Goal: Contribute content: Contribute content

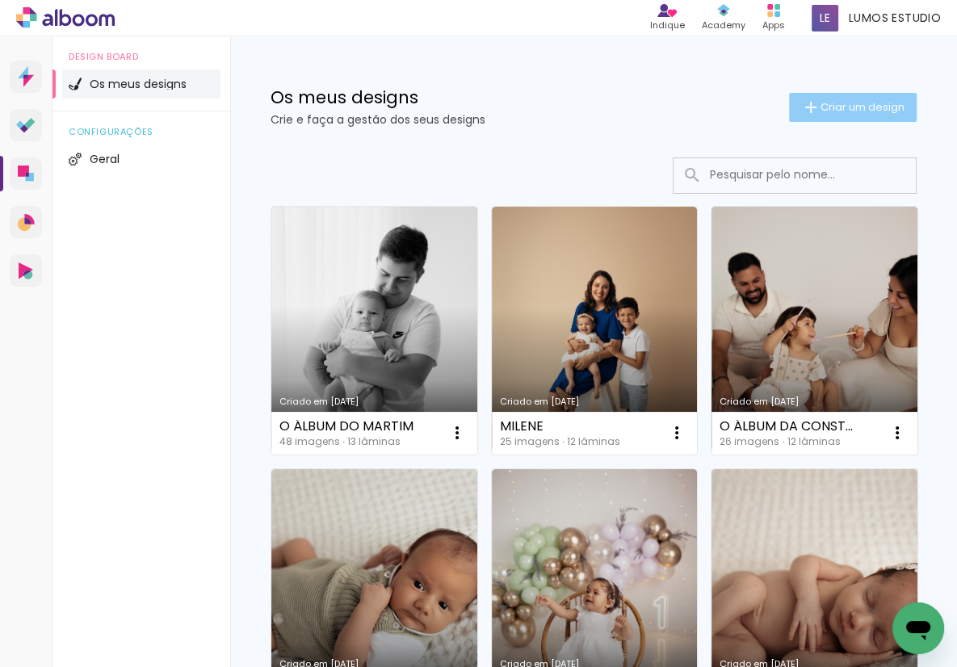
click at [834, 109] on span "Criar um design" at bounding box center [863, 107] width 84 height 11
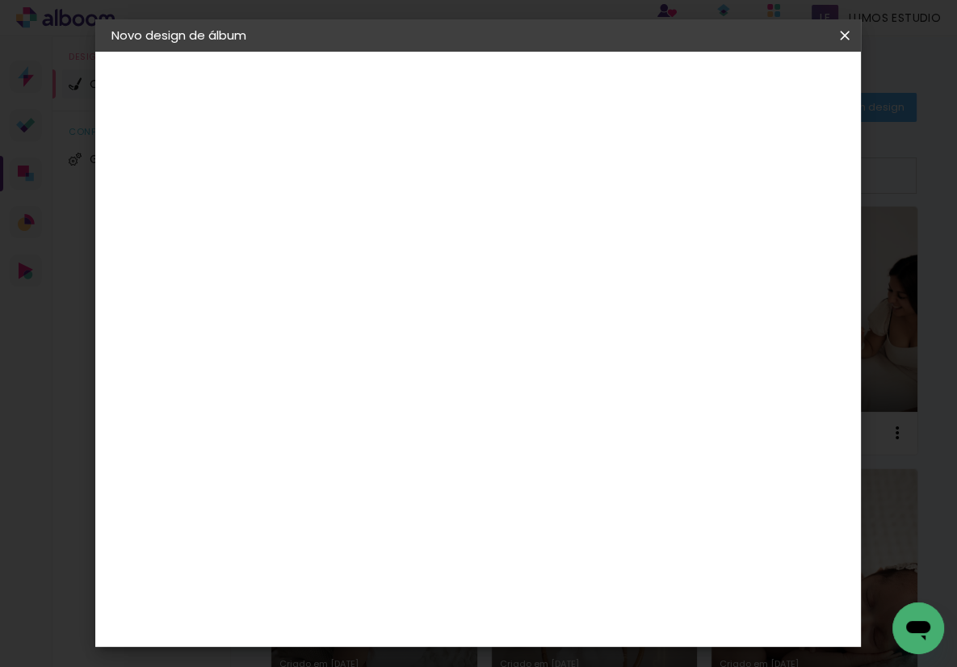
click at [376, 212] on input at bounding box center [376, 216] width 0 height 25
type input "O ÁLBUM DO FRANCISCO"
type paper-input "O ÁLBUM DO FRANCISCO"
click at [541, 90] on paper-button "Avançar" at bounding box center [501, 85] width 79 height 27
click at [465, 359] on div "DreambooksPro" at bounding box center [417, 365] width 105 height 13
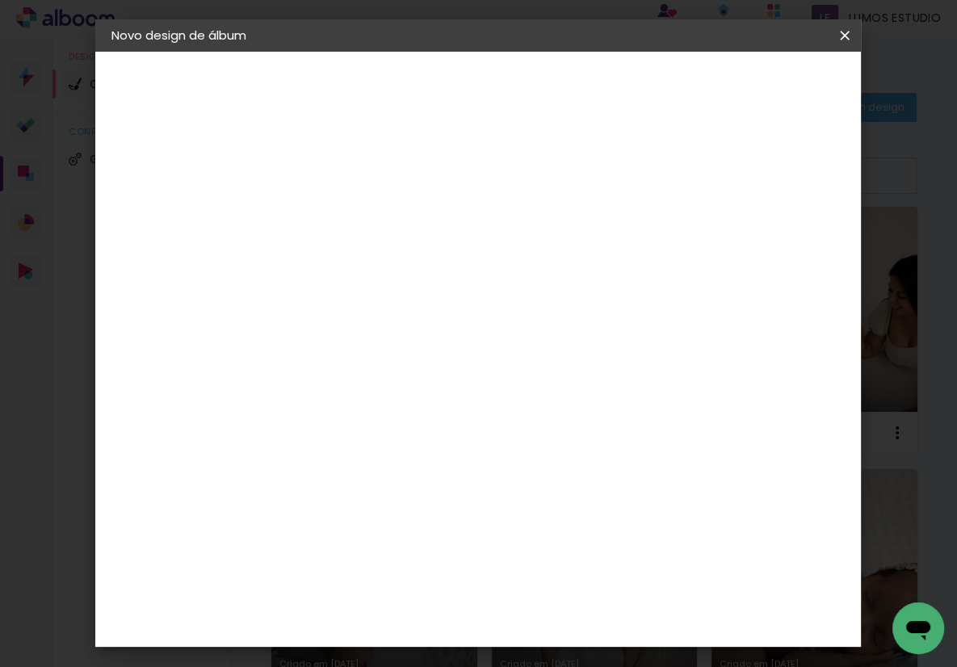
click at [0, 0] on slot "Avançar" at bounding box center [0, 0] width 0 height 0
click at [439, 269] on input "text" at bounding box center [407, 281] width 63 height 25
click at [546, 283] on paper-item "Álbum" at bounding box center [583, 267] width 323 height 32
type input "Álbum"
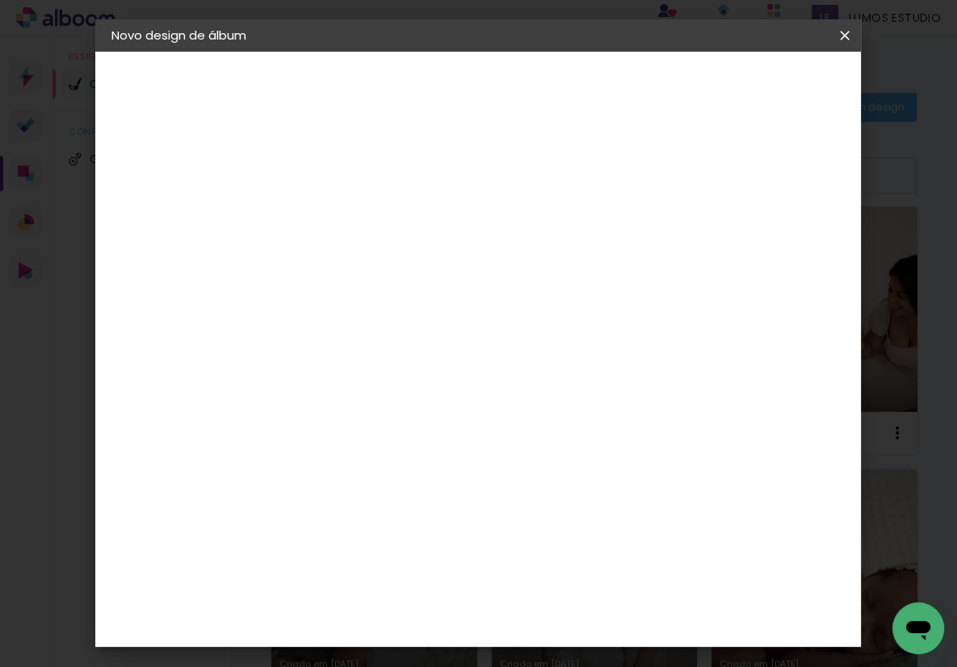
click at [485, 643] on span "20 × 20" at bounding box center [447, 659] width 75 height 33
click at [0, 0] on slot "Avançar" at bounding box center [0, 0] width 0 height 0
click at [755, 89] on span "Iniciar design" at bounding box center [720, 91] width 72 height 23
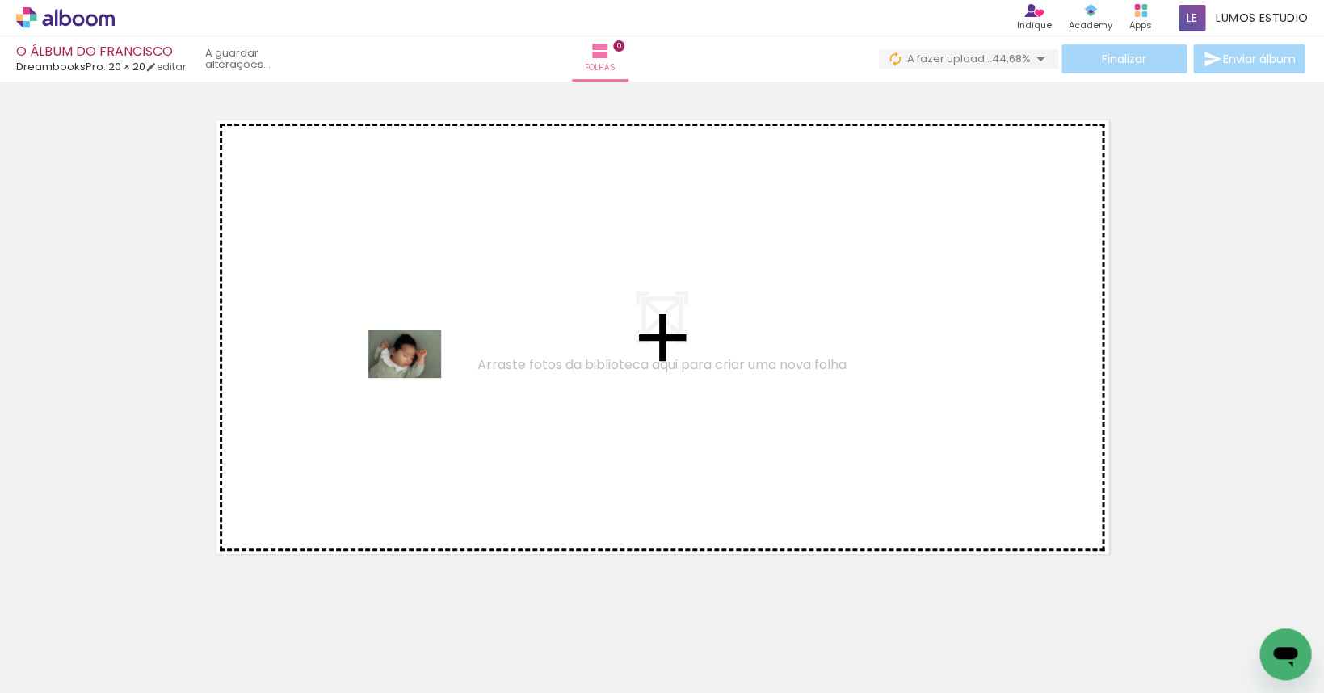
drag, startPoint x: 179, startPoint y: 646, endPoint x: 417, endPoint y: 378, distance: 358.3
click at [417, 378] on quentale-workspace at bounding box center [662, 346] width 1324 height 693
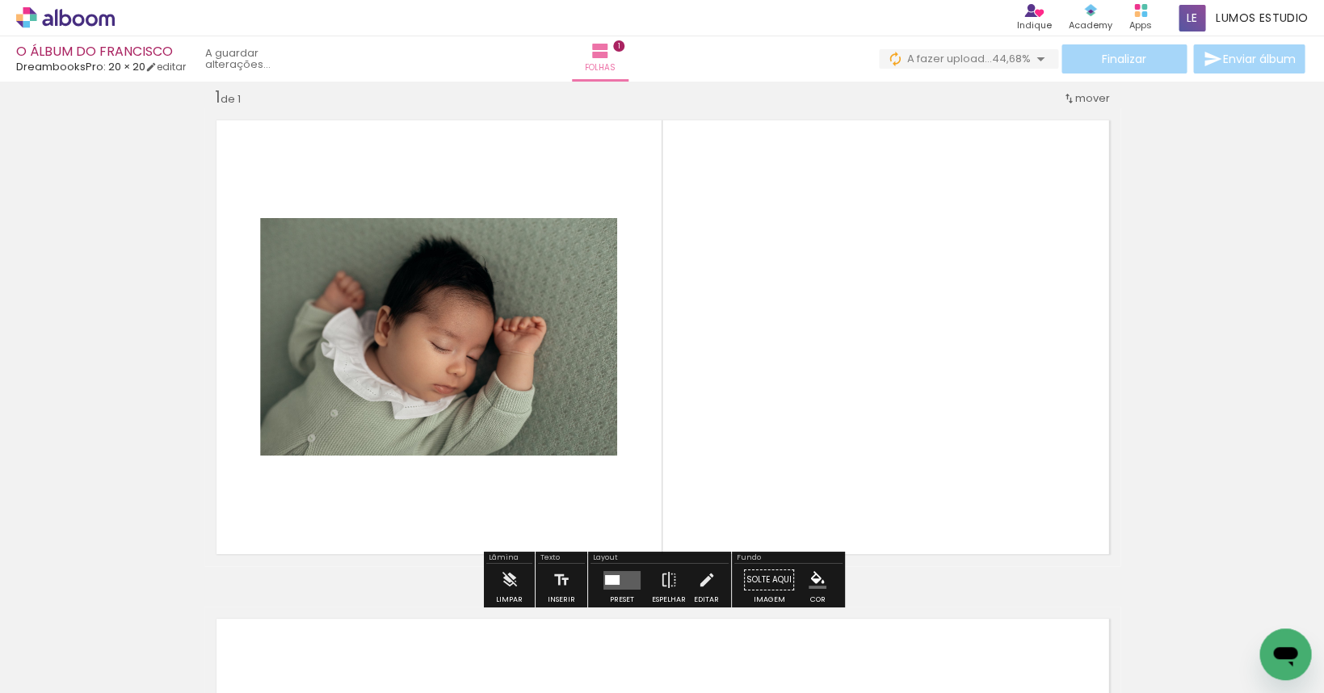
scroll to position [110, 0]
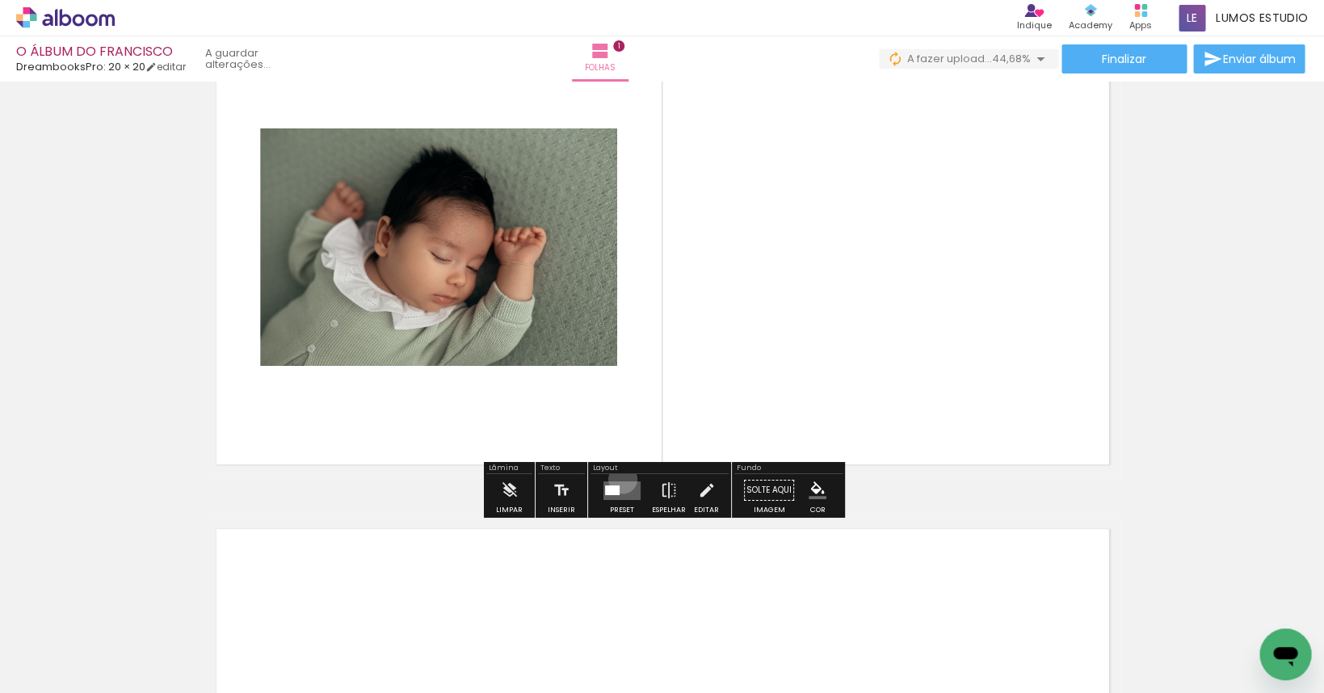
click at [619, 480] on div at bounding box center [622, 490] width 44 height 32
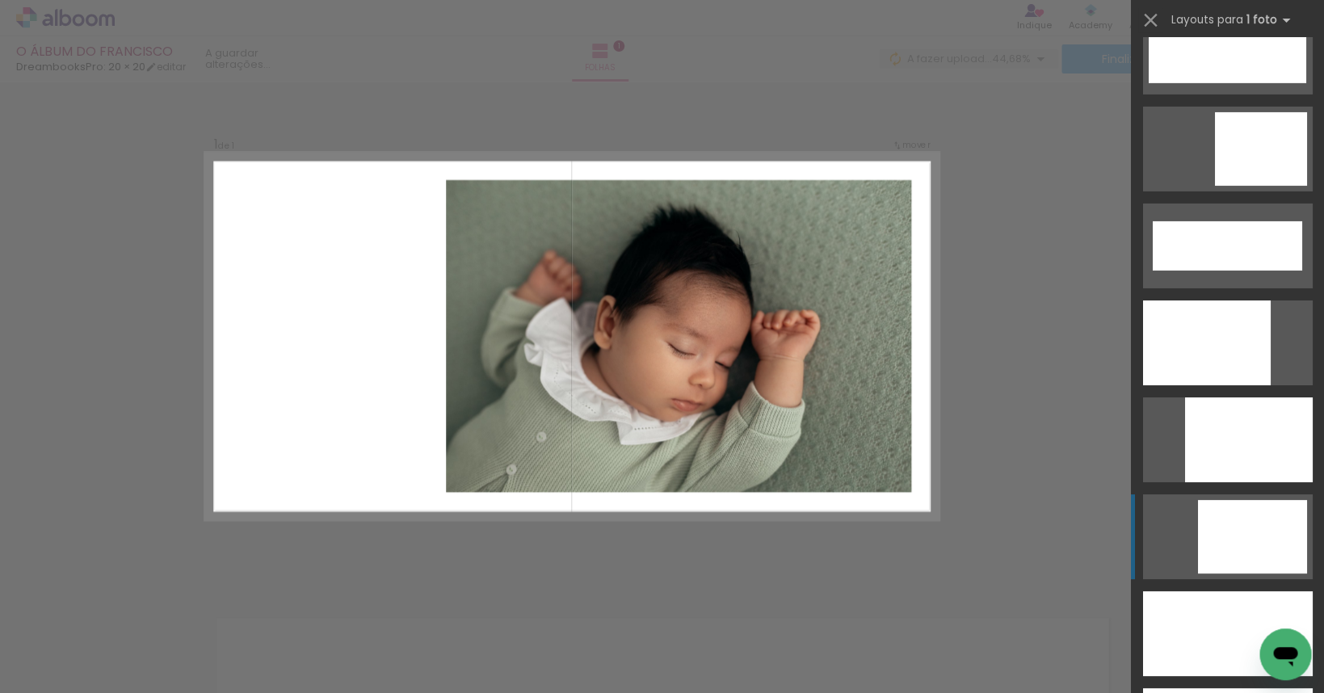
scroll to position [4341, 0]
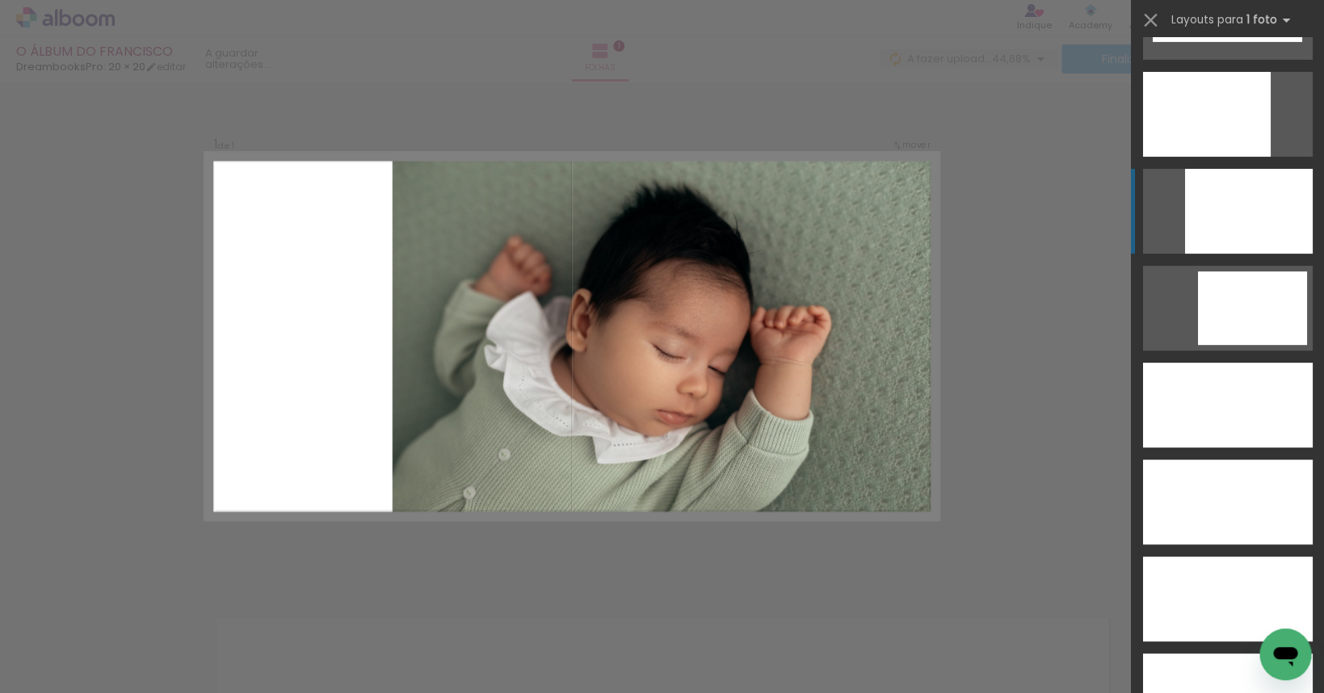
click at [957, 239] on div at bounding box center [1249, 211] width 128 height 85
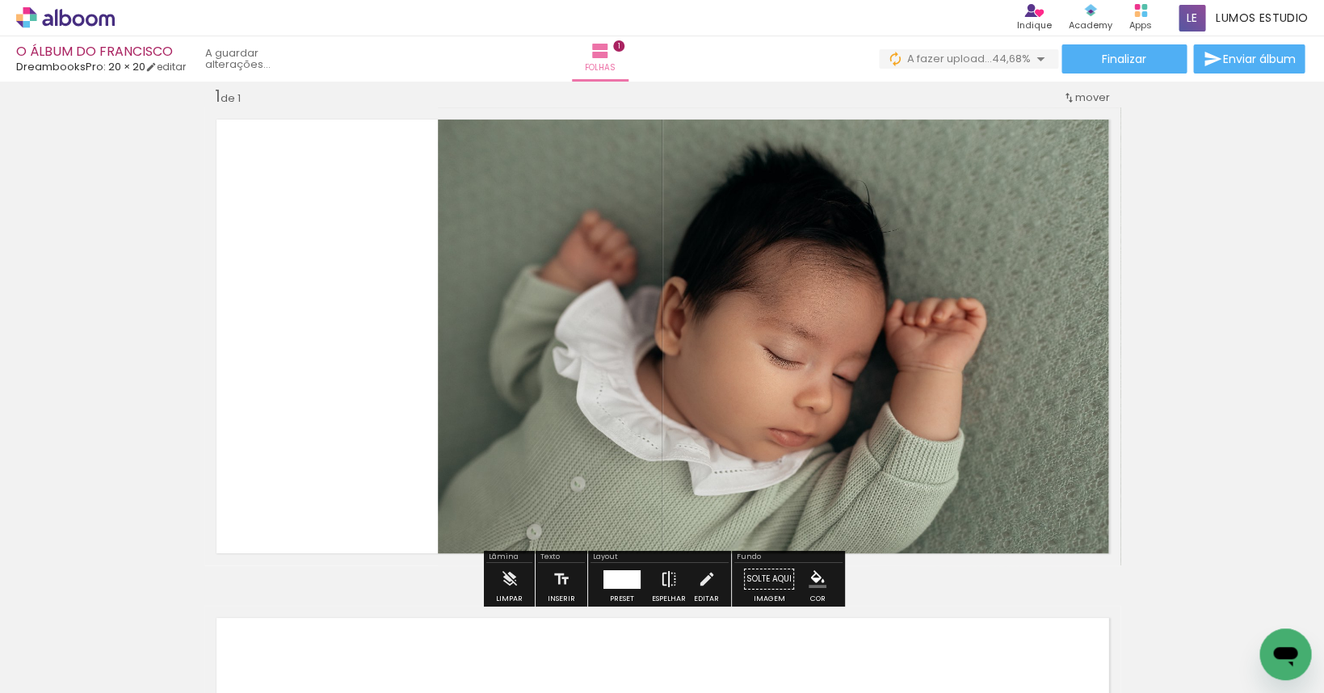
click at [671, 579] on iron-icon at bounding box center [669, 579] width 18 height 32
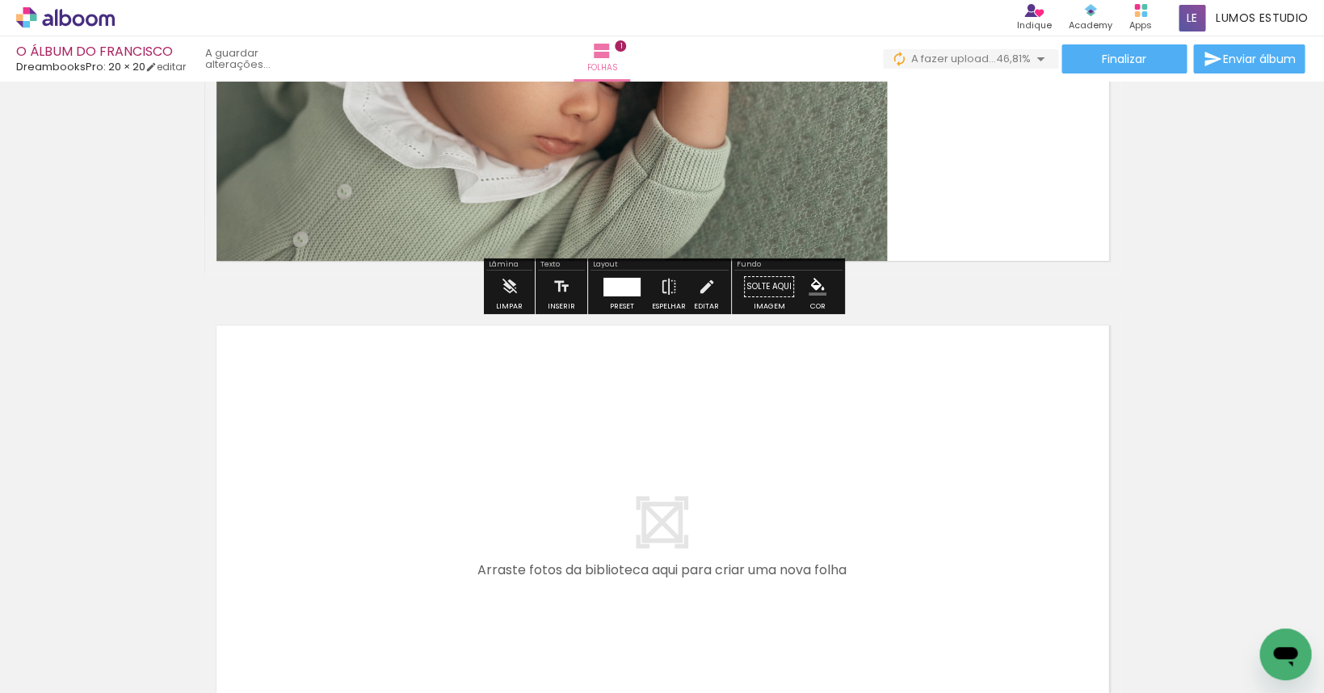
scroll to position [356, 0]
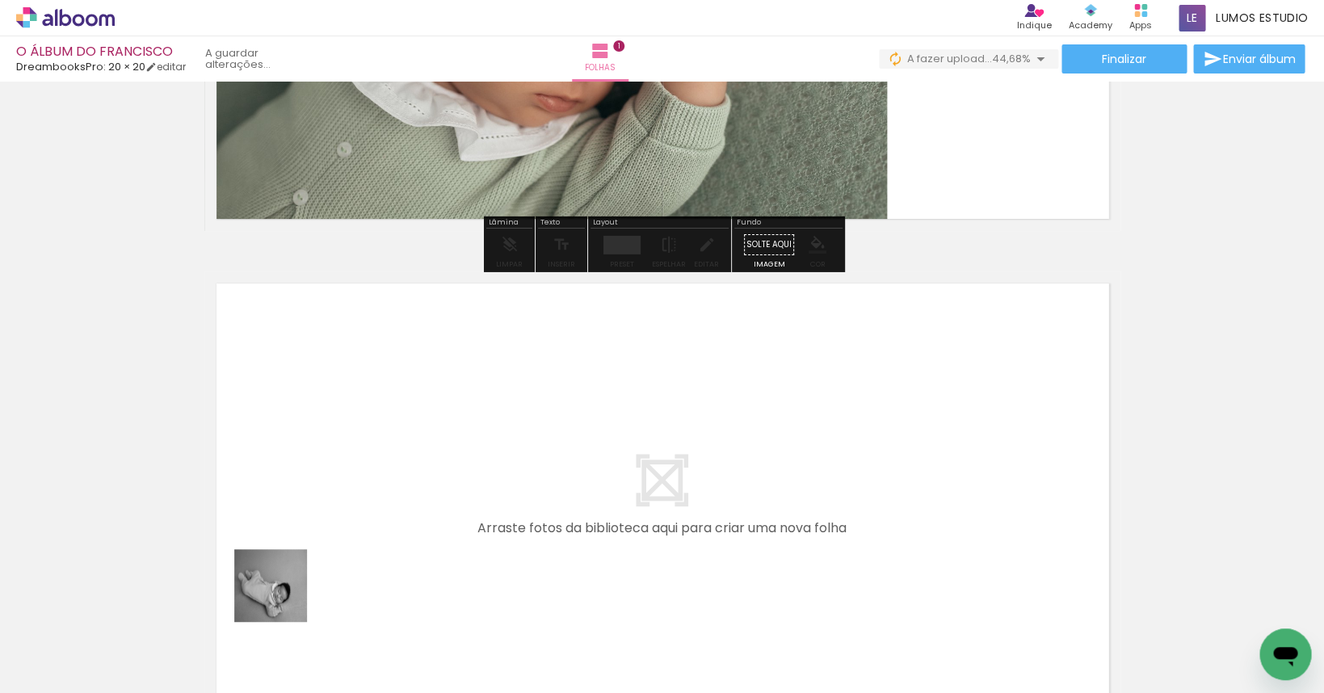
drag, startPoint x: 244, startPoint y: 632, endPoint x: 446, endPoint y: 492, distance: 245.6
click at [446, 492] on quentale-workspace at bounding box center [662, 346] width 1324 height 693
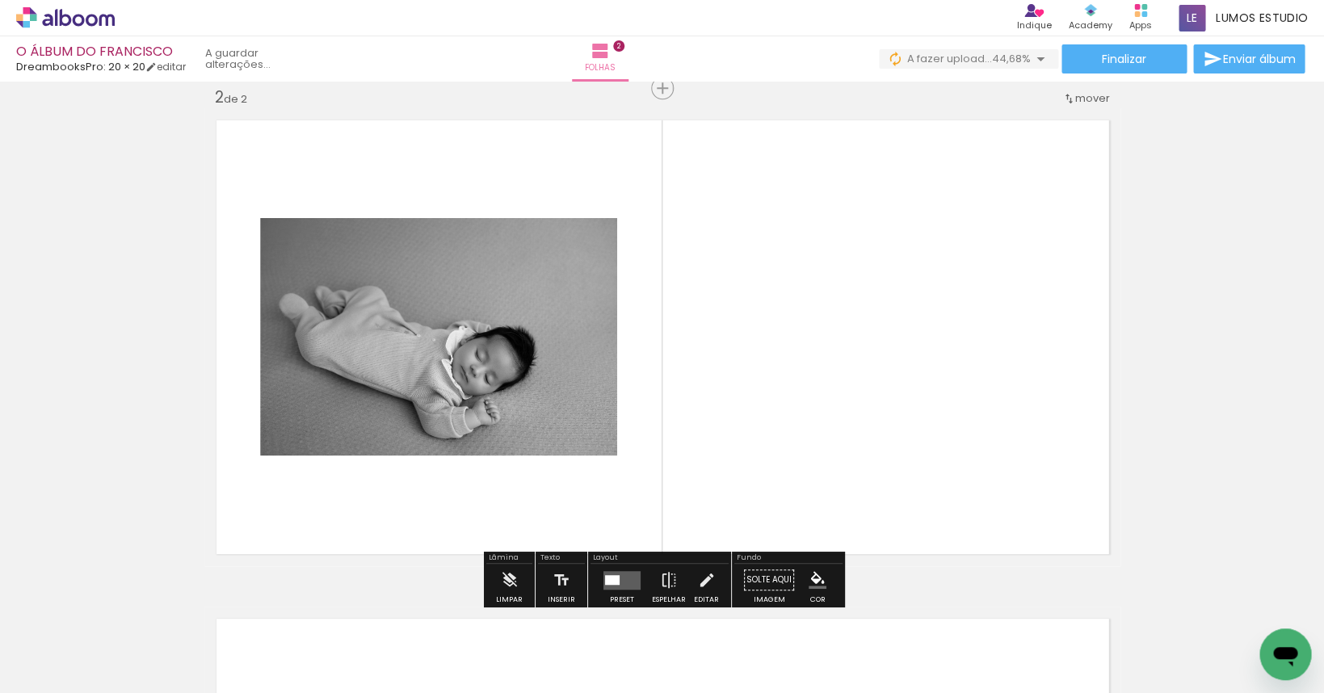
scroll to position [556, 0]
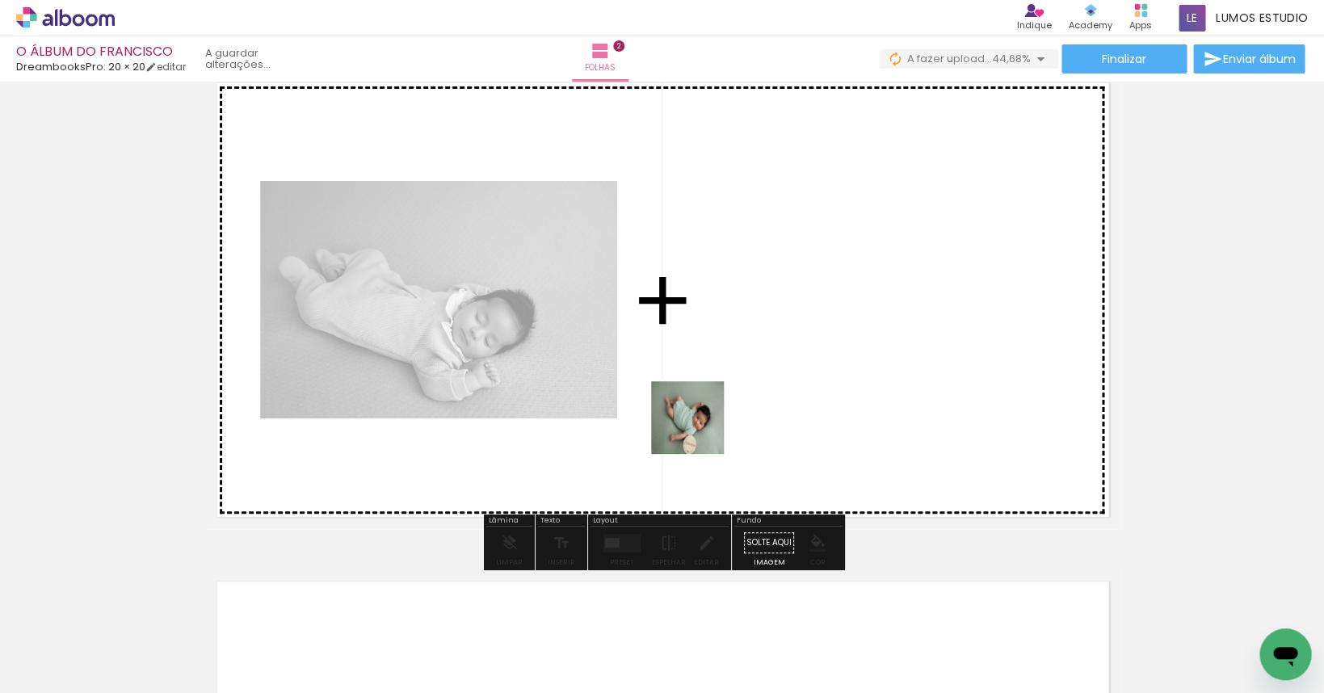
drag, startPoint x: 438, startPoint y: 638, endPoint x: 767, endPoint y: 385, distance: 414.4
click at [767, 385] on quentale-workspace at bounding box center [662, 346] width 1324 height 693
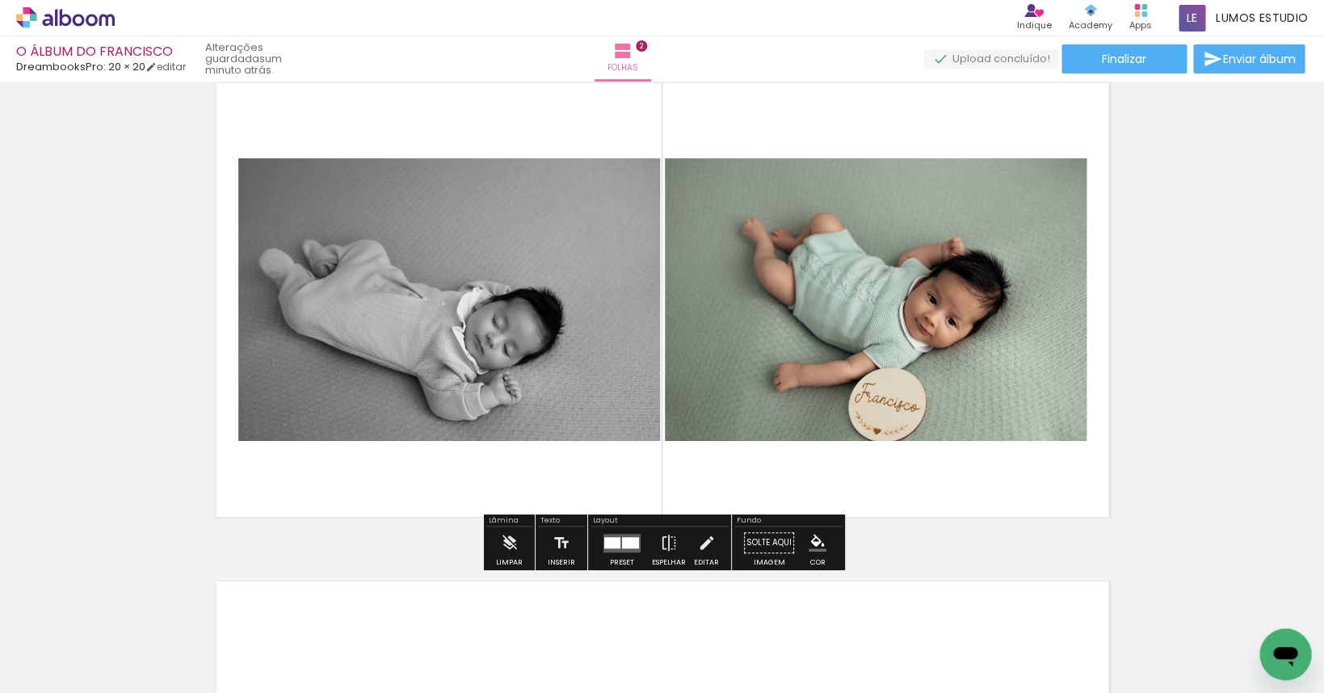
click at [621, 551] on quentale-layouter at bounding box center [622, 542] width 37 height 19
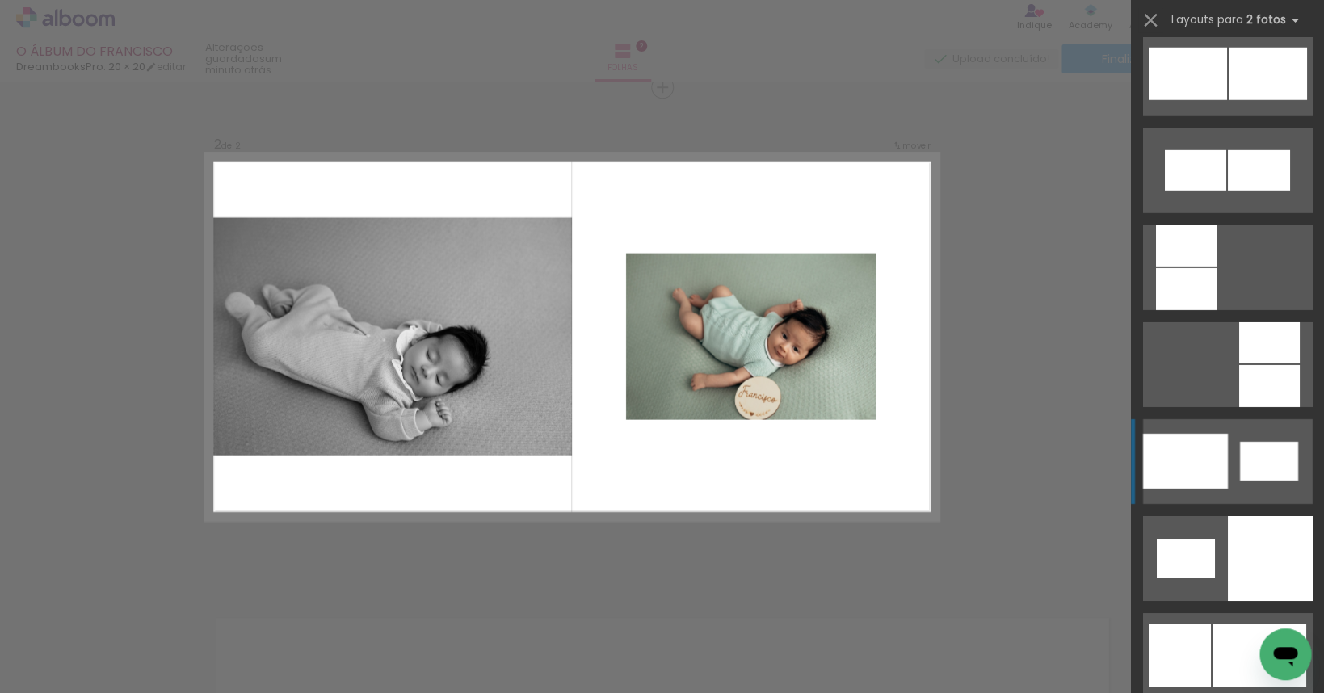
scroll to position [1887, 0]
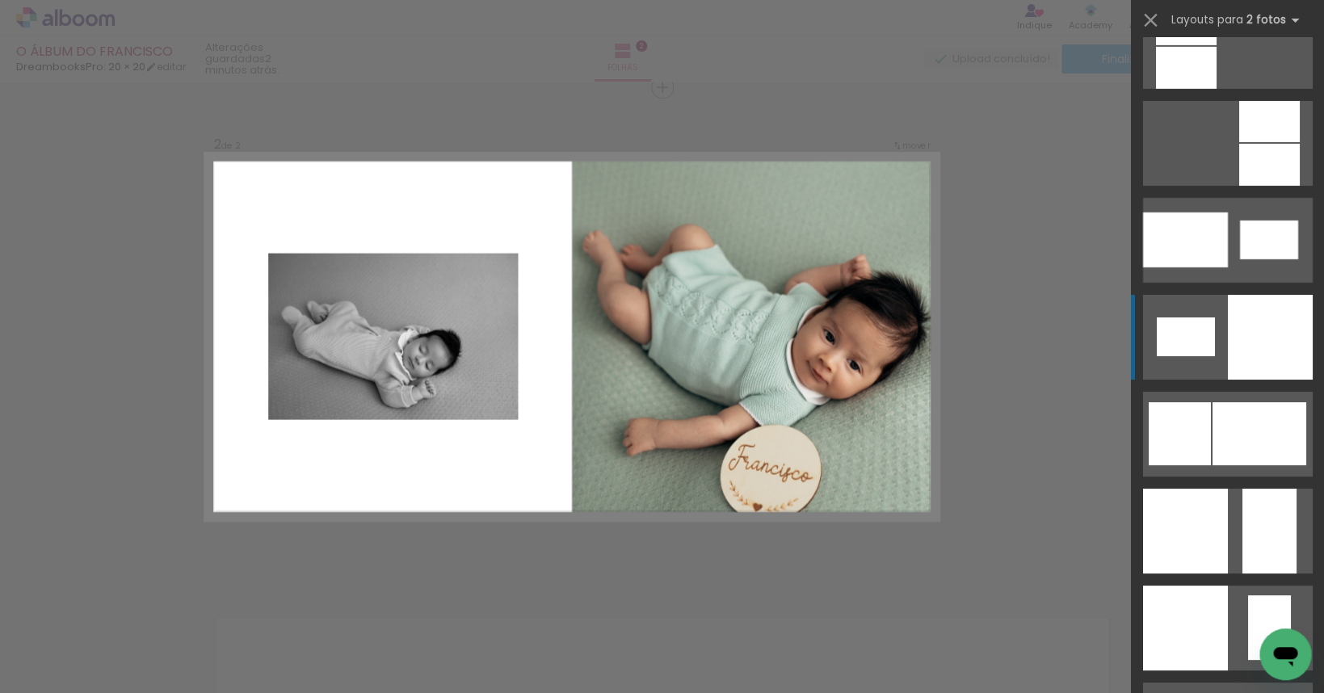
click at [957, 351] on div at bounding box center [1269, 337] width 85 height 85
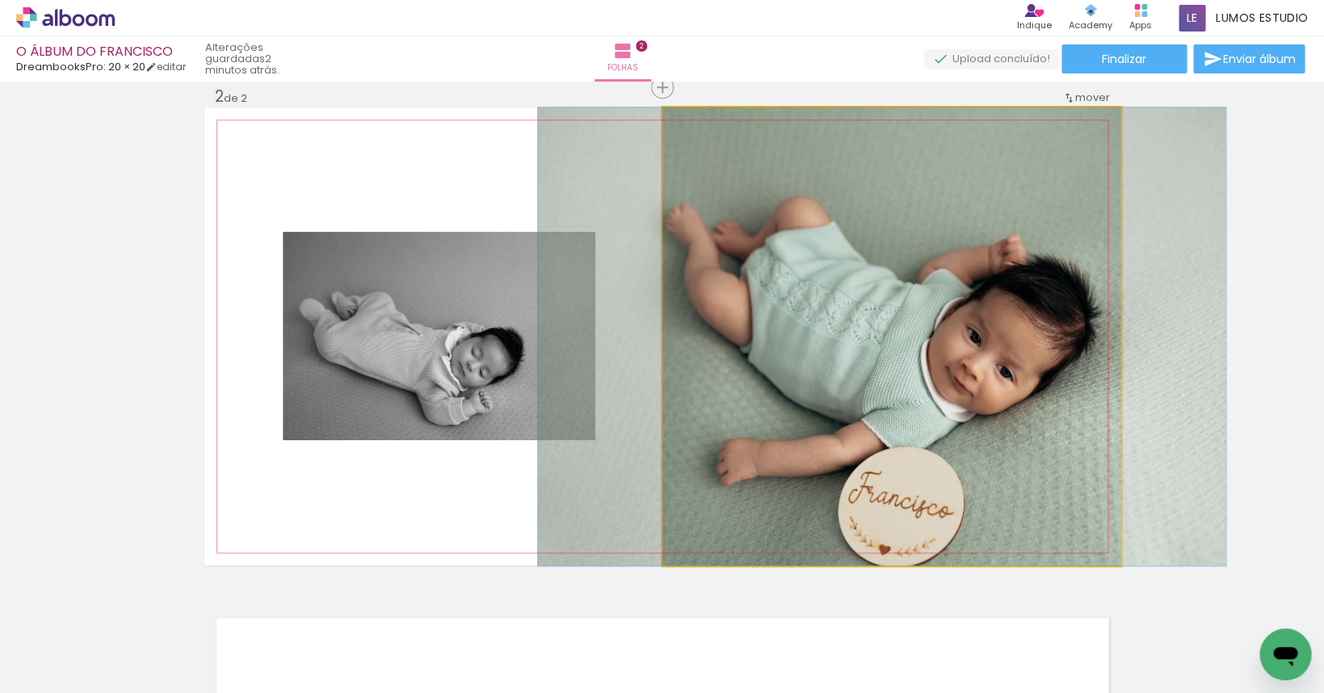
drag, startPoint x: 982, startPoint y: 423, endPoint x: 972, endPoint y: 420, distance: 10.0
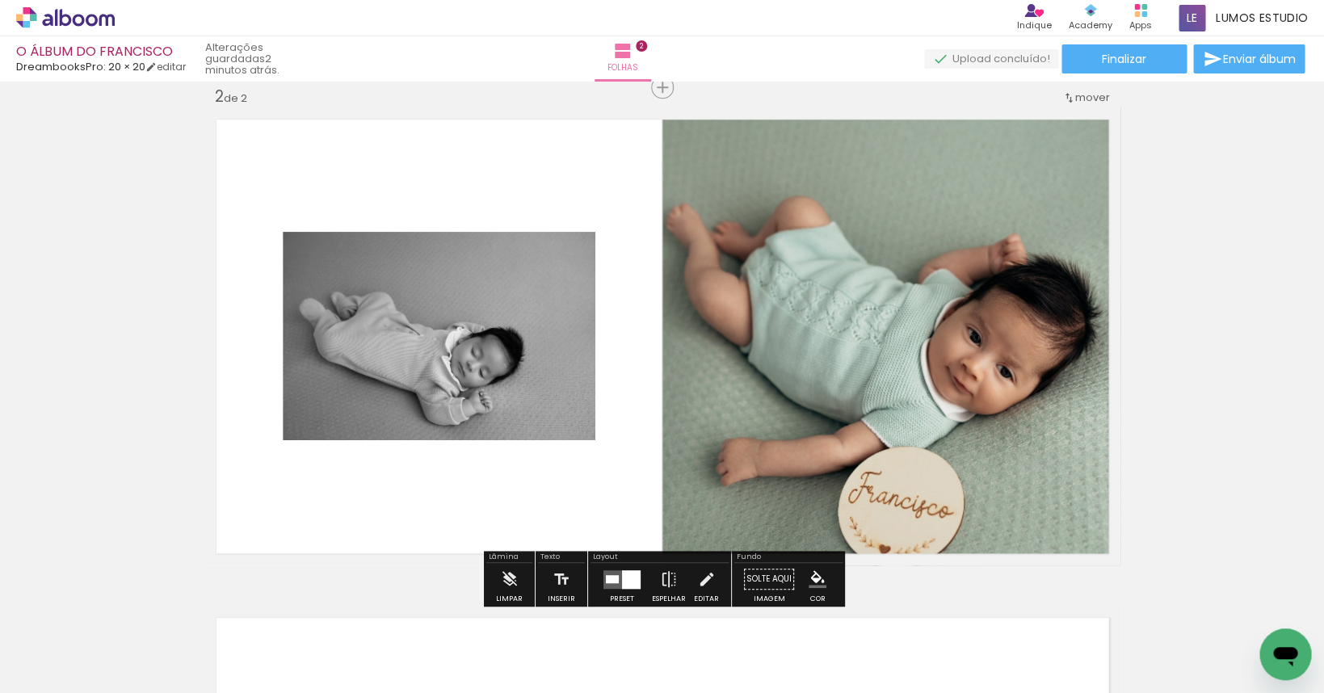
drag, startPoint x: 695, startPoint y: 570, endPoint x: 705, endPoint y: 557, distance: 16.8
click at [697, 570] on iron-icon at bounding box center [706, 579] width 18 height 32
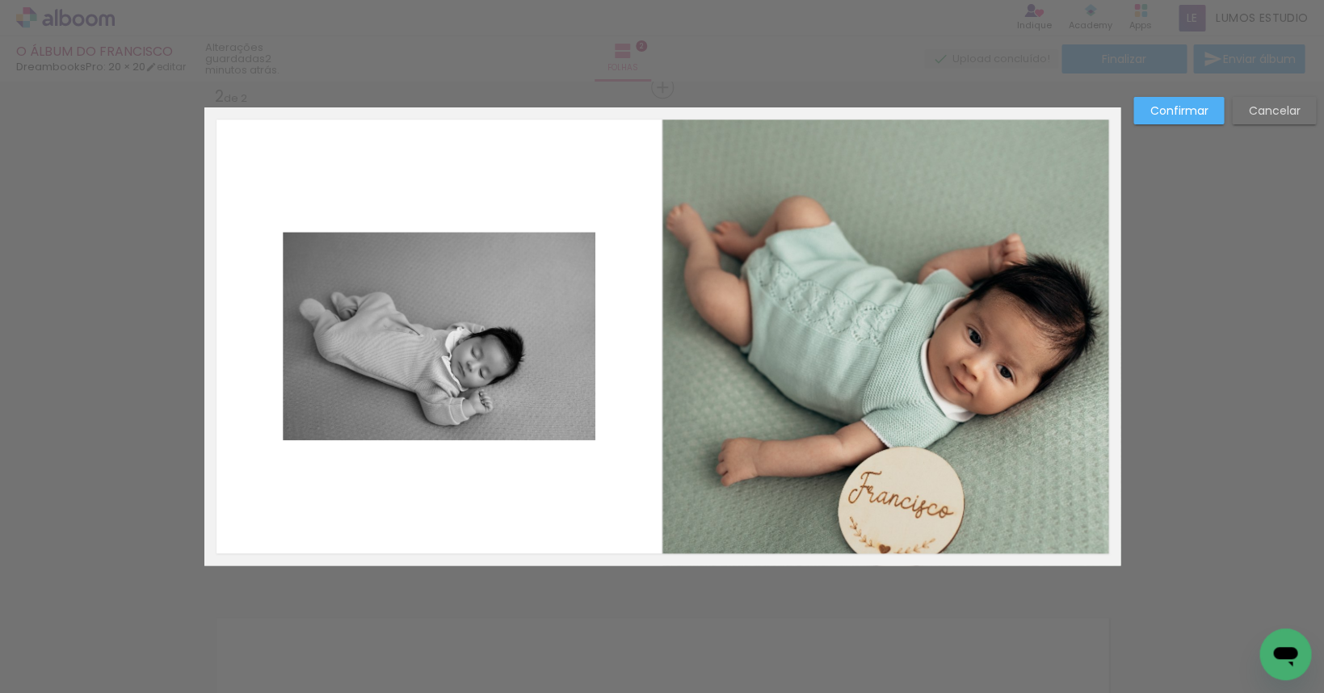
click at [949, 198] on quentale-photo at bounding box center [892, 336] width 458 height 458
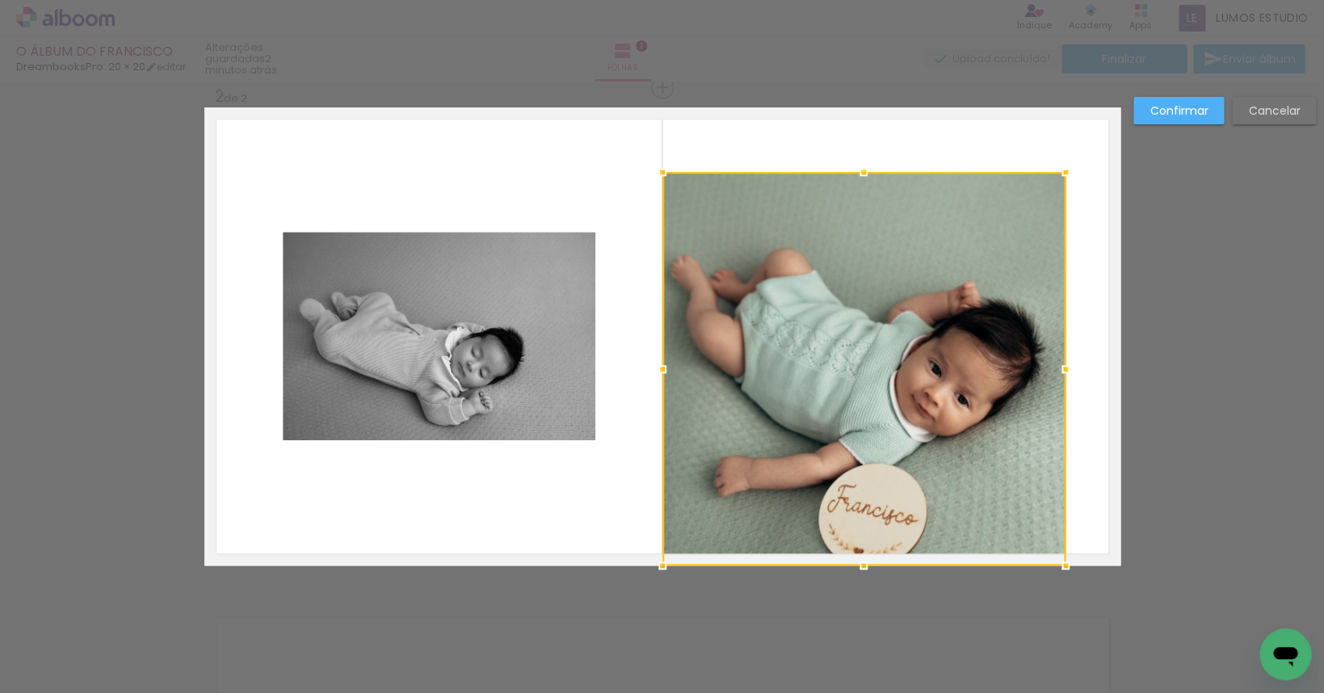
drag, startPoint x: 1121, startPoint y: 112, endPoint x: 1066, endPoint y: 177, distance: 84.8
click at [957, 177] on div at bounding box center [1066, 172] width 32 height 32
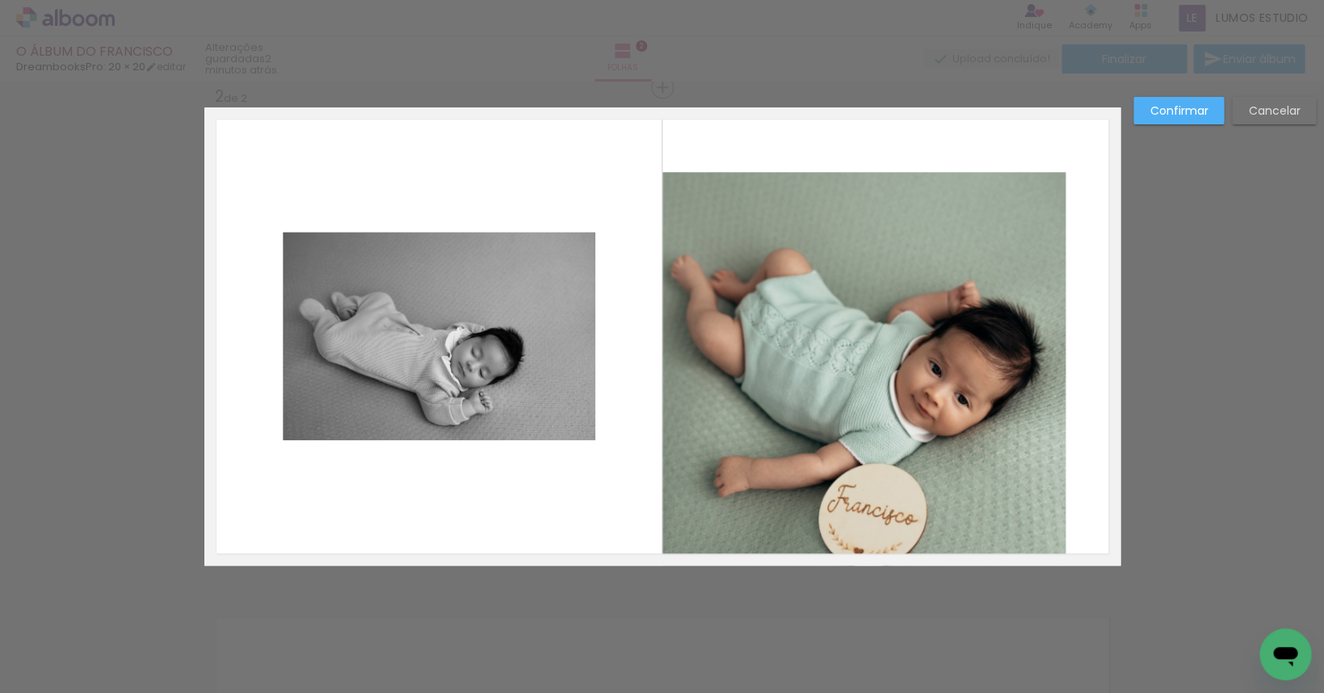
click at [869, 359] on quentale-photo at bounding box center [864, 368] width 403 height 393
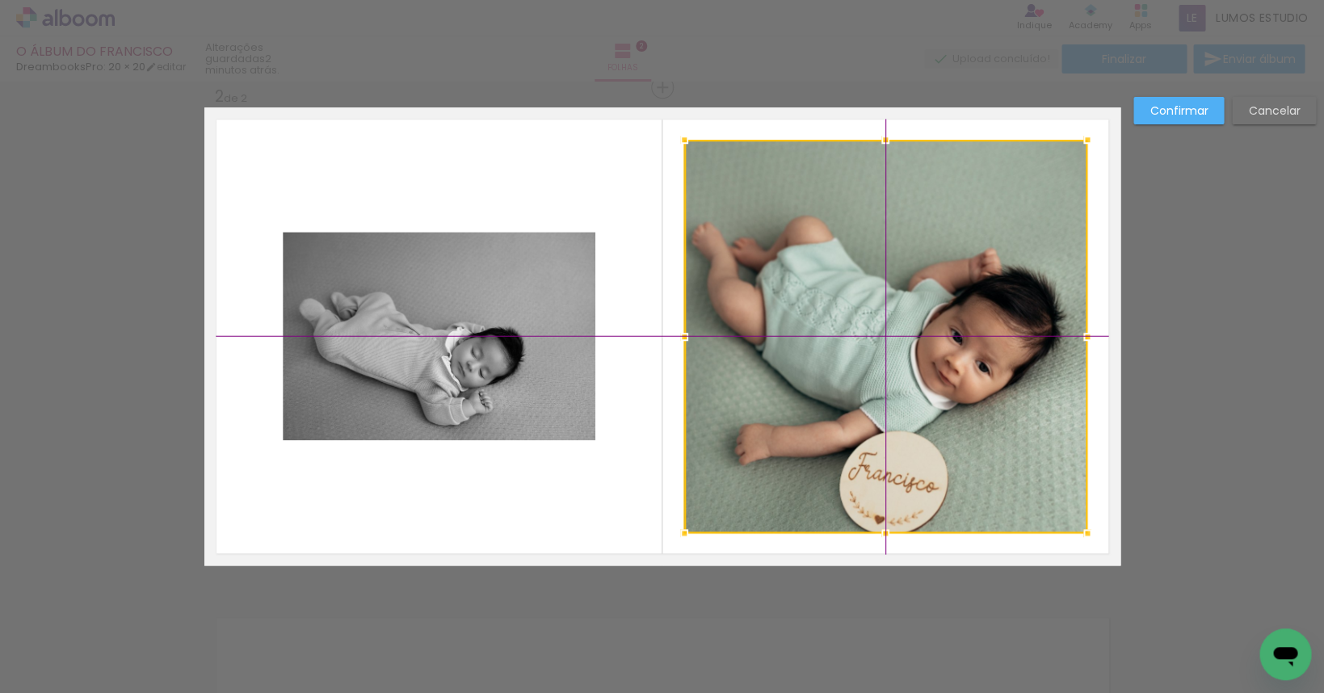
drag, startPoint x: 865, startPoint y: 365, endPoint x: 876, endPoint y: 349, distance: 19.7
click at [876, 349] on div at bounding box center [885, 336] width 403 height 393
click at [957, 122] on paper-button "Confirmar" at bounding box center [1179, 110] width 90 height 27
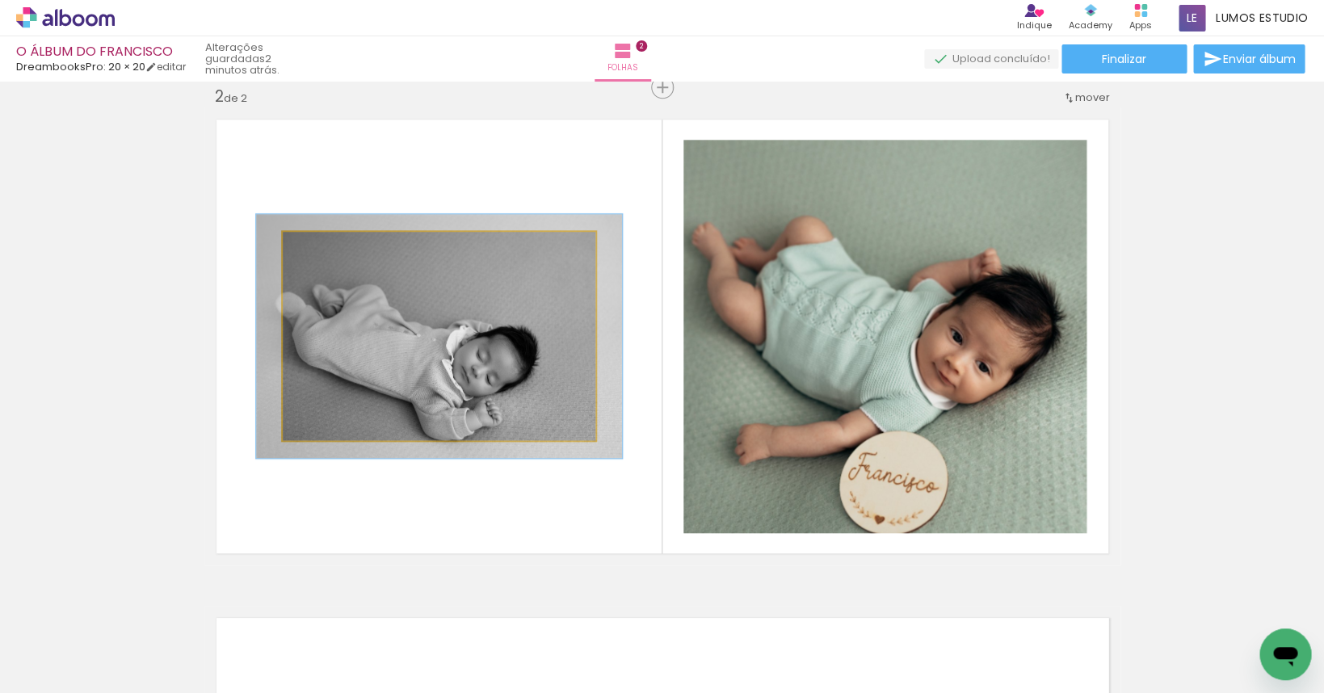
drag, startPoint x: 323, startPoint y: 249, endPoint x: 335, endPoint y: 251, distance: 12.4
type paper-slider "122"
click at [335, 251] on div at bounding box center [329, 249] width 15 height 15
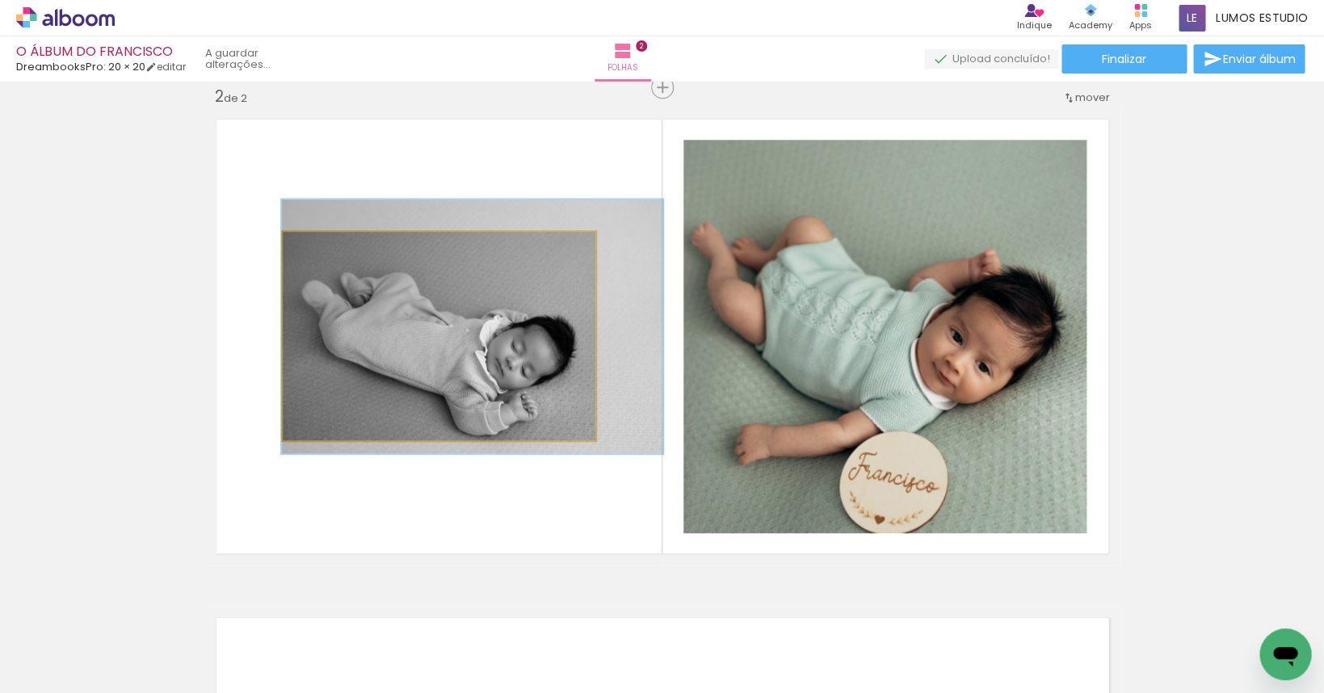
drag, startPoint x: 377, startPoint y: 360, endPoint x: 406, endPoint y: 352, distance: 30.2
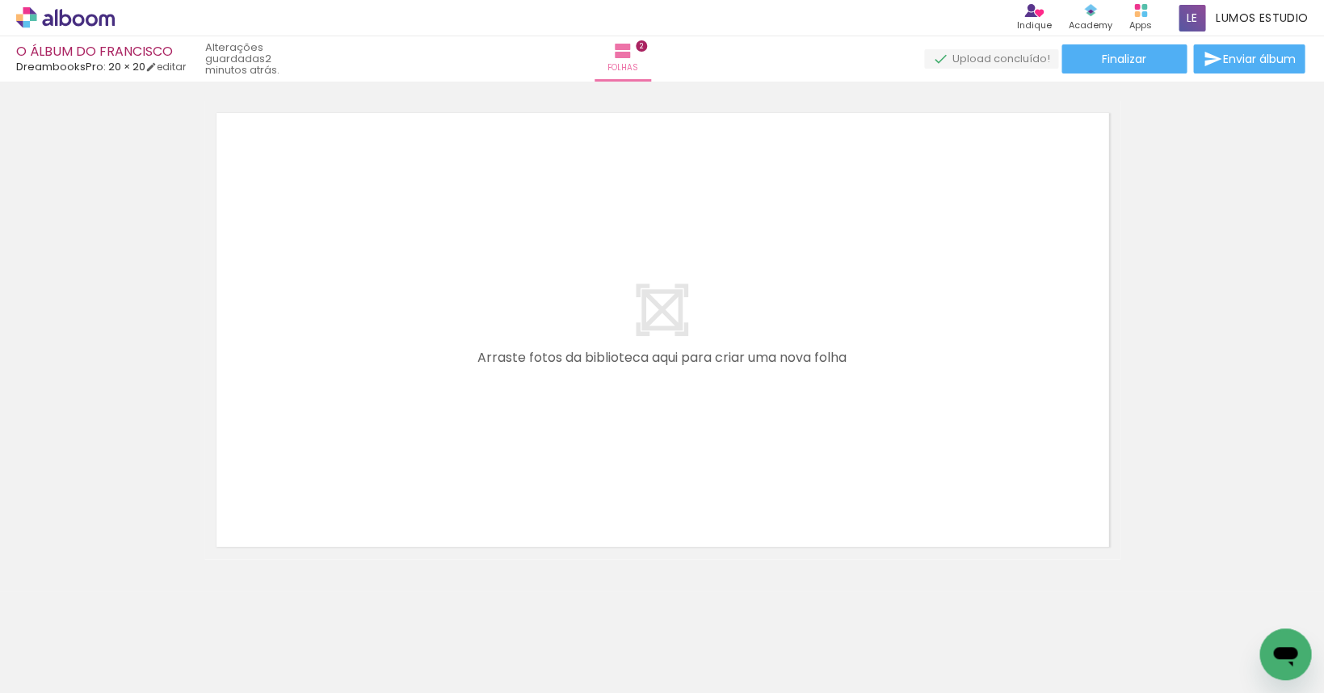
scroll to position [1028, 0]
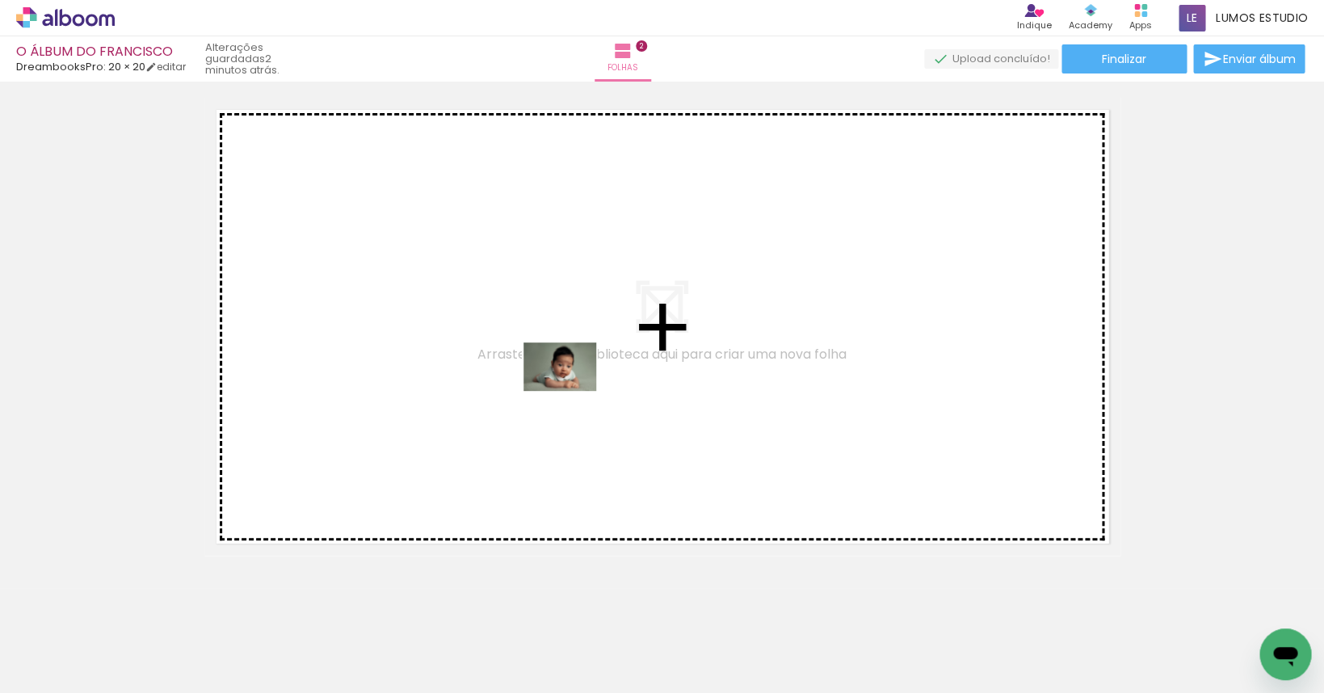
drag, startPoint x: 634, startPoint y: 643, endPoint x: 572, endPoint y: 391, distance: 259.7
click at [572, 391] on quentale-workspace at bounding box center [662, 346] width 1324 height 693
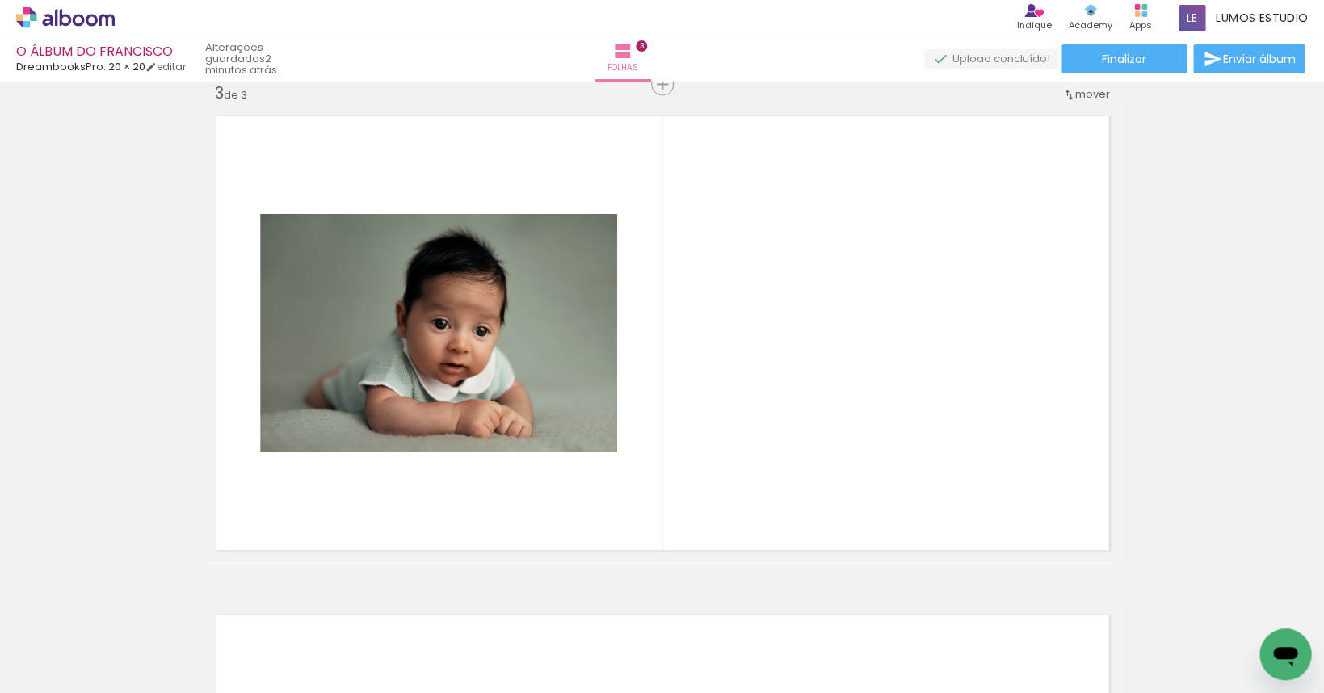
scroll to position [1018, 0]
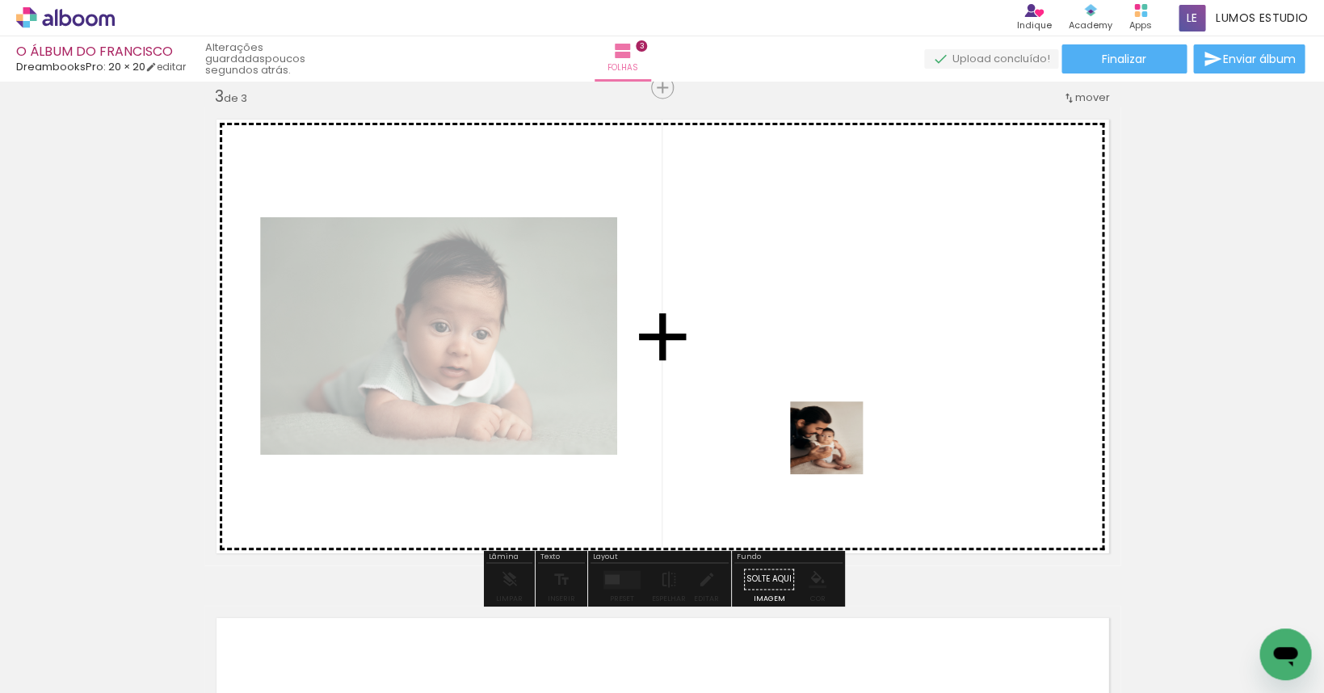
drag, startPoint x: 795, startPoint y: 649, endPoint x: 848, endPoint y: 430, distance: 225.2
click at [848, 430] on quentale-workspace at bounding box center [662, 346] width 1324 height 693
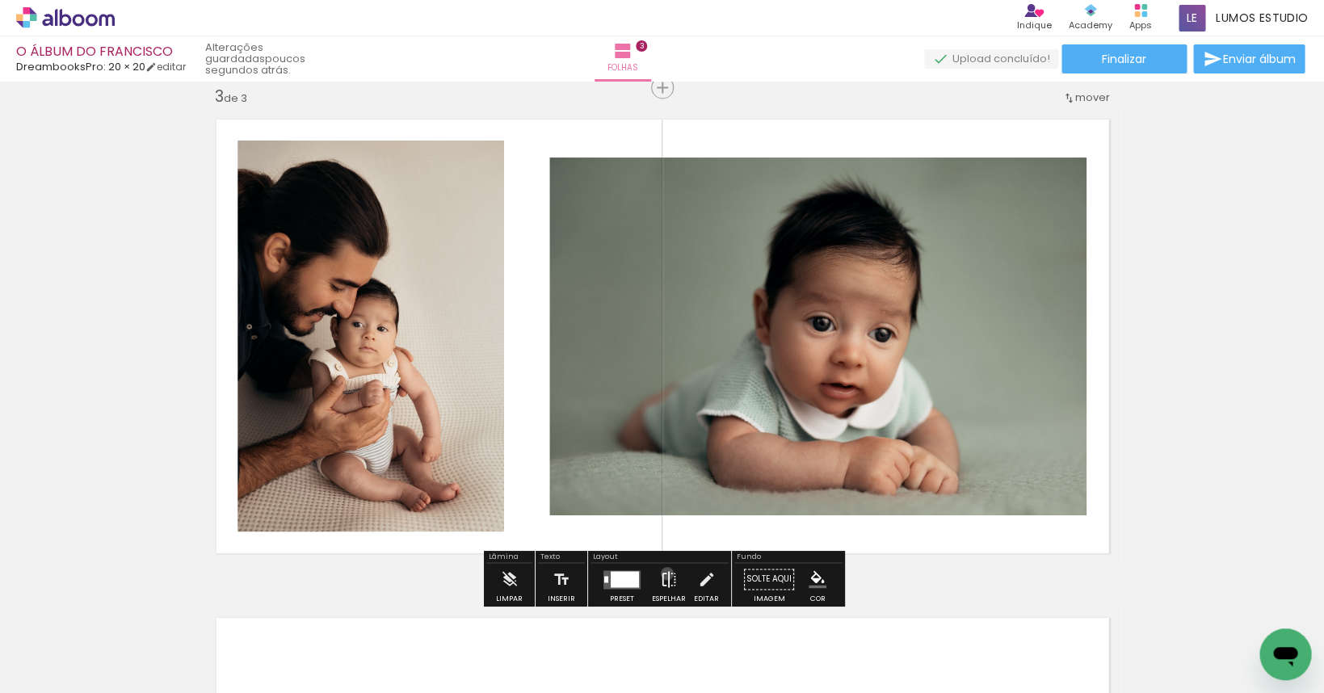
click at [663, 573] on iron-icon at bounding box center [669, 579] width 18 height 32
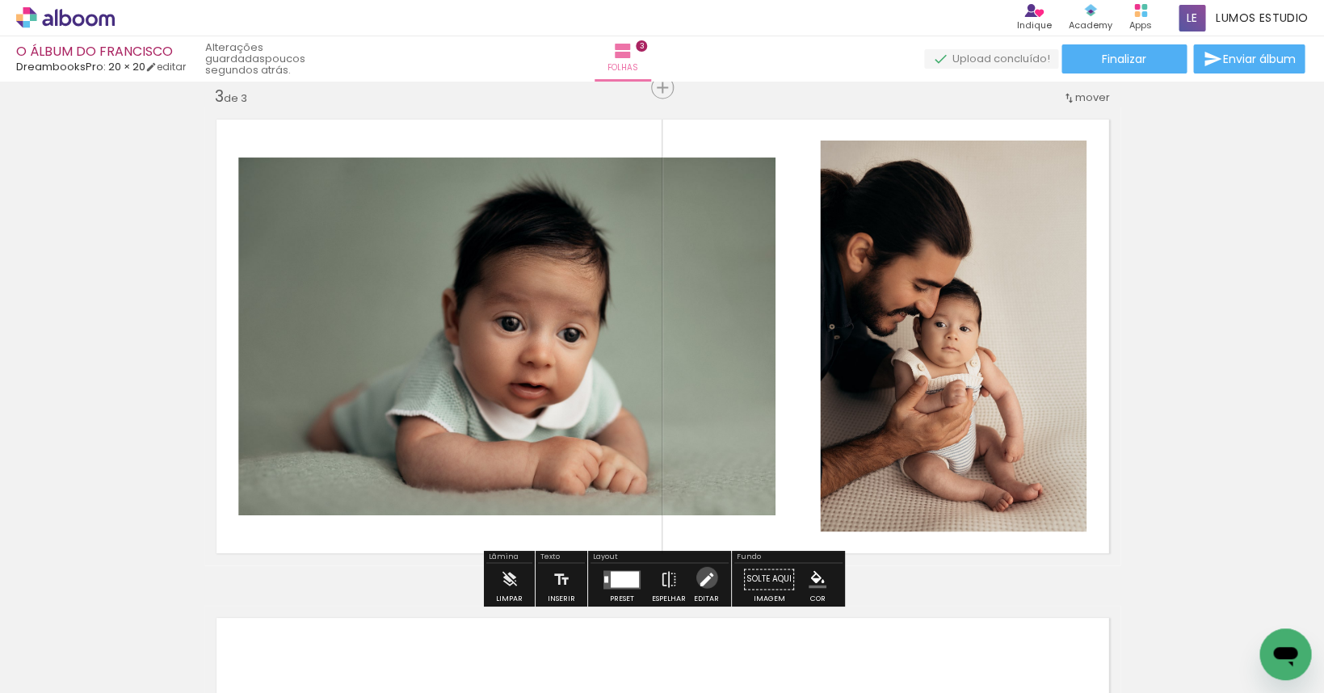
click at [703, 577] on iron-icon at bounding box center [706, 579] width 18 height 32
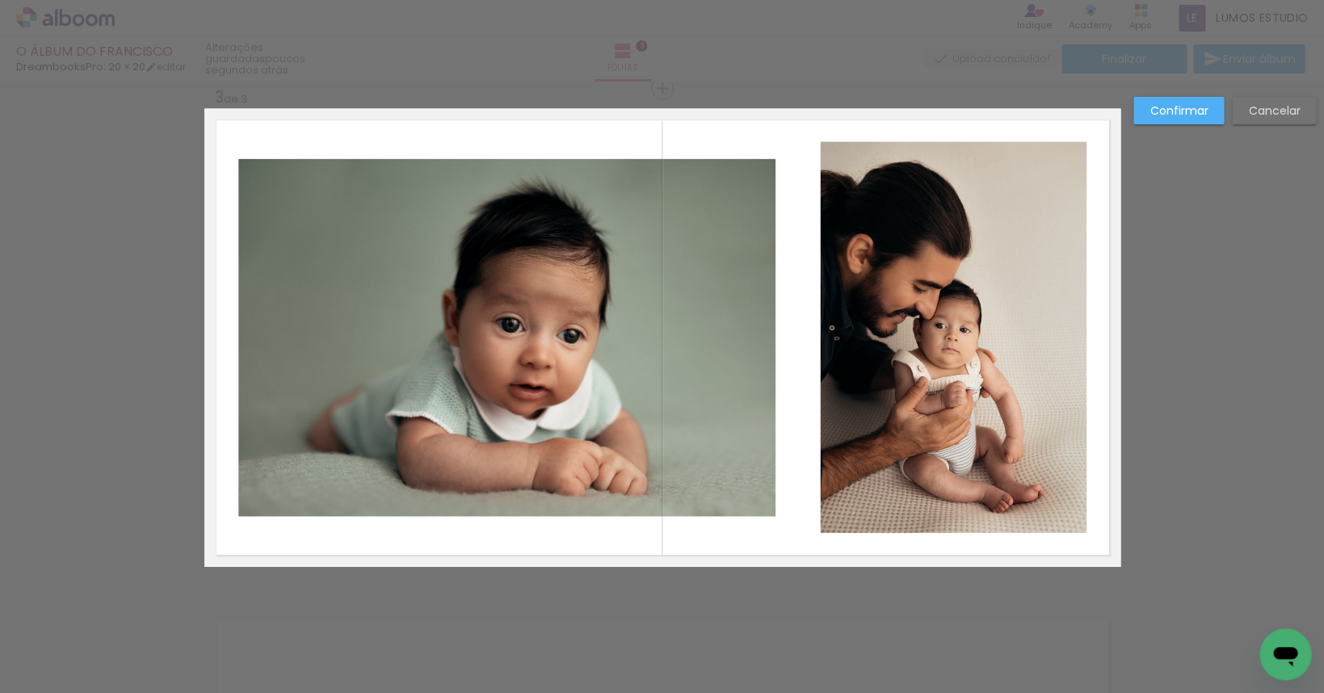
click at [869, 385] on quentale-photo at bounding box center [953, 336] width 267 height 391
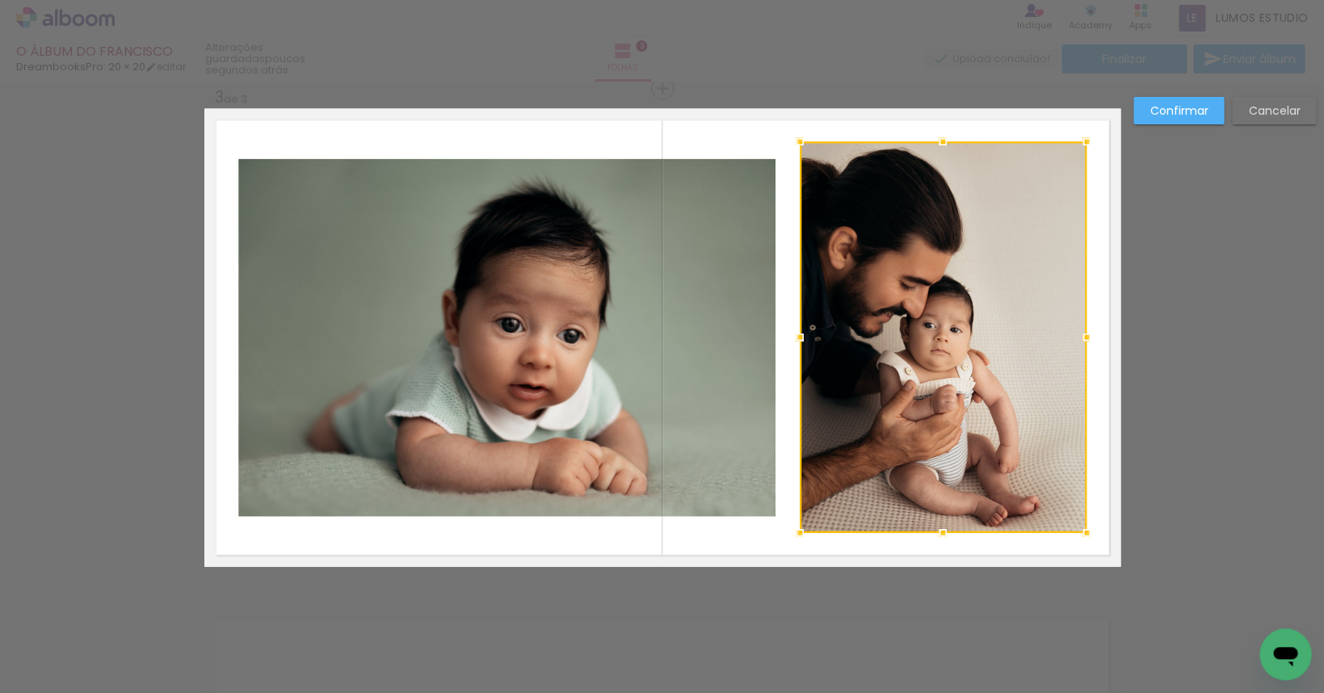
drag, startPoint x: 820, startPoint y: 340, endPoint x: 810, endPoint y: 349, distance: 13.2
click at [810, 349] on div at bounding box center [800, 337] width 32 height 32
click at [936, 336] on div at bounding box center [943, 336] width 287 height 391
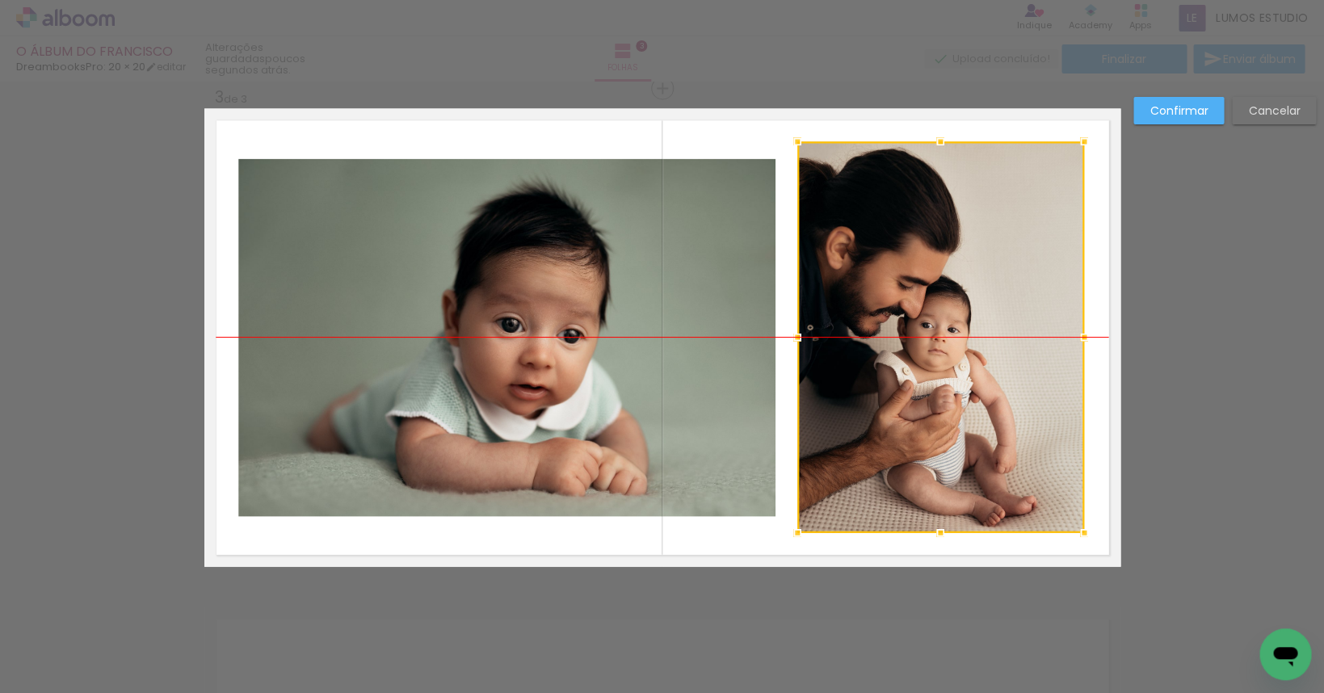
click at [936, 336] on div at bounding box center [940, 336] width 287 height 391
click at [0, 0] on slot "Confirmar" at bounding box center [0, 0] width 0 height 0
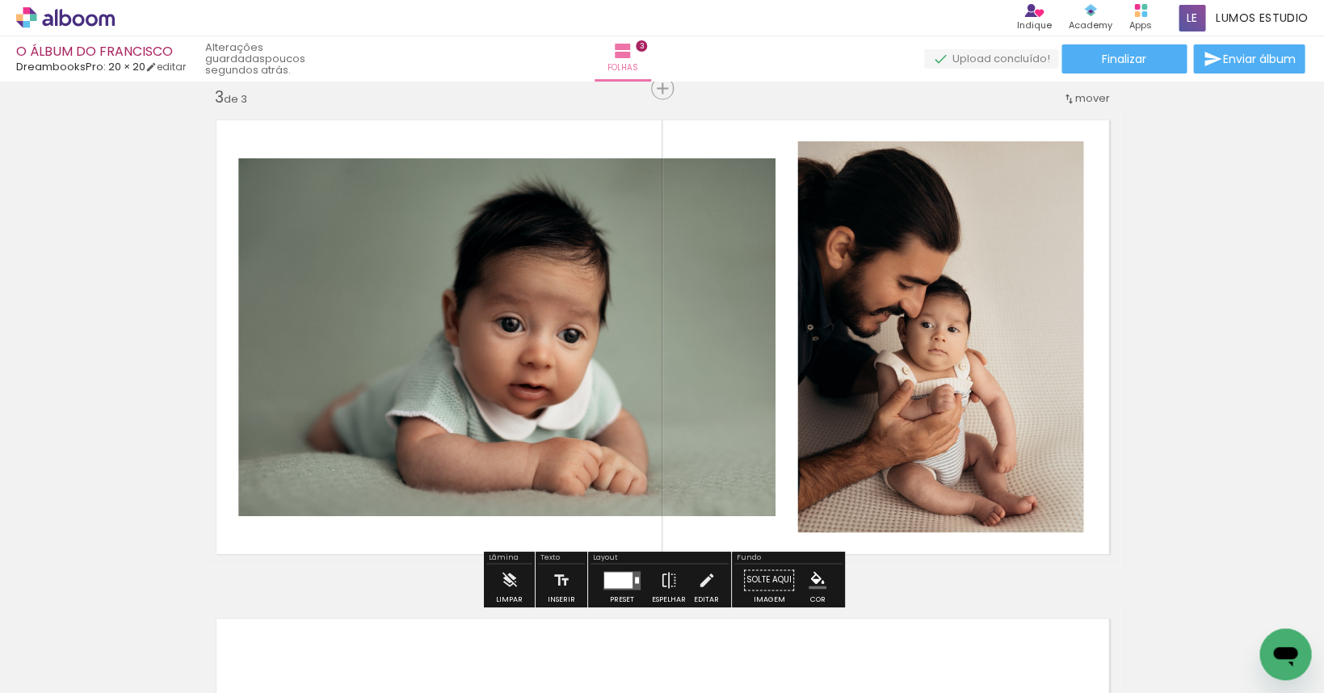
click at [0, 0] on slot "P&B" at bounding box center [0, 0] width 0 height 0
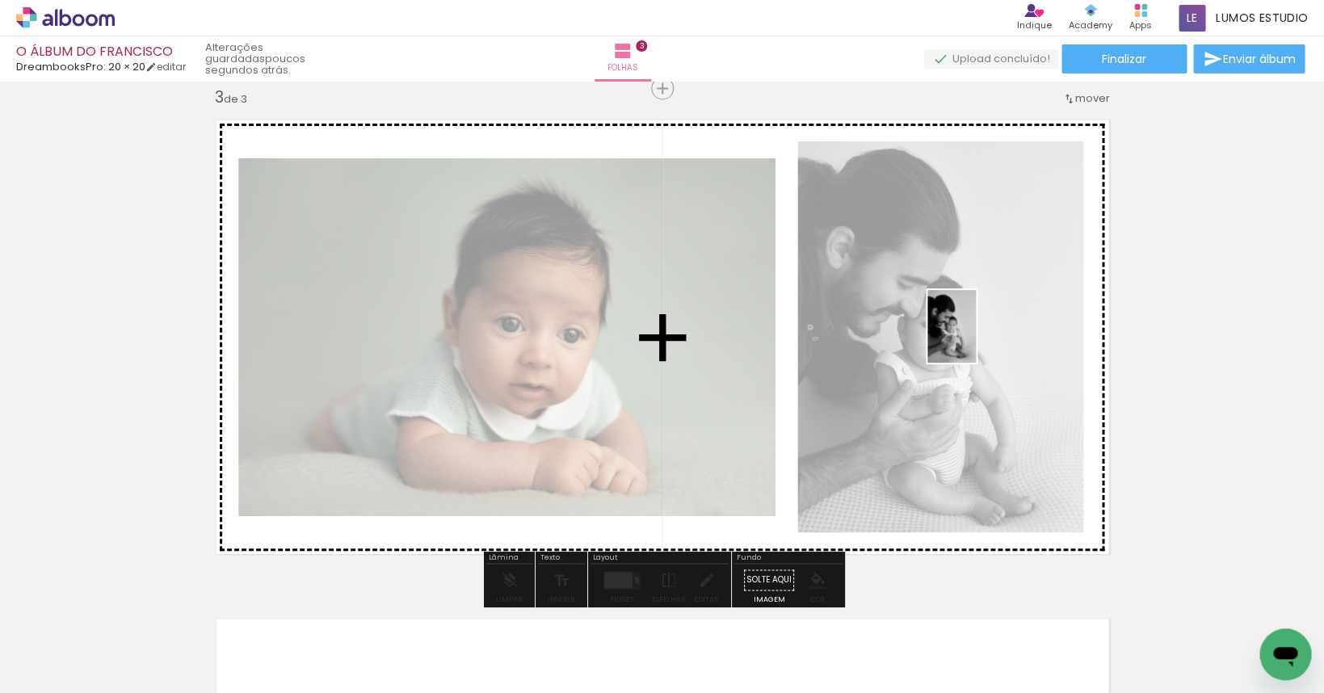
drag, startPoint x: 714, startPoint y: 635, endPoint x: 976, endPoint y: 339, distance: 395.6
click at [957, 339] on quentale-workspace at bounding box center [662, 346] width 1324 height 693
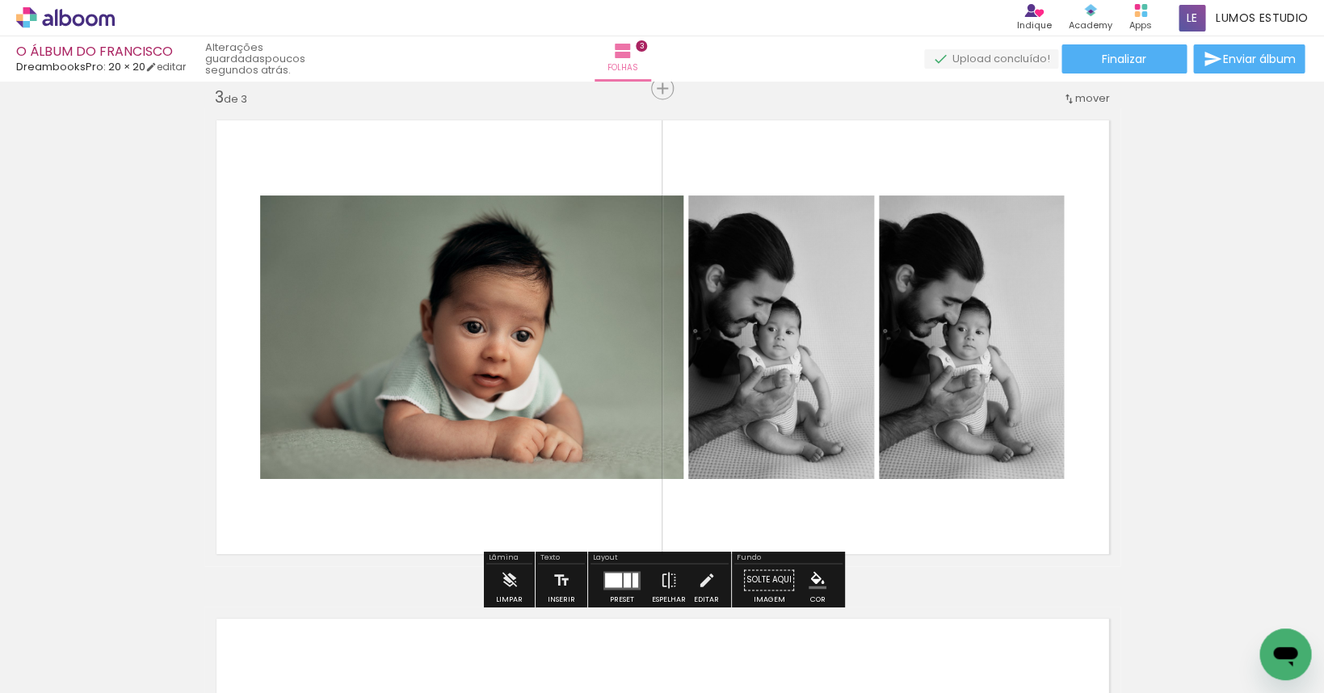
click at [957, 315] on quentale-photo at bounding box center [971, 338] width 185 height 284
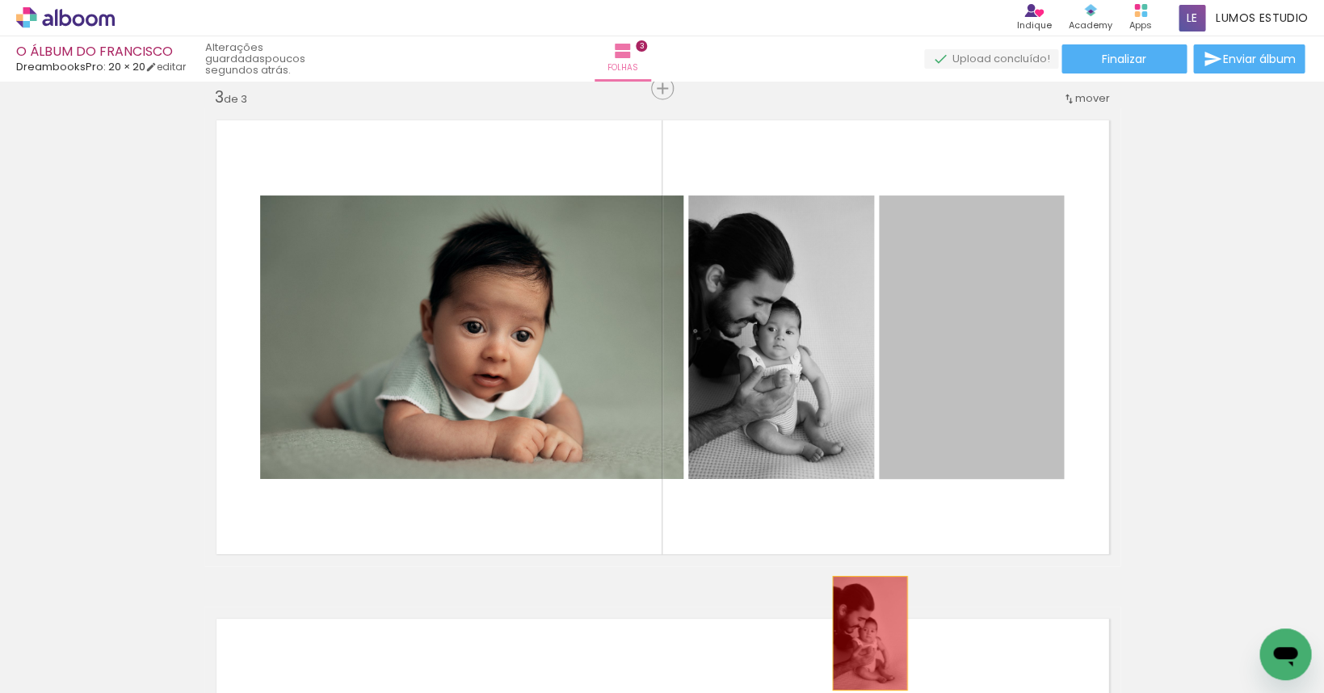
drag, startPoint x: 957, startPoint y: 306, endPoint x: 867, endPoint y: 657, distance: 362.2
click at [867, 657] on quentale-workspace at bounding box center [662, 346] width 1324 height 693
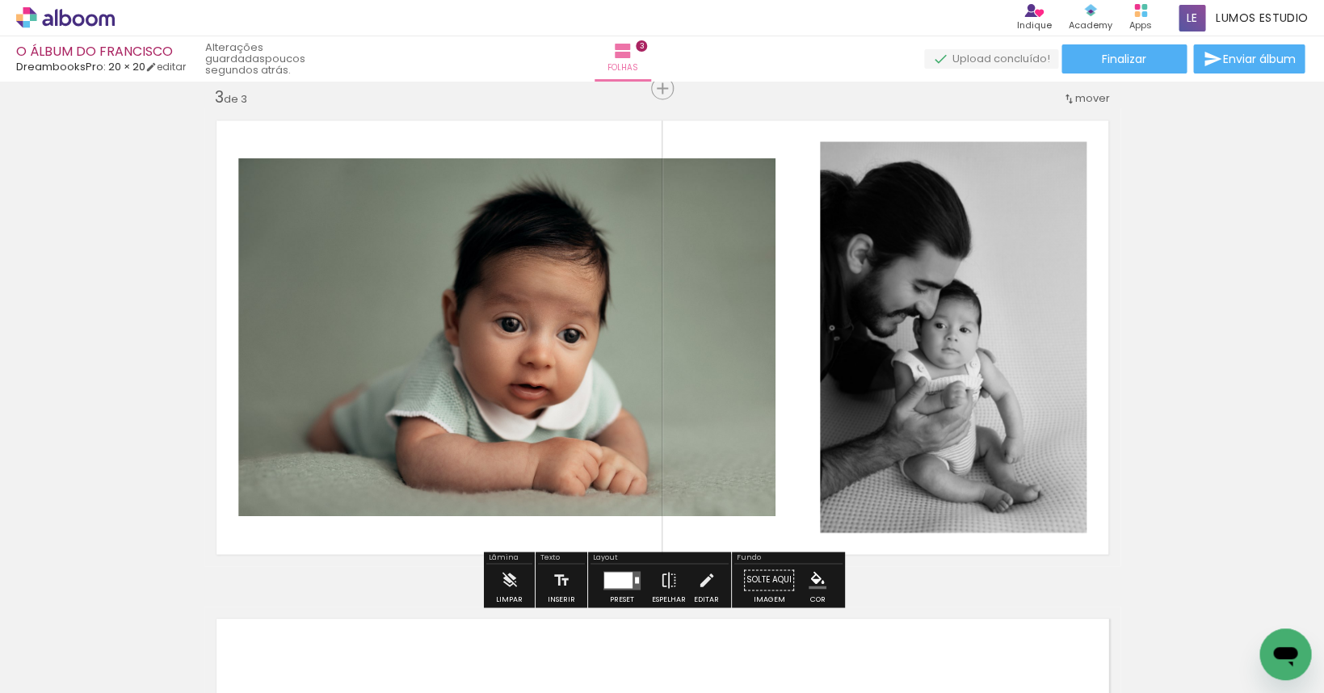
click at [705, 576] on iron-icon at bounding box center [706, 580] width 18 height 32
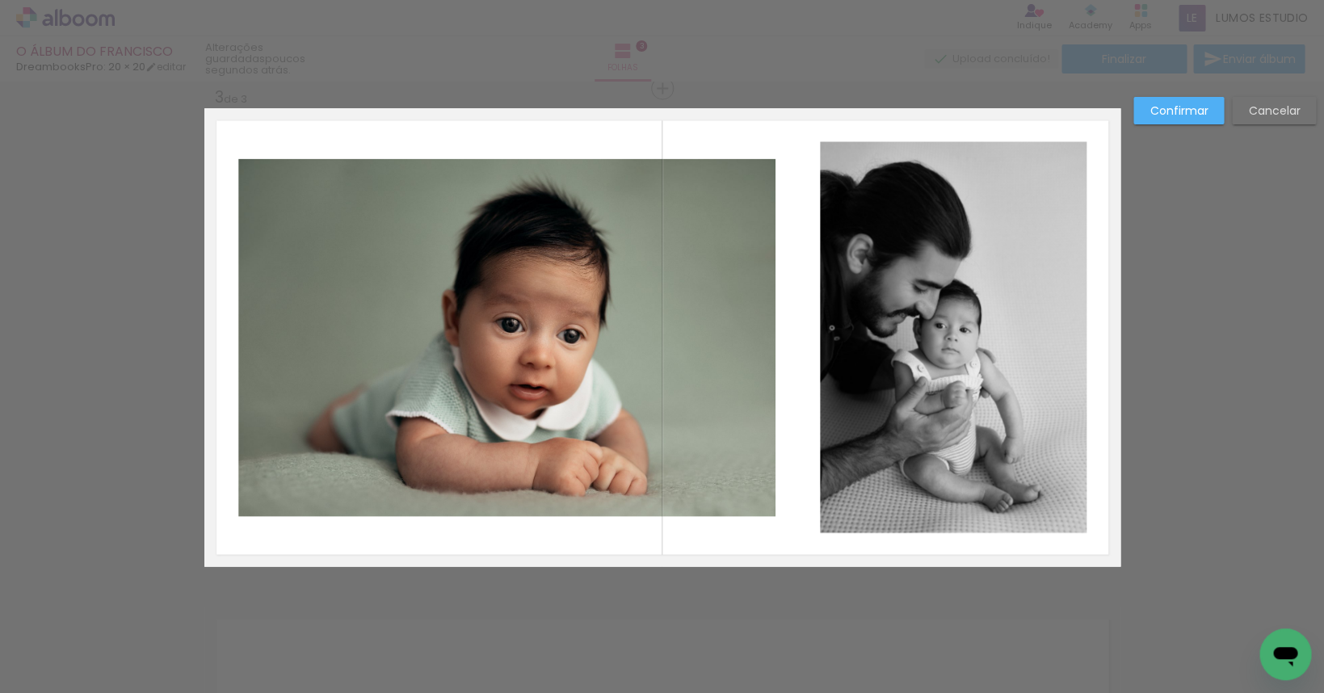
scroll to position [1018, 0]
click at [848, 346] on quentale-photo at bounding box center [953, 336] width 267 height 391
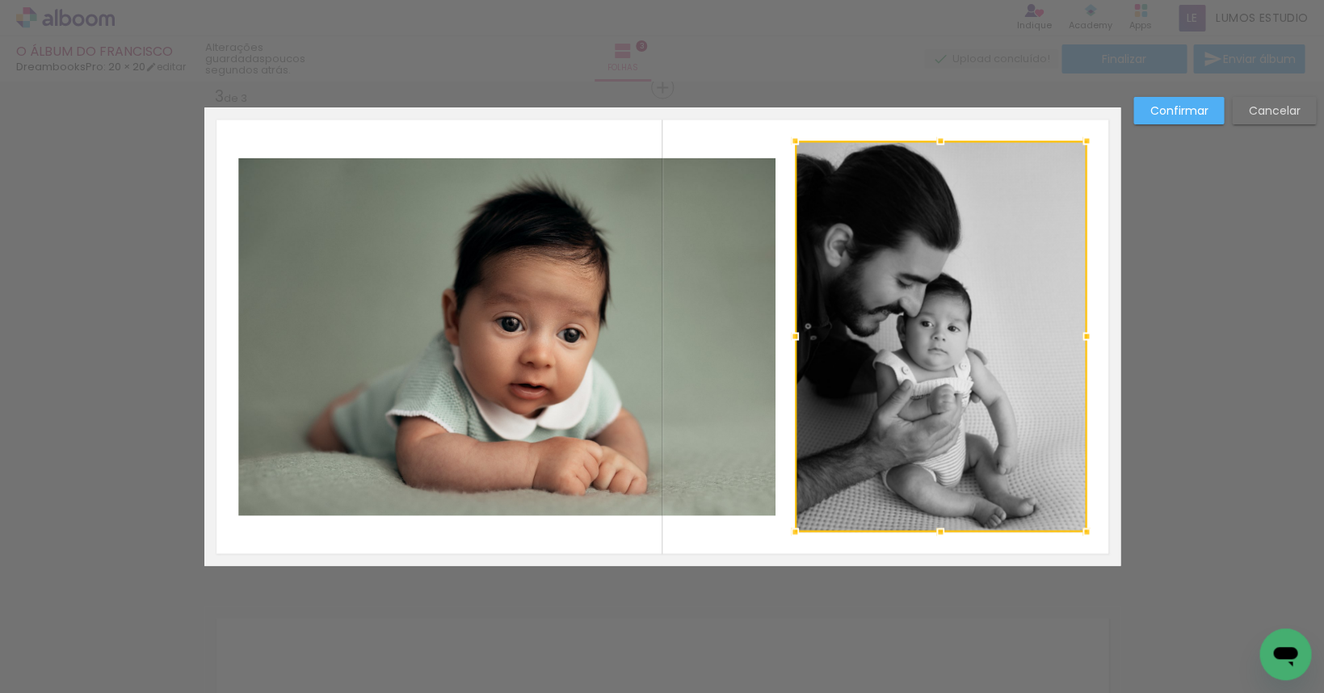
drag, startPoint x: 822, startPoint y: 333, endPoint x: 797, endPoint y: 341, distance: 26.3
click at [797, 341] on div at bounding box center [795, 336] width 32 height 32
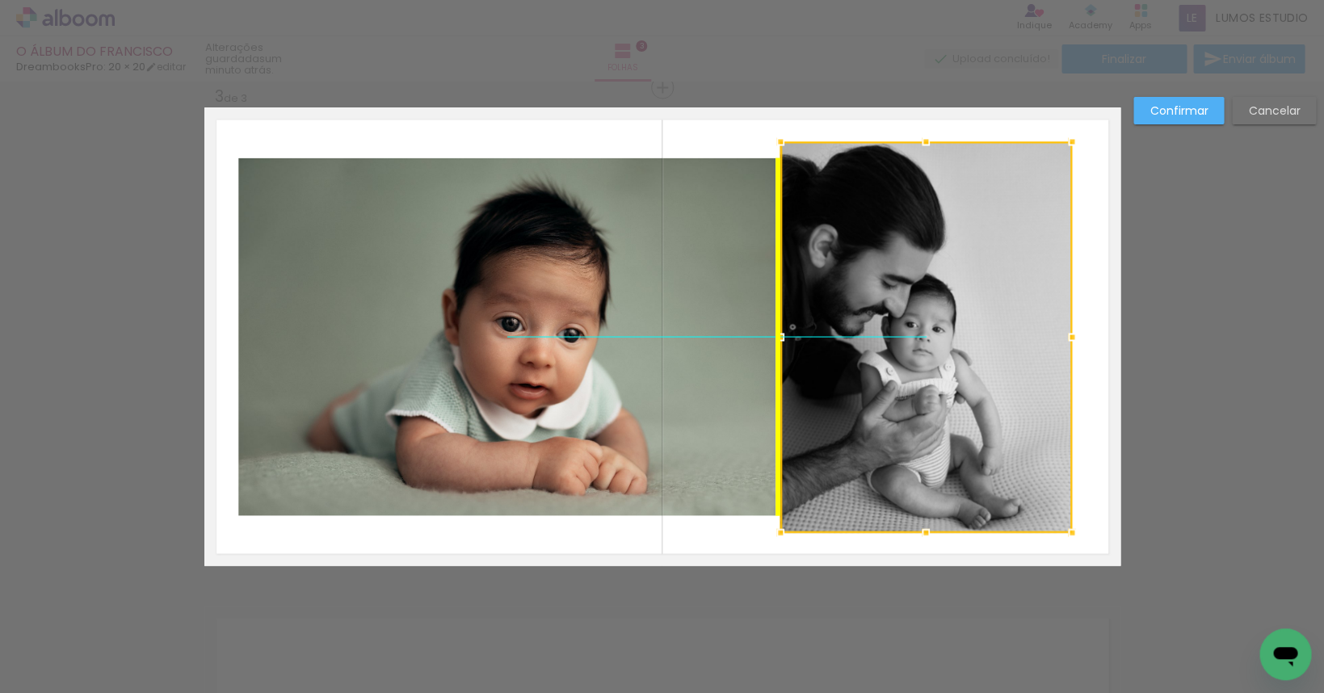
drag, startPoint x: 947, startPoint y: 315, endPoint x: 961, endPoint y: 312, distance: 14.1
click at [954, 322] on div at bounding box center [927, 336] width 292 height 391
click at [957, 120] on paper-button "Confirmar" at bounding box center [1179, 110] width 90 height 27
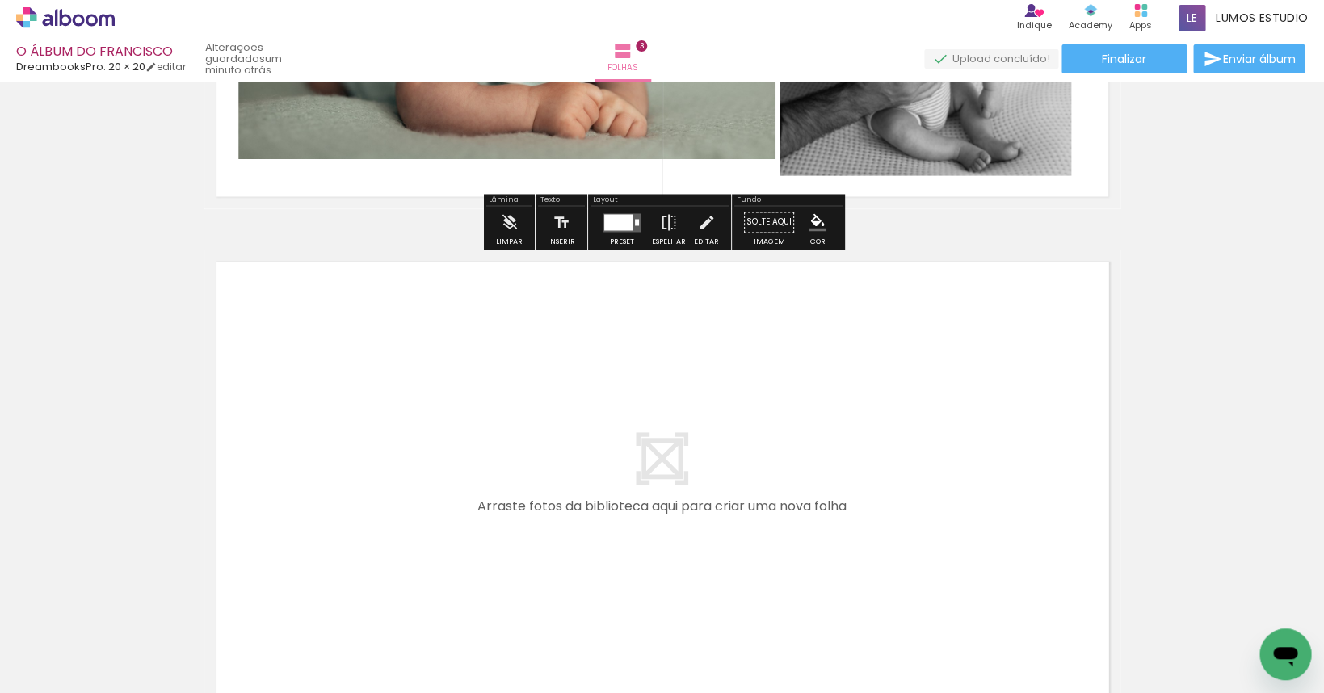
scroll to position [1547, 0]
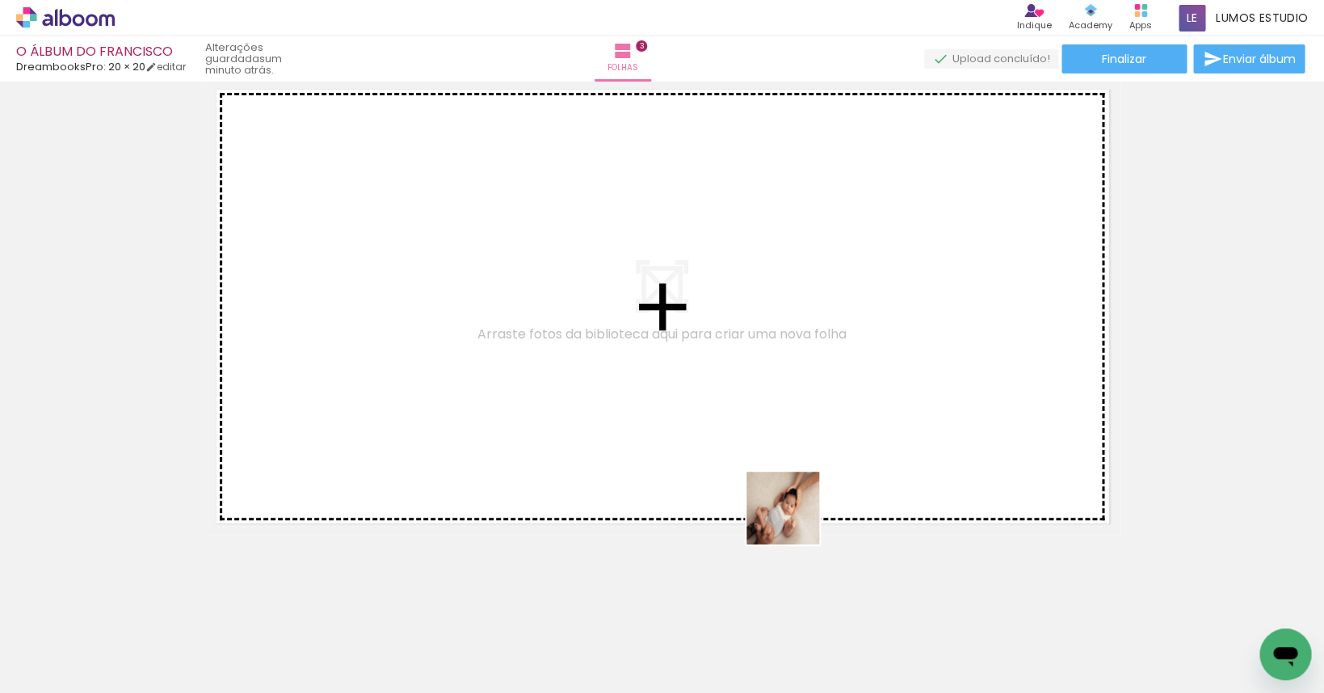
drag, startPoint x: 970, startPoint y: 637, endPoint x: 635, endPoint y: 423, distance: 396.7
click at [635, 423] on quentale-workspace at bounding box center [662, 346] width 1324 height 693
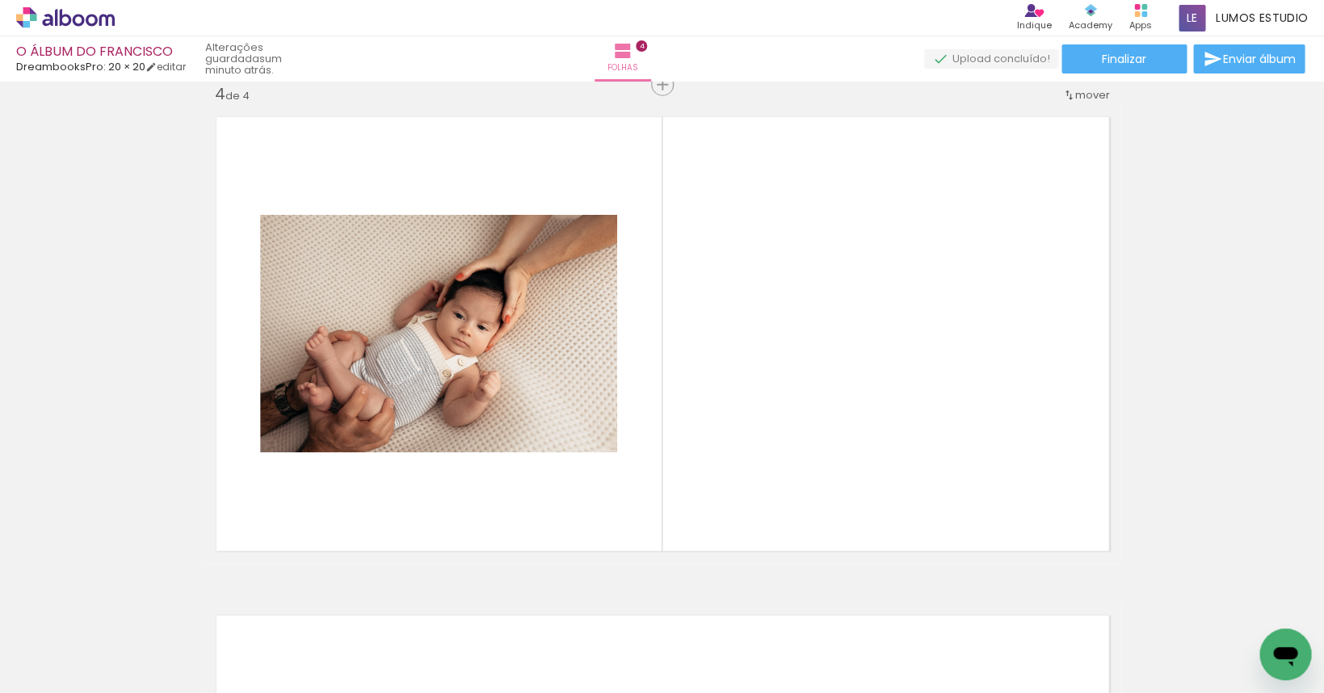
scroll to position [1517, 0]
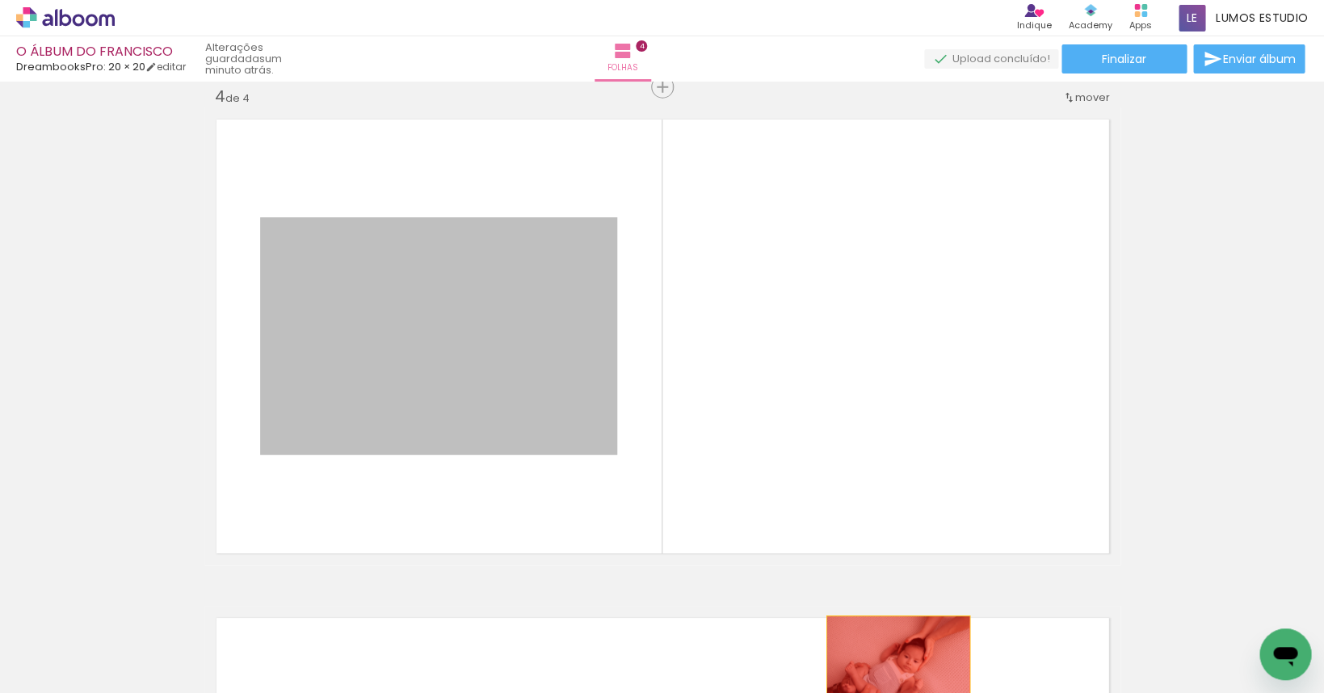
drag, startPoint x: 543, startPoint y: 391, endPoint x: 898, endPoint y: 664, distance: 447.7
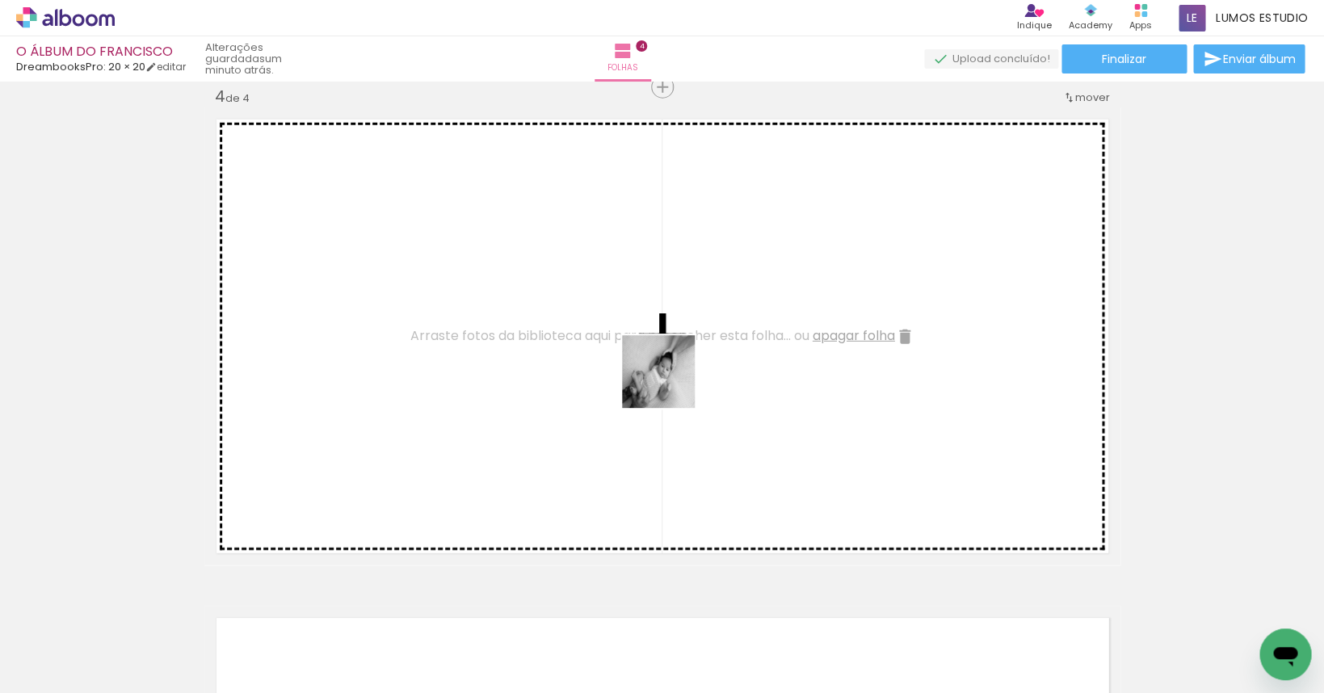
drag, startPoint x: 894, startPoint y: 633, endPoint x: 671, endPoint y: 384, distance: 334.8
click at [671, 384] on quentale-workspace at bounding box center [662, 346] width 1324 height 693
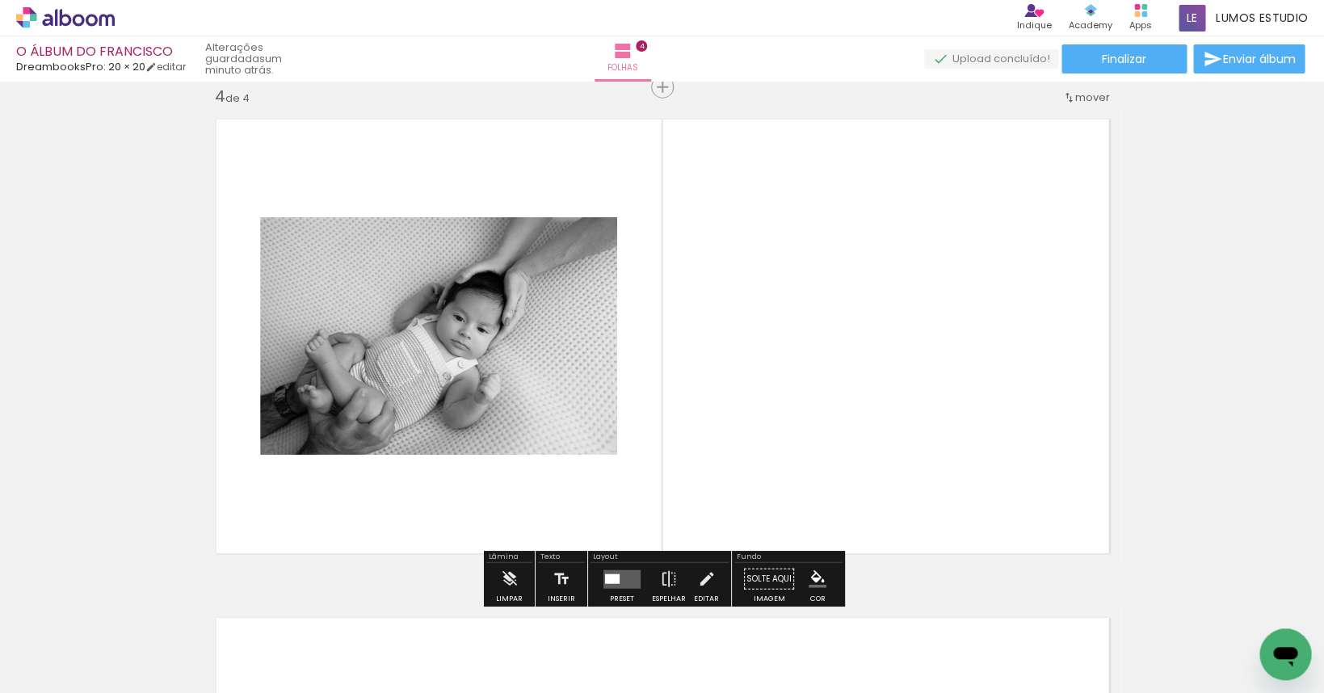
click at [621, 580] on quentale-layouter at bounding box center [622, 579] width 37 height 19
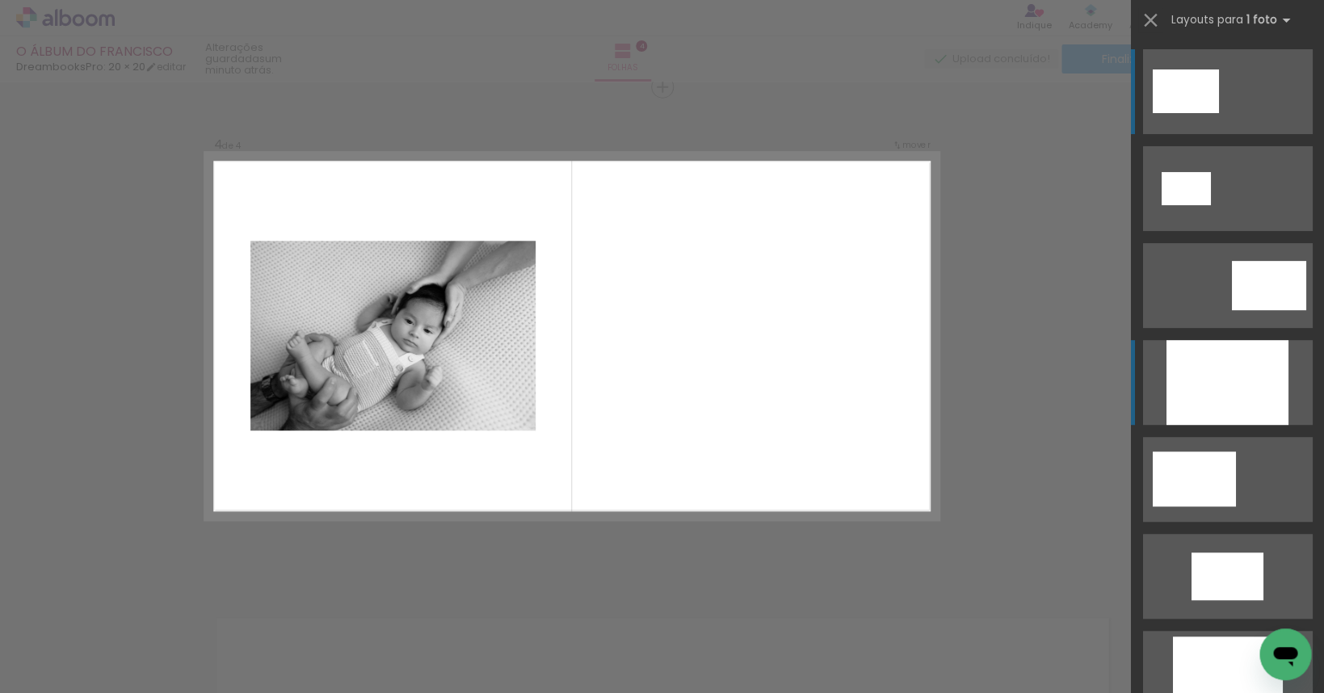
scroll to position [1516, 0]
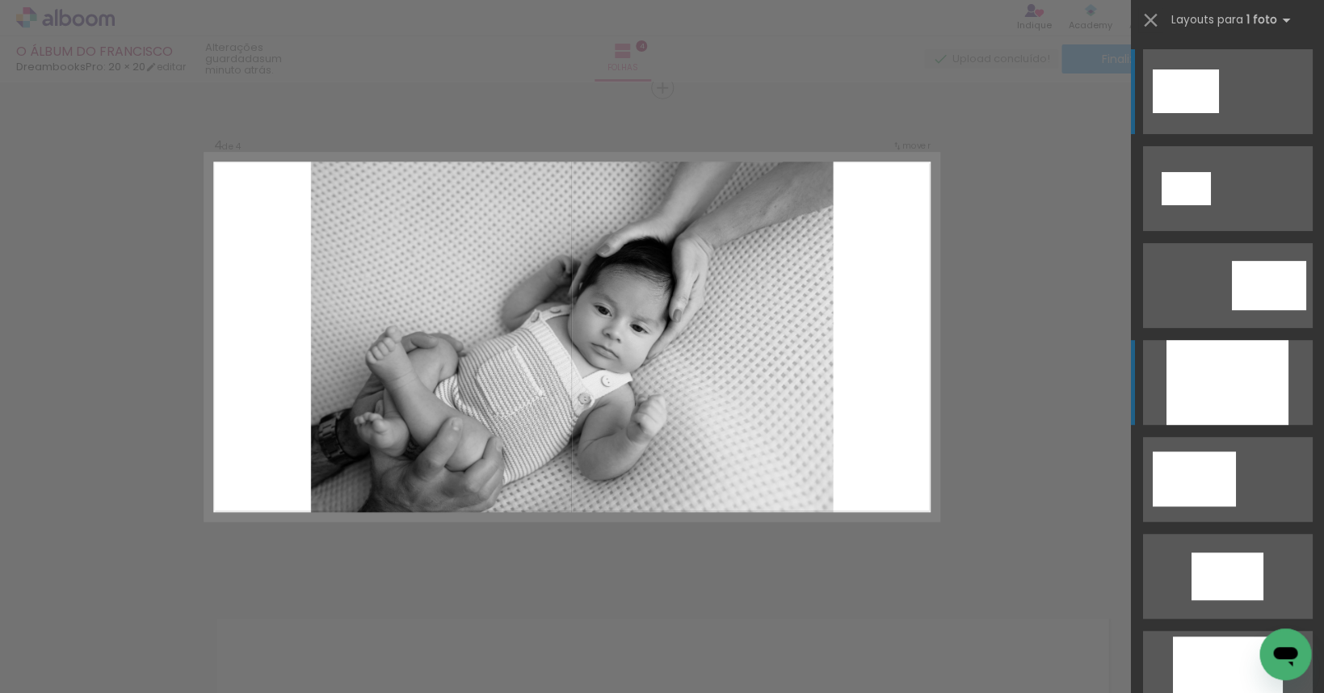
click at [957, 383] on div at bounding box center [1227, 382] width 122 height 85
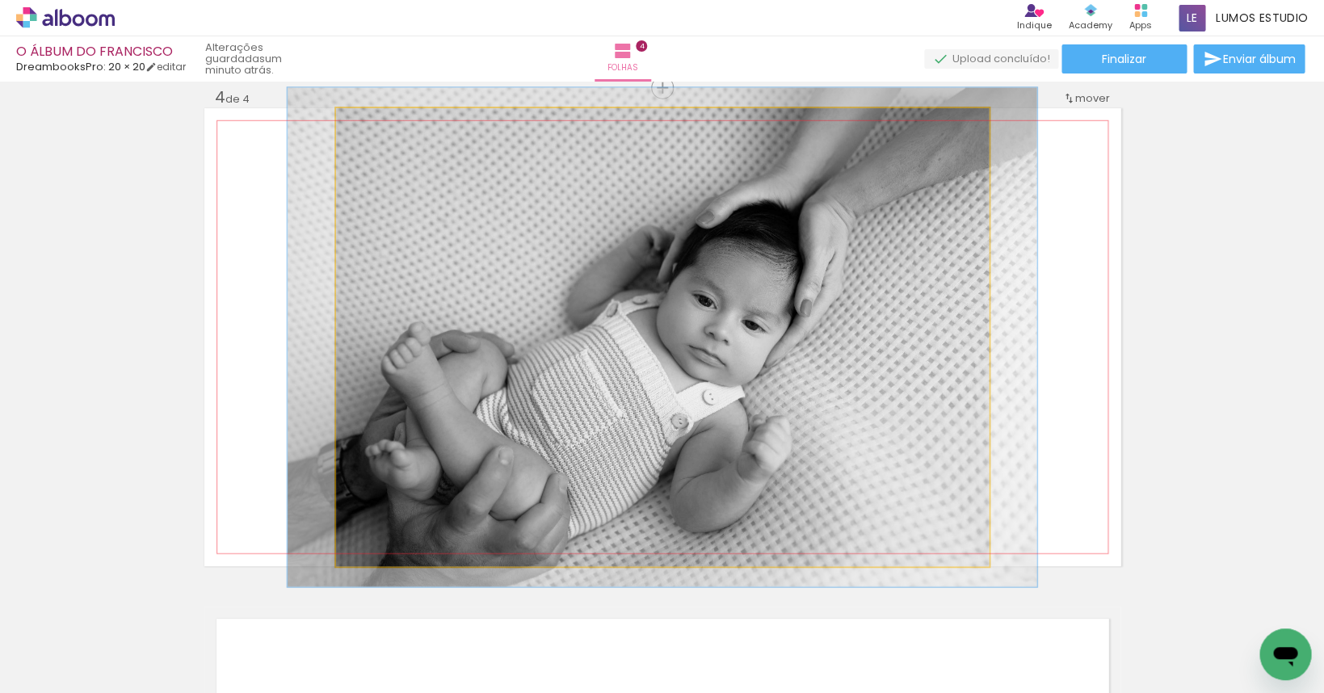
type paper-slider "109"
click at [375, 126] on div at bounding box center [379, 125] width 15 height 15
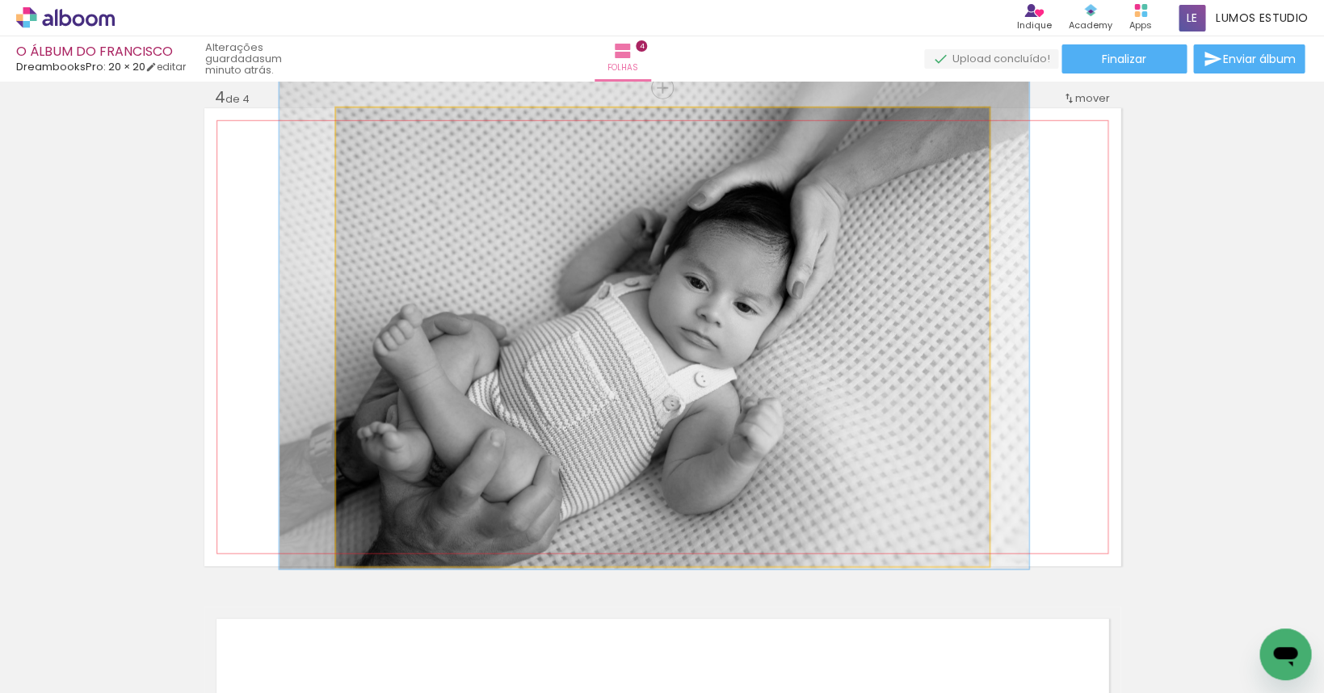
drag, startPoint x: 478, startPoint y: 305, endPoint x: 469, endPoint y: 288, distance: 19.9
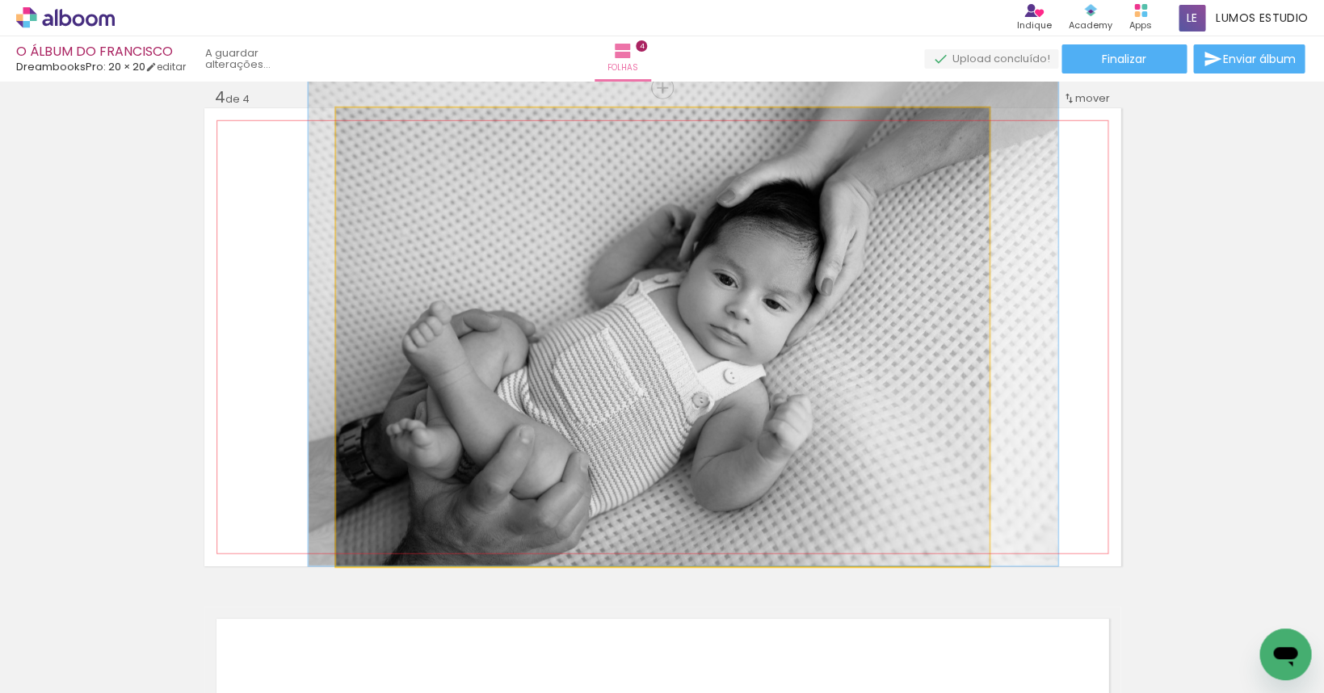
drag, startPoint x: 505, startPoint y: 296, endPoint x: 533, endPoint y: 280, distance: 32.6
click at [537, 290] on quentale-photo at bounding box center [662, 337] width 653 height 458
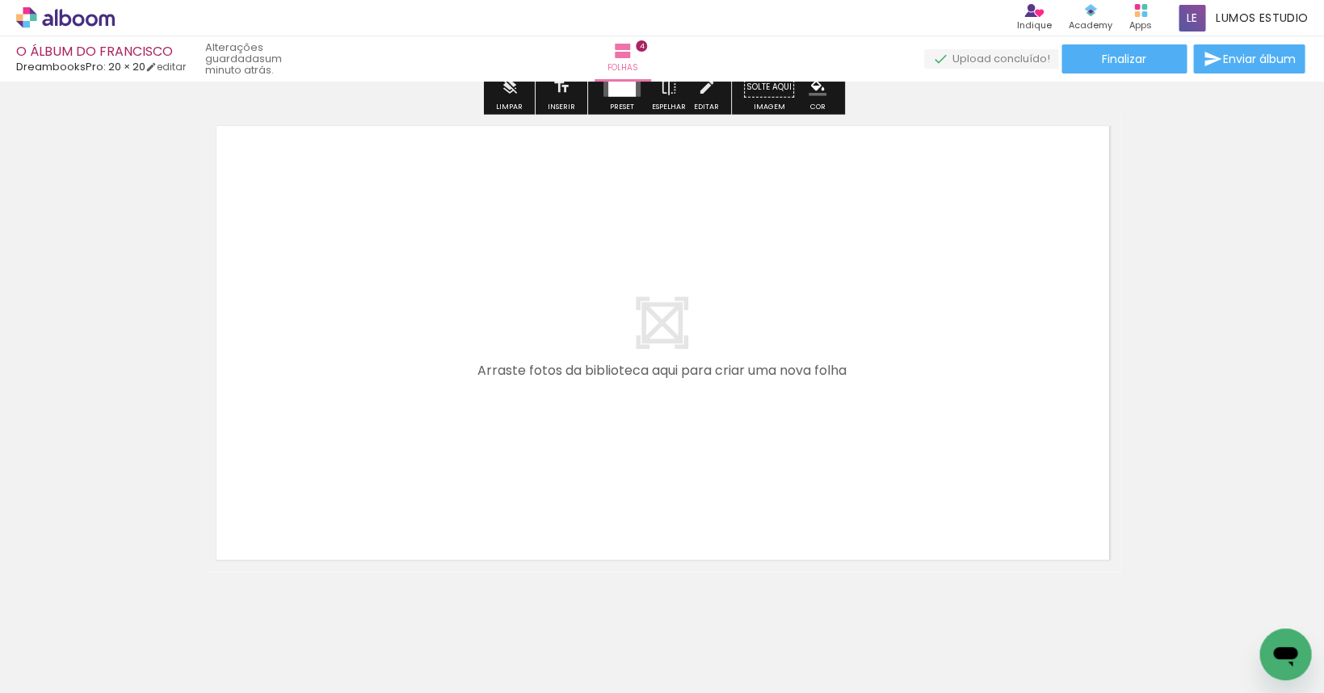
scroll to position [2046, 0]
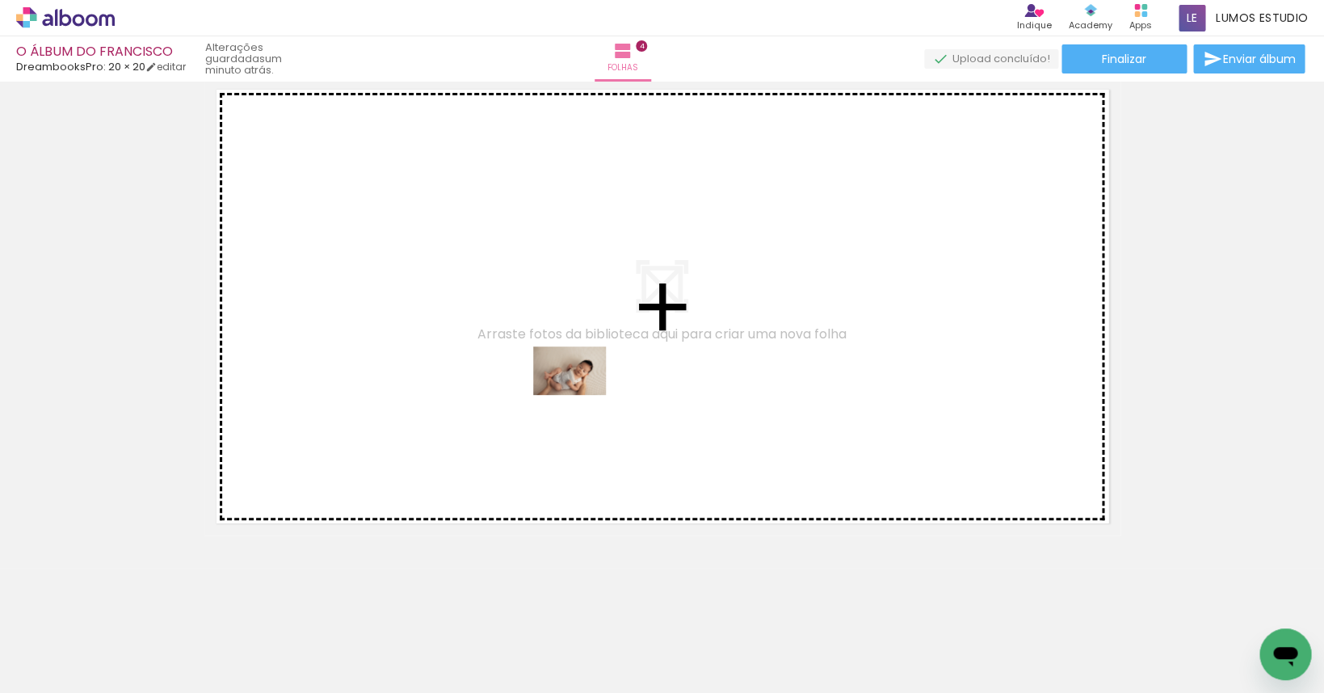
drag, startPoint x: 1148, startPoint y: 650, endPoint x: 577, endPoint y: 393, distance: 626.4
click at [577, 393] on quentale-workspace at bounding box center [662, 346] width 1324 height 693
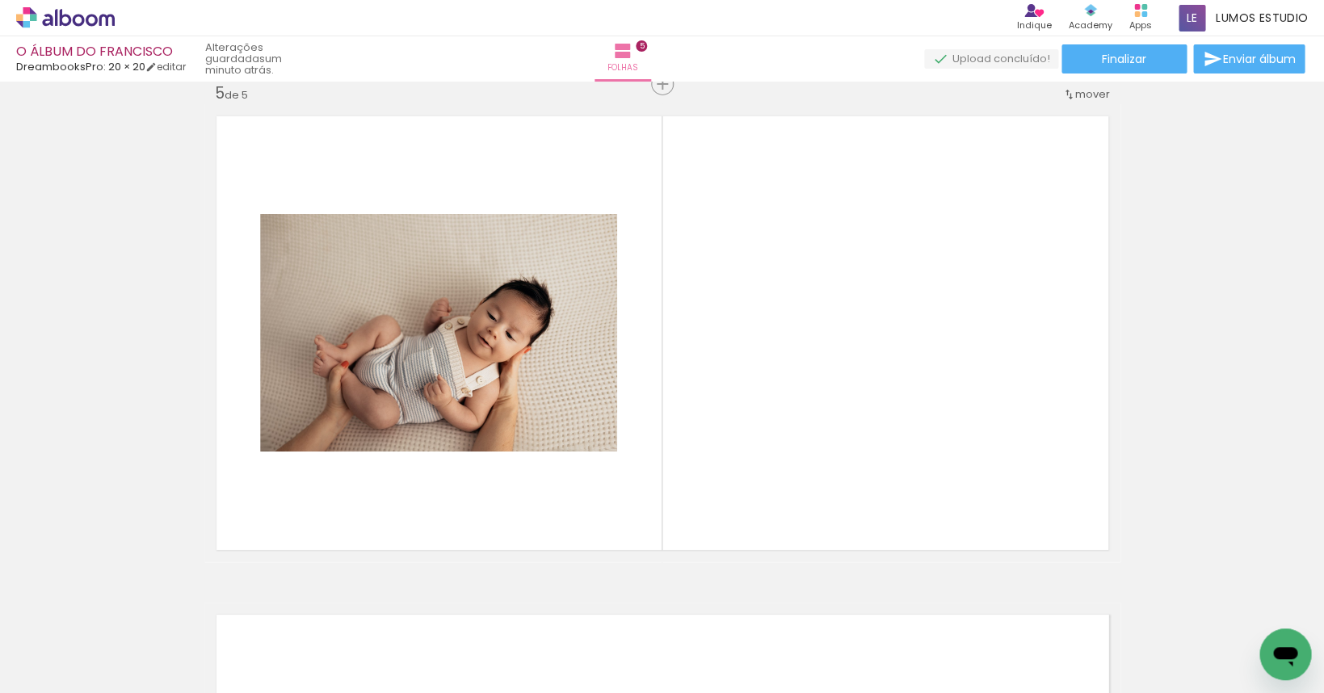
scroll to position [2015, 0]
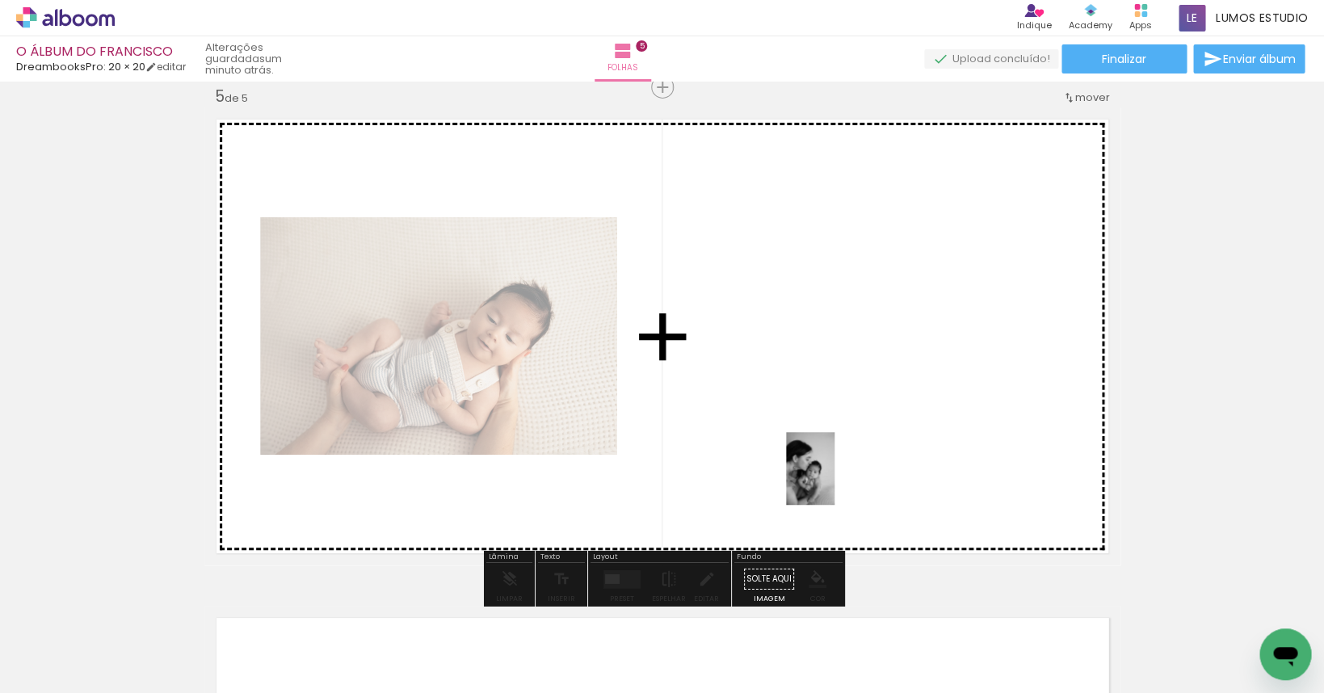
drag, startPoint x: 1250, startPoint y: 638, endPoint x: 835, endPoint y: 481, distance: 444.2
click at [835, 481] on quentale-workspace at bounding box center [662, 346] width 1324 height 693
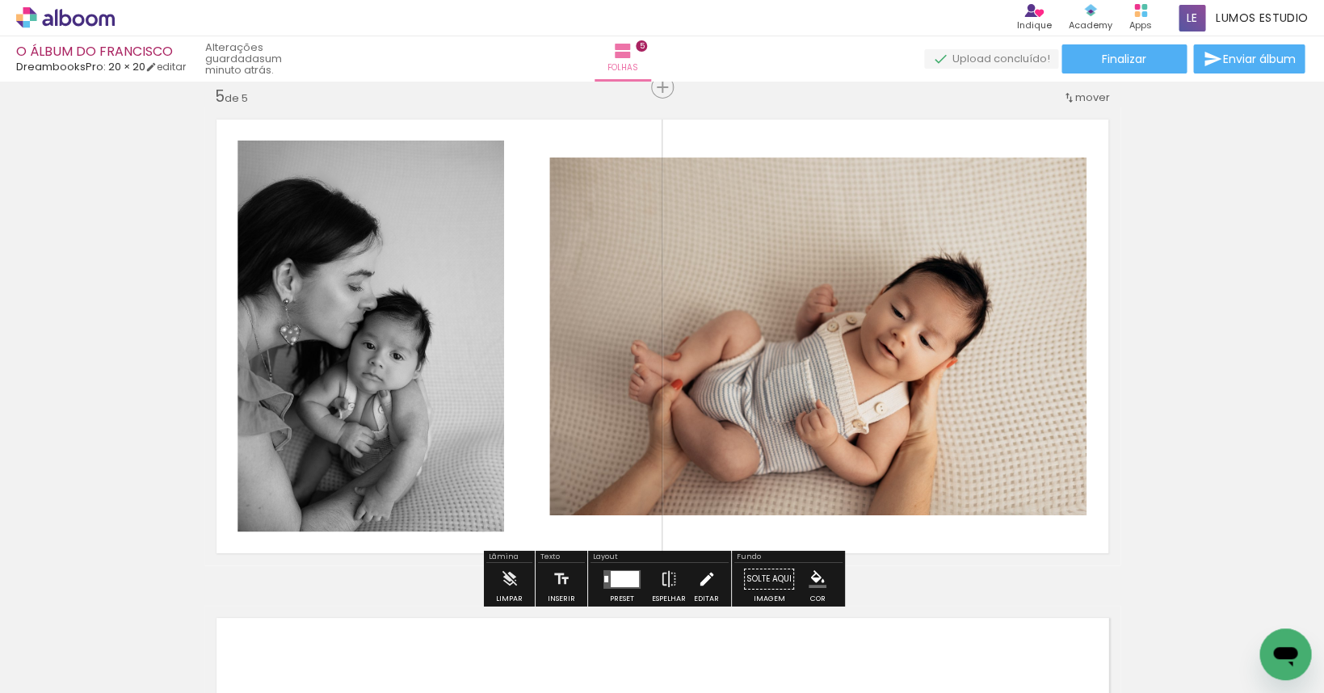
click at [705, 579] on iron-icon at bounding box center [706, 579] width 18 height 32
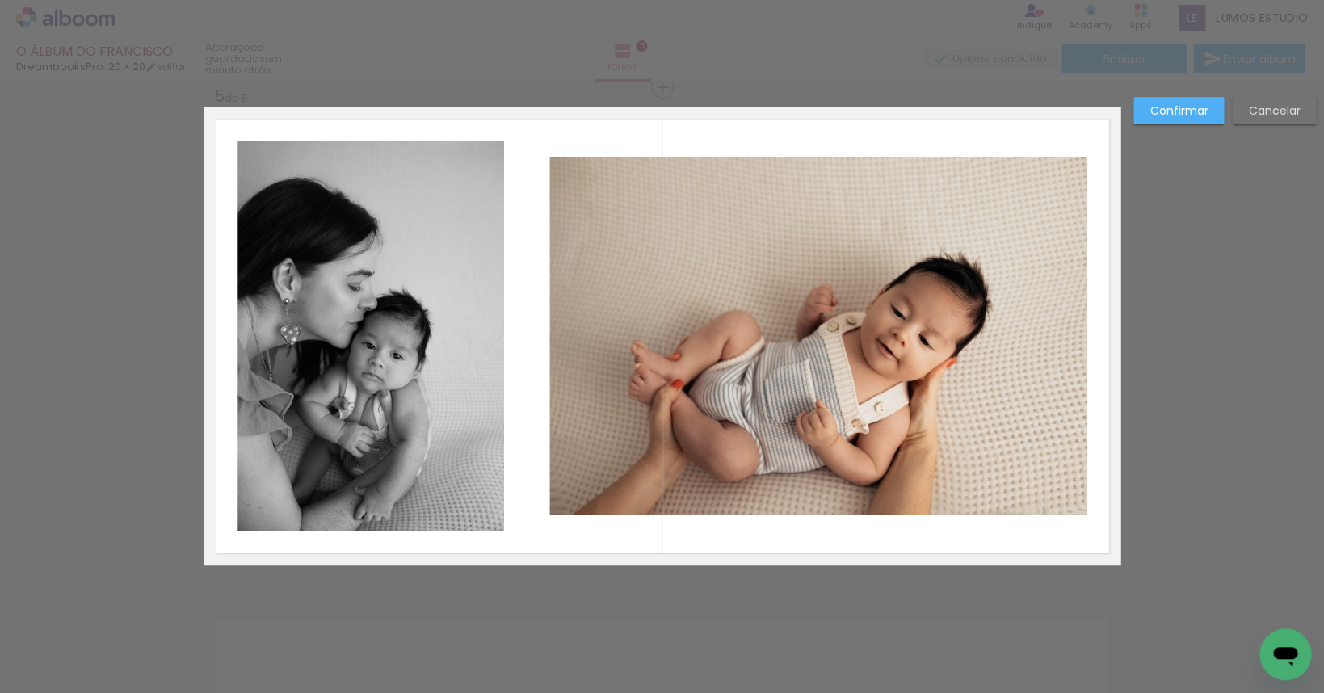
click at [416, 423] on quentale-photo at bounding box center [371, 336] width 267 height 391
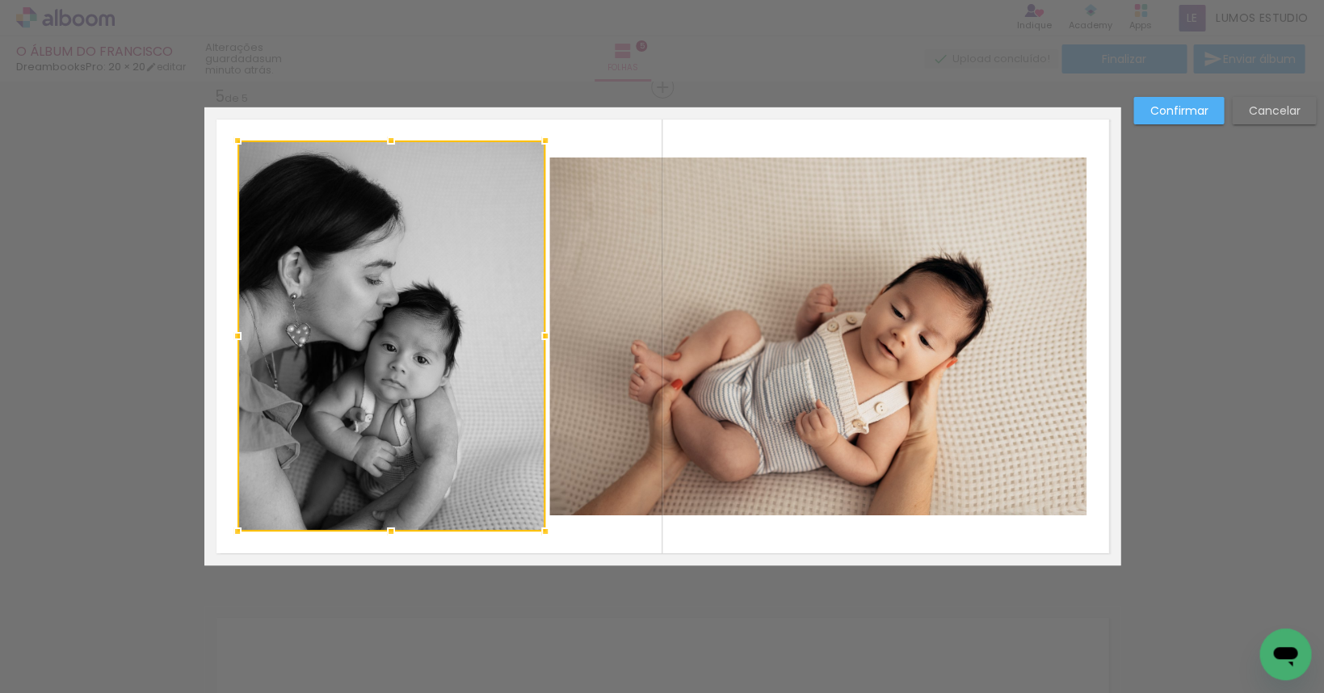
drag, startPoint x: 504, startPoint y: 336, endPoint x: 524, endPoint y: 338, distance: 20.3
click at [524, 338] on div at bounding box center [392, 336] width 308 height 391
drag, startPoint x: 1209, startPoint y: 111, endPoint x: 938, endPoint y: 212, distance: 288.9
click at [957, 112] on paper-button "Confirmar" at bounding box center [1179, 110] width 90 height 27
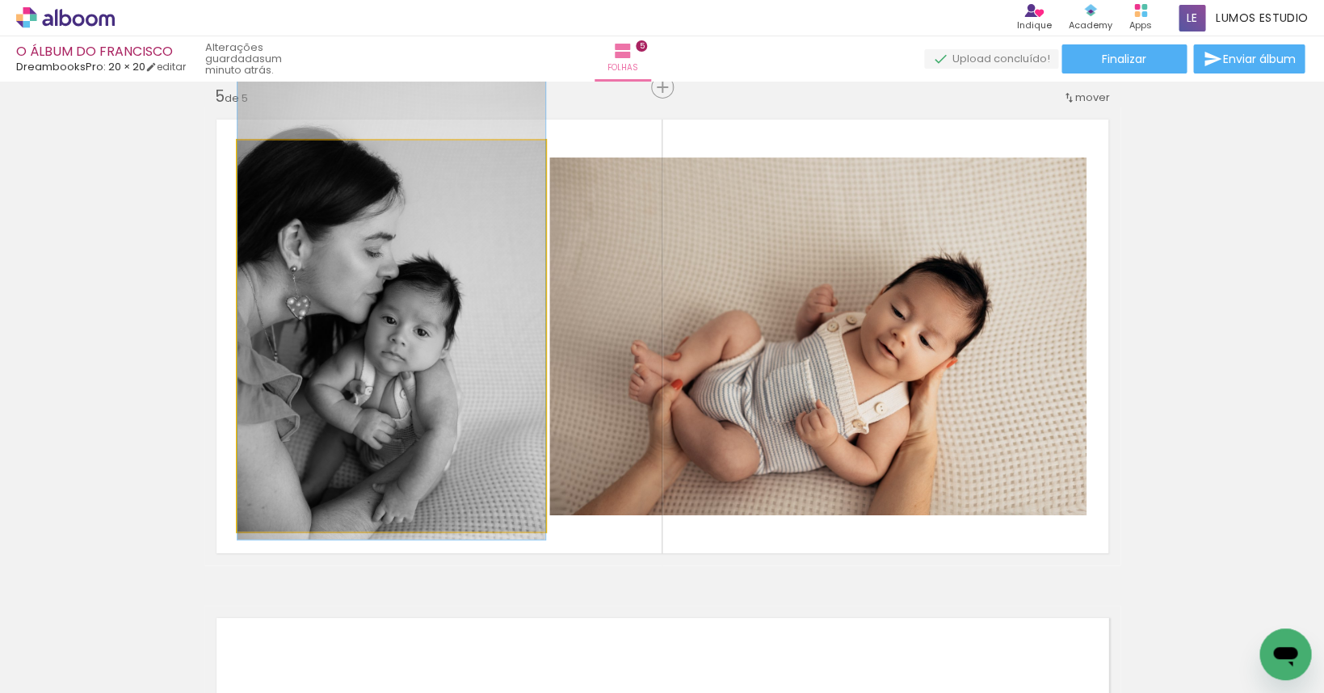
drag, startPoint x: 358, startPoint y: 389, endPoint x: 363, endPoint y: 361, distance: 27.9
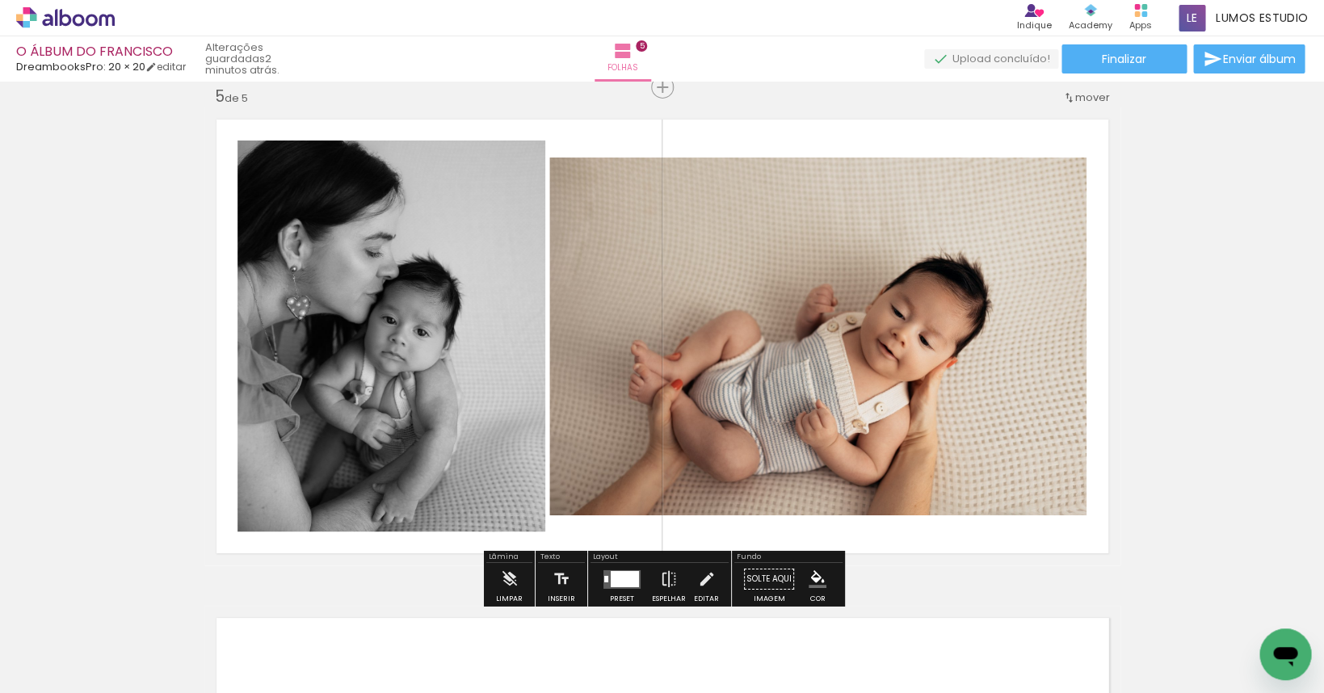
scroll to position [2018, 0]
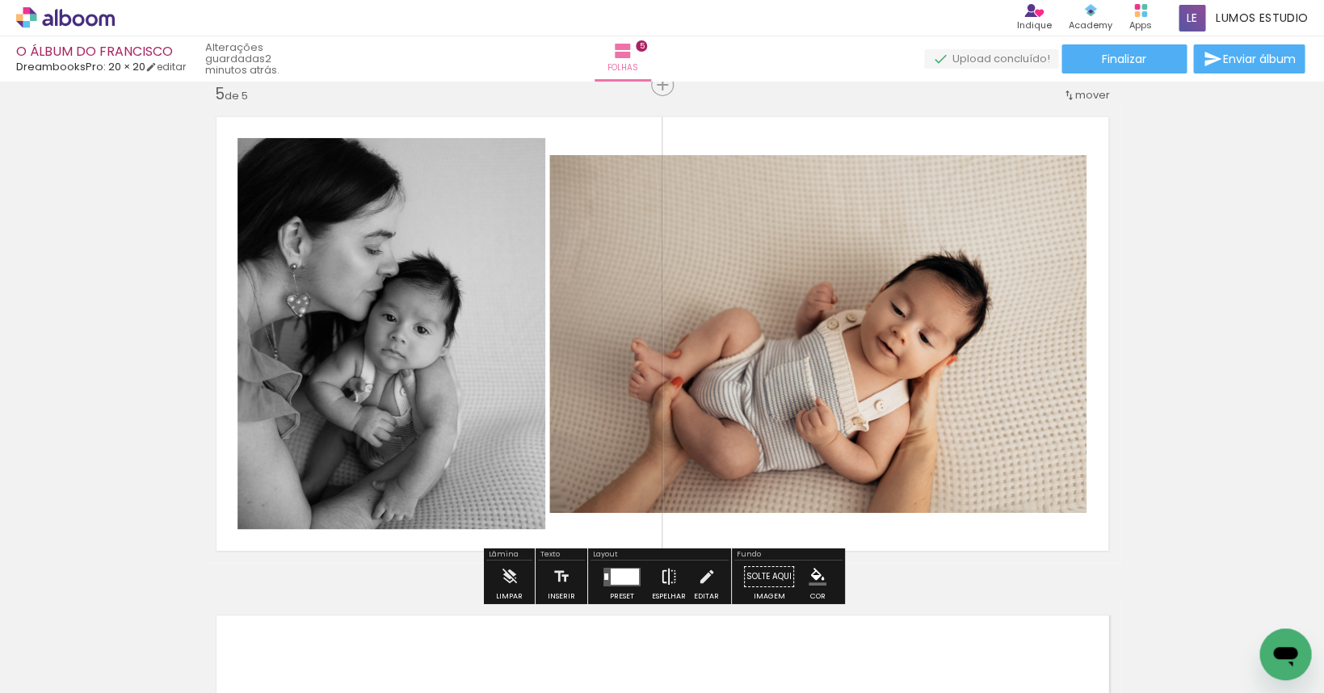
click at [660, 575] on iron-icon at bounding box center [669, 577] width 18 height 32
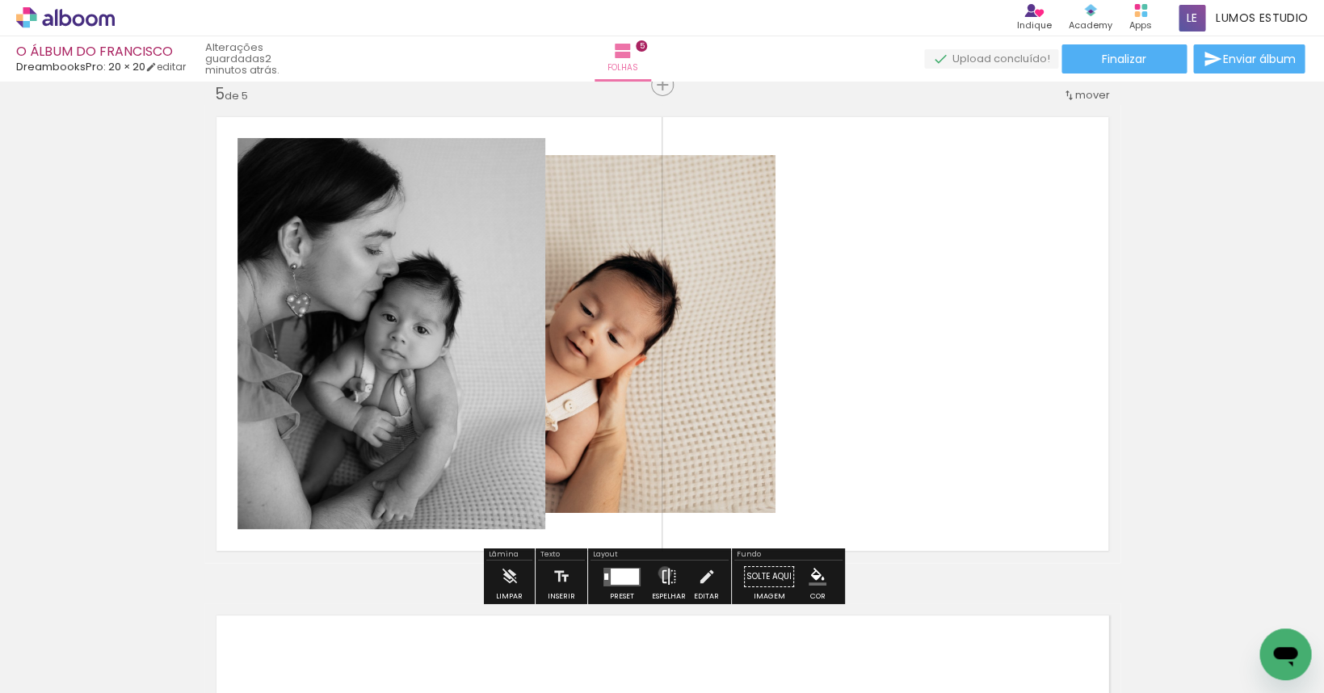
click at [661, 573] on iron-icon at bounding box center [669, 577] width 18 height 32
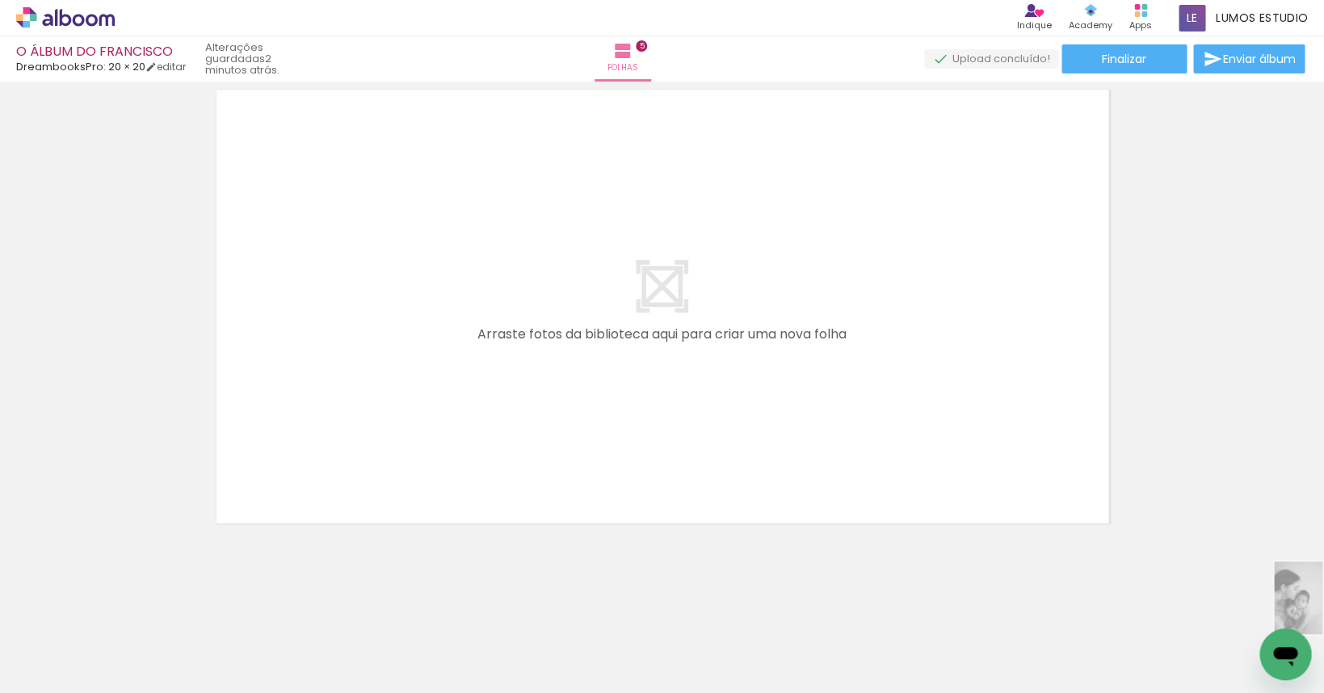
scroll to position [0, 713]
drag, startPoint x: 1247, startPoint y: 620, endPoint x: 614, endPoint y: 663, distance: 634.1
click at [0, 0] on slot at bounding box center [0, 0] width 0 height 0
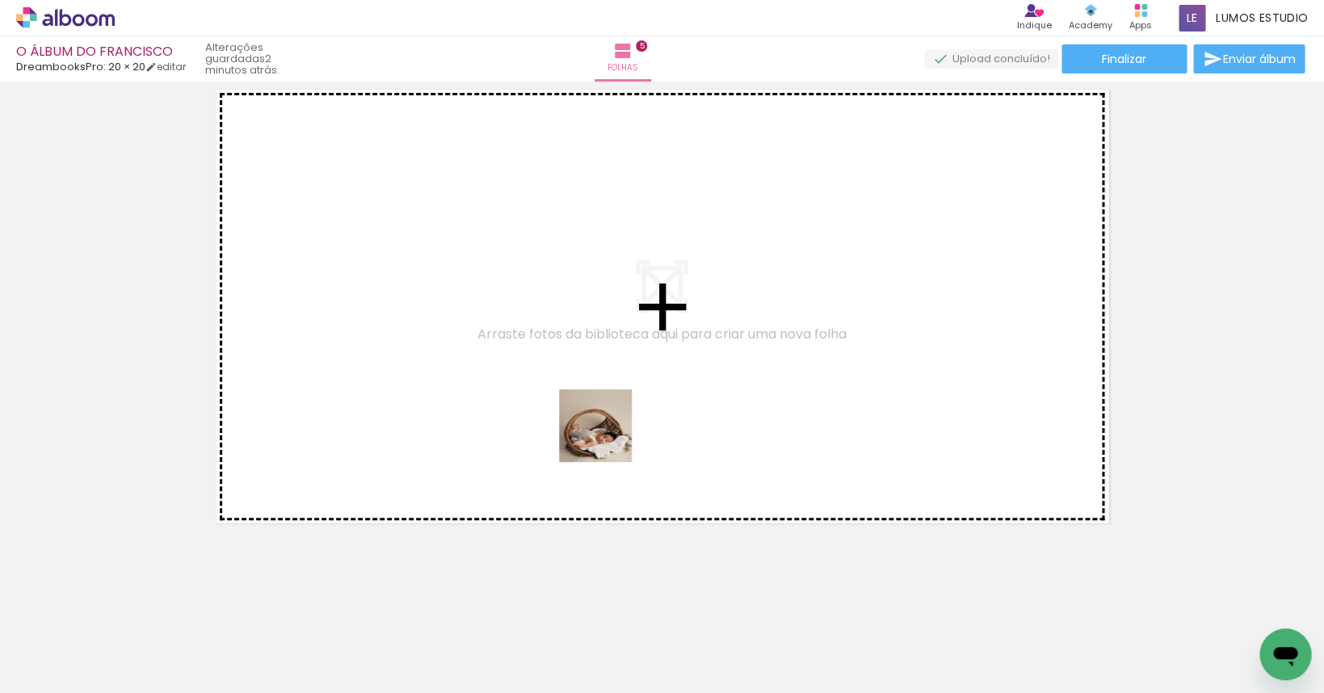
drag, startPoint x: 717, startPoint y: 640, endPoint x: 591, endPoint y: 408, distance: 263.9
click at [591, 408] on quentale-workspace at bounding box center [662, 346] width 1324 height 693
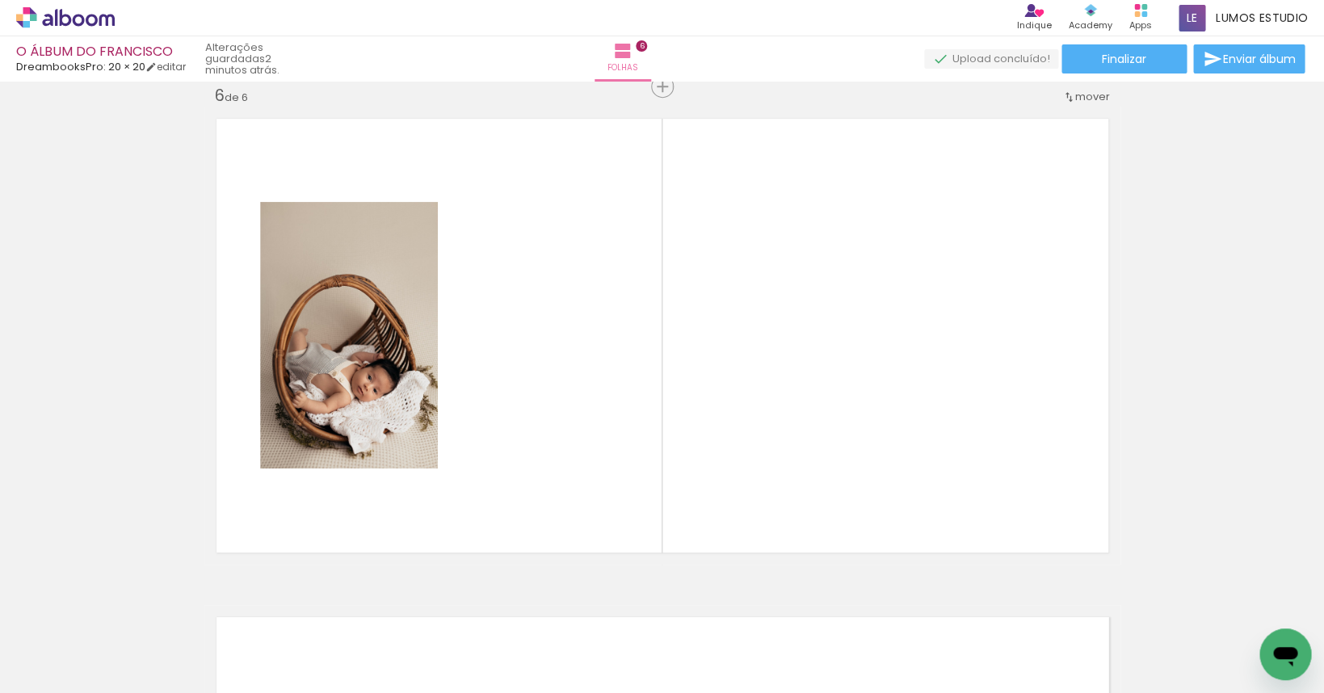
scroll to position [2513, 0]
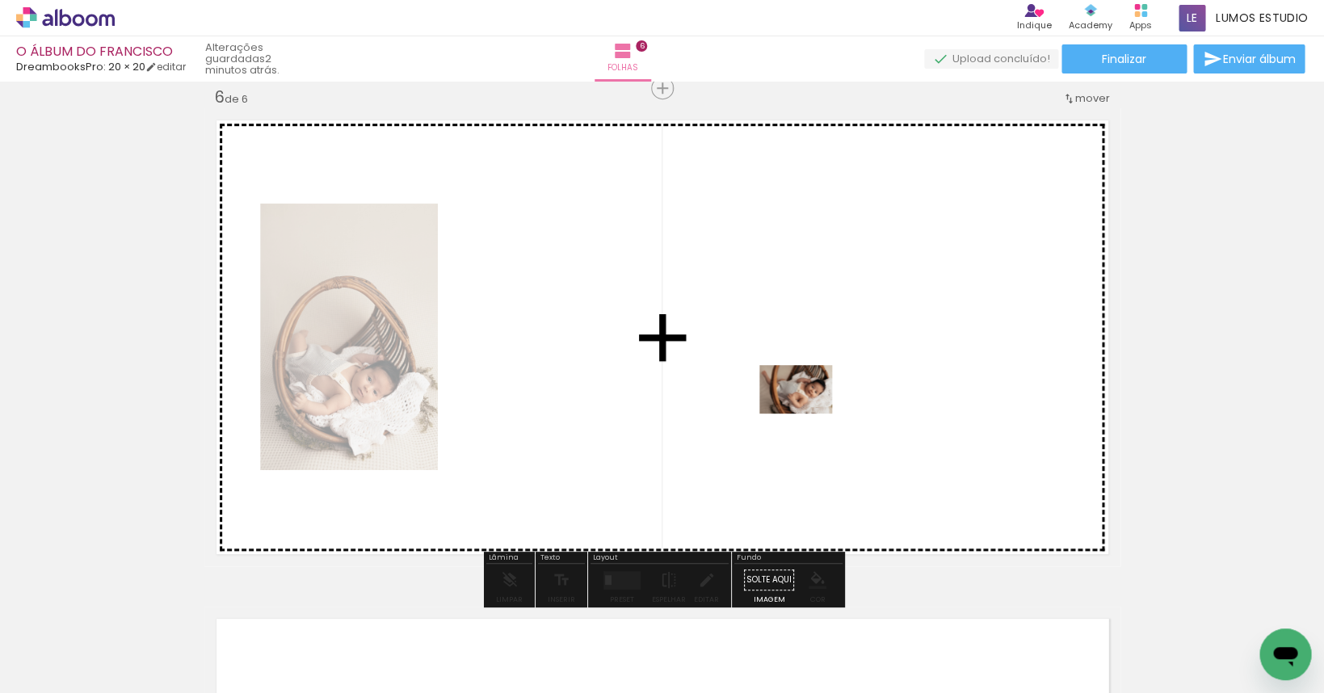
drag, startPoint x: 809, startPoint y: 640, endPoint x: 808, endPoint y: 414, distance: 226.2
click at [808, 414] on quentale-workspace at bounding box center [662, 346] width 1324 height 693
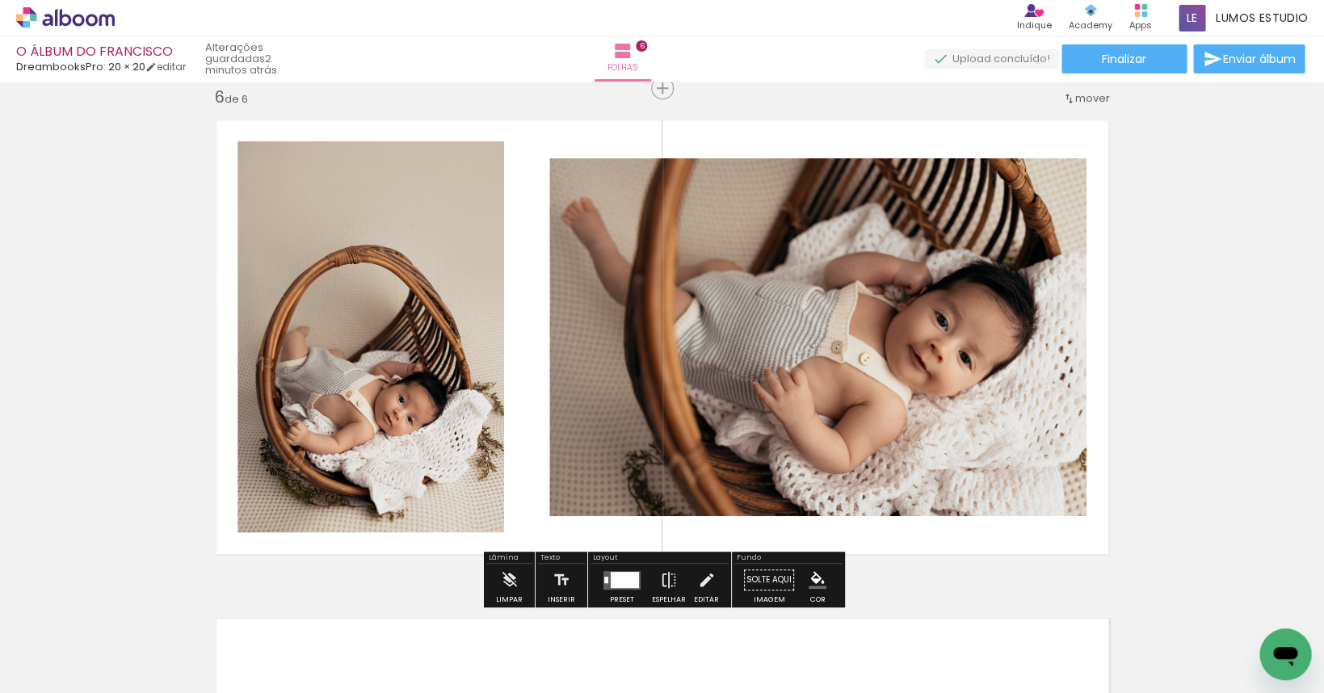
click at [619, 582] on div at bounding box center [625, 579] width 28 height 16
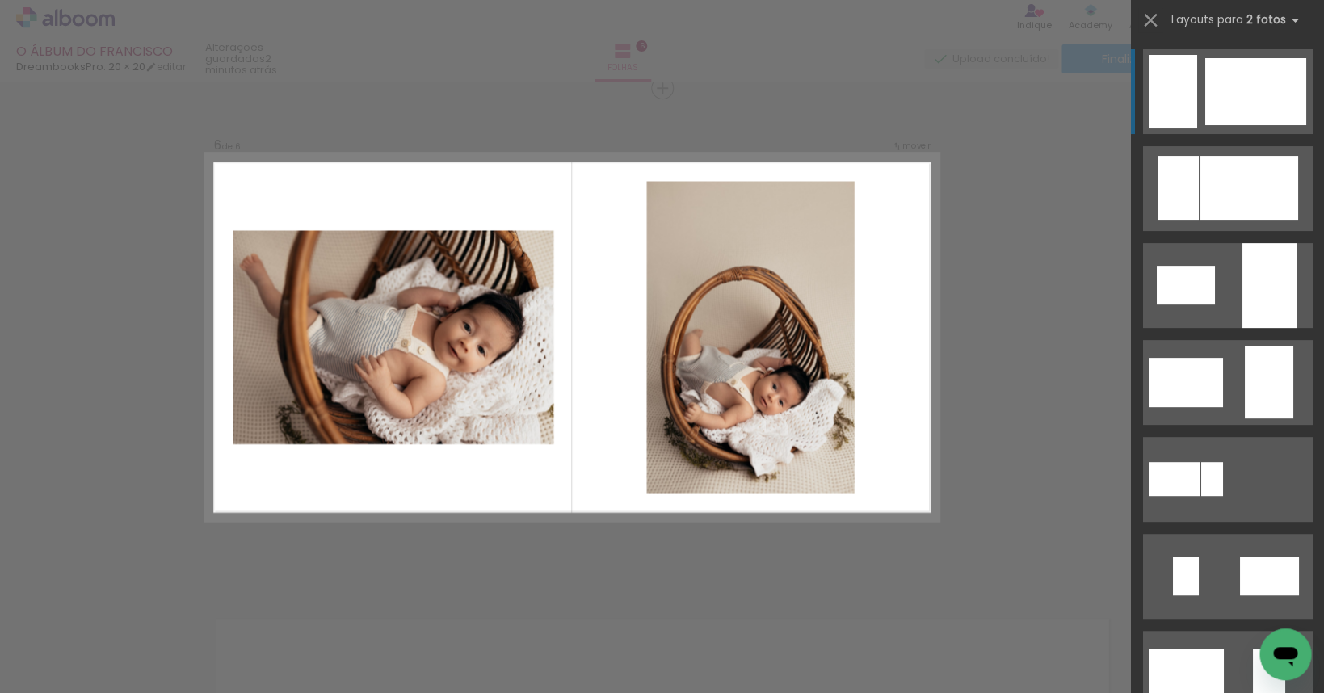
scroll to position [2514, 0]
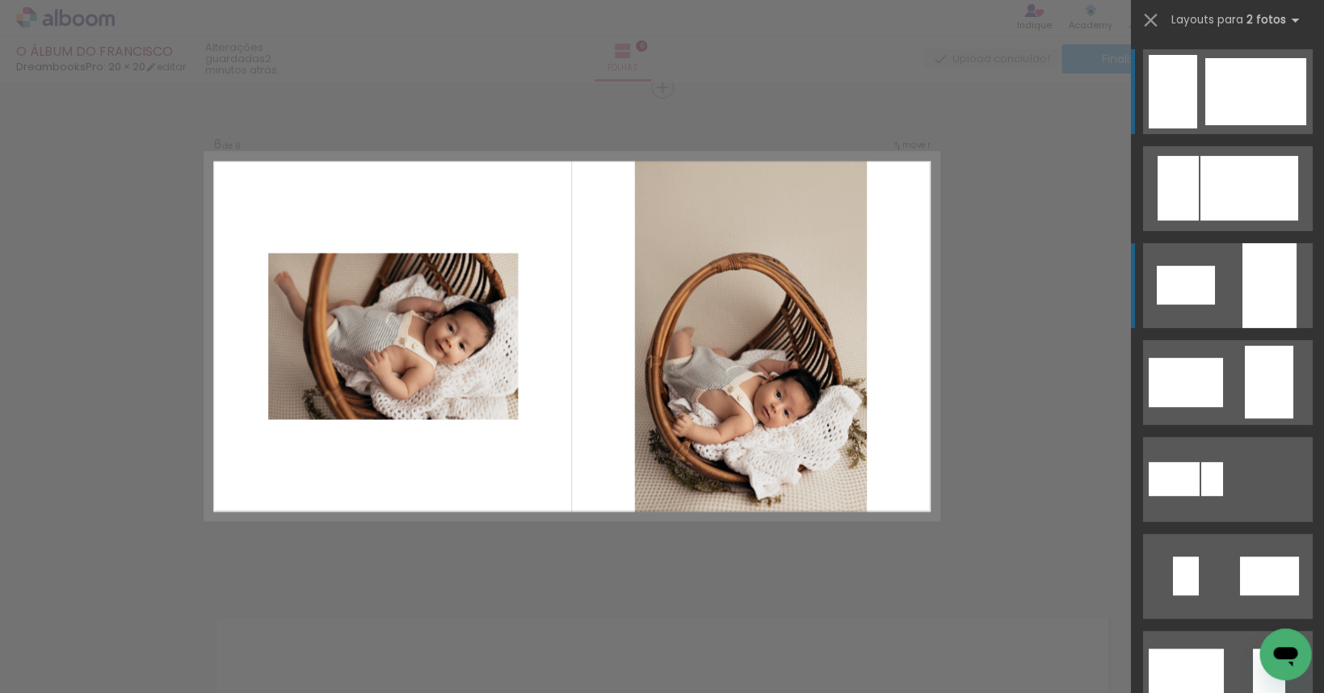
click at [957, 288] on div at bounding box center [1269, 285] width 54 height 85
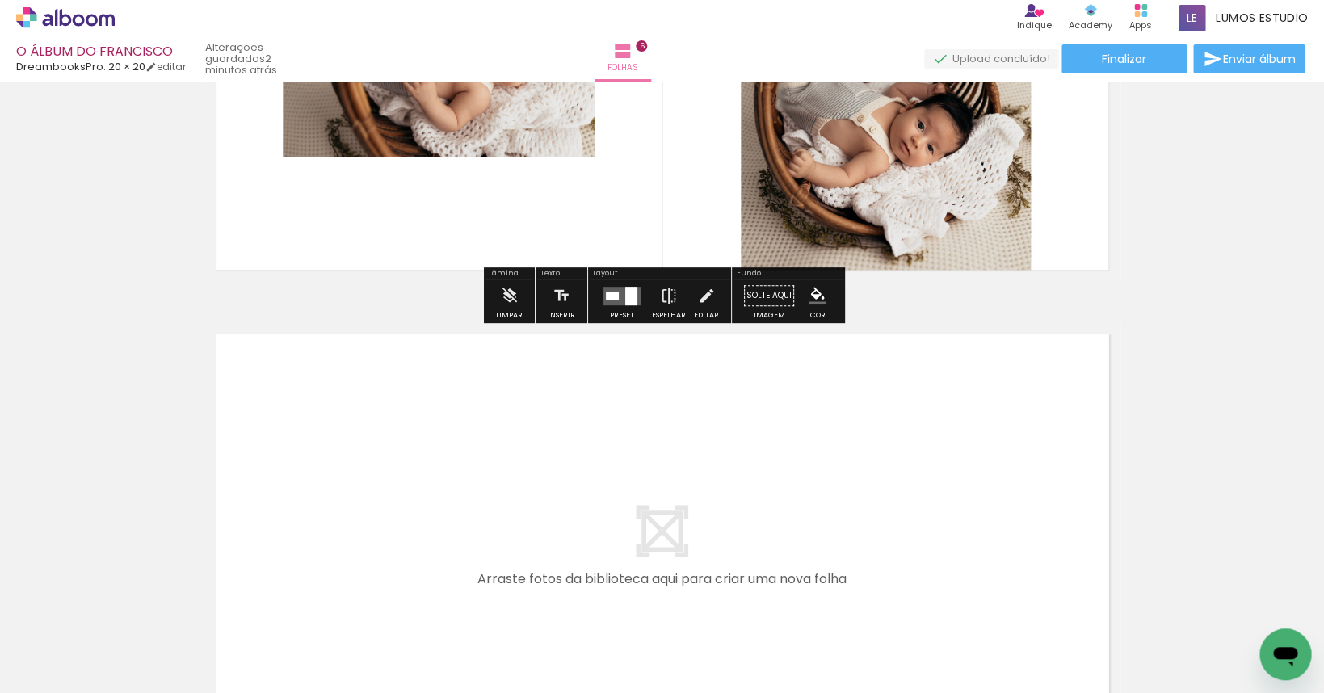
scroll to position [3026, 0]
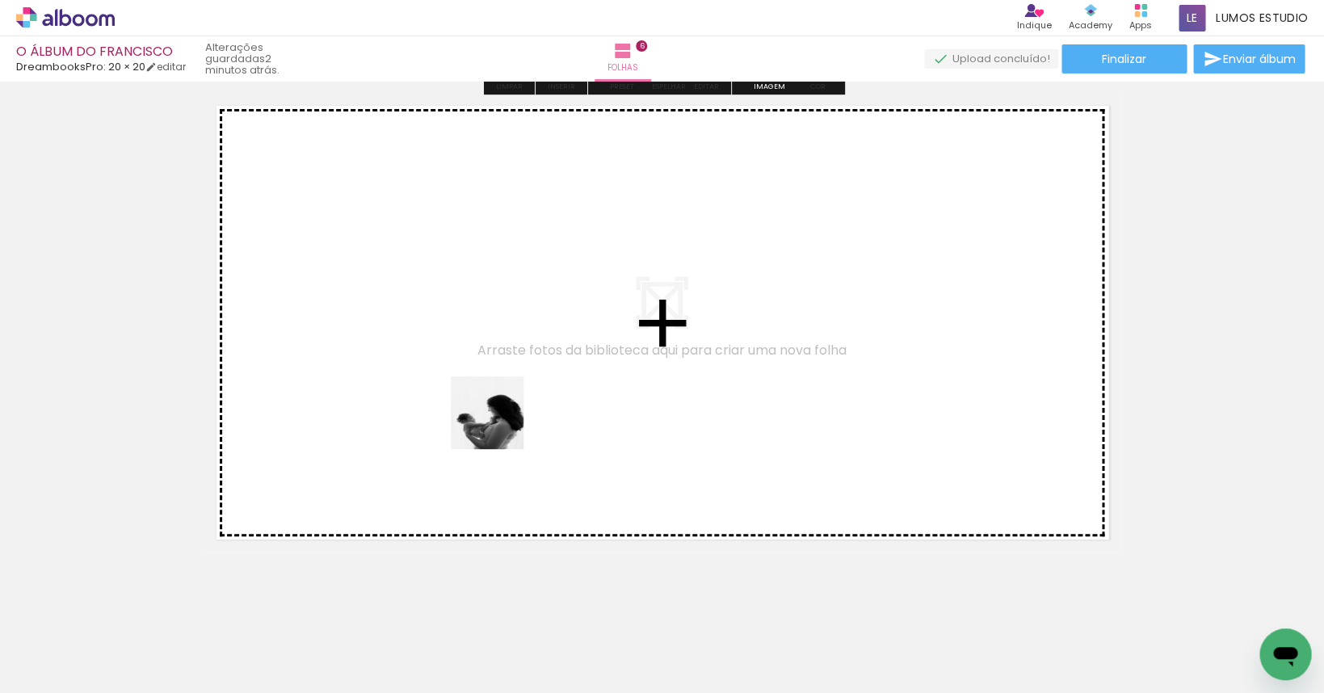
drag, startPoint x: 902, startPoint y: 650, endPoint x: 494, endPoint y: 420, distance: 468.1
click at [494, 420] on quentale-workspace at bounding box center [662, 346] width 1324 height 693
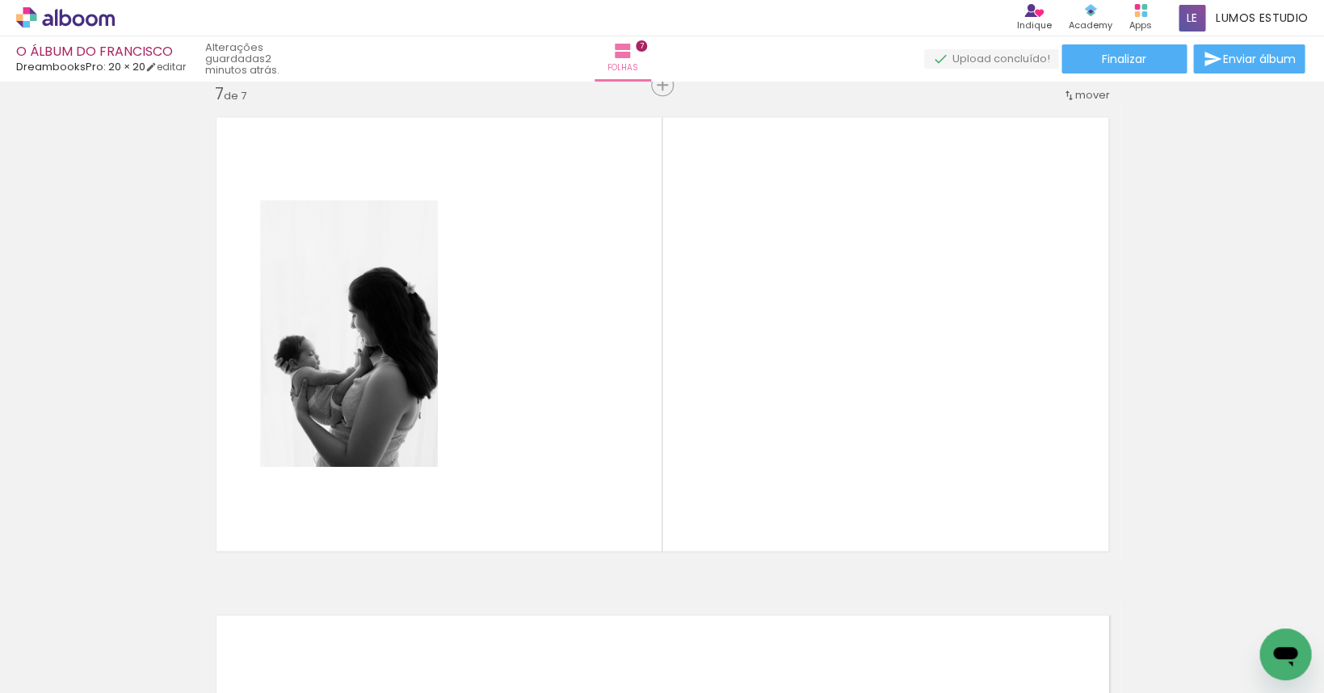
scroll to position [3011, 0]
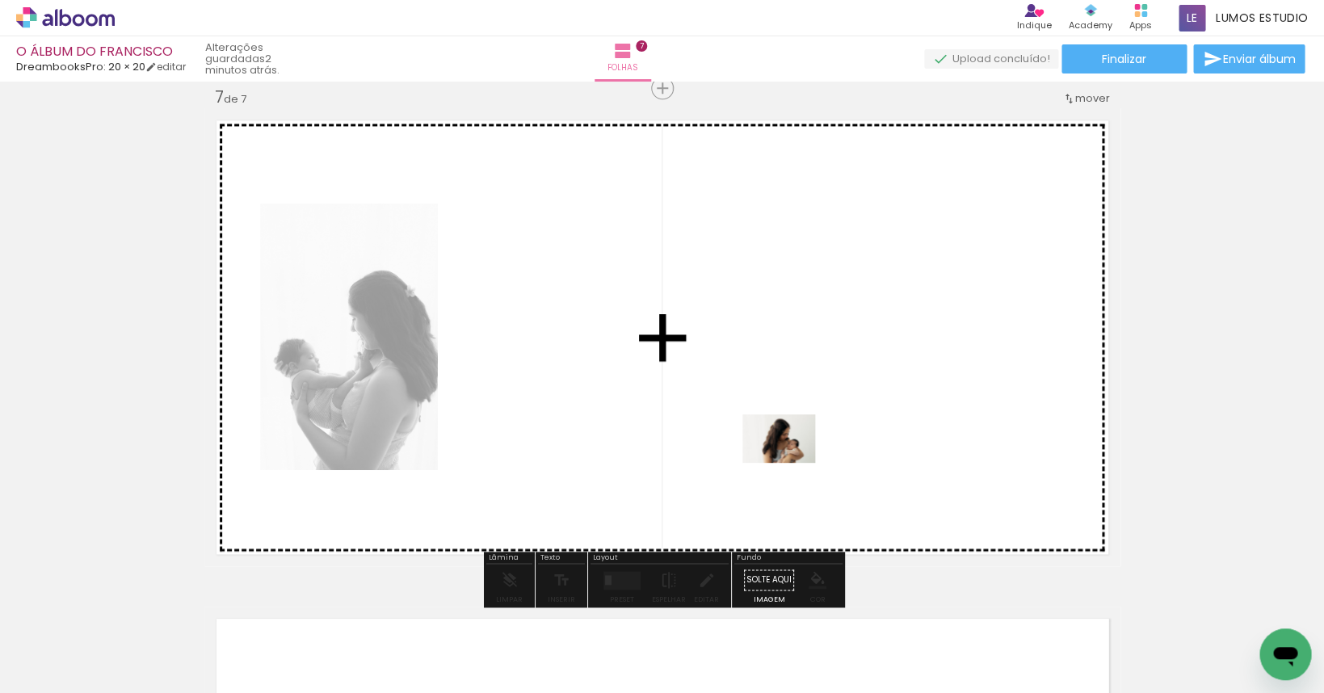
drag, startPoint x: 1075, startPoint y: 643, endPoint x: 791, endPoint y: 463, distance: 336.0
click at [791, 463] on quentale-workspace at bounding box center [662, 346] width 1324 height 693
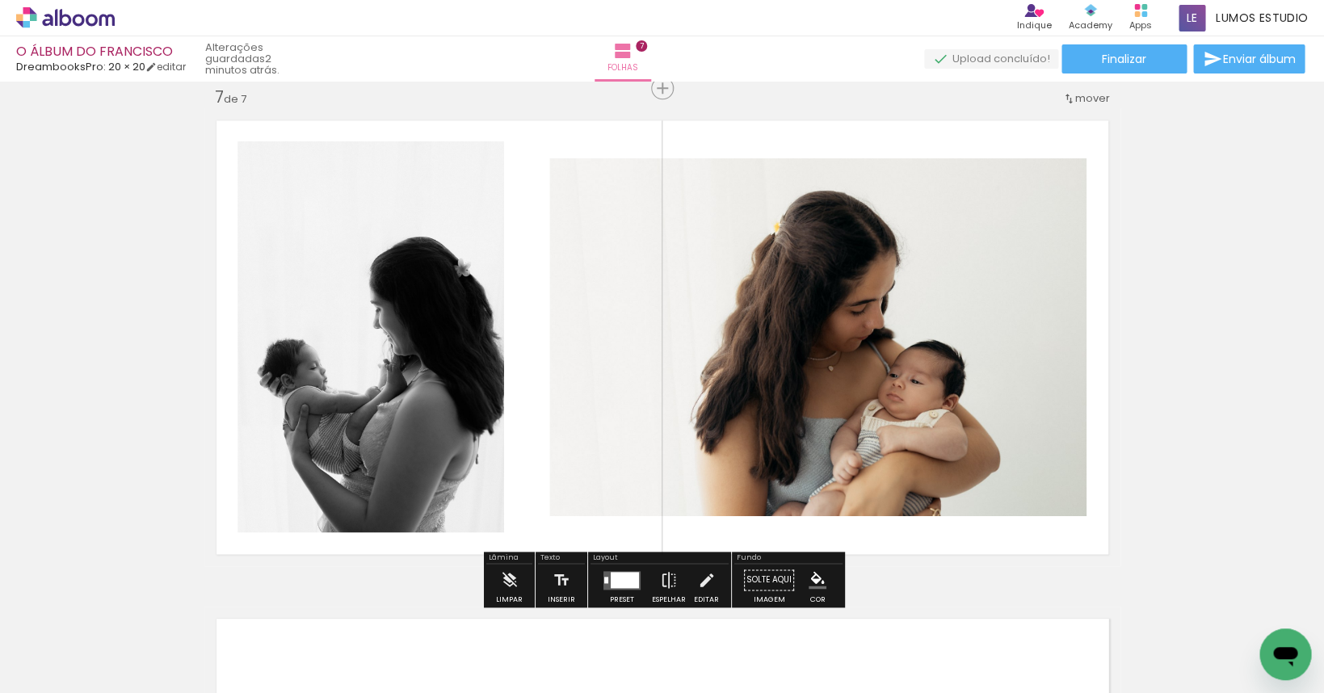
click at [628, 581] on div at bounding box center [625, 579] width 28 height 16
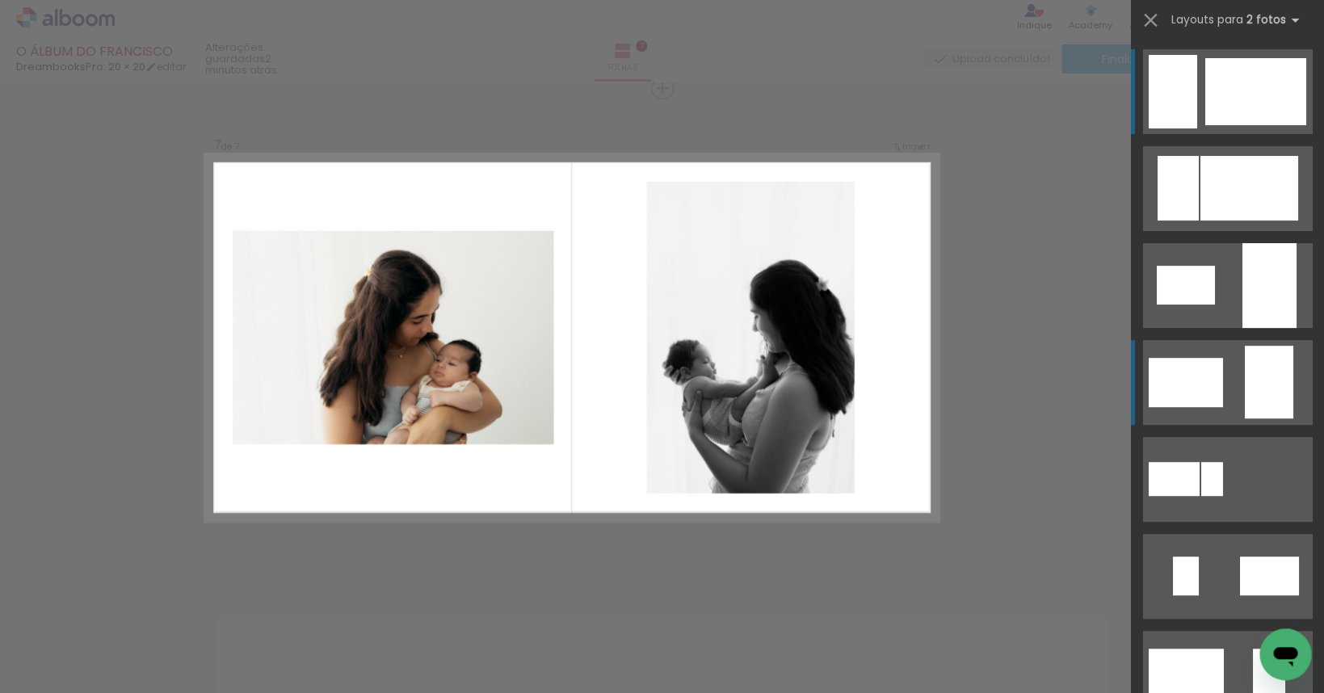
scroll to position [3012, 0]
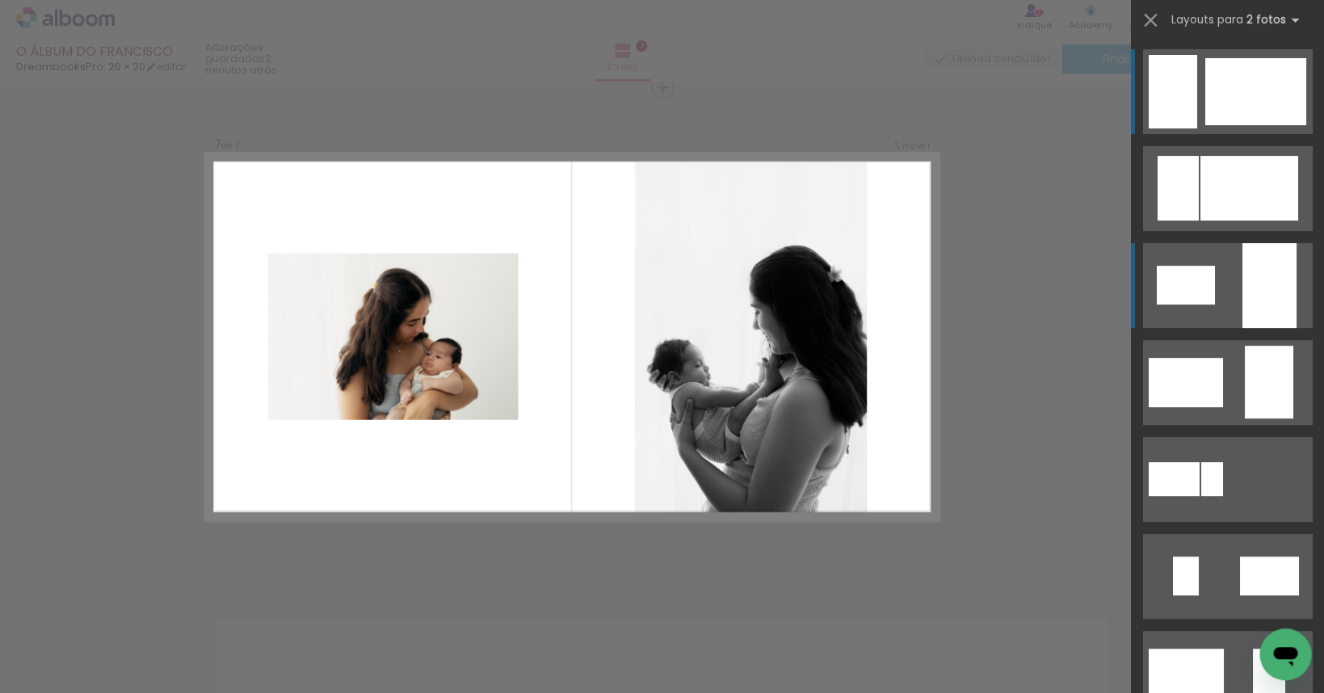
click at [957, 297] on div at bounding box center [1269, 285] width 54 height 85
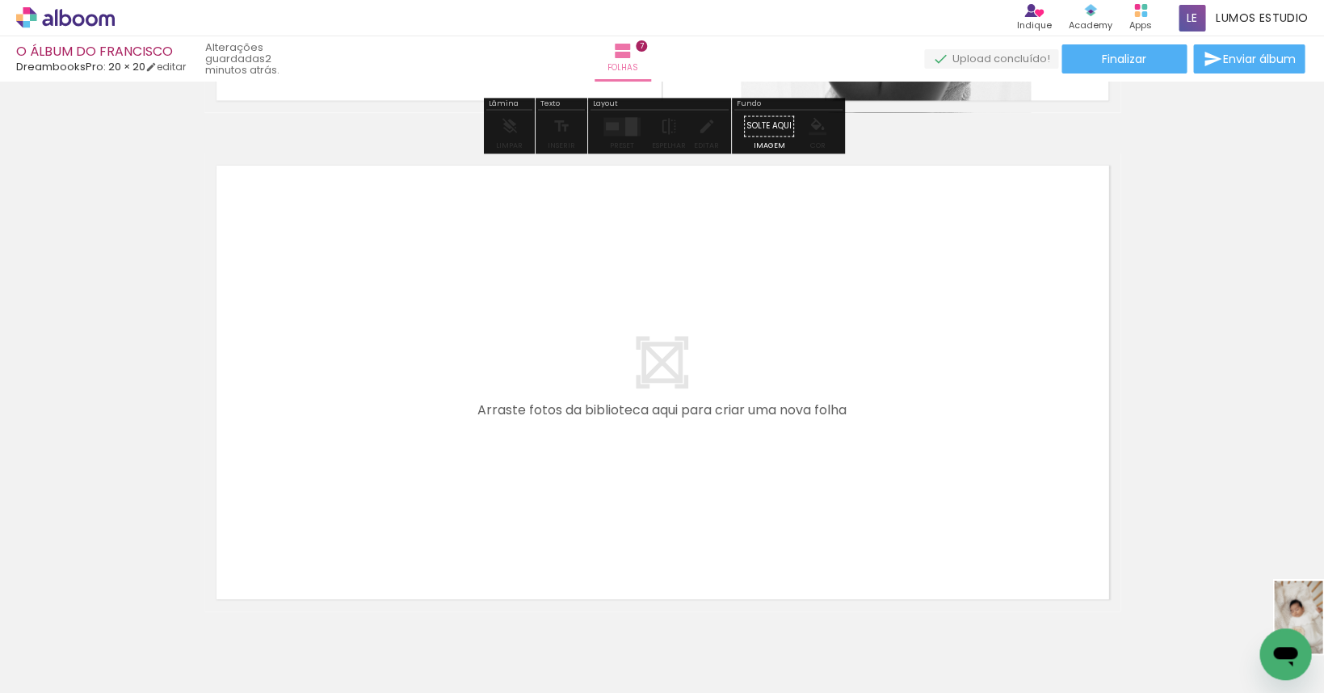
scroll to position [0, 798]
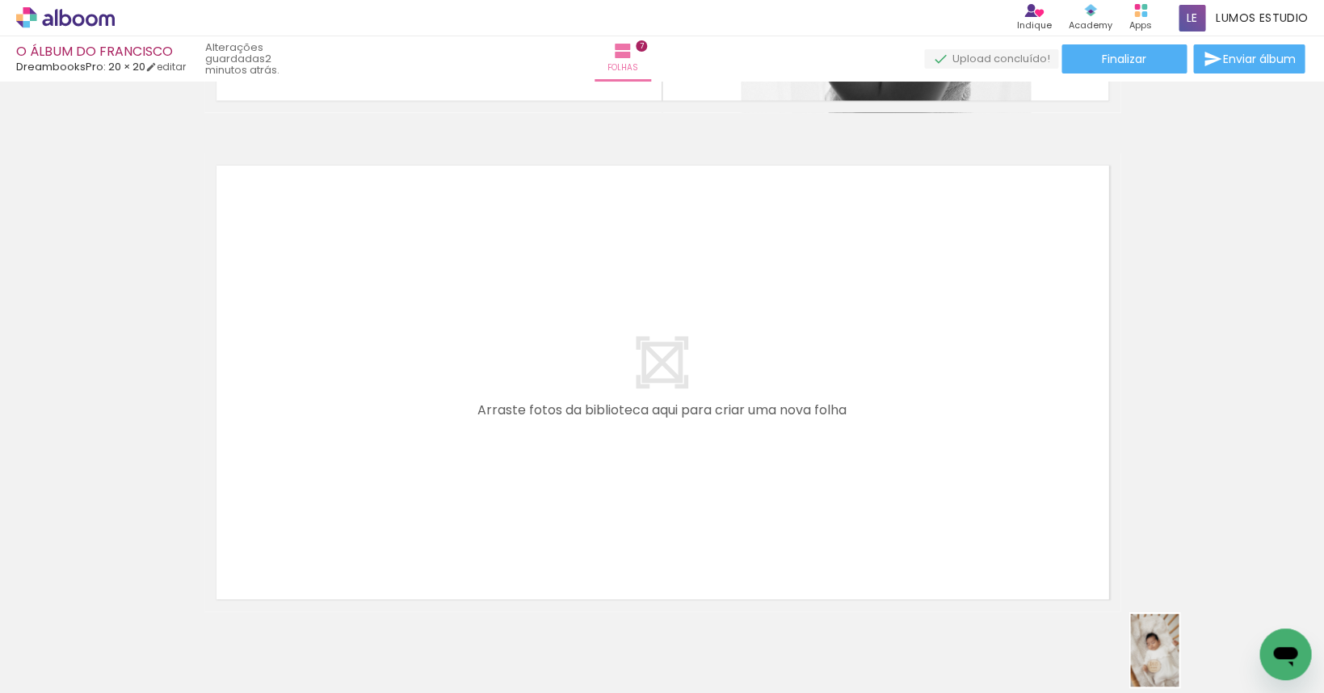
drag, startPoint x: 1256, startPoint y: 620, endPoint x: 1222, endPoint y: 663, distance: 55.1
click at [957, 663] on div at bounding box center [1173, 639] width 48 height 73
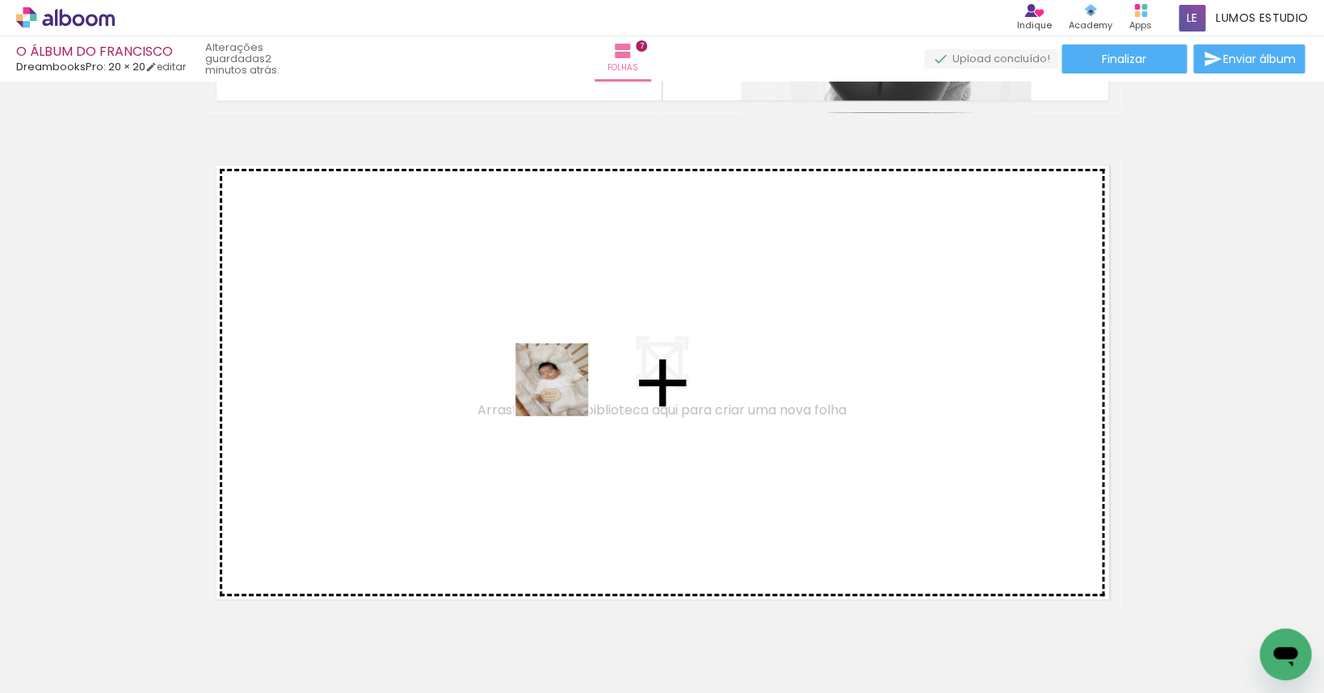
drag, startPoint x: 1180, startPoint y: 646, endPoint x: 564, endPoint y: 392, distance: 667.0
click at [564, 392] on quentale-workspace at bounding box center [662, 346] width 1324 height 693
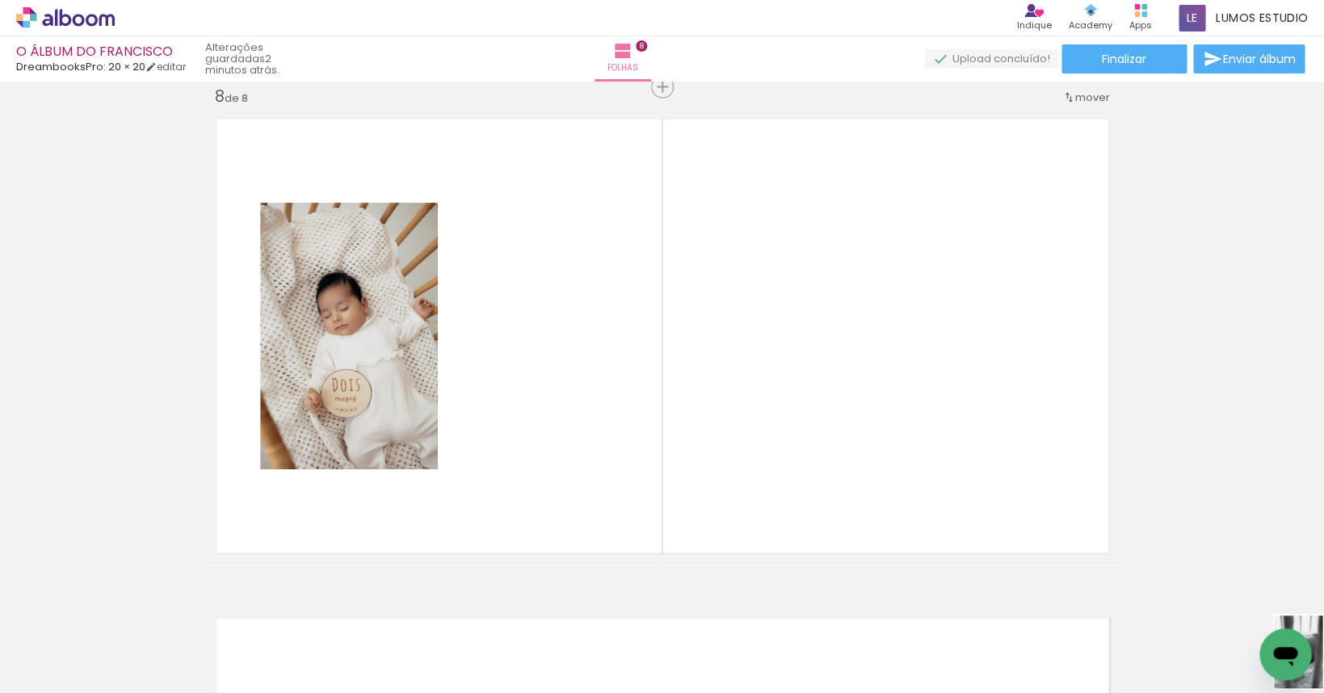
scroll to position [0, 885]
drag, startPoint x: 1286, startPoint y: 616, endPoint x: 1178, endPoint y: 657, distance: 115.8
click at [957, 657] on div at bounding box center [1177, 639] width 53 height 80
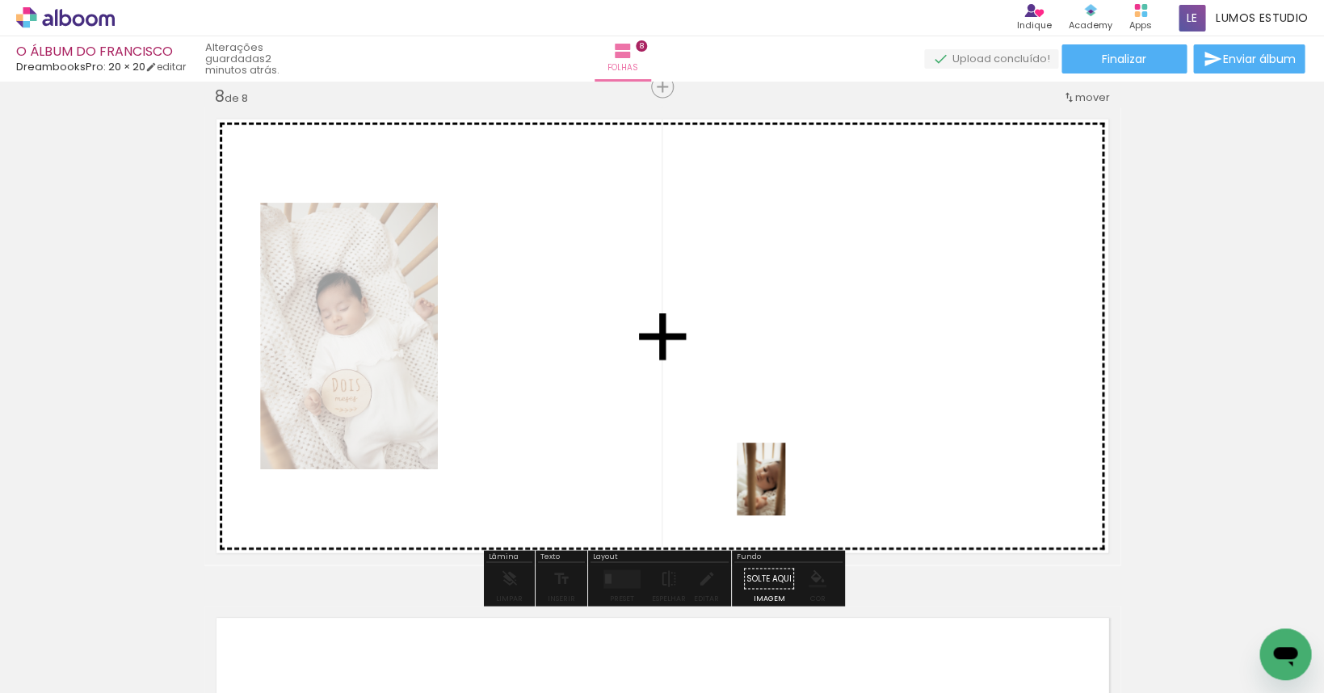
drag, startPoint x: 1264, startPoint y: 627, endPoint x: 785, endPoint y: 491, distance: 497.2
click at [785, 491] on quentale-workspace at bounding box center [662, 346] width 1324 height 693
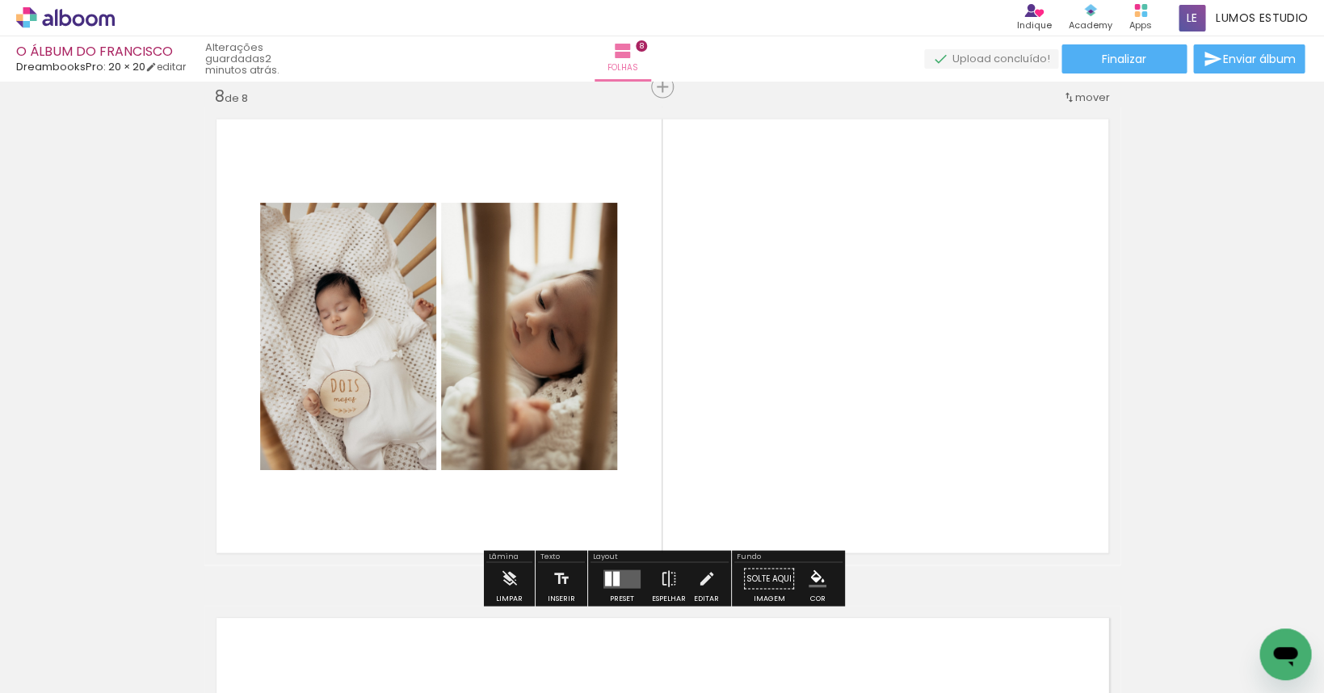
click at [621, 570] on quentale-layouter at bounding box center [622, 579] width 37 height 19
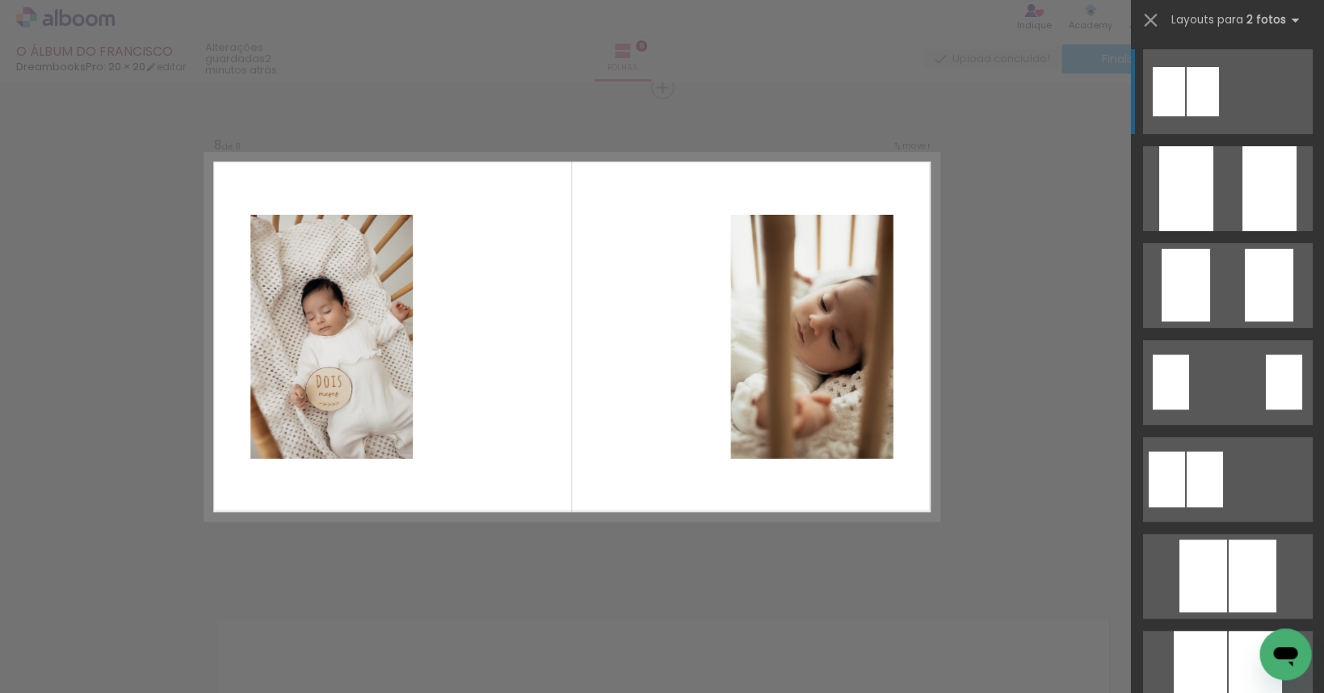
scroll to position [288, 0]
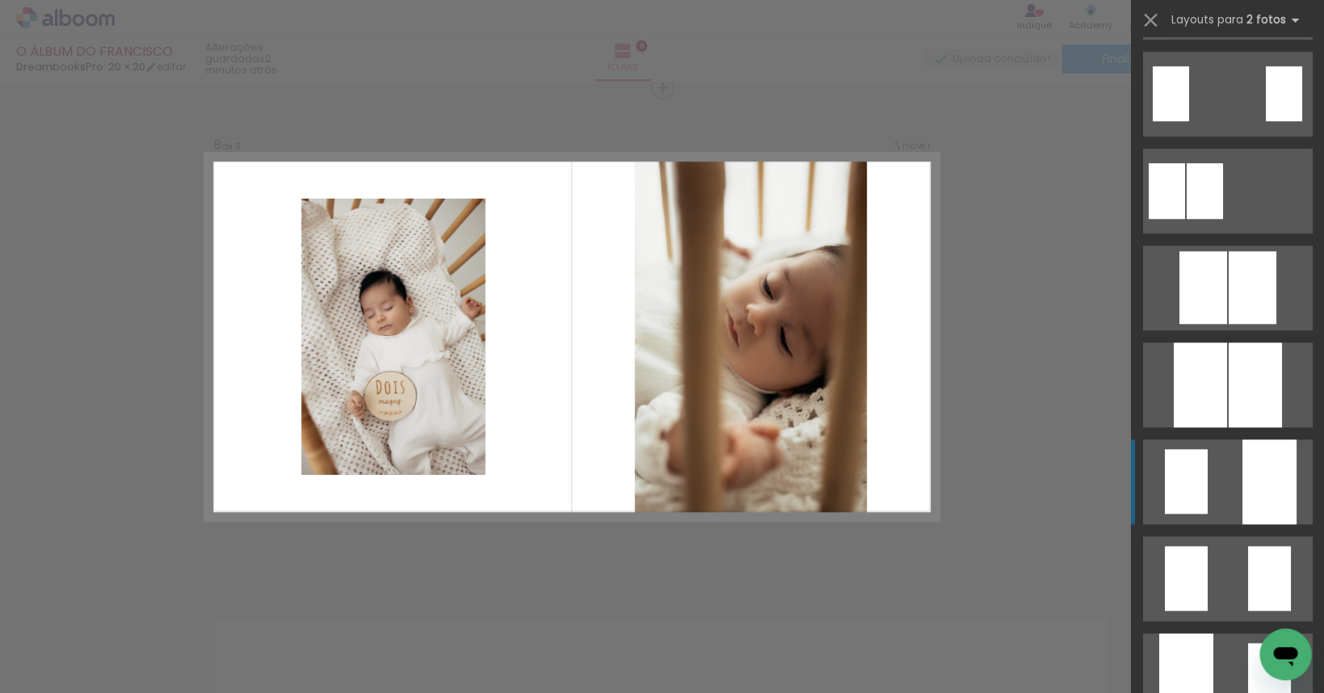
click at [957, 478] on div at bounding box center [1269, 482] width 54 height 85
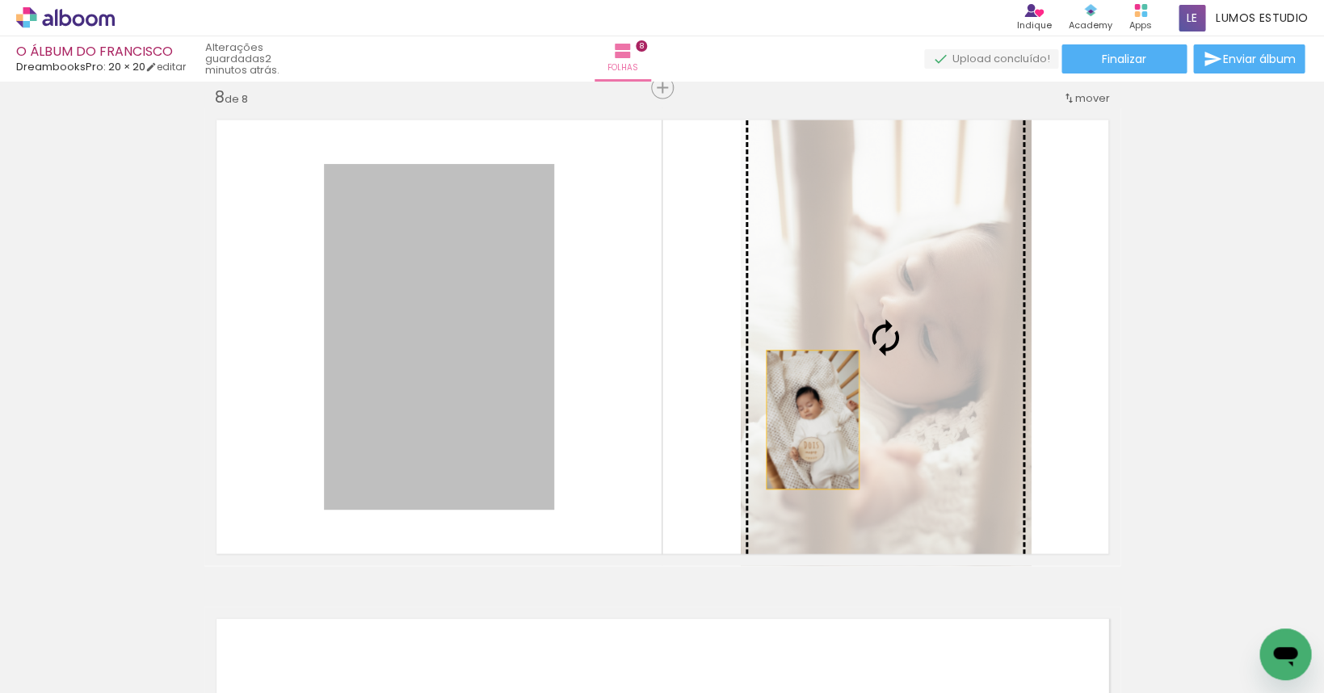
drag, startPoint x: 469, startPoint y: 419, endPoint x: 831, endPoint y: 412, distance: 361.2
click at [0, 0] on slot at bounding box center [0, 0] width 0 height 0
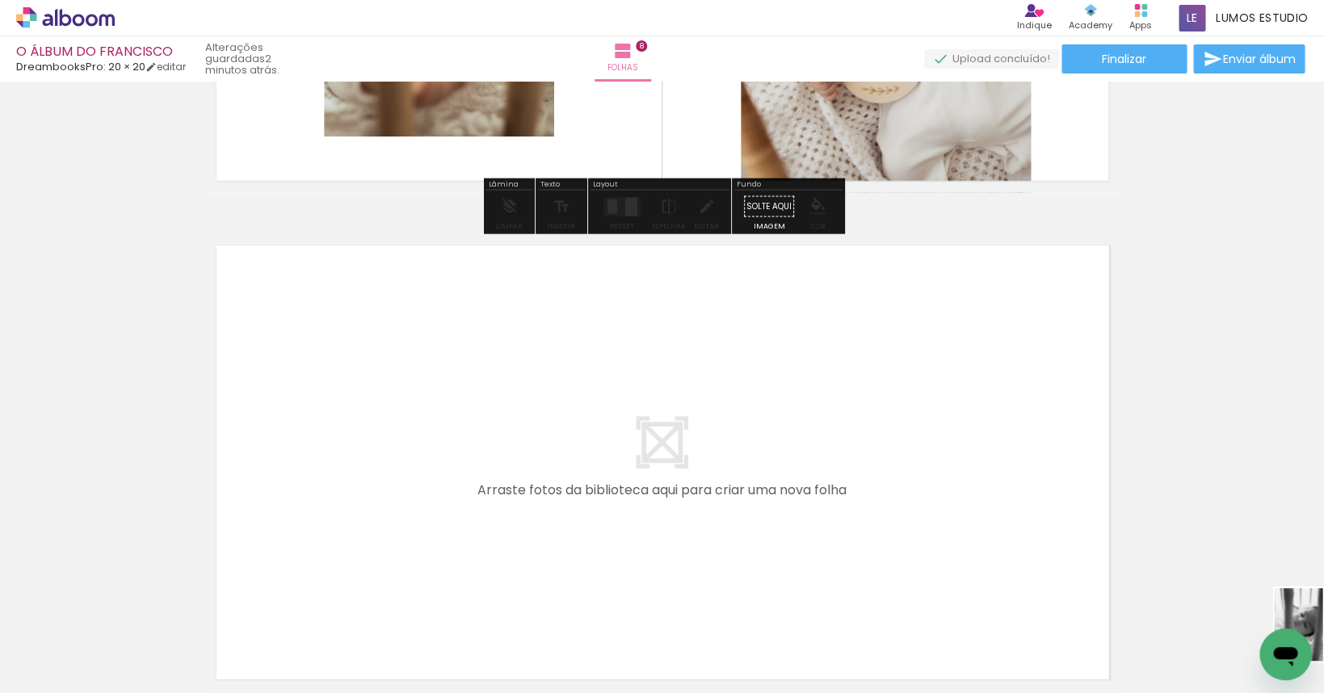
scroll to position [0, 983]
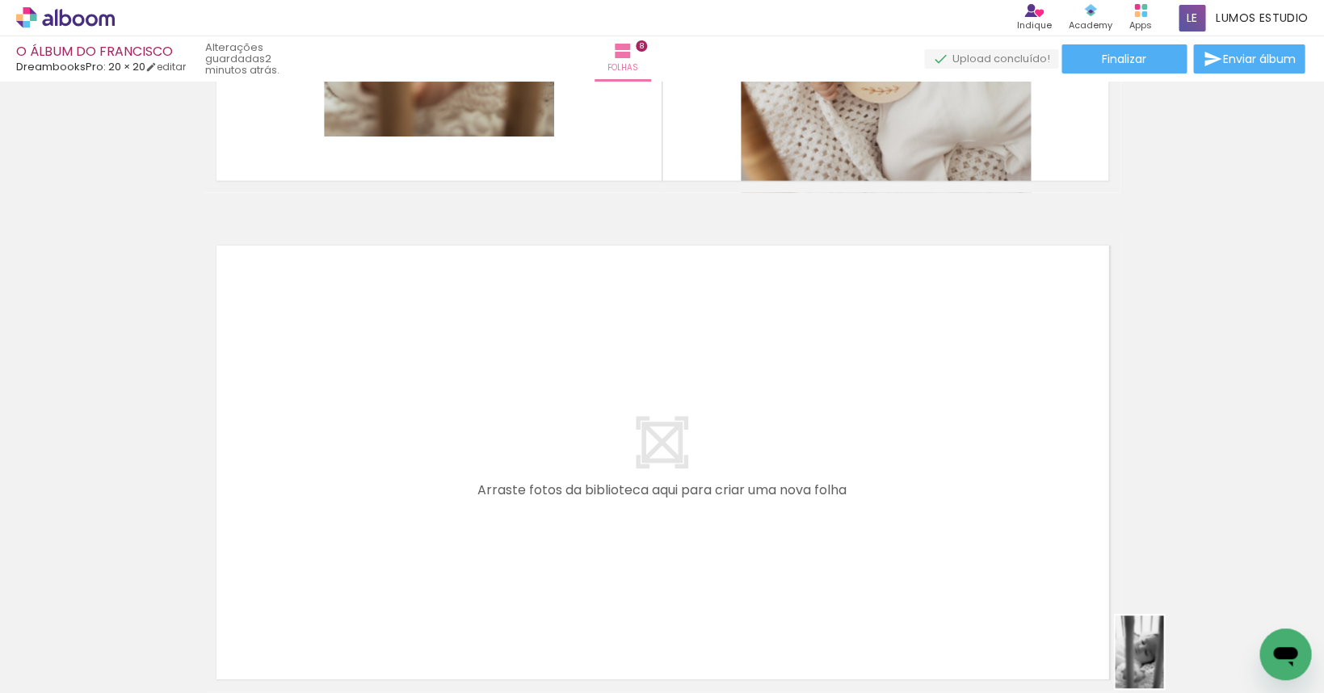
drag, startPoint x: 1195, startPoint y: 638, endPoint x: 1164, endPoint y: 664, distance: 40.8
click at [0, 0] on slot at bounding box center [0, 0] width 0 height 0
drag, startPoint x: 1249, startPoint y: 636, endPoint x: 250, endPoint y: 665, distance: 999.1
click at [250, 665] on div at bounding box center [211, 638] width 80 height 53
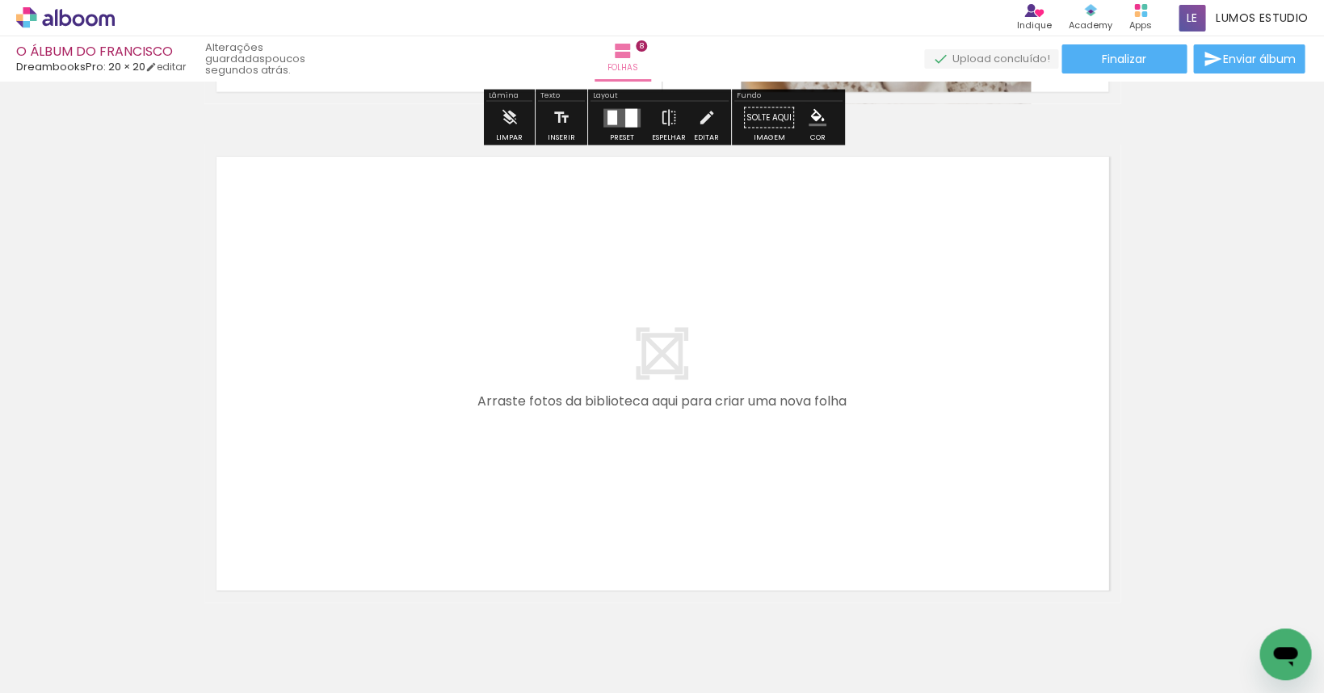
scroll to position [4040, 0]
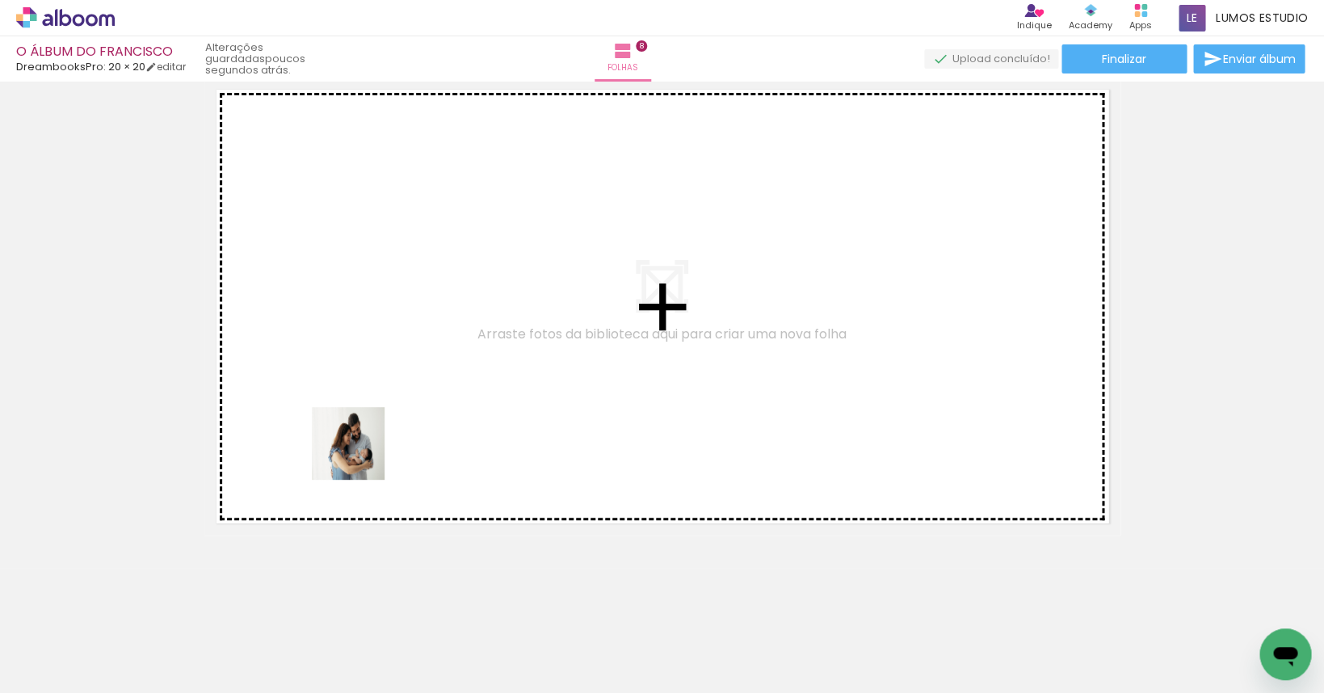
drag, startPoint x: 249, startPoint y: 607, endPoint x: 382, endPoint y: 410, distance: 237.3
click at [382, 410] on quentale-workspace at bounding box center [662, 346] width 1324 height 693
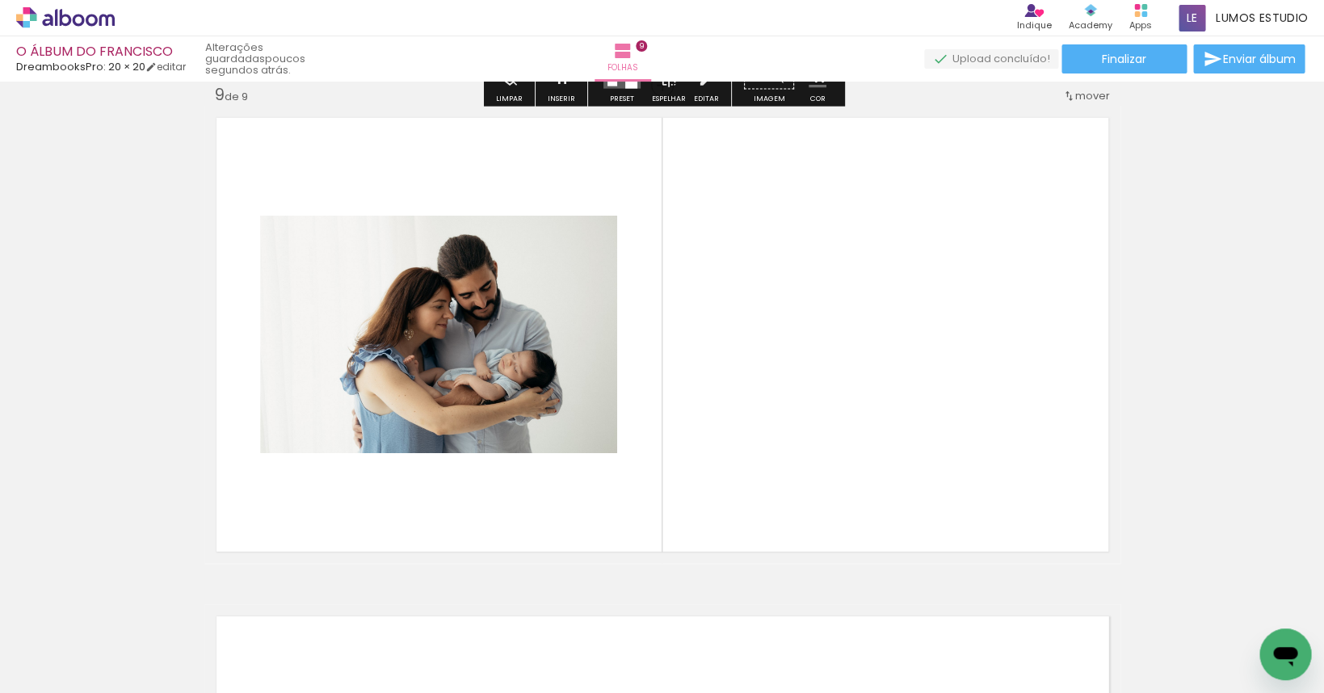
scroll to position [4009, 0]
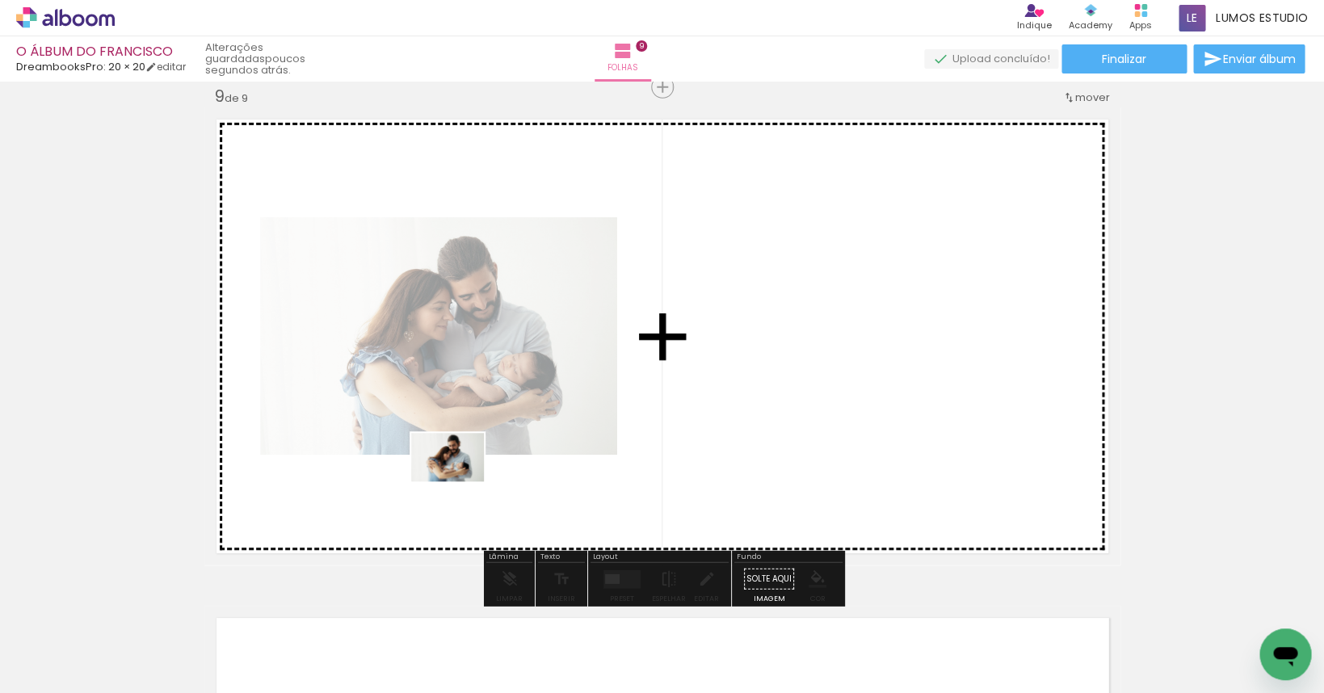
drag, startPoint x: 402, startPoint y: 616, endPoint x: 462, endPoint y: 473, distance: 156.1
click at [462, 473] on quentale-workspace at bounding box center [662, 346] width 1324 height 693
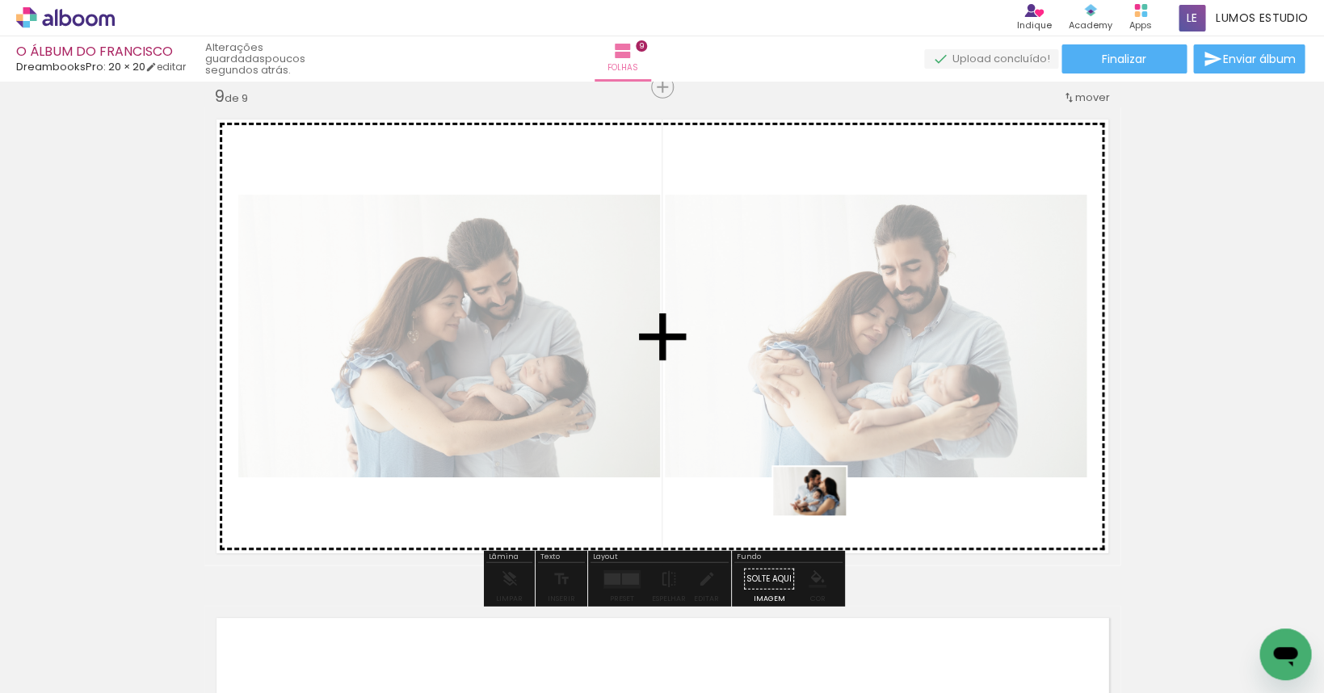
drag, startPoint x: 504, startPoint y: 646, endPoint x: 854, endPoint y: 499, distance: 379.5
click at [854, 499] on quentale-workspace at bounding box center [662, 346] width 1324 height 693
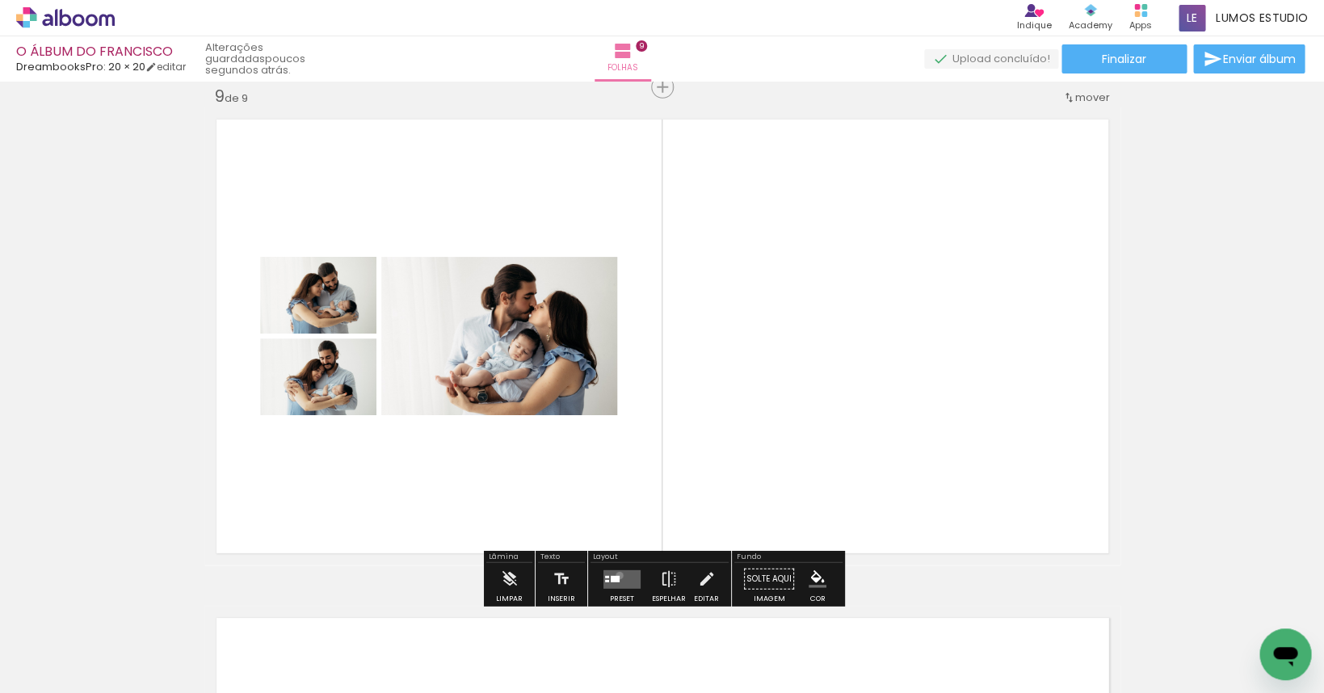
click at [616, 576] on quentale-layouter at bounding box center [622, 579] width 37 height 19
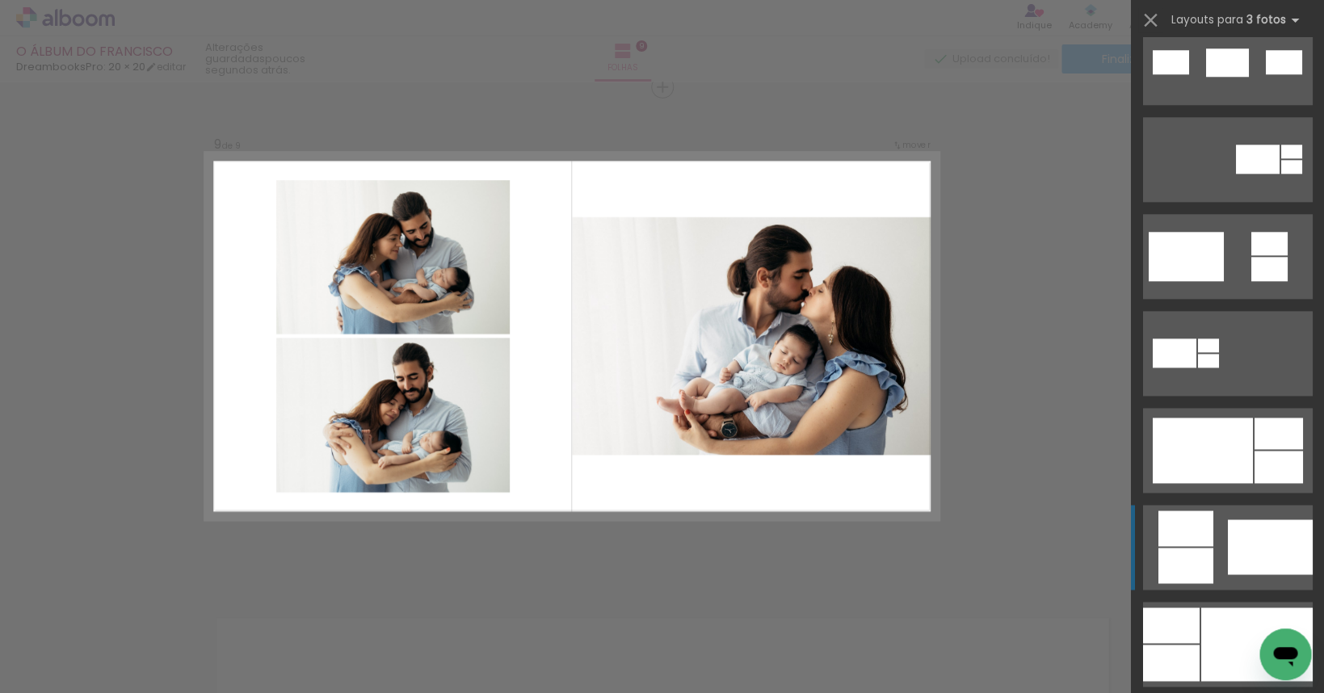
scroll to position [516, 0]
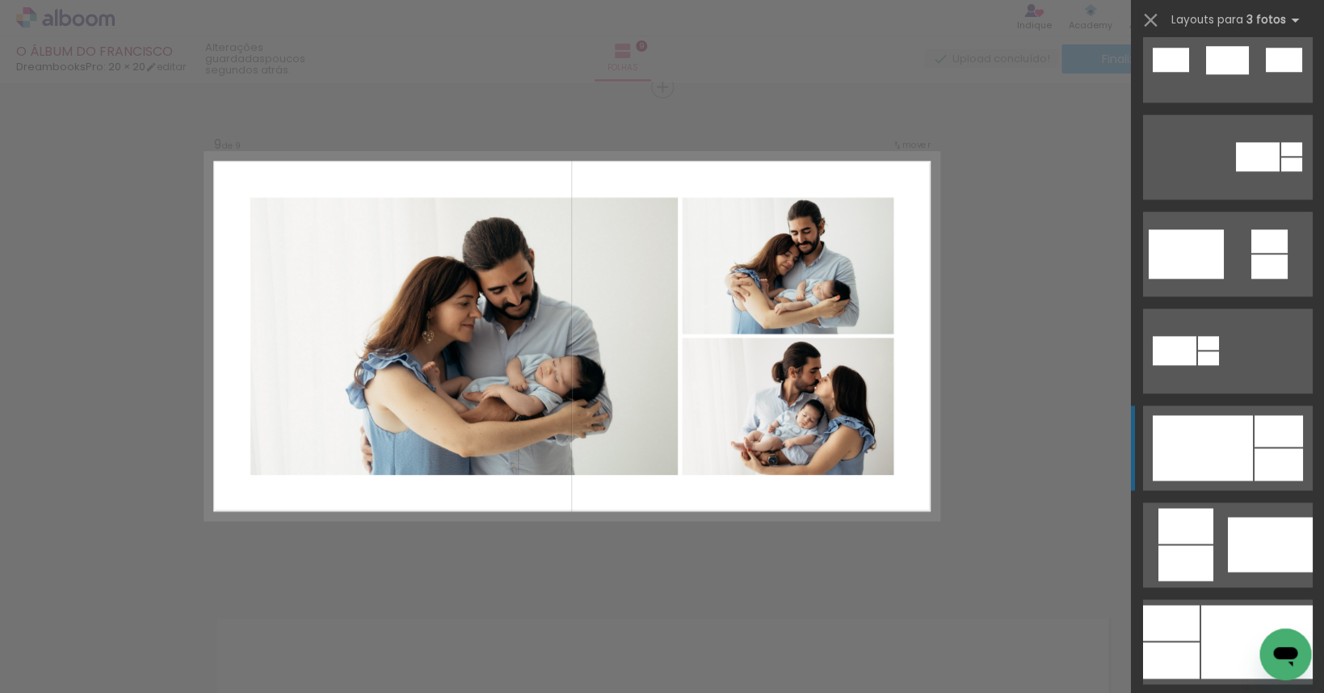
click at [957, 464] on div at bounding box center [1202, 447] width 100 height 65
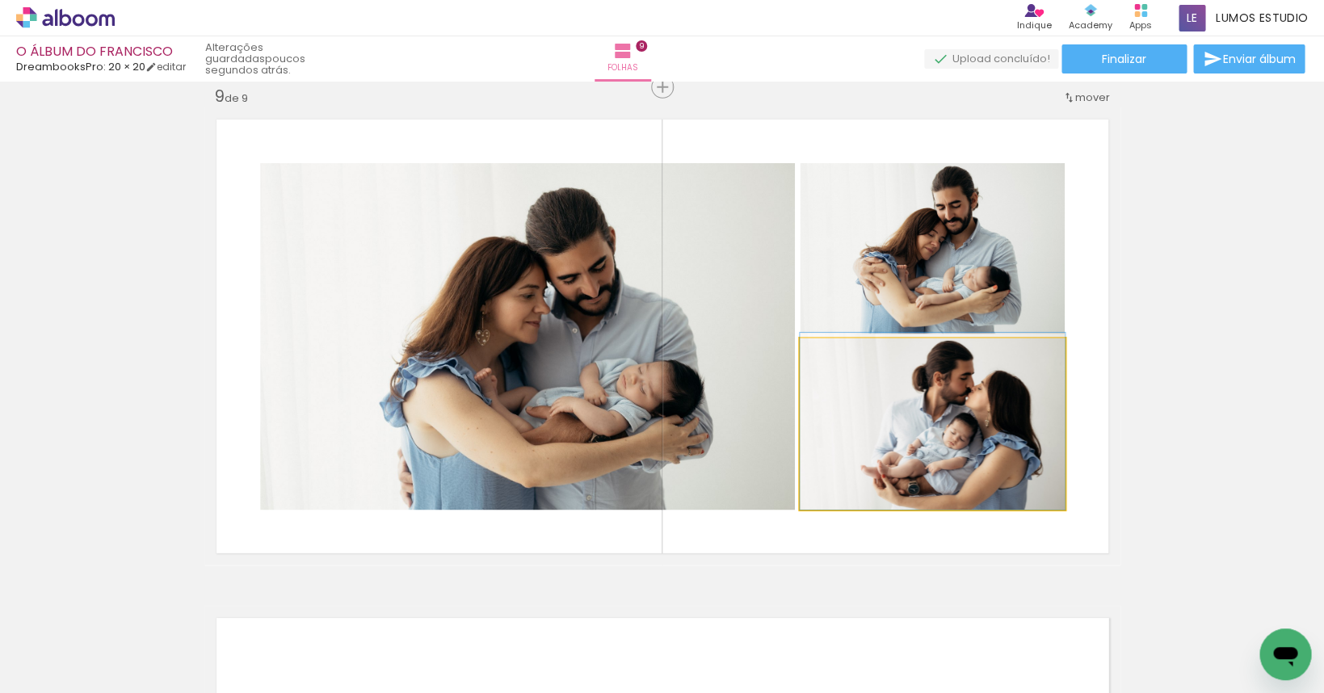
drag, startPoint x: 892, startPoint y: 427, endPoint x: 604, endPoint y: 393, distance: 289.5
click at [0, 0] on slot at bounding box center [0, 0] width 0 height 0
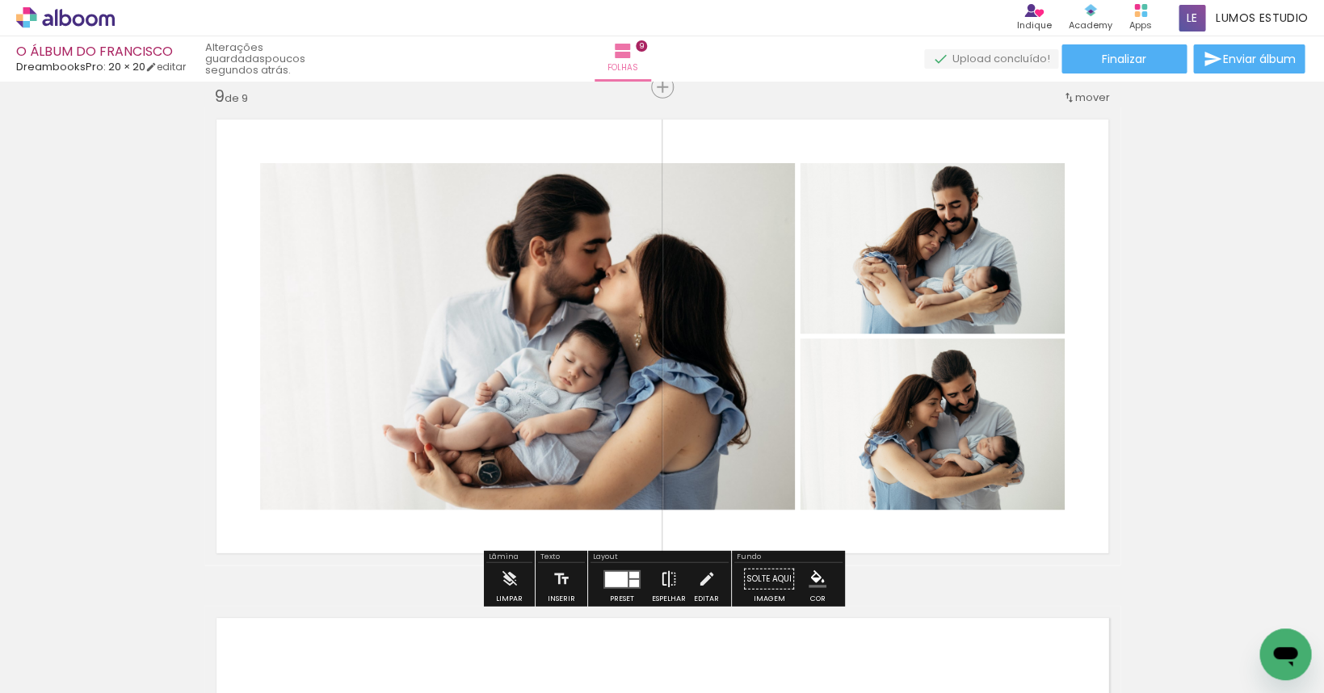
click at [671, 570] on iron-icon at bounding box center [669, 579] width 18 height 32
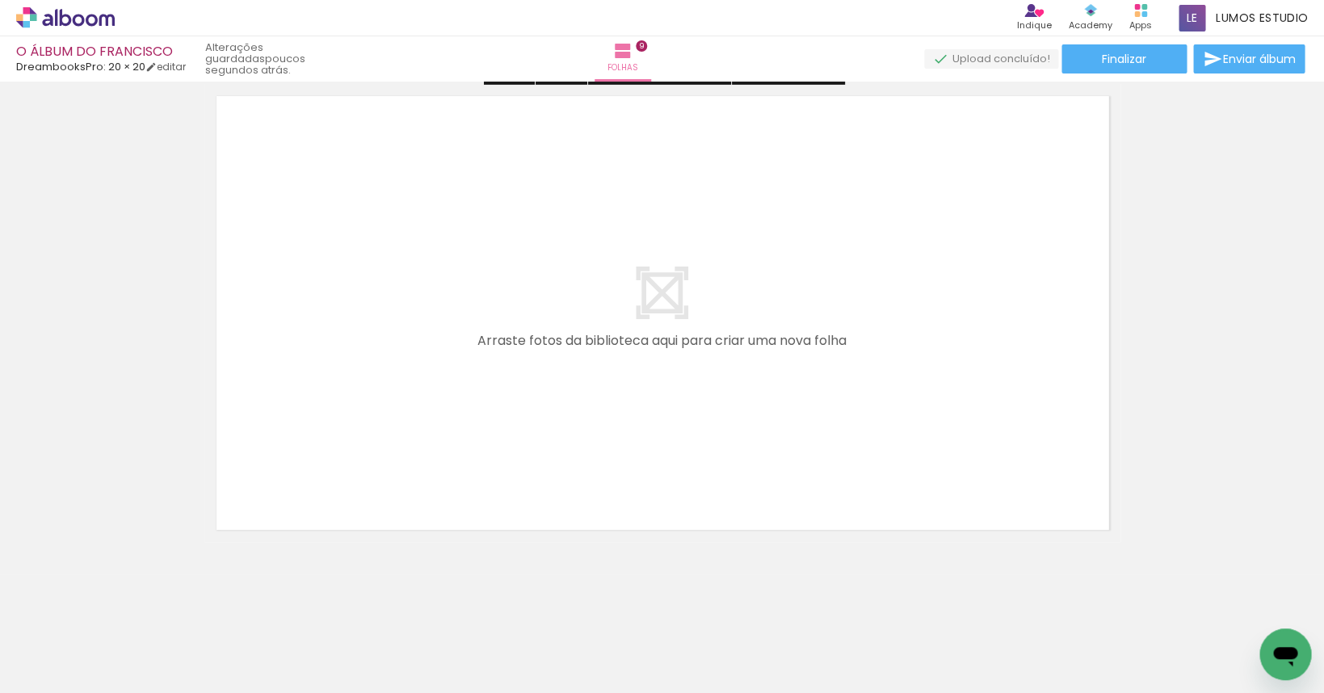
scroll to position [4538, 0]
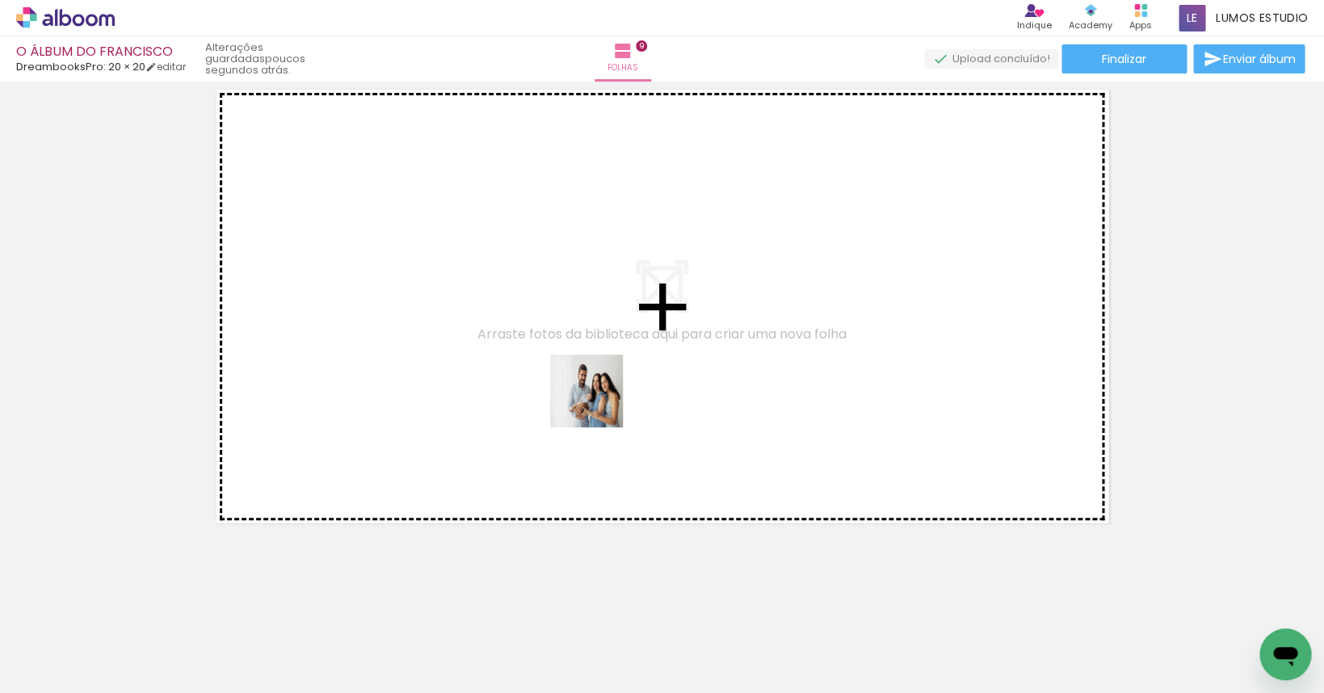
drag, startPoint x: 603, startPoint y: 653, endPoint x: 598, endPoint y: 402, distance: 250.5
click at [598, 402] on quentale-workspace at bounding box center [662, 346] width 1324 height 693
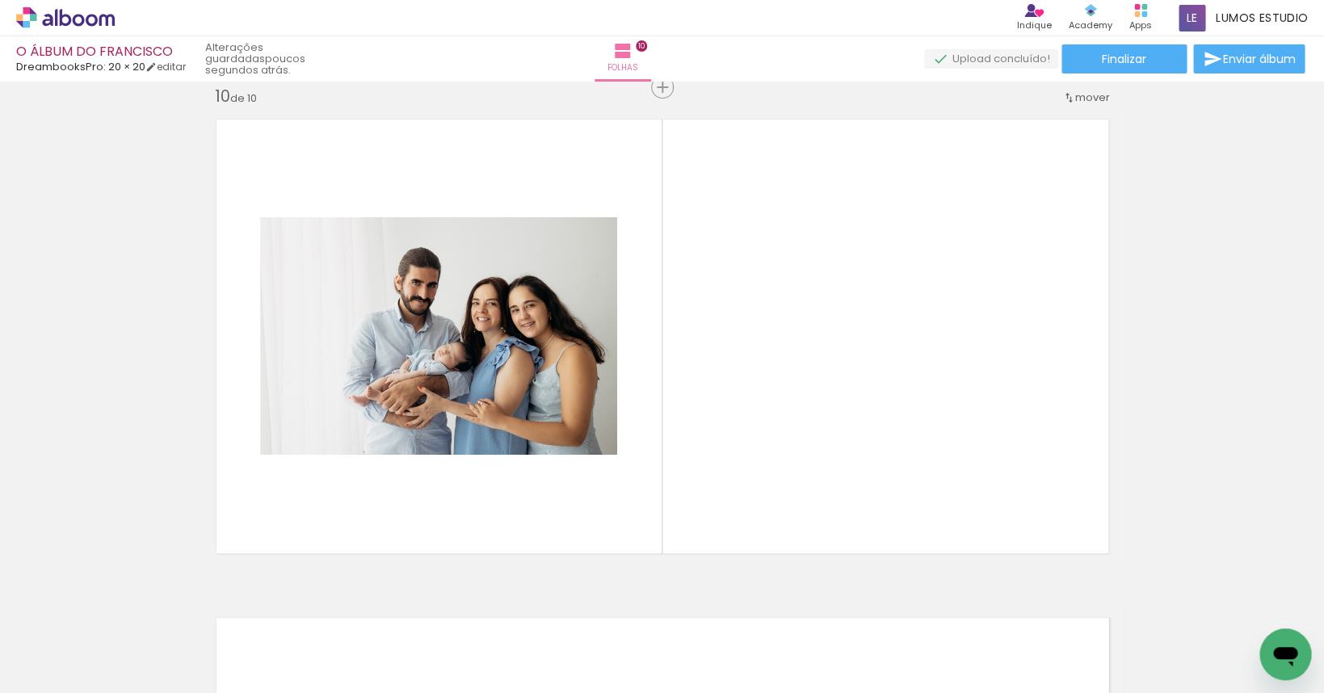
scroll to position [4507, 0]
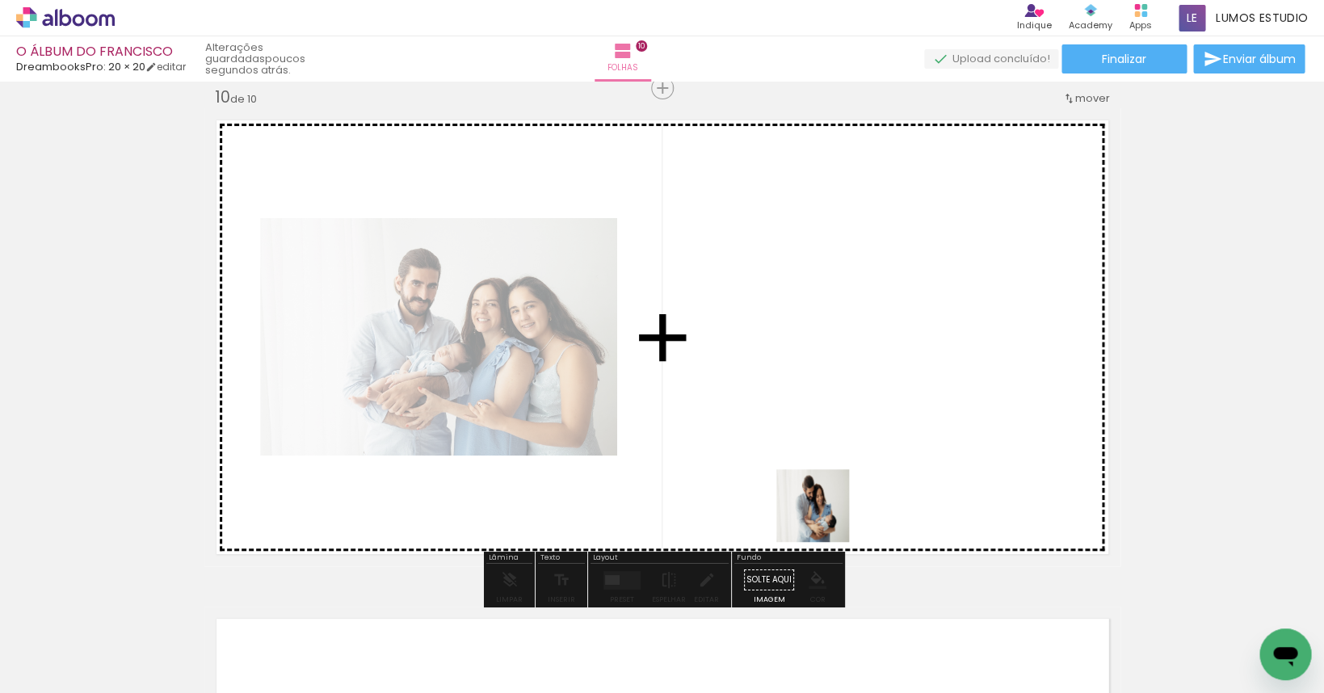
drag, startPoint x: 847, startPoint y: 635, endPoint x: 811, endPoint y: 443, distance: 195.6
click at [811, 443] on quentale-workspace at bounding box center [662, 346] width 1324 height 693
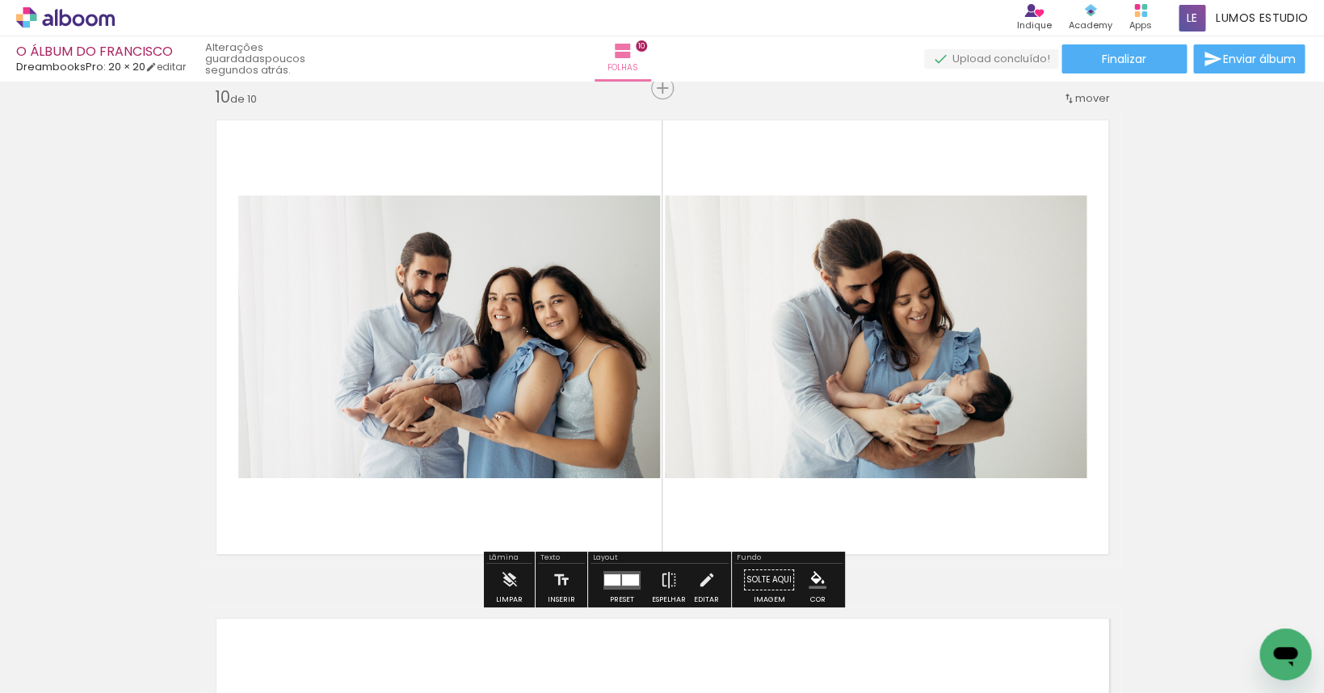
click at [612, 568] on div at bounding box center [622, 580] width 44 height 32
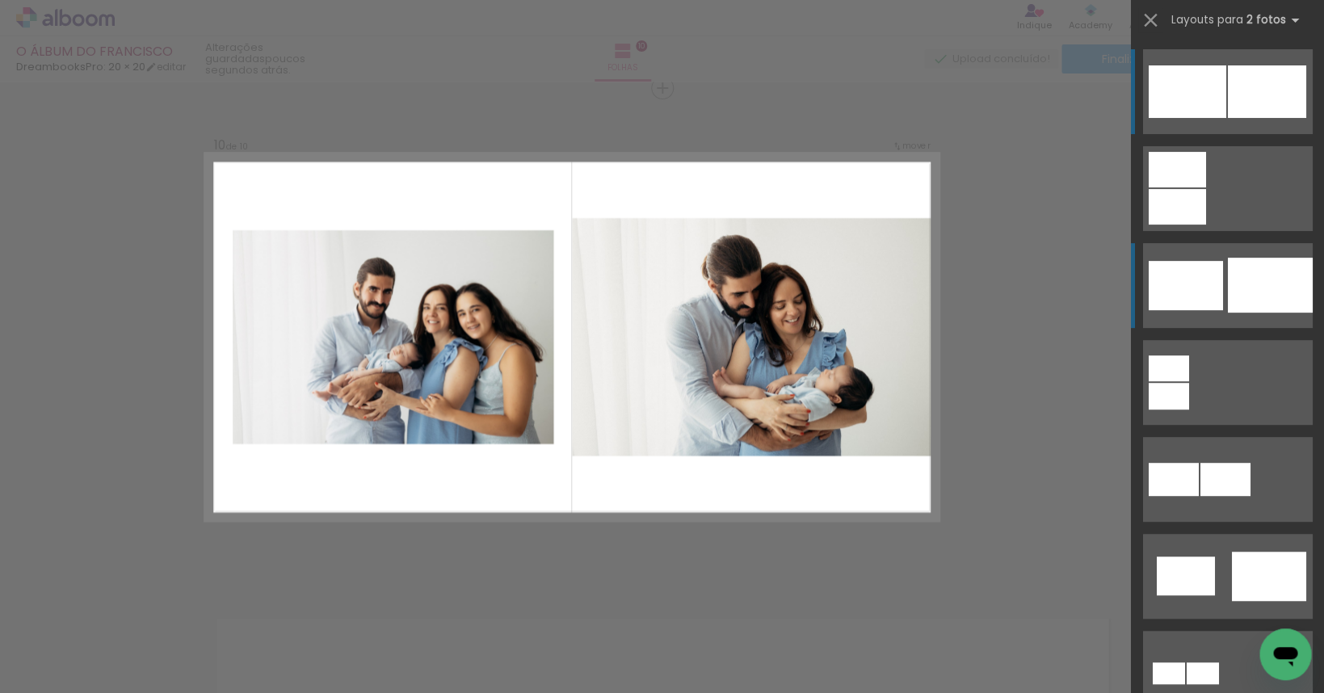
scroll to position [4508, 0]
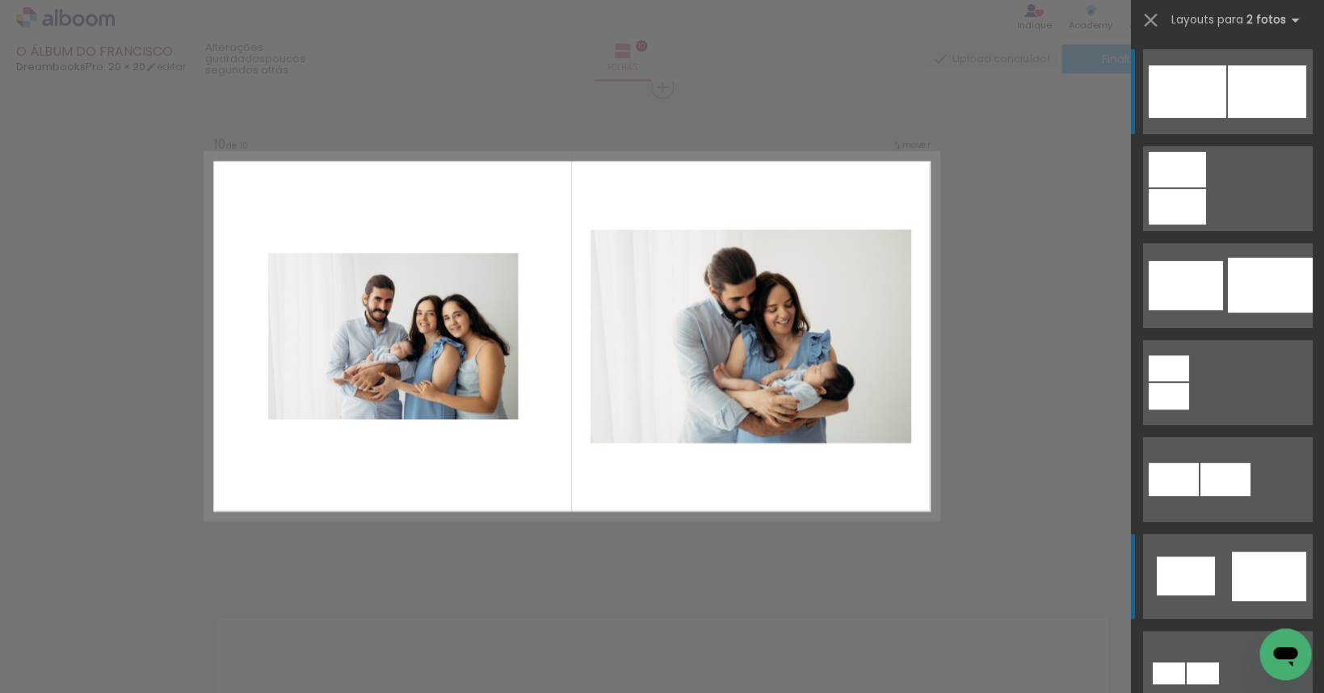
click at [957, 583] on div at bounding box center [1268, 576] width 74 height 49
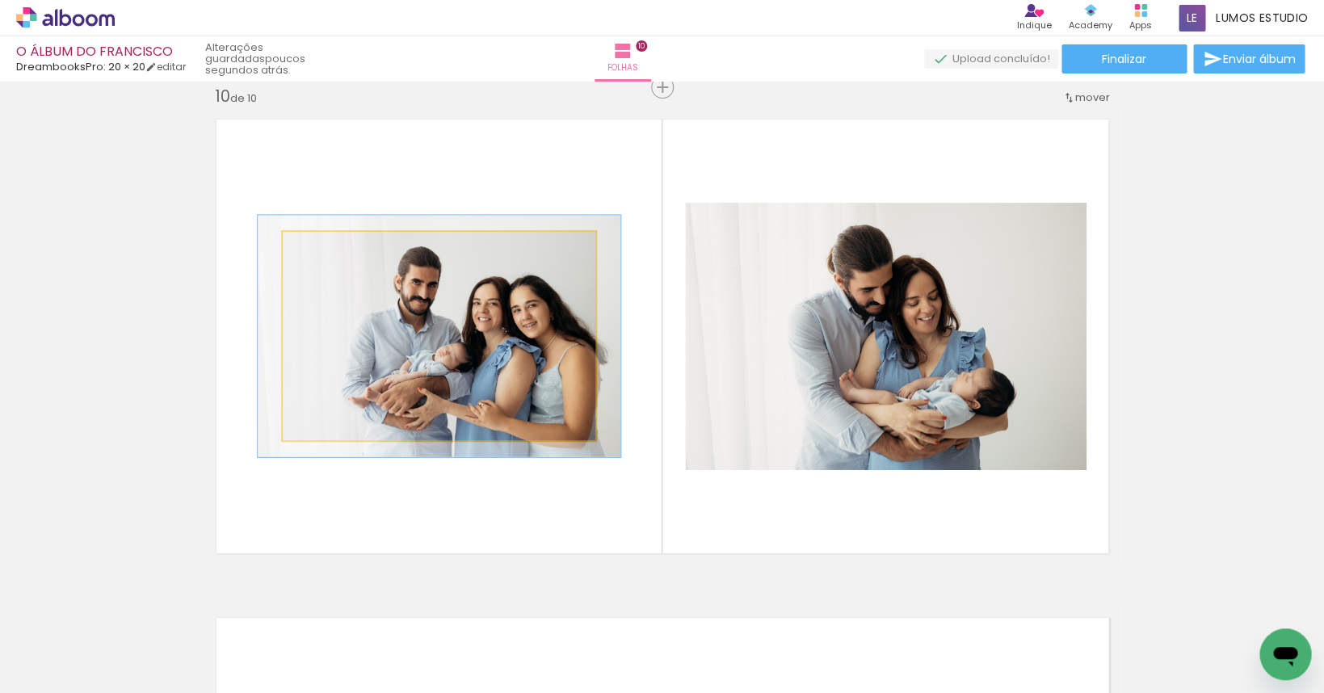
drag, startPoint x: 320, startPoint y: 249, endPoint x: 329, endPoint y: 249, distance: 8.9
type paper-slider "116"
click at [329, 249] on div at bounding box center [329, 249] width 15 height 15
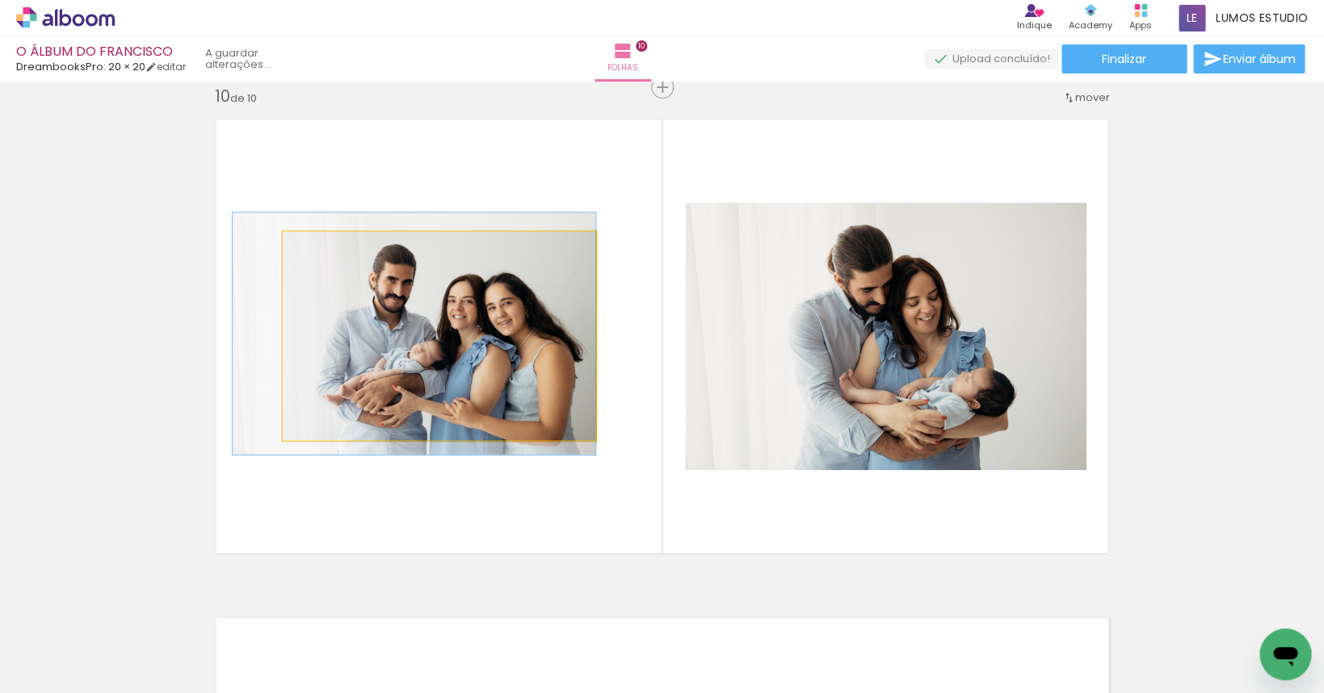
drag, startPoint x: 417, startPoint y: 358, endPoint x: 381, endPoint y: 356, distance: 35.6
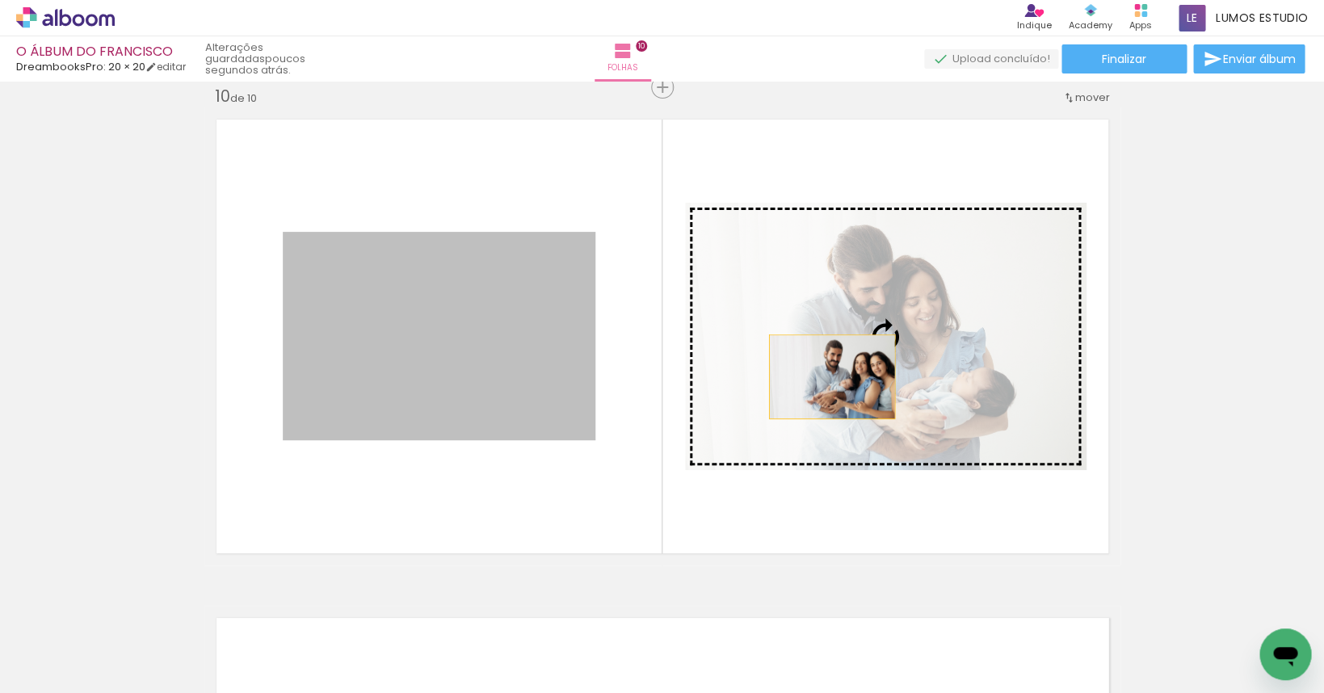
drag, startPoint x: 497, startPoint y: 385, endPoint x: 831, endPoint y: 377, distance: 334.6
click at [0, 0] on slot at bounding box center [0, 0] width 0 height 0
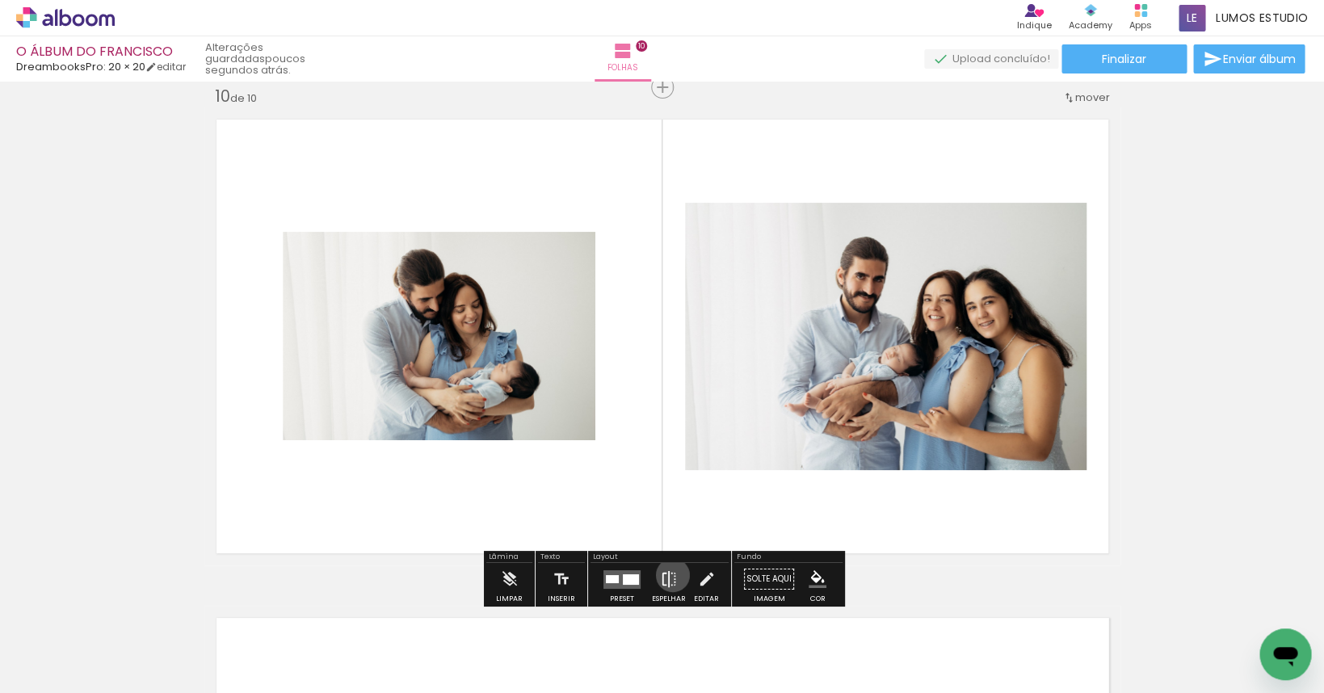
click at [669, 575] on iron-icon at bounding box center [669, 579] width 18 height 32
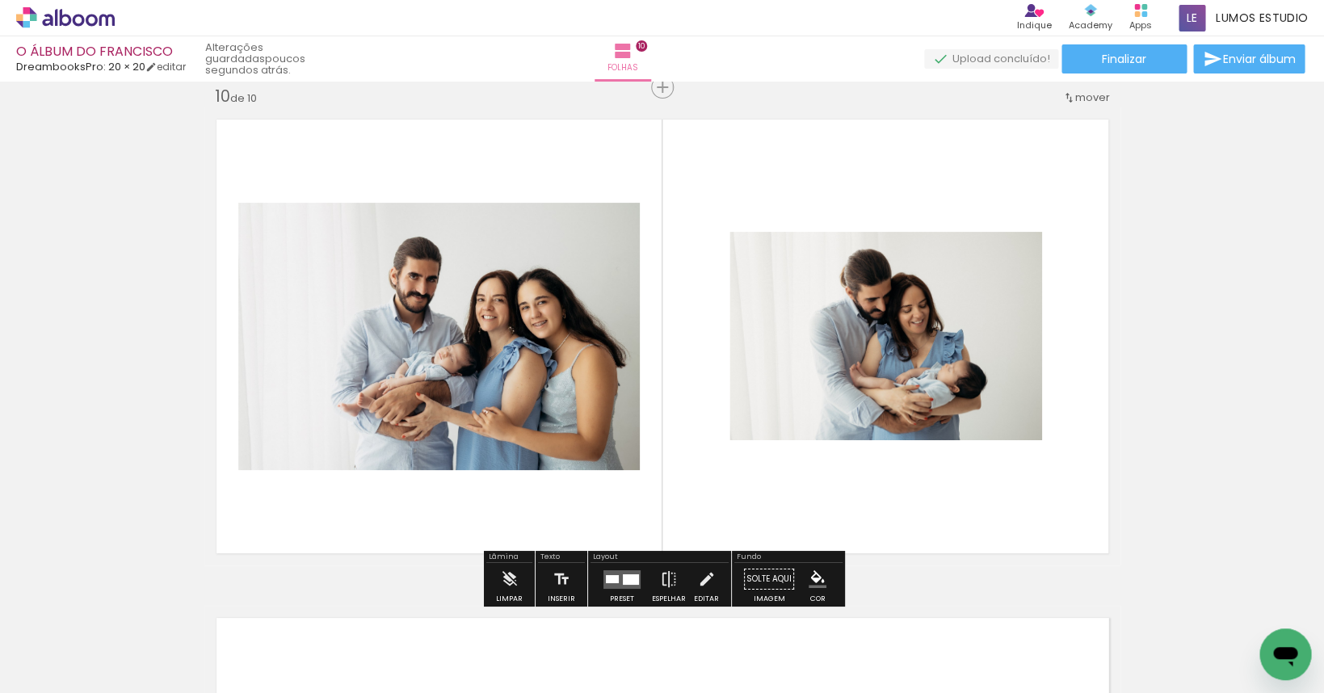
click at [0, 0] on slot "P&B" at bounding box center [0, 0] width 0 height 0
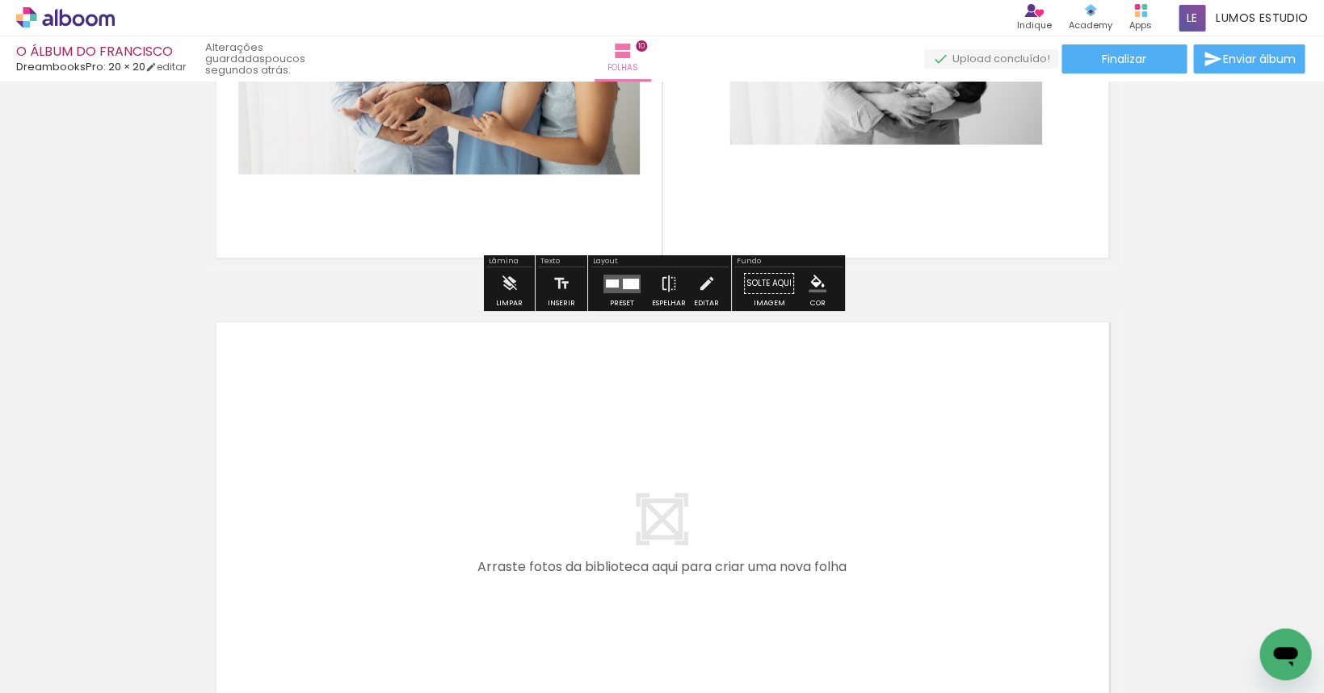
scroll to position [5032, 0]
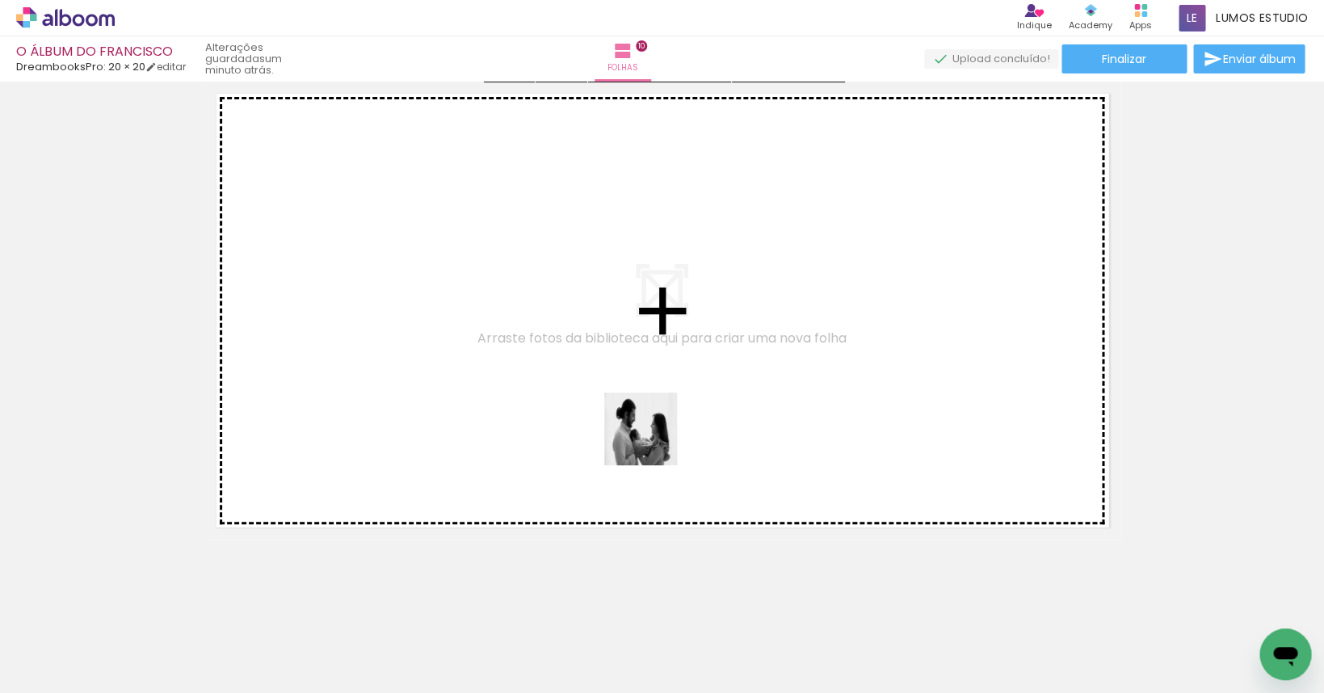
drag, startPoint x: 679, startPoint y: 638, endPoint x: 651, endPoint y: 439, distance: 200.7
click at [651, 439] on quentale-workspace at bounding box center [662, 346] width 1324 height 693
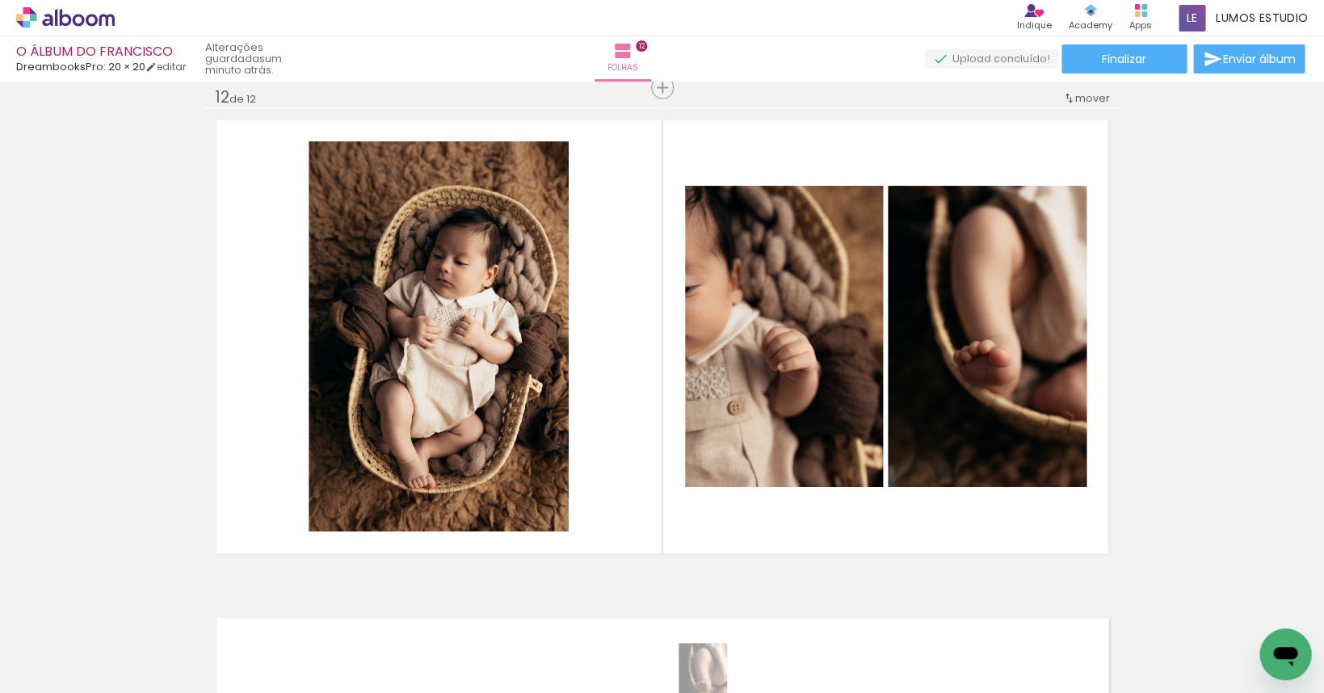
scroll to position [6, 3027]
drag, startPoint x: 1322, startPoint y: 628, endPoint x: 345, endPoint y: 671, distance: 977.8
click at [329, 671] on div at bounding box center [302, 639] width 53 height 80
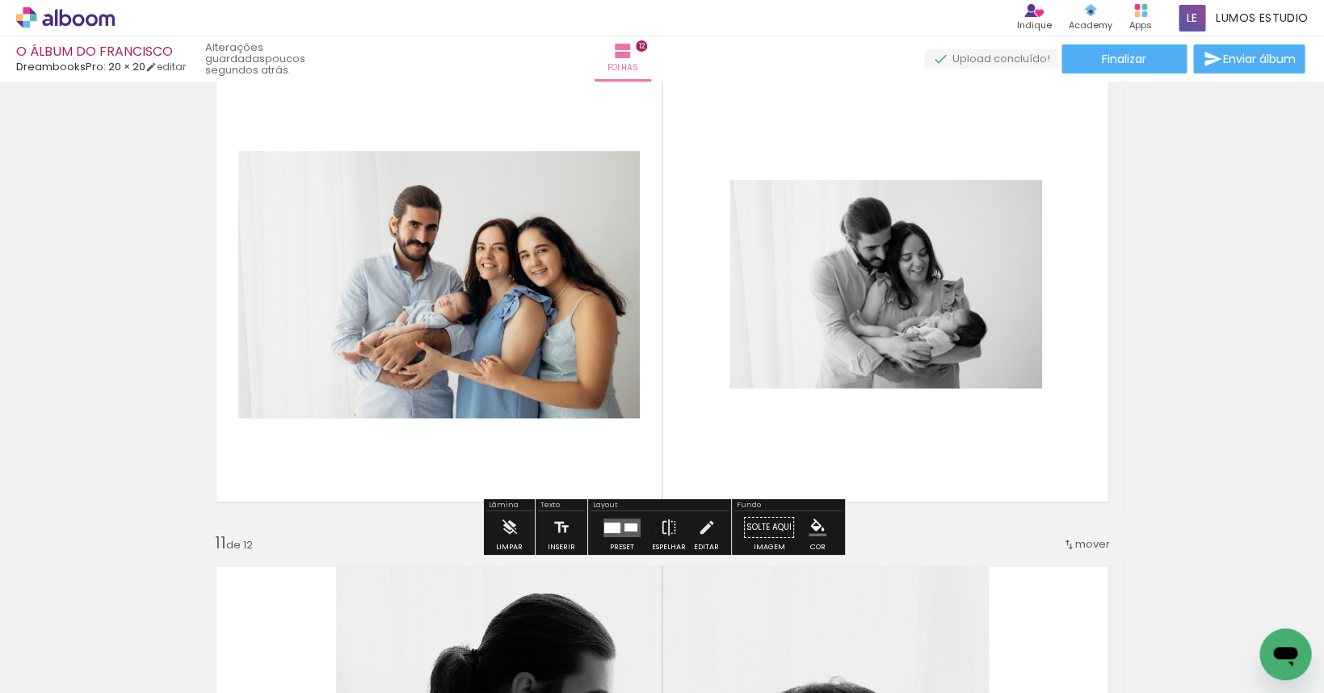
scroll to position [4562, 0]
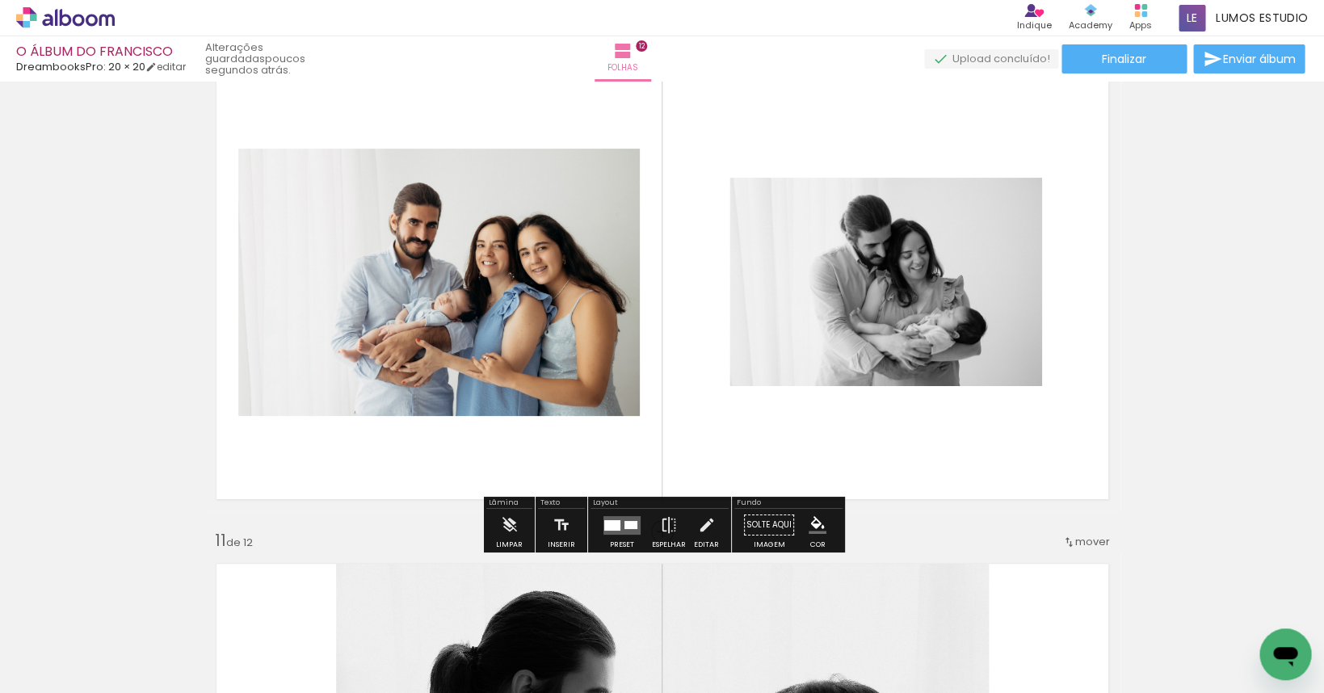
click at [0, 0] on slot "P&B" at bounding box center [0, 0] width 0 height 0
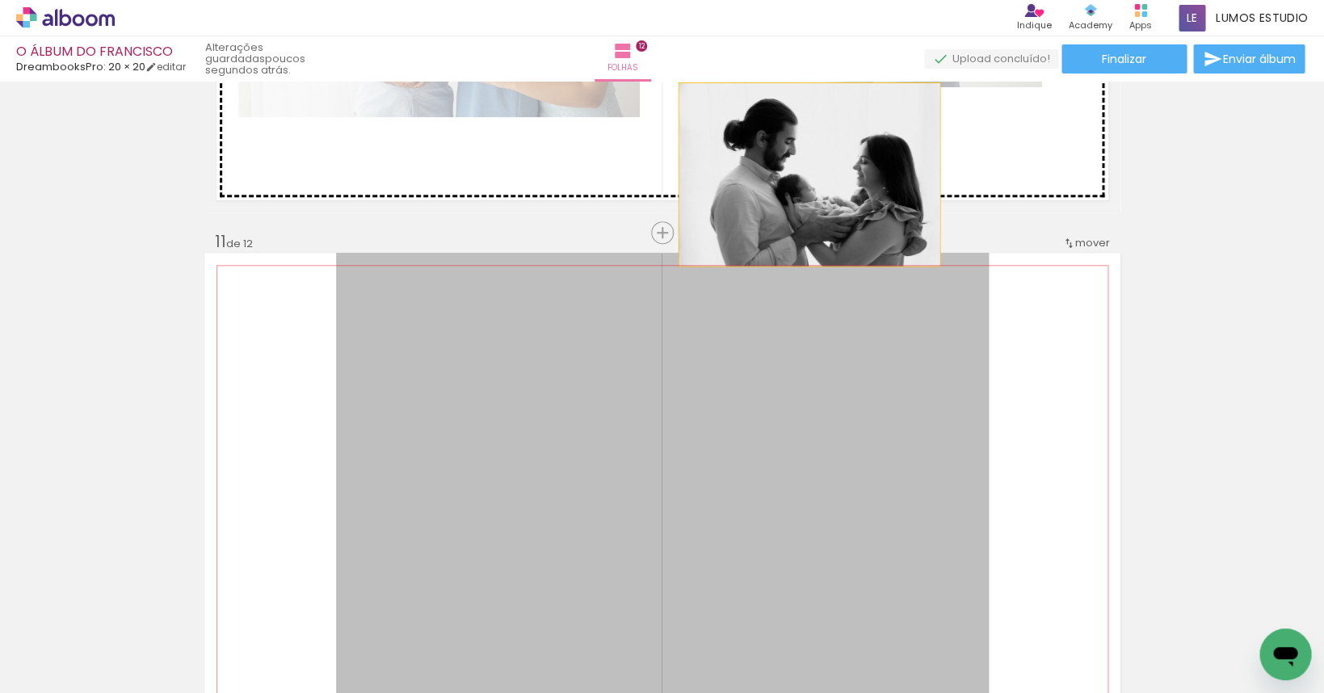
drag, startPoint x: 784, startPoint y: 456, endPoint x: 809, endPoint y: 175, distance: 282.3
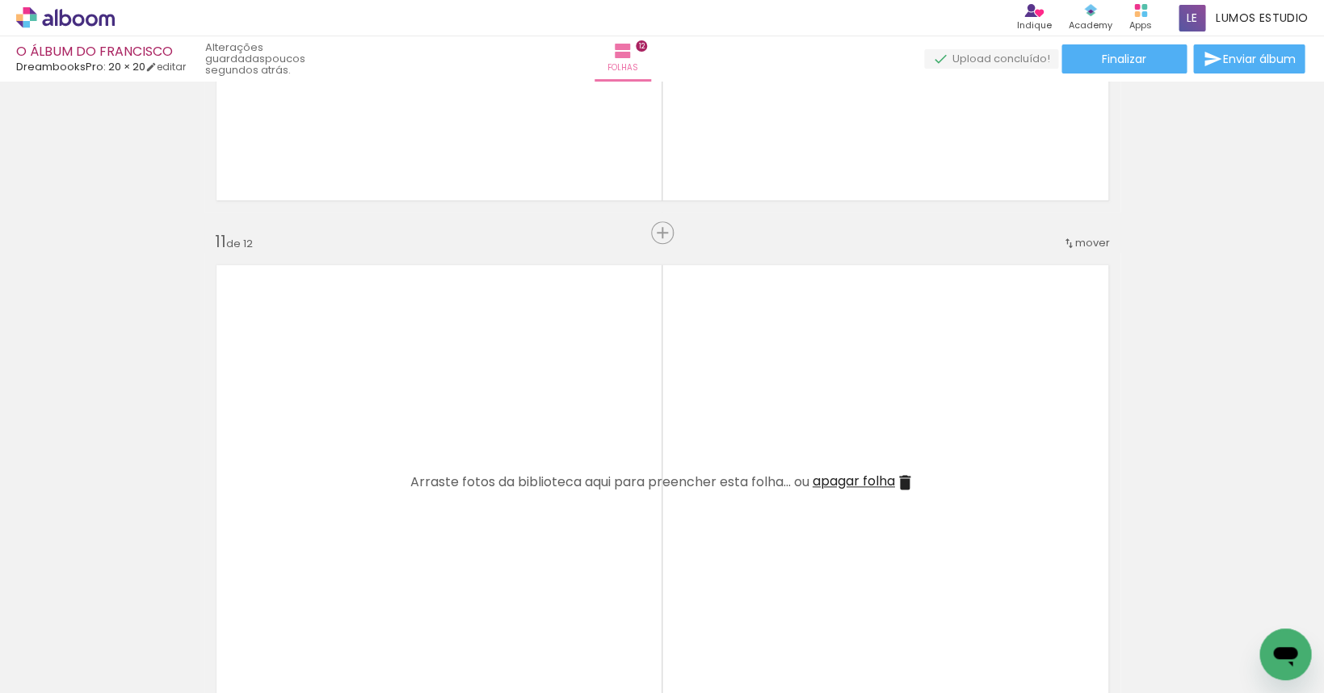
click at [847, 489] on span "apagar folha" at bounding box center [854, 481] width 82 height 19
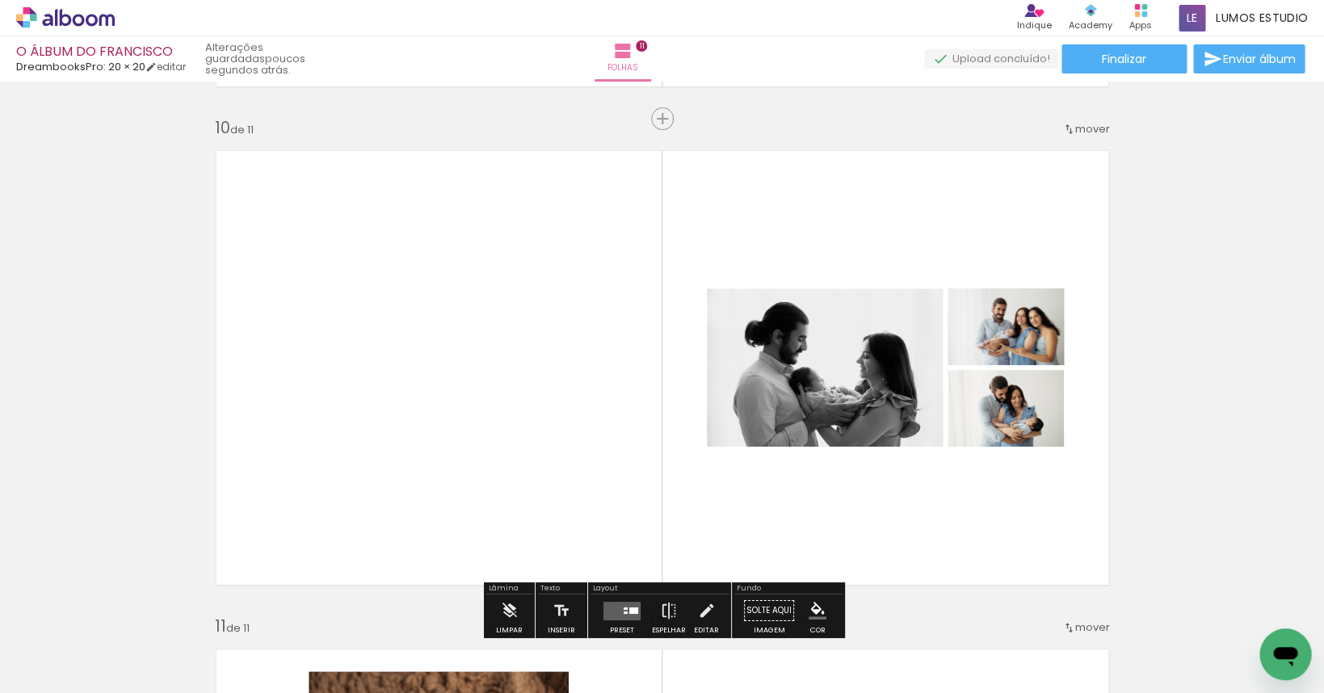
scroll to position [4572, 0]
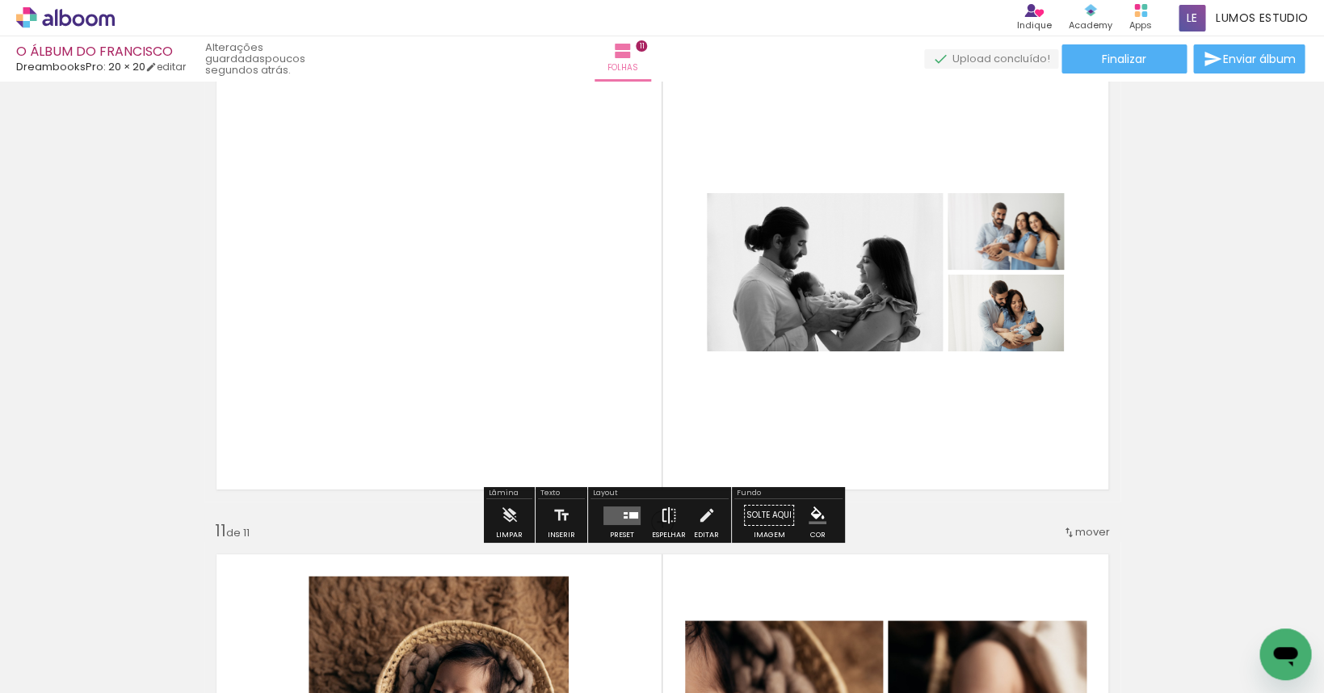
click at [667, 515] on iron-icon at bounding box center [669, 515] width 18 height 32
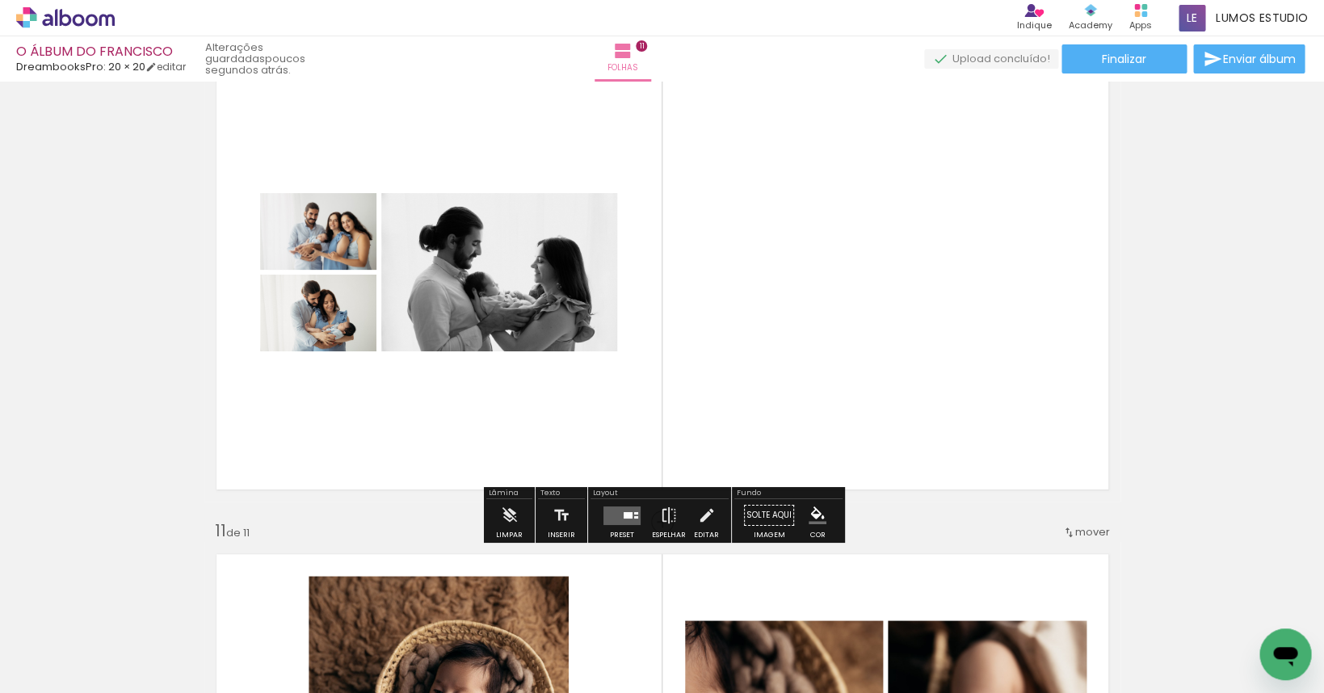
click at [621, 518] on quentale-layouter at bounding box center [622, 515] width 37 height 19
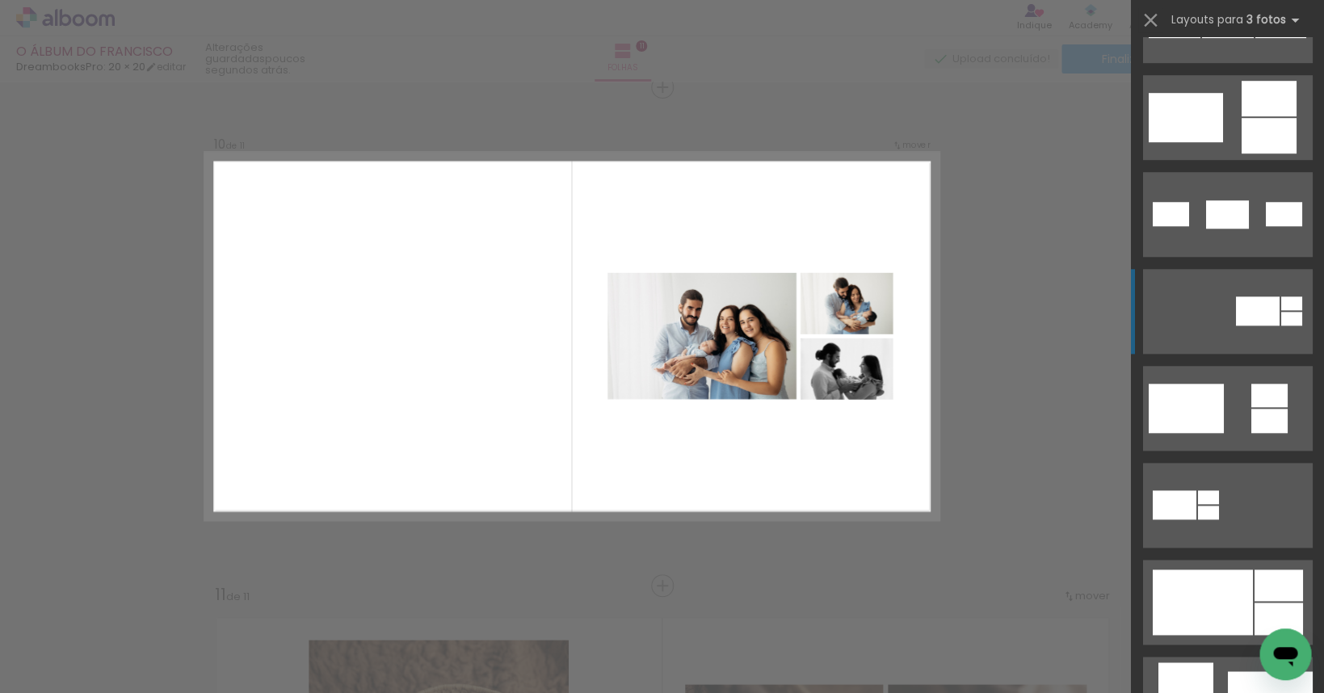
scroll to position [486, 0]
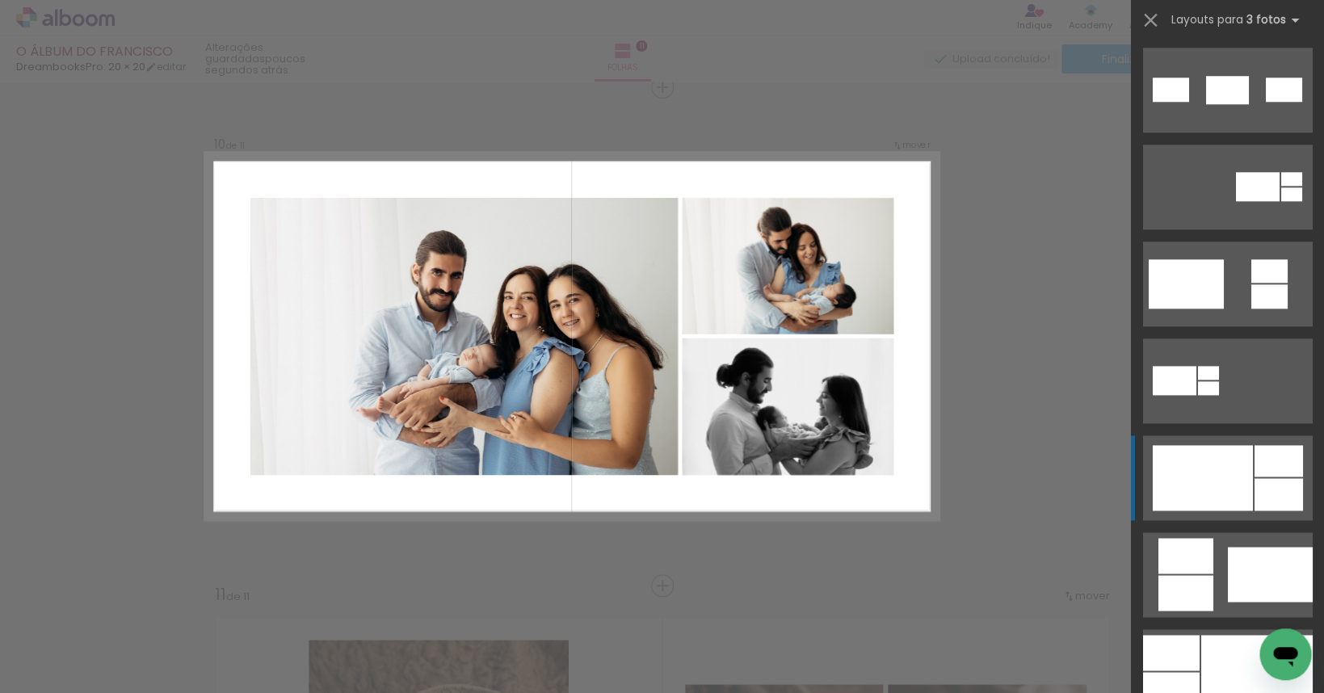
click at [1232, 466] on div at bounding box center [1202, 477] width 100 height 65
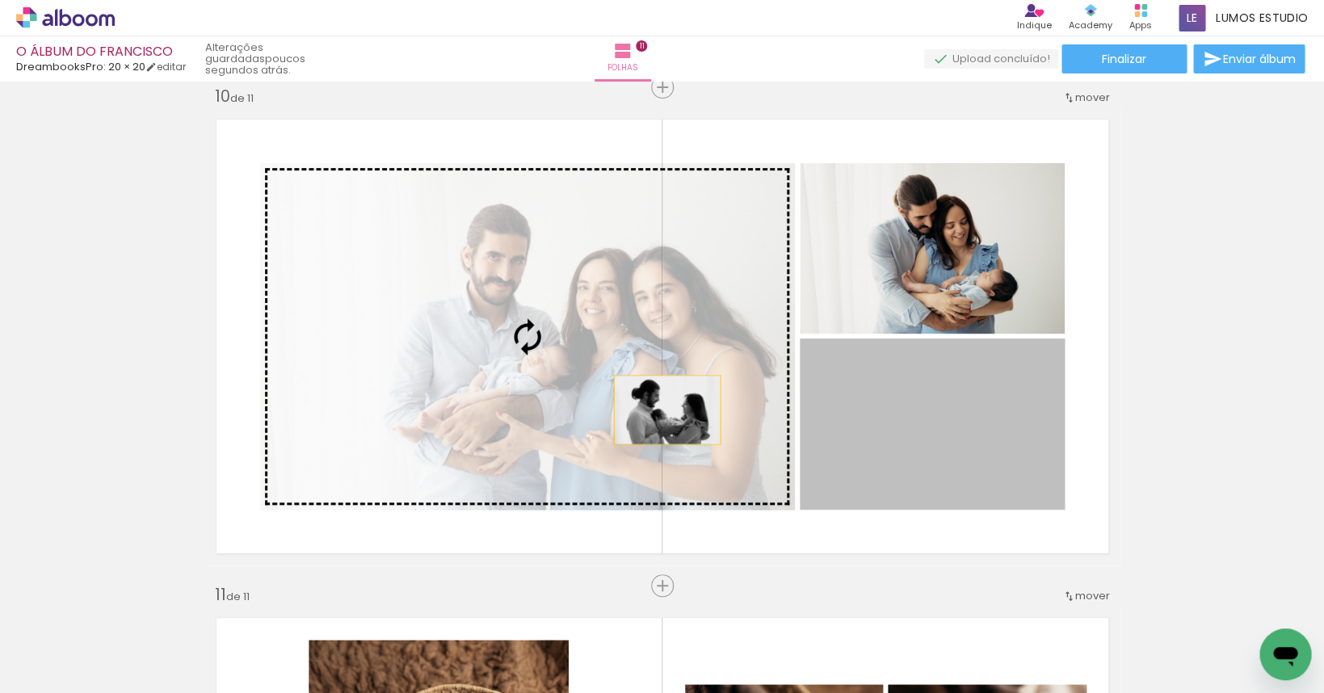
drag, startPoint x: 983, startPoint y: 454, endPoint x: 655, endPoint y: 408, distance: 330.5
click at [0, 0] on slot at bounding box center [0, 0] width 0 height 0
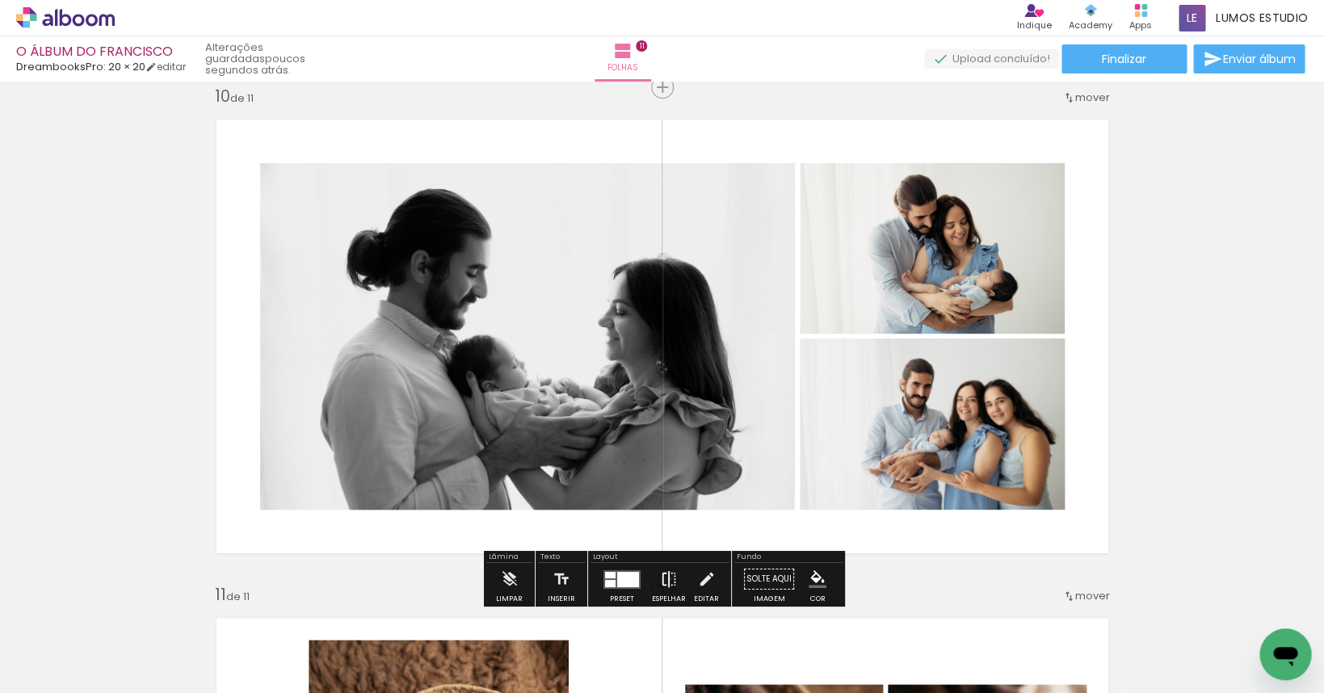
click at [666, 579] on iron-icon at bounding box center [669, 579] width 18 height 32
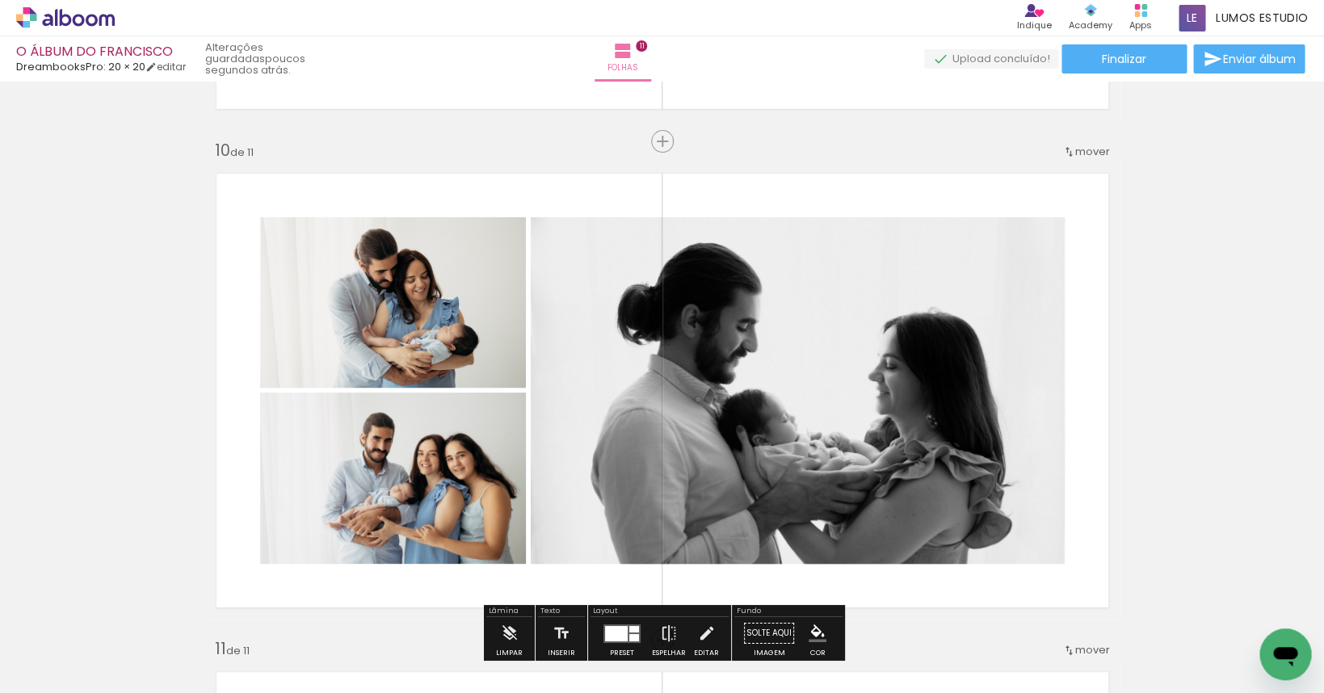
scroll to position [4609, 0]
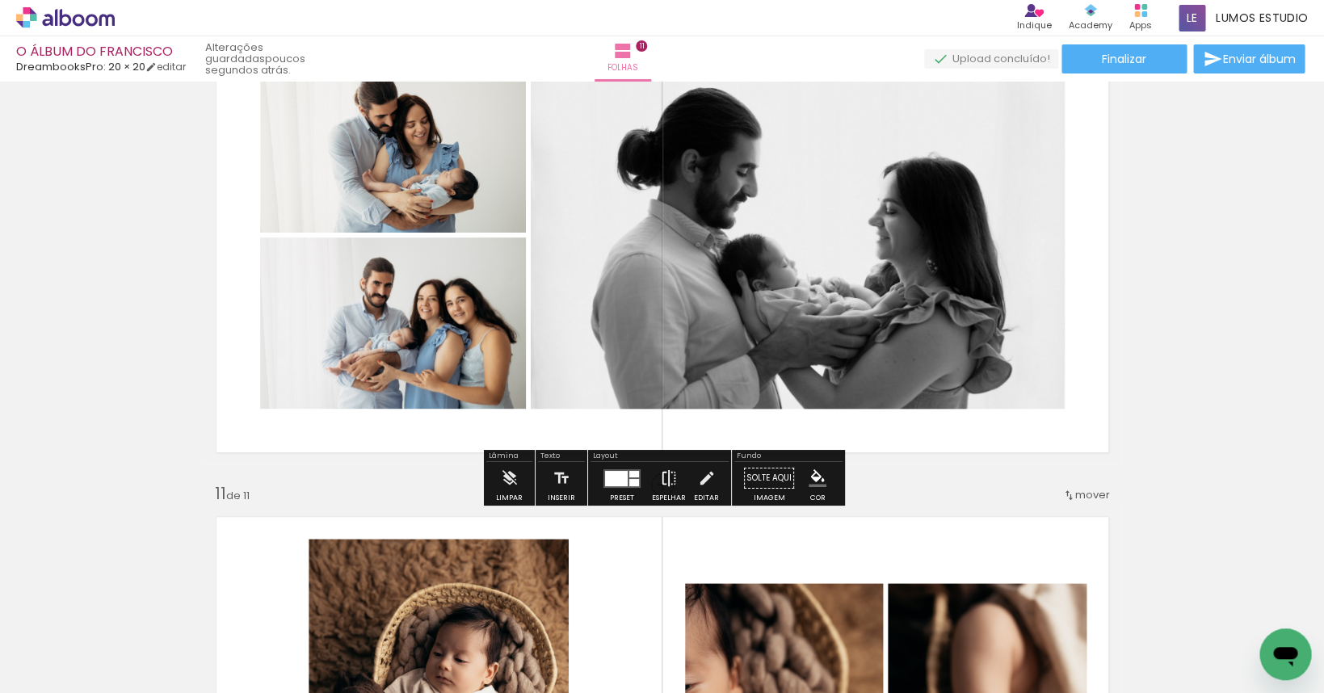
click at [671, 482] on iron-icon at bounding box center [669, 478] width 18 height 32
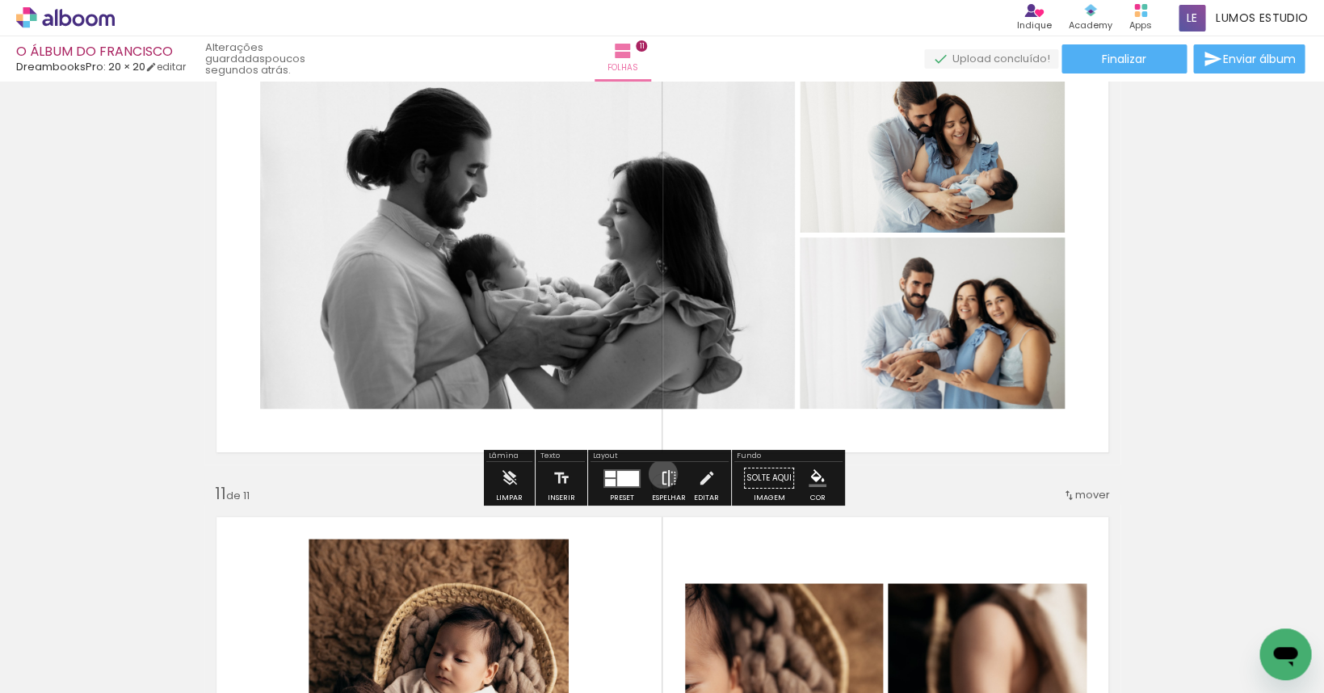
click at [660, 473] on iron-icon at bounding box center [669, 478] width 18 height 32
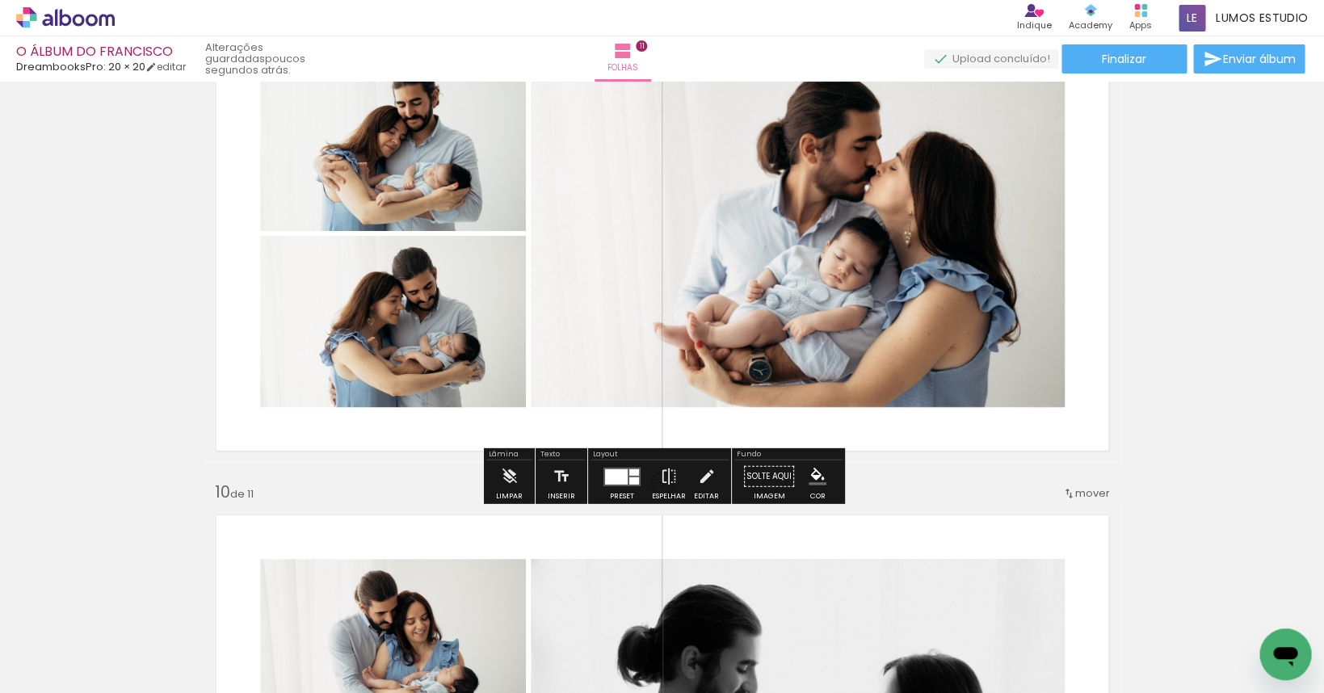
scroll to position [4068, 0]
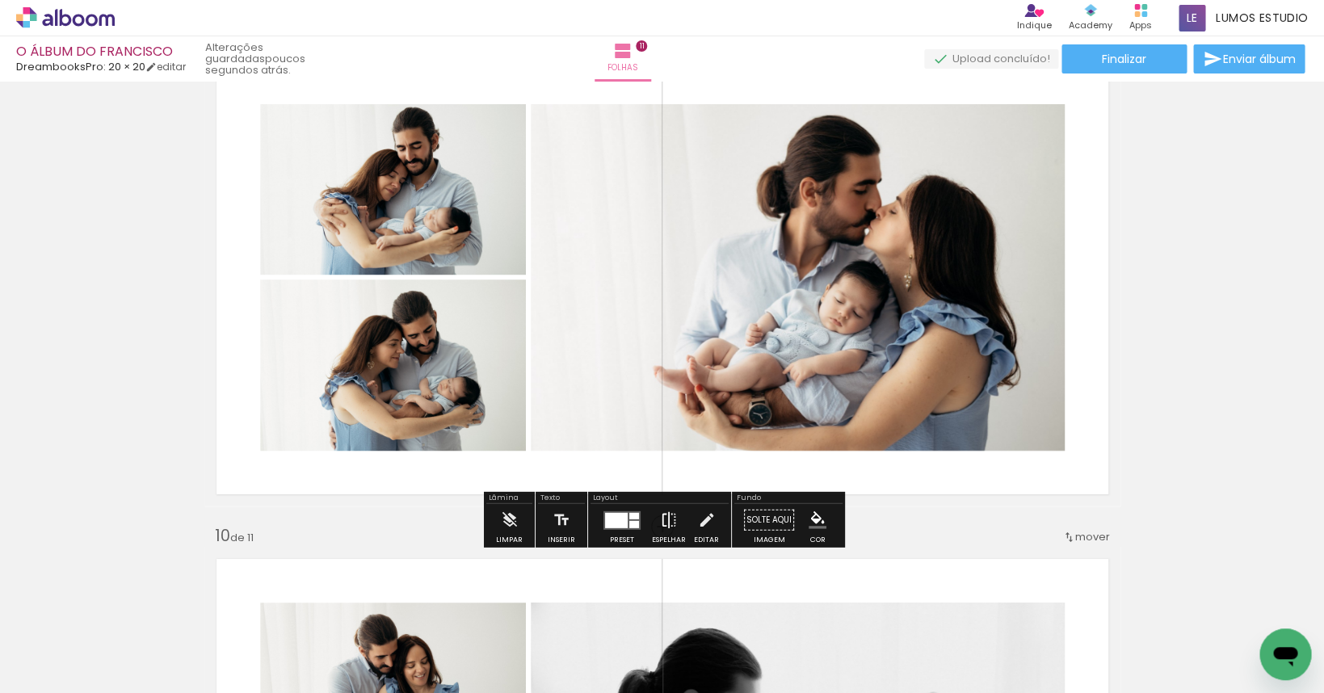
click at [672, 512] on iron-icon at bounding box center [669, 520] width 18 height 32
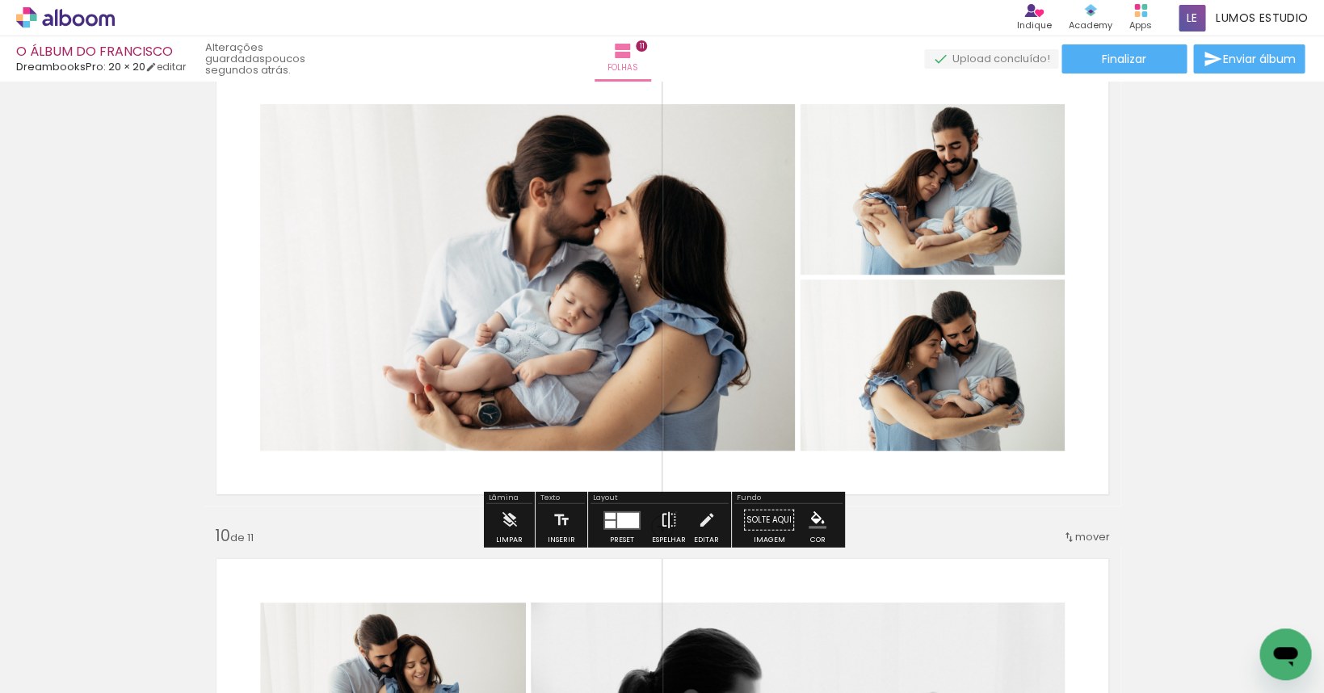
click at [672, 512] on iron-icon at bounding box center [669, 520] width 18 height 32
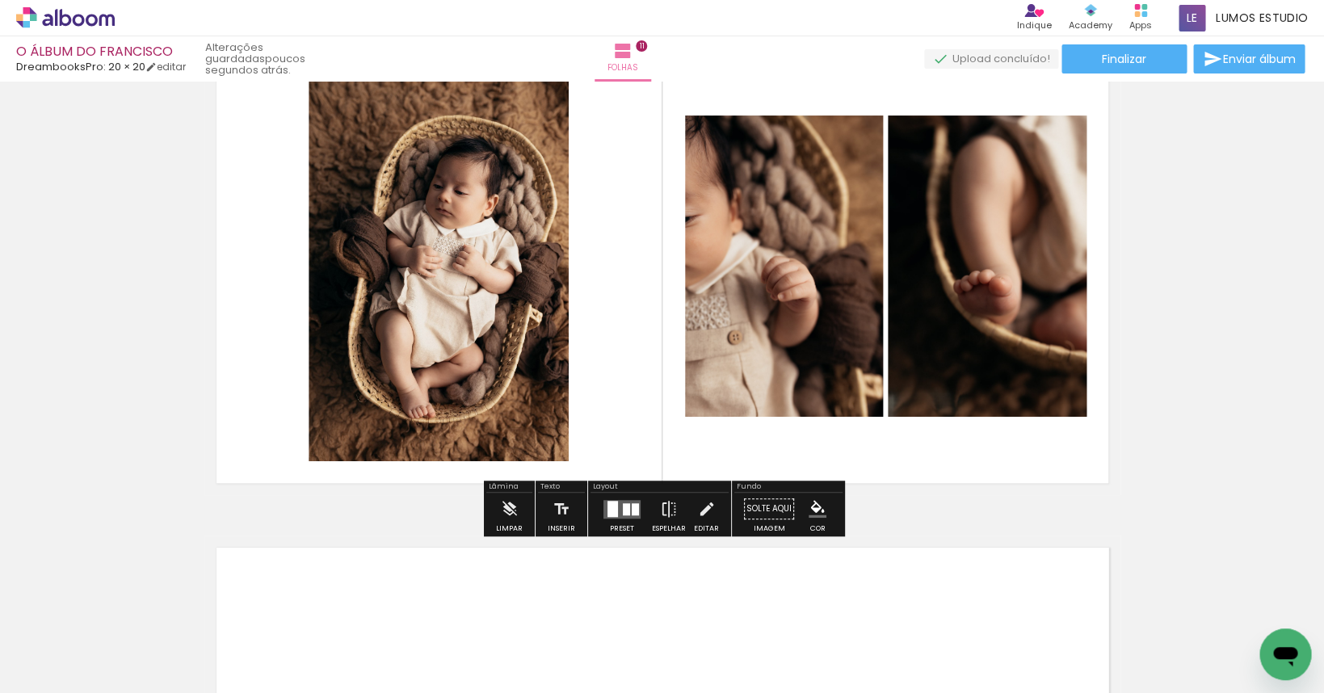
scroll to position [5074, 0]
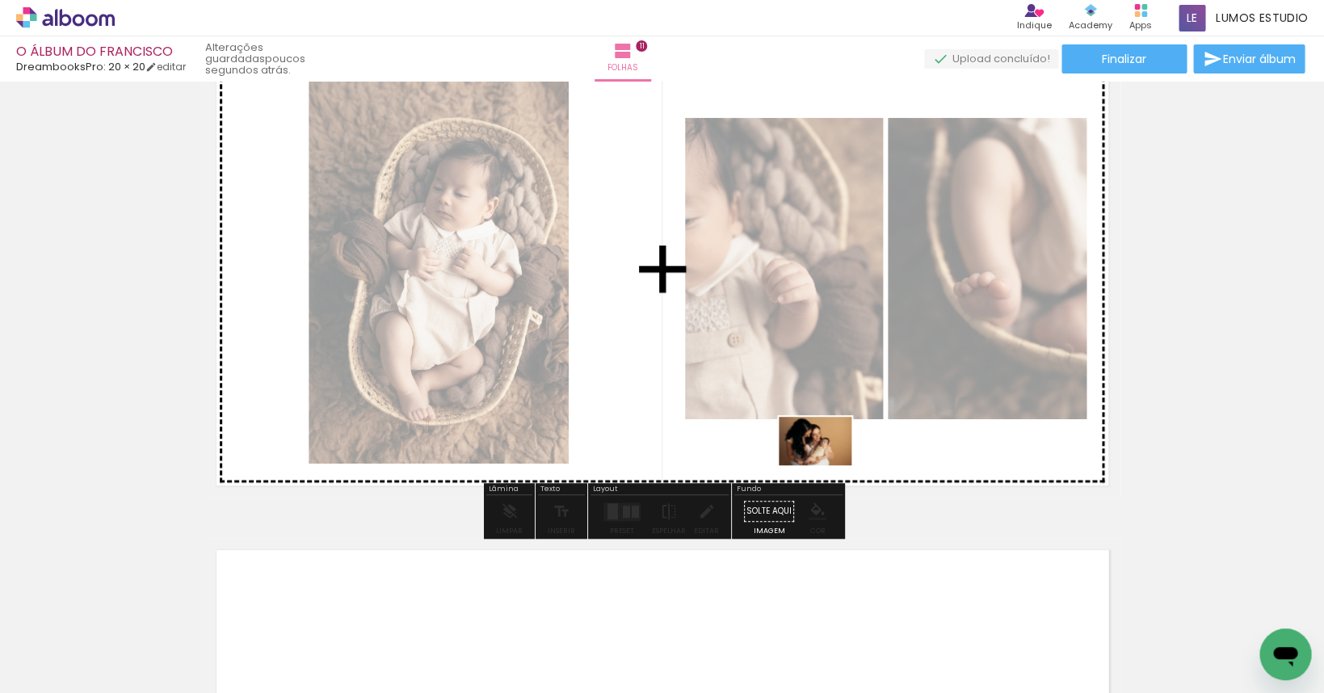
drag, startPoint x: 405, startPoint y: 650, endPoint x: 827, endPoint y: 465, distance: 461.0
click at [827, 465] on quentale-workspace at bounding box center [662, 346] width 1324 height 693
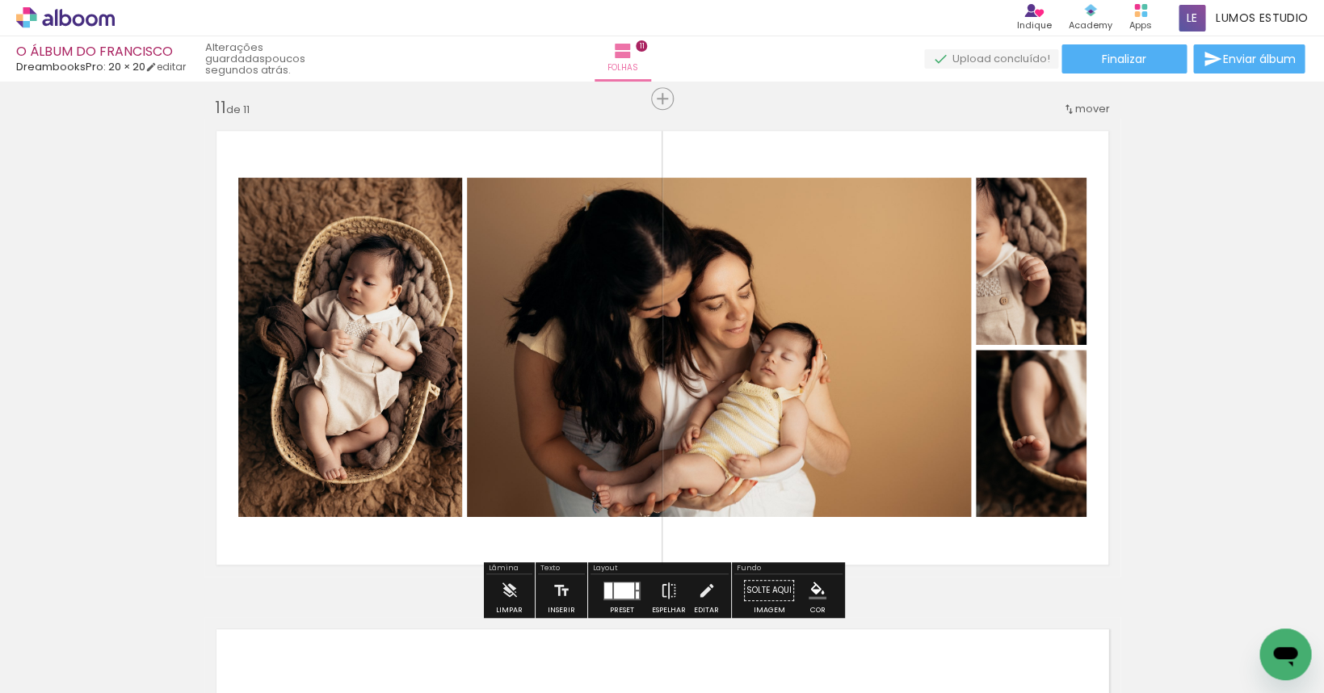
scroll to position [5028, 0]
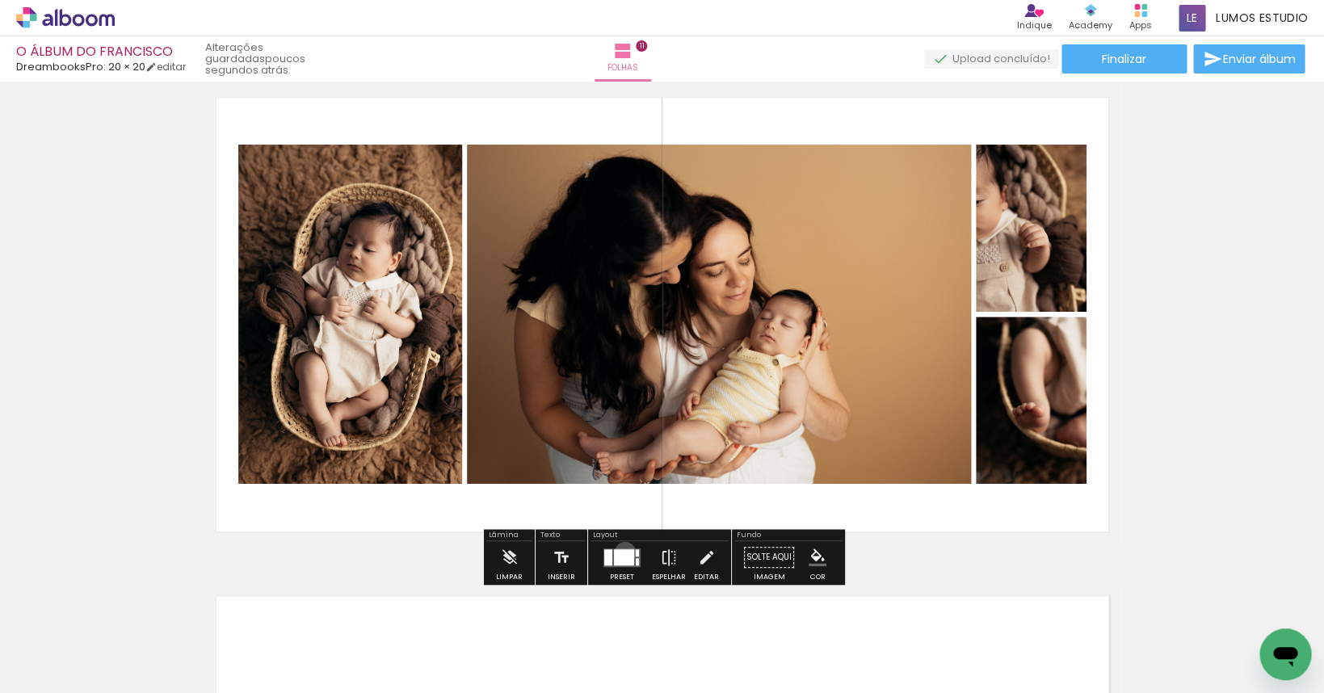
click at [621, 553] on div at bounding box center [624, 557] width 20 height 16
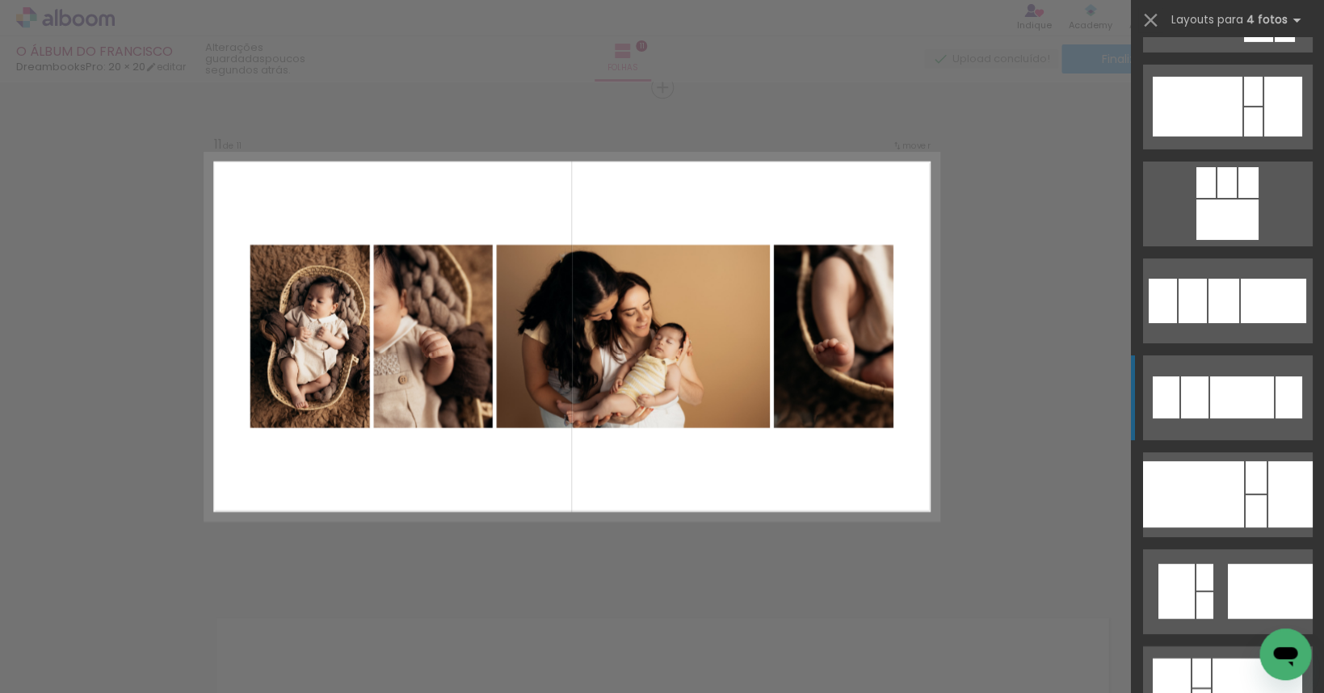
scroll to position [2245, 0]
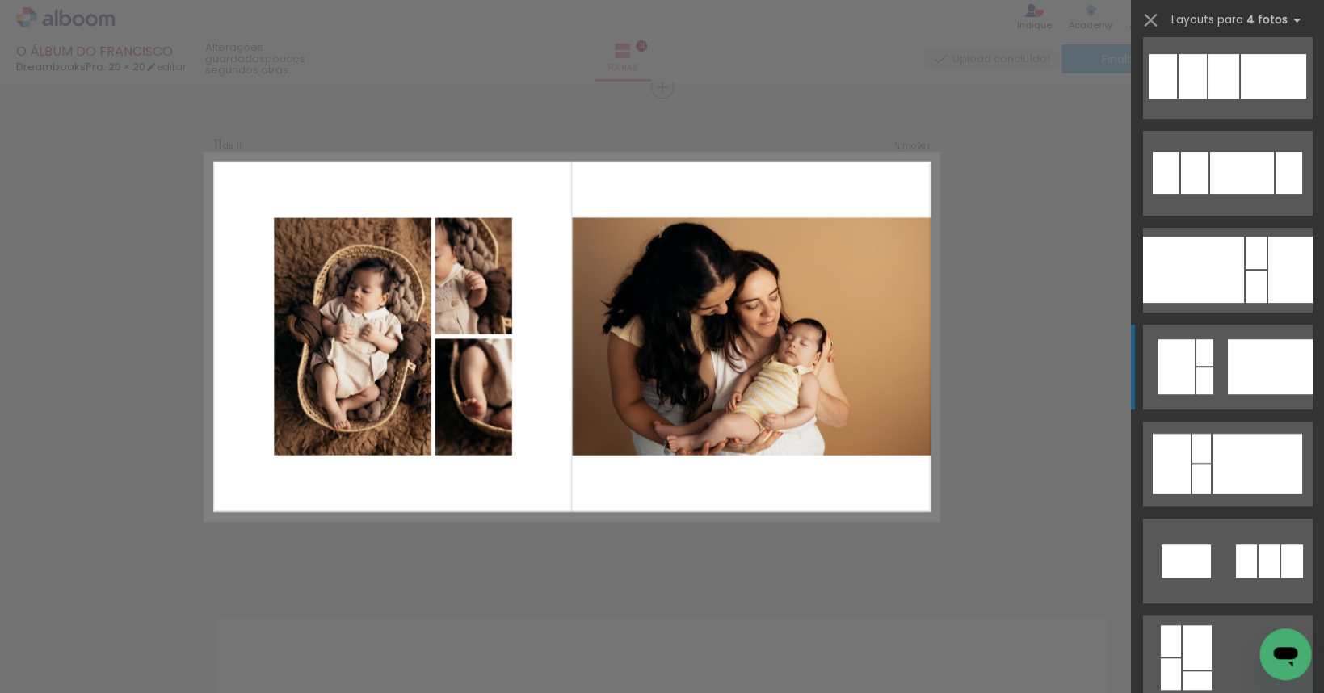
click at [1254, 380] on div at bounding box center [1269, 366] width 85 height 55
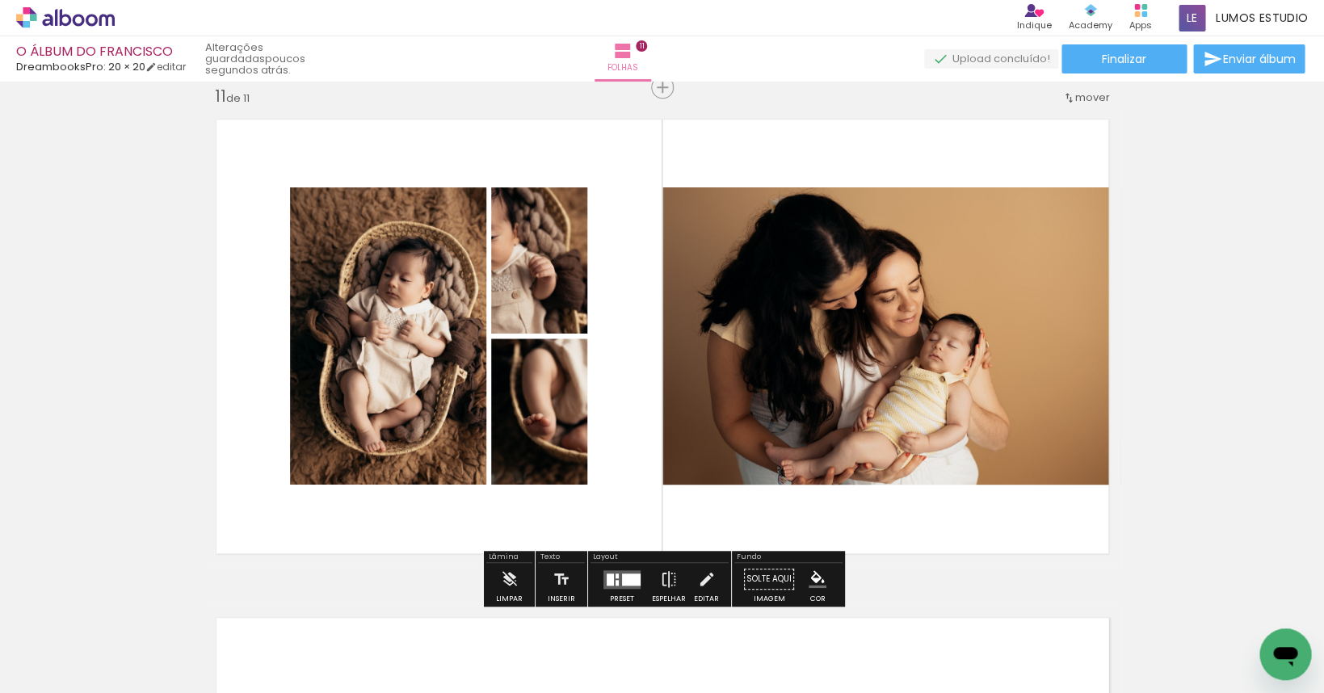
click at [0, 0] on slot "P&B" at bounding box center [0, 0] width 0 height 0
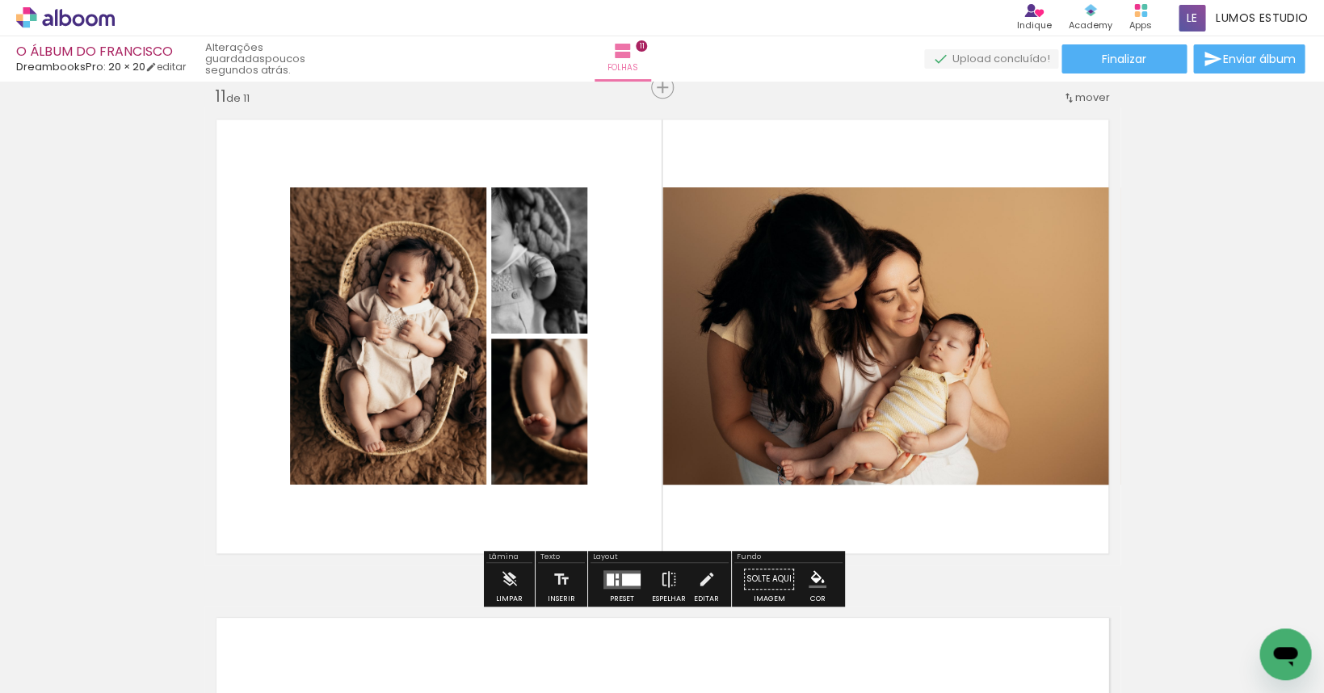
click at [0, 0] on slot "P&B" at bounding box center [0, 0] width 0 height 0
drag, startPoint x: 710, startPoint y: 572, endPoint x: 844, endPoint y: 456, distance: 177.6
click at [711, 572] on paper-button "Editar" at bounding box center [706, 583] width 33 height 41
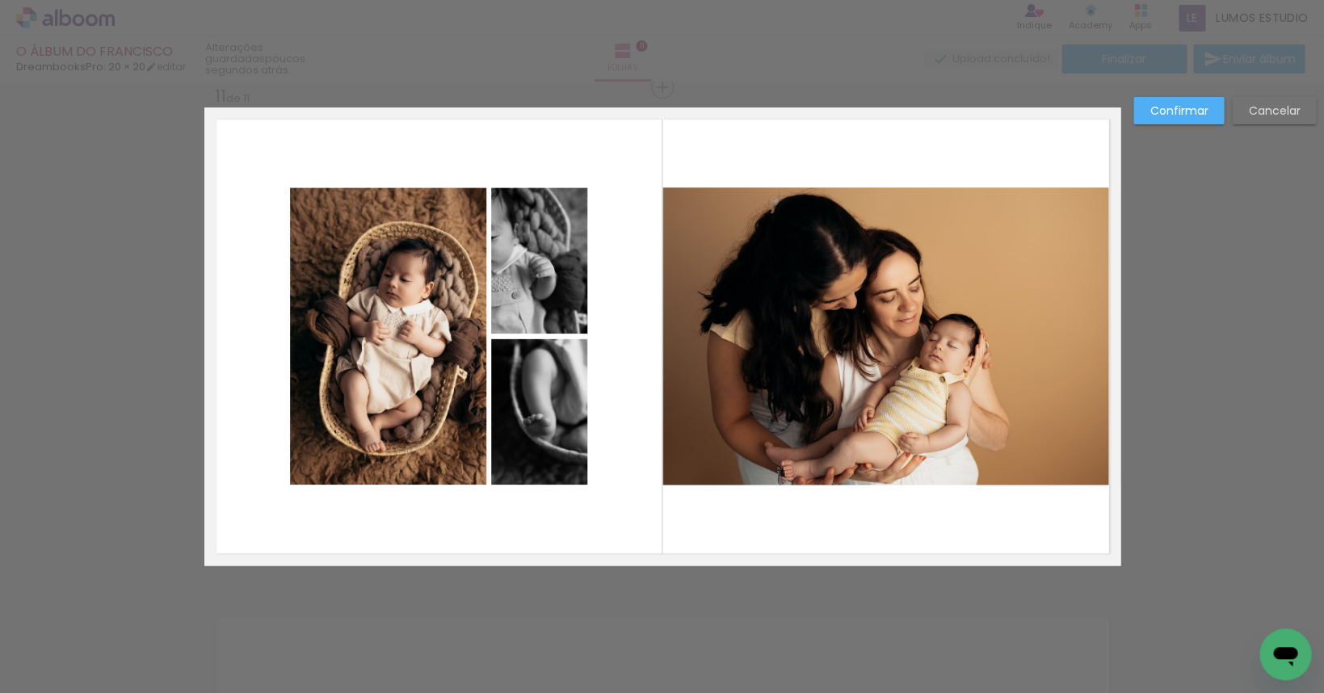
scroll to position [5006, 0]
click at [932, 368] on quentale-photo at bounding box center [892, 336] width 458 height 297
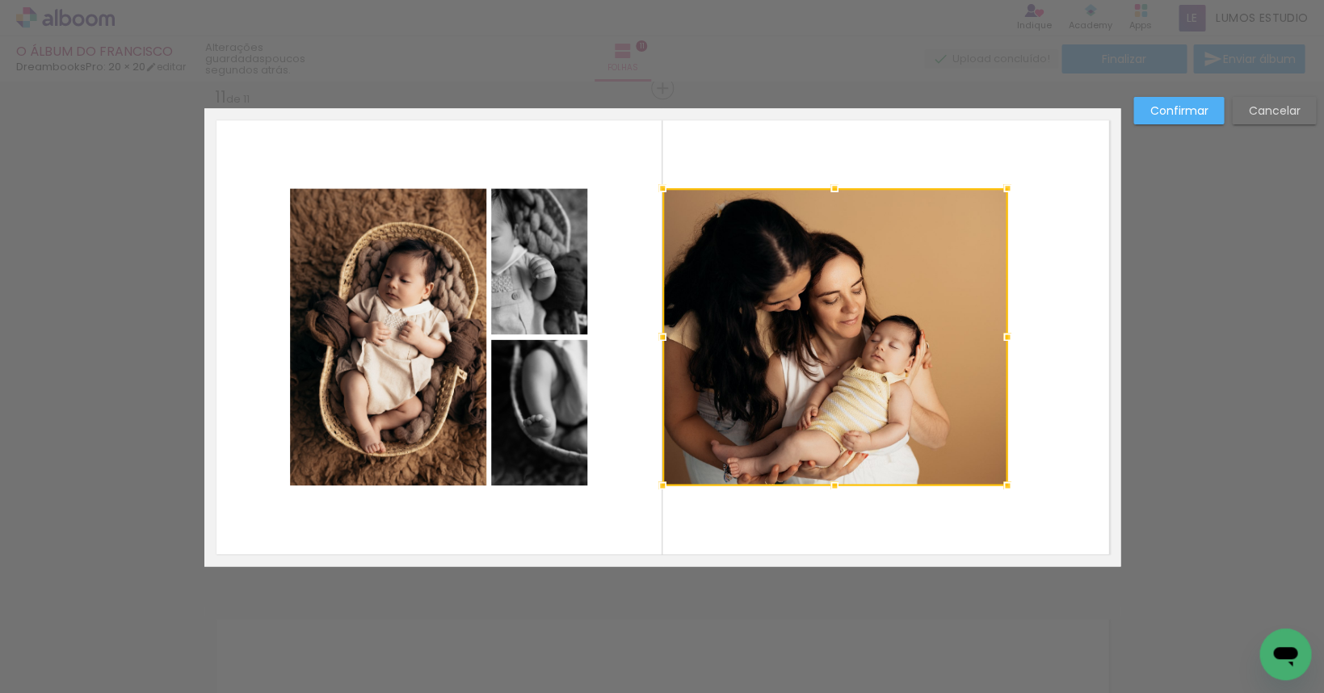
drag, startPoint x: 1118, startPoint y: 334, endPoint x: 1005, endPoint y: 348, distance: 114.1
click at [1005, 348] on div at bounding box center [1007, 337] width 32 height 32
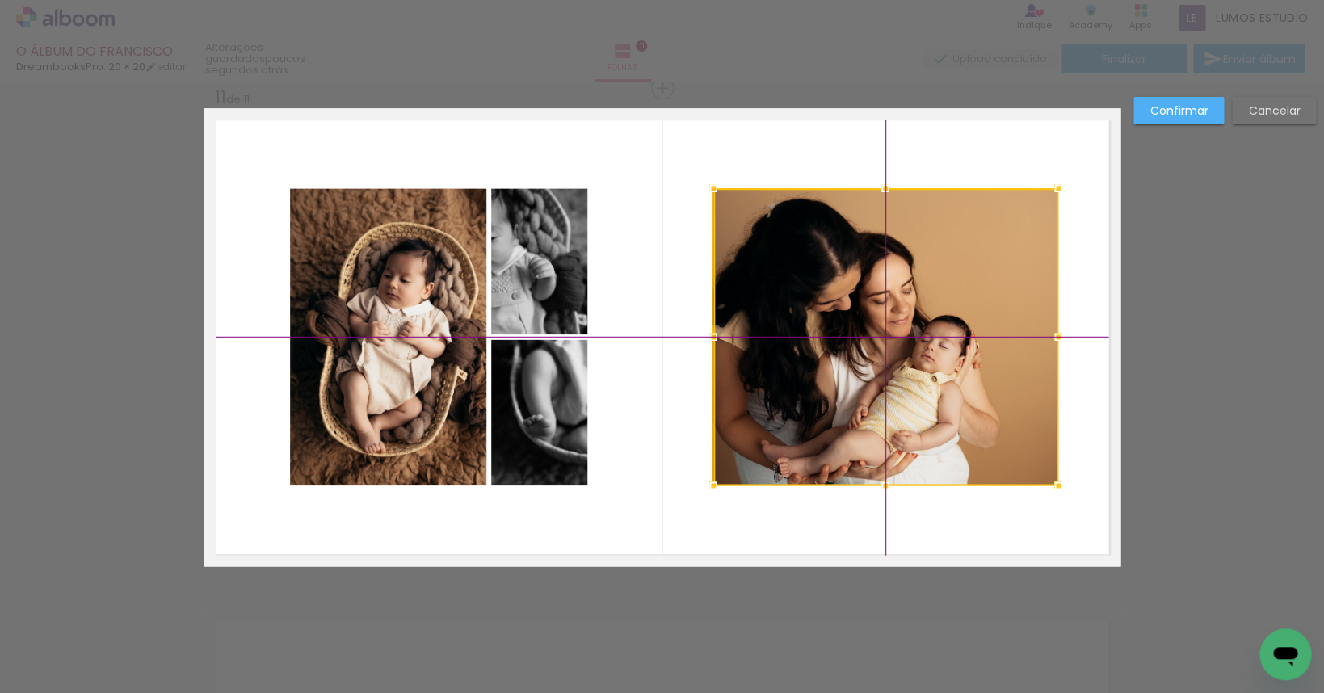
drag, startPoint x: 837, startPoint y: 331, endPoint x: 881, endPoint y: 339, distance: 44.4
click at [879, 339] on div at bounding box center [885, 336] width 345 height 297
click at [1166, 124] on div "Confirmar Cancelar" at bounding box center [1221, 117] width 191 height 40
click at [0, 0] on slot "Confirmar" at bounding box center [0, 0] width 0 height 0
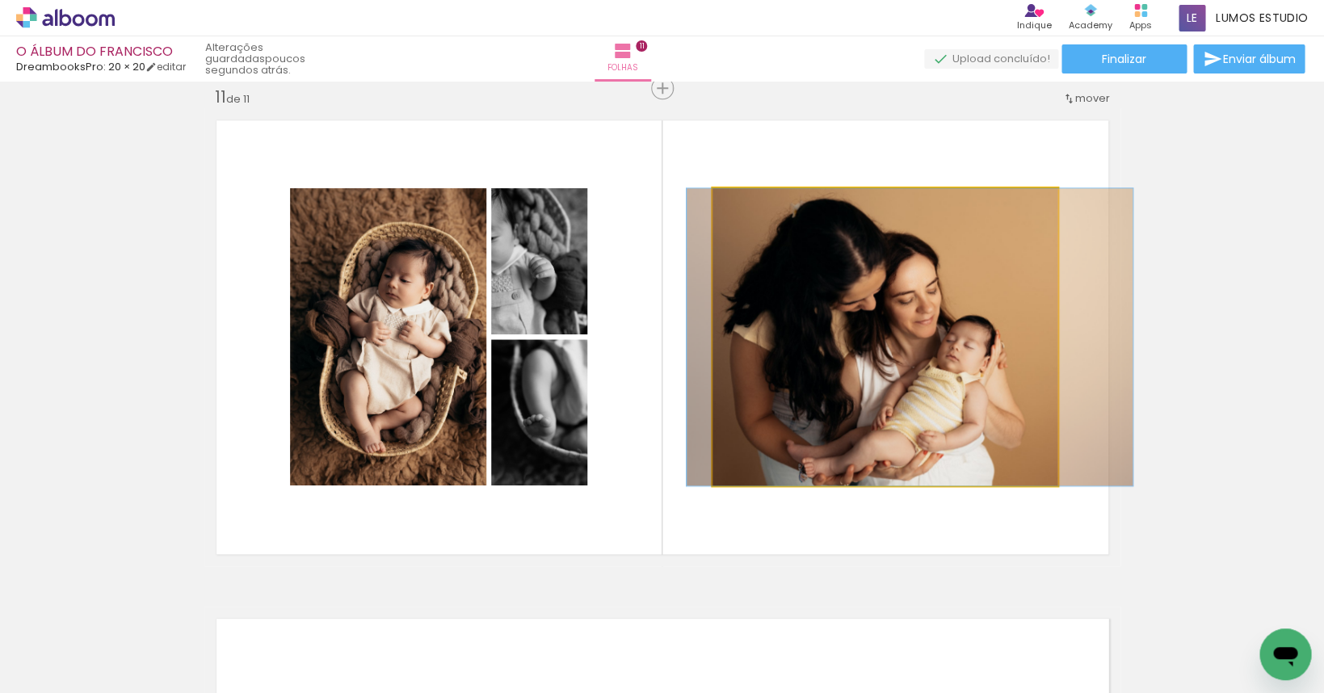
drag, startPoint x: 940, startPoint y: 301, endPoint x: 965, endPoint y: 301, distance: 25.0
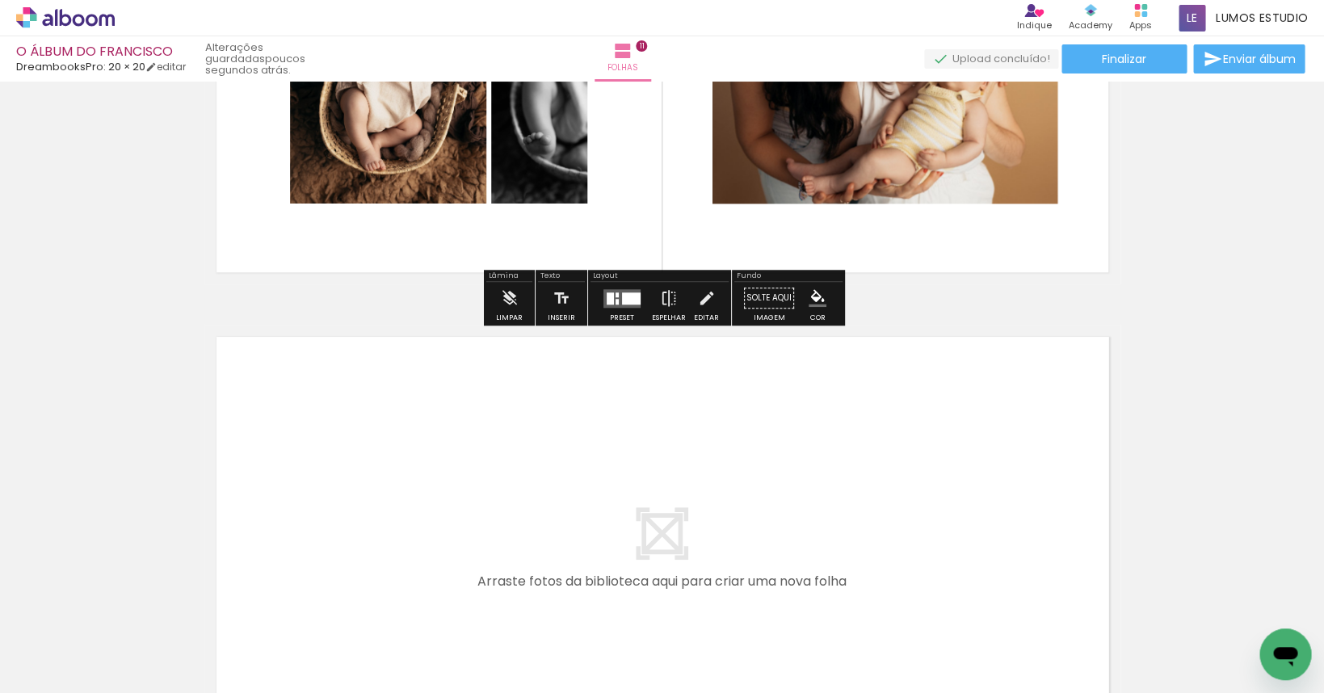
scroll to position [5517, 0]
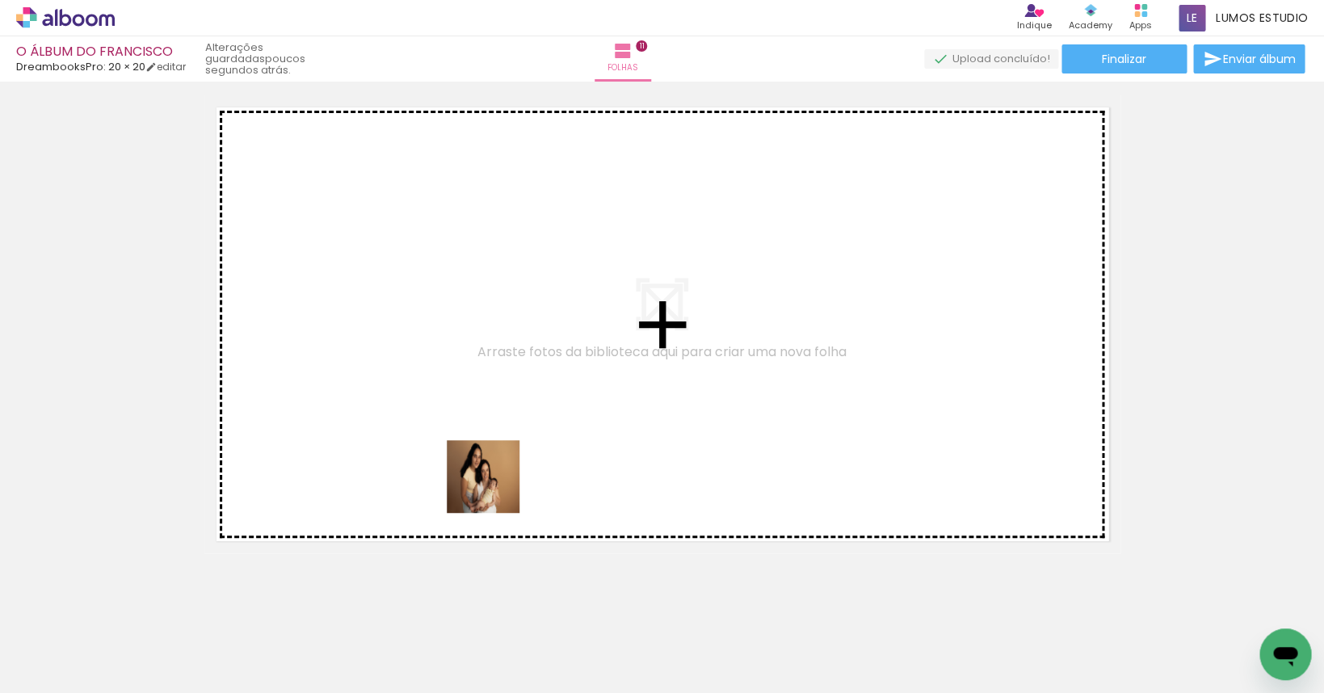
drag, startPoint x: 489, startPoint y: 648, endPoint x: 503, endPoint y: 409, distance: 239.6
click at [503, 409] on quentale-workspace at bounding box center [662, 346] width 1324 height 693
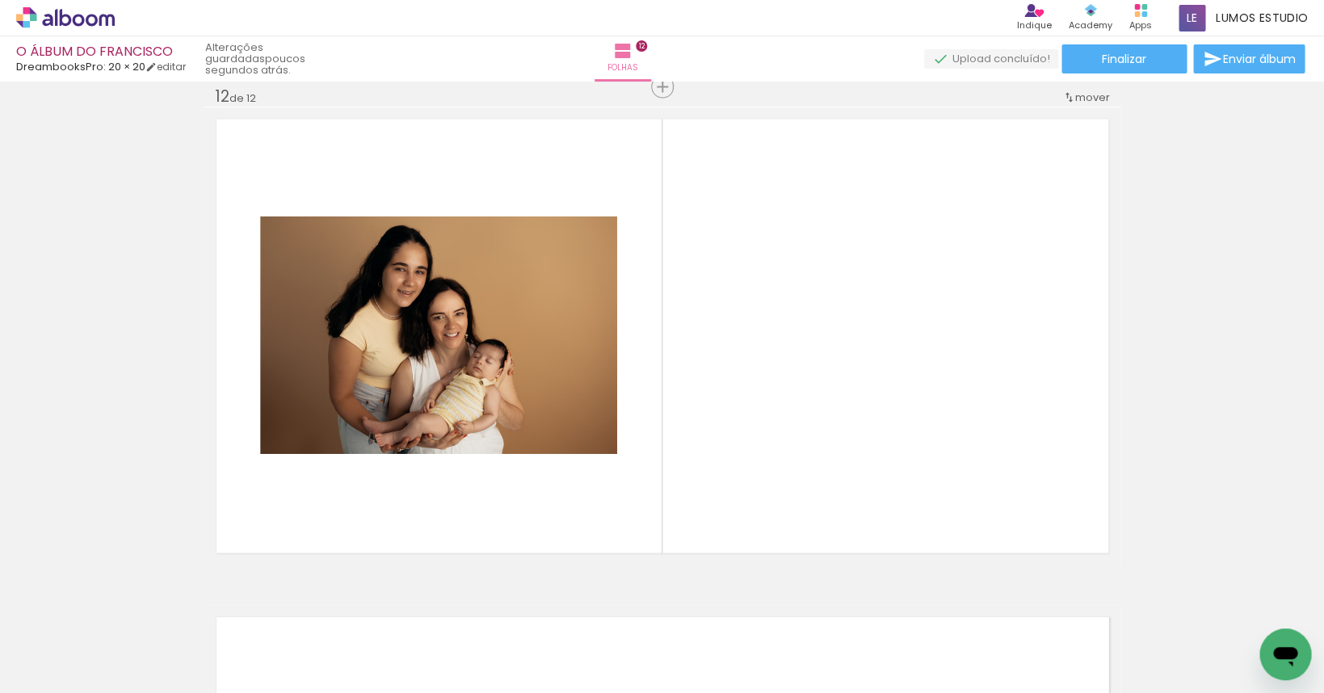
scroll to position [5504, 0]
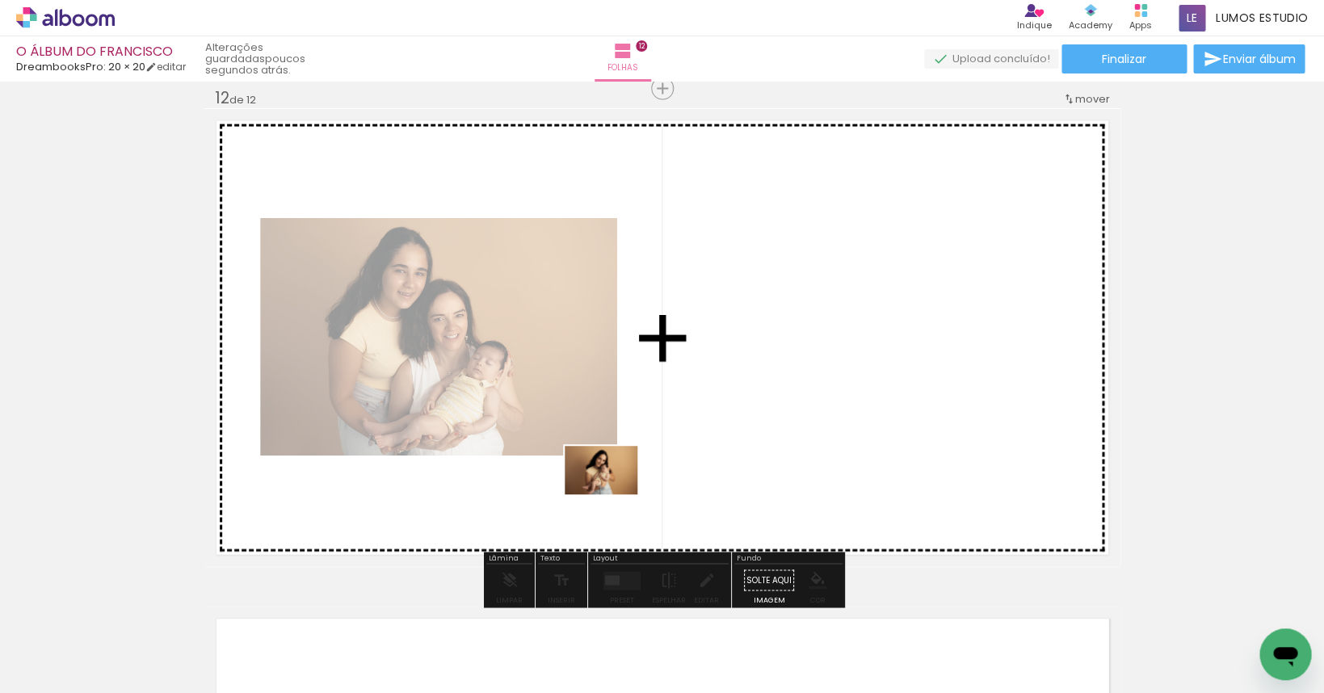
drag, startPoint x: 581, startPoint y: 646, endPoint x: 626, endPoint y: 444, distance: 207.8
click at [625, 443] on quentale-workspace at bounding box center [662, 346] width 1324 height 693
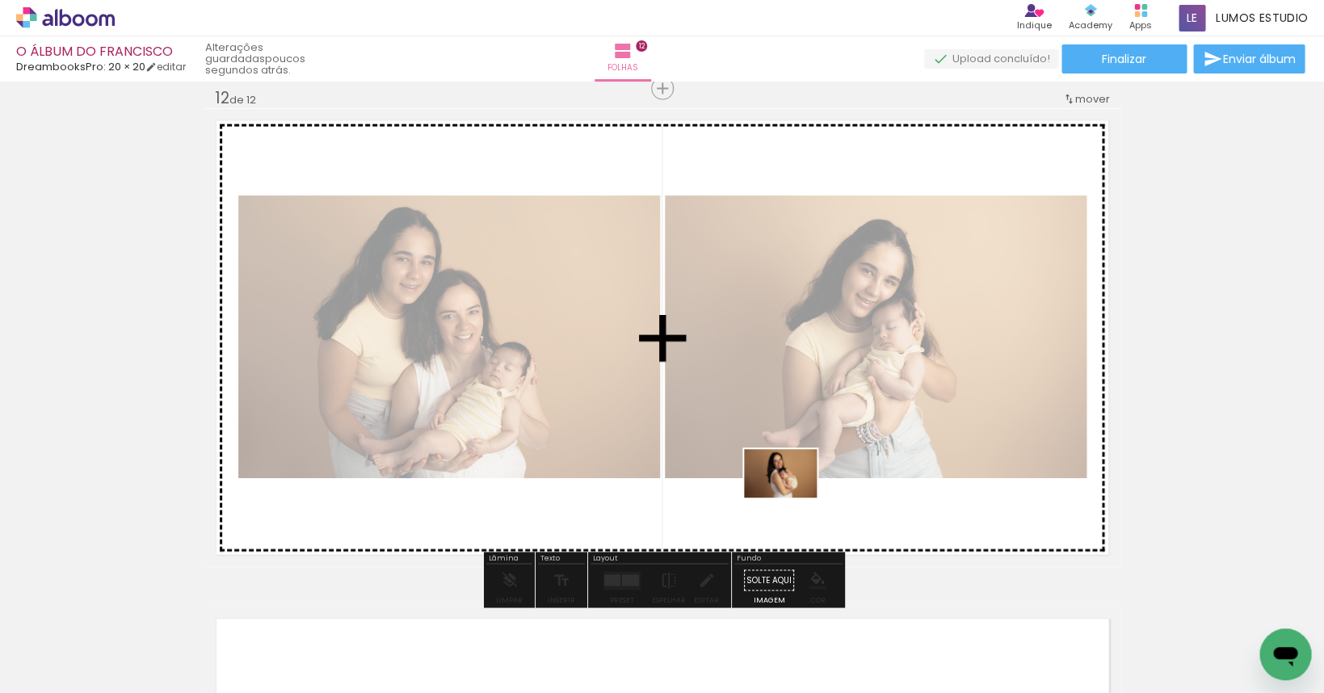
drag, startPoint x: 764, startPoint y: 643, endPoint x: 793, endPoint y: 498, distance: 148.3
click at [793, 498] on quentale-workspace at bounding box center [662, 346] width 1324 height 693
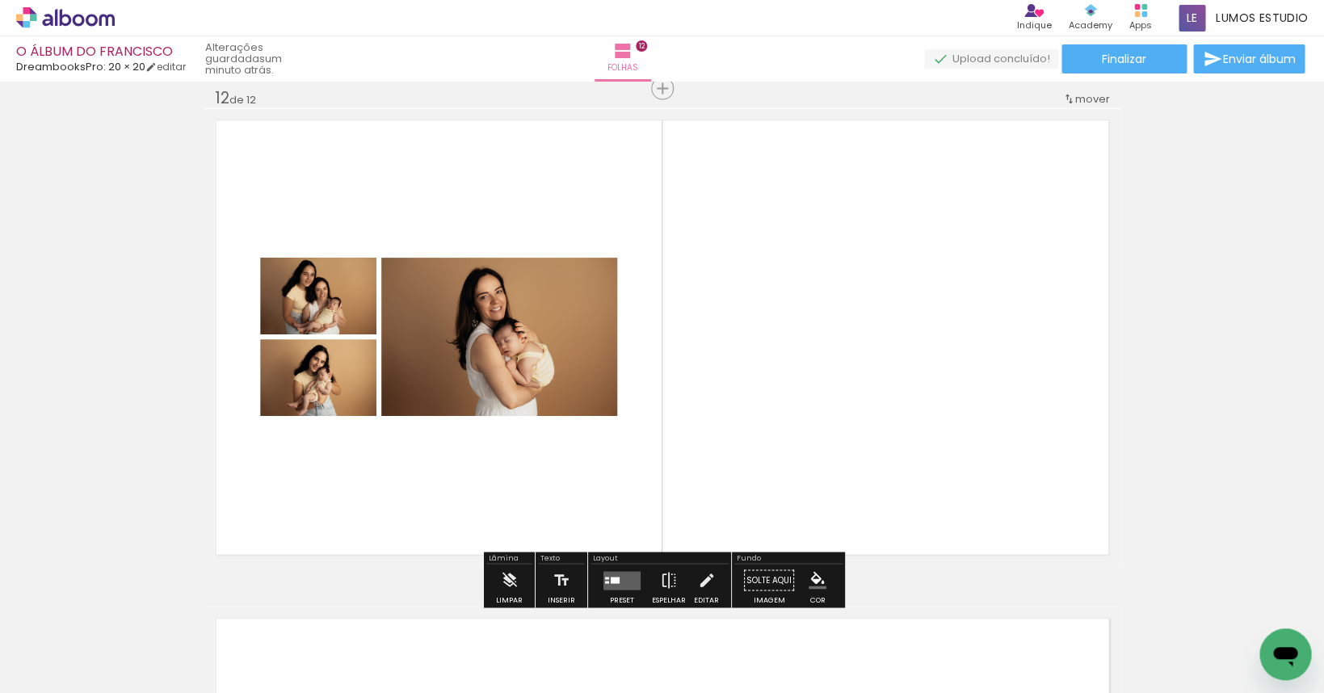
click at [624, 573] on quentale-layouter at bounding box center [622, 579] width 37 height 19
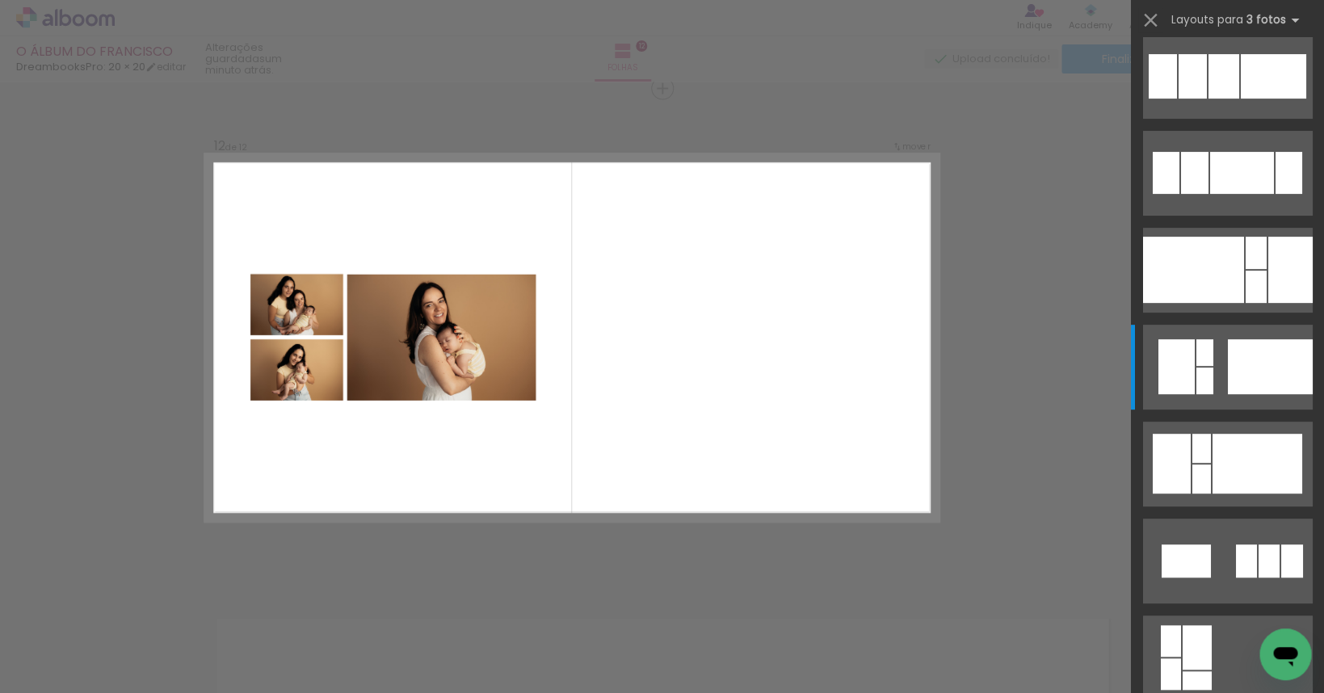
scroll to position [0, 0]
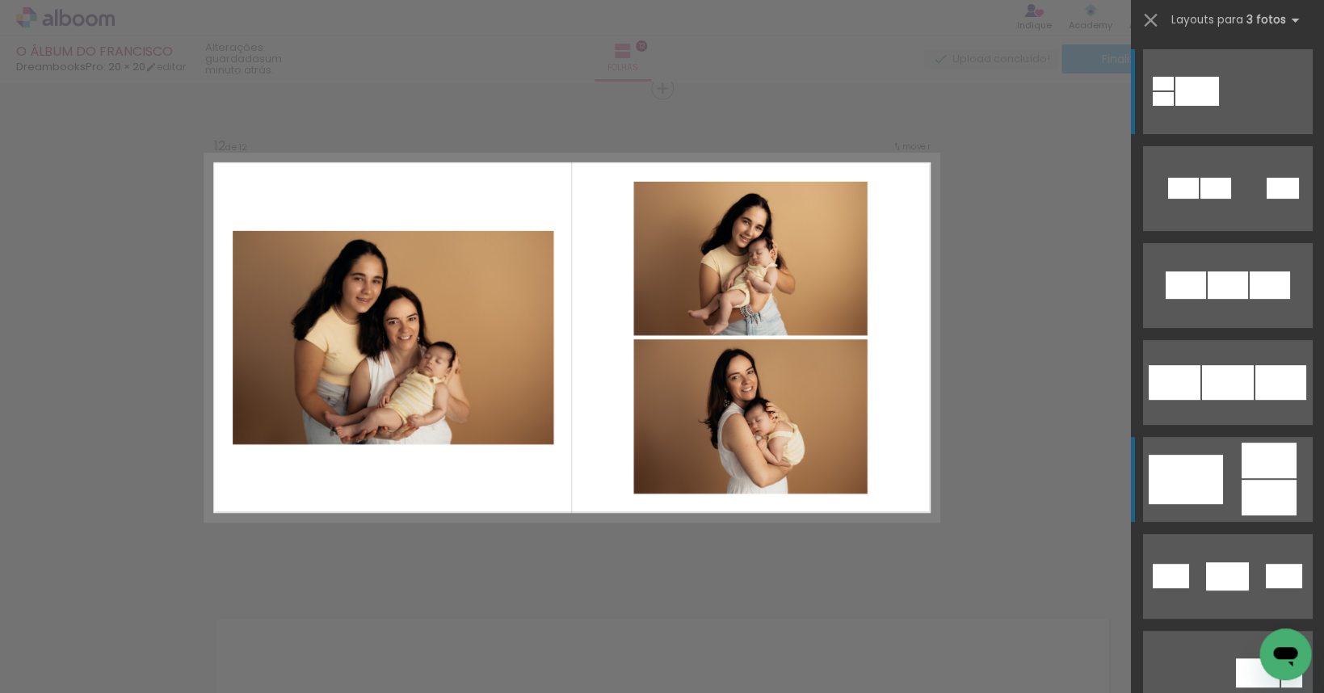
click at [1247, 475] on div at bounding box center [1268, 461] width 55 height 36
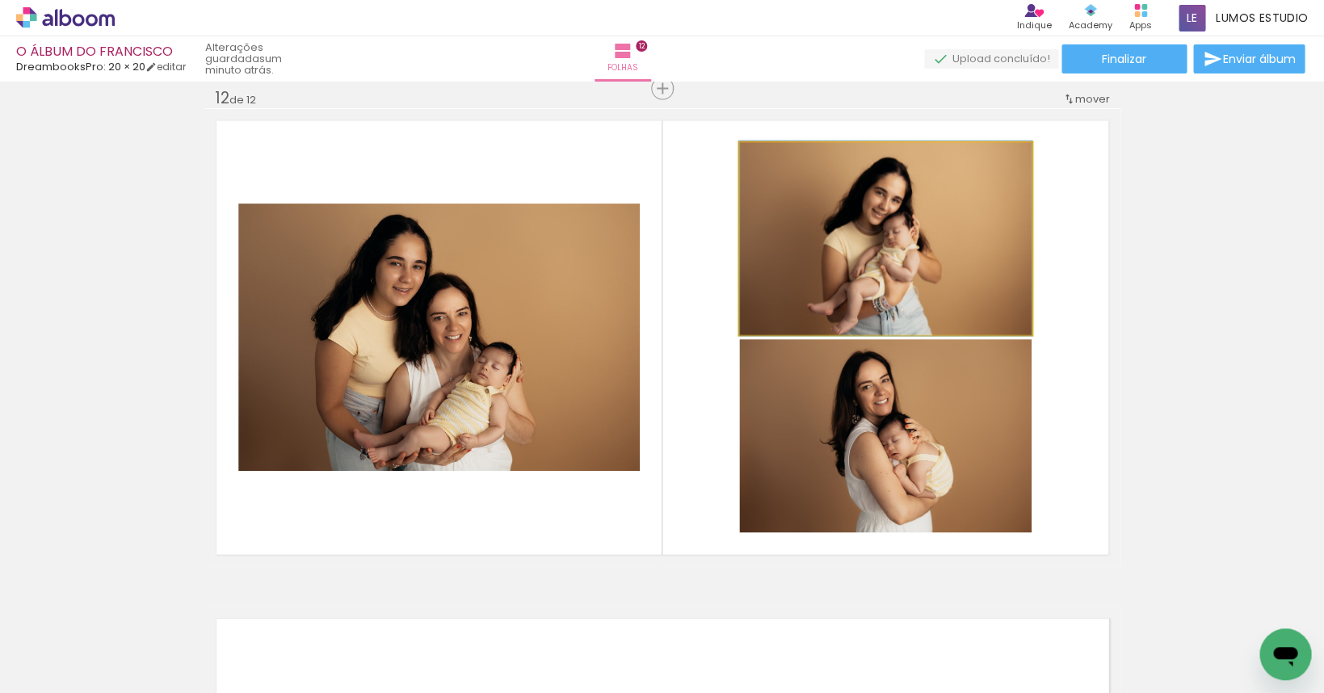
click at [878, 292] on quentale-photo at bounding box center [885, 238] width 292 height 192
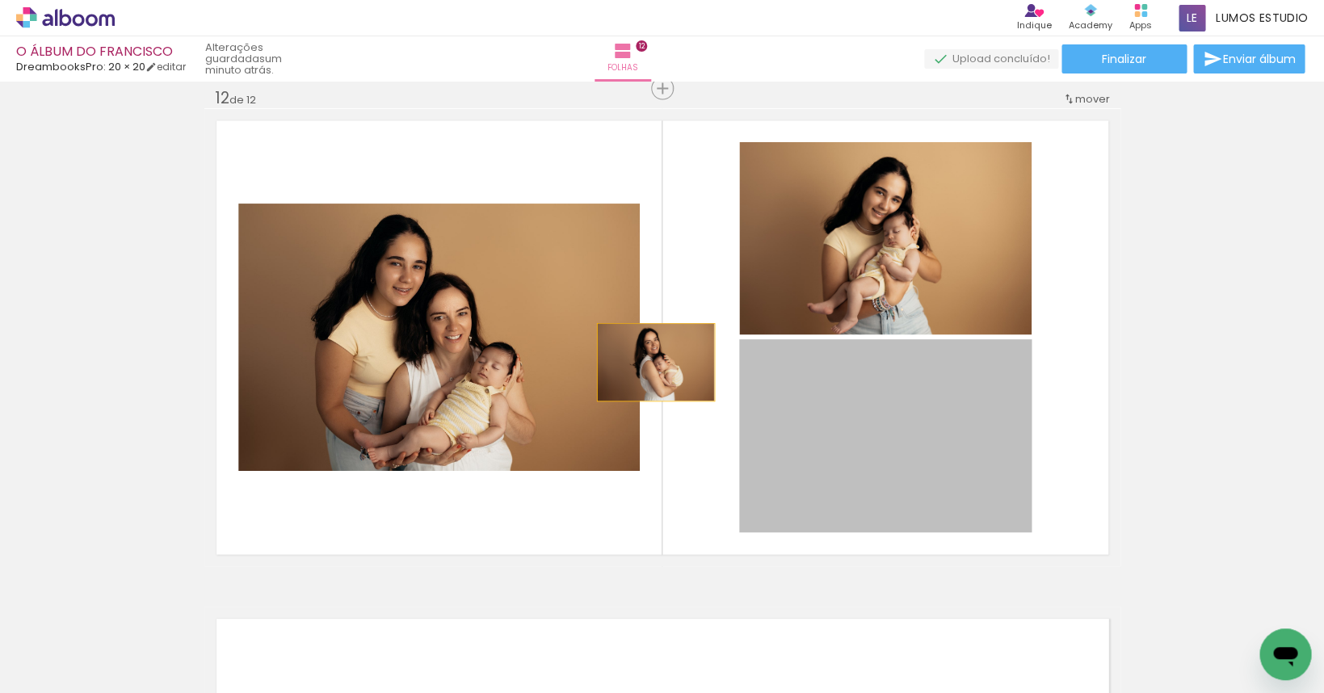
drag, startPoint x: 886, startPoint y: 440, endPoint x: 556, endPoint y: 347, distance: 342.7
click at [0, 0] on slot at bounding box center [0, 0] width 0 height 0
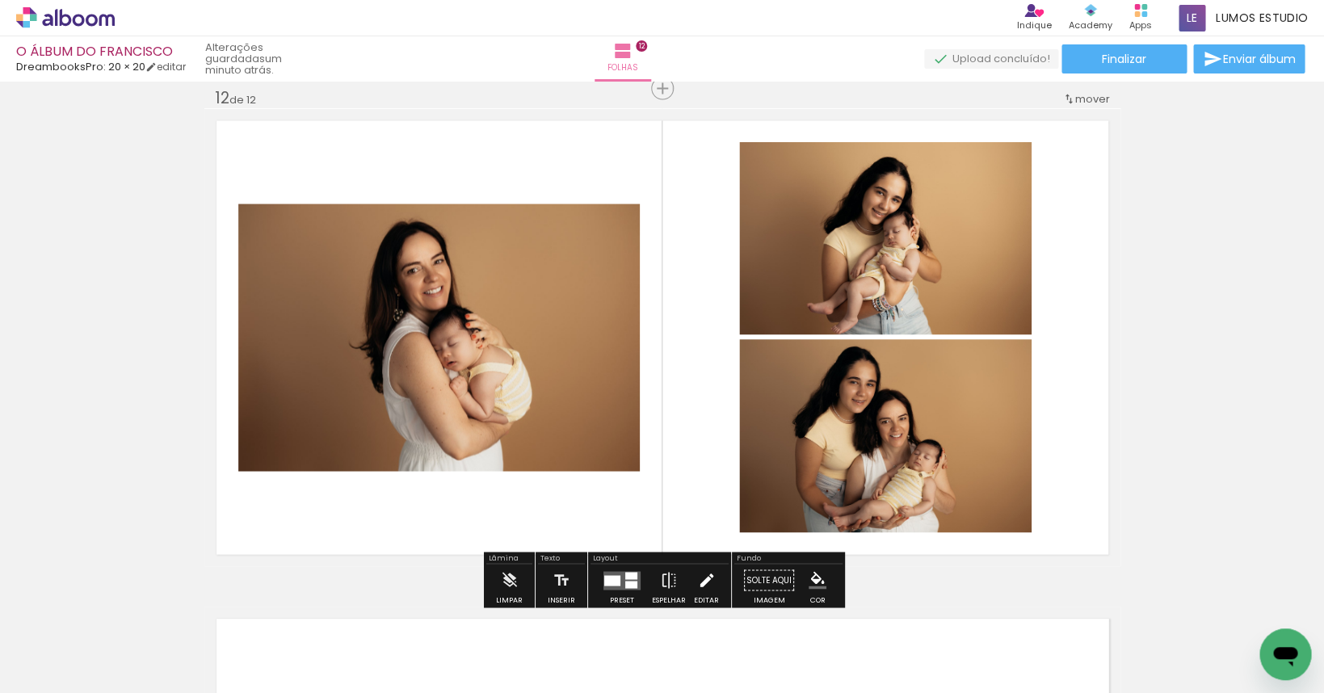
click at [699, 577] on iron-icon at bounding box center [706, 580] width 18 height 32
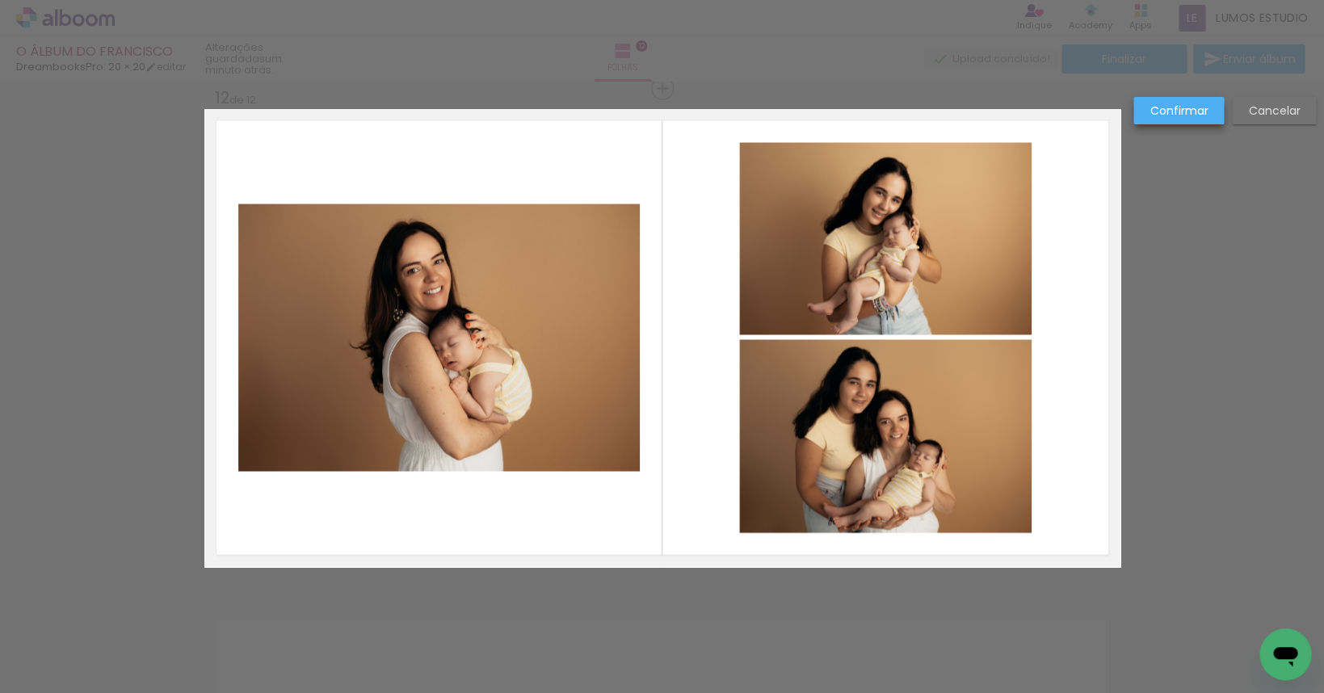
click at [0, 0] on slot "Confirmar" at bounding box center [0, 0] width 0 height 0
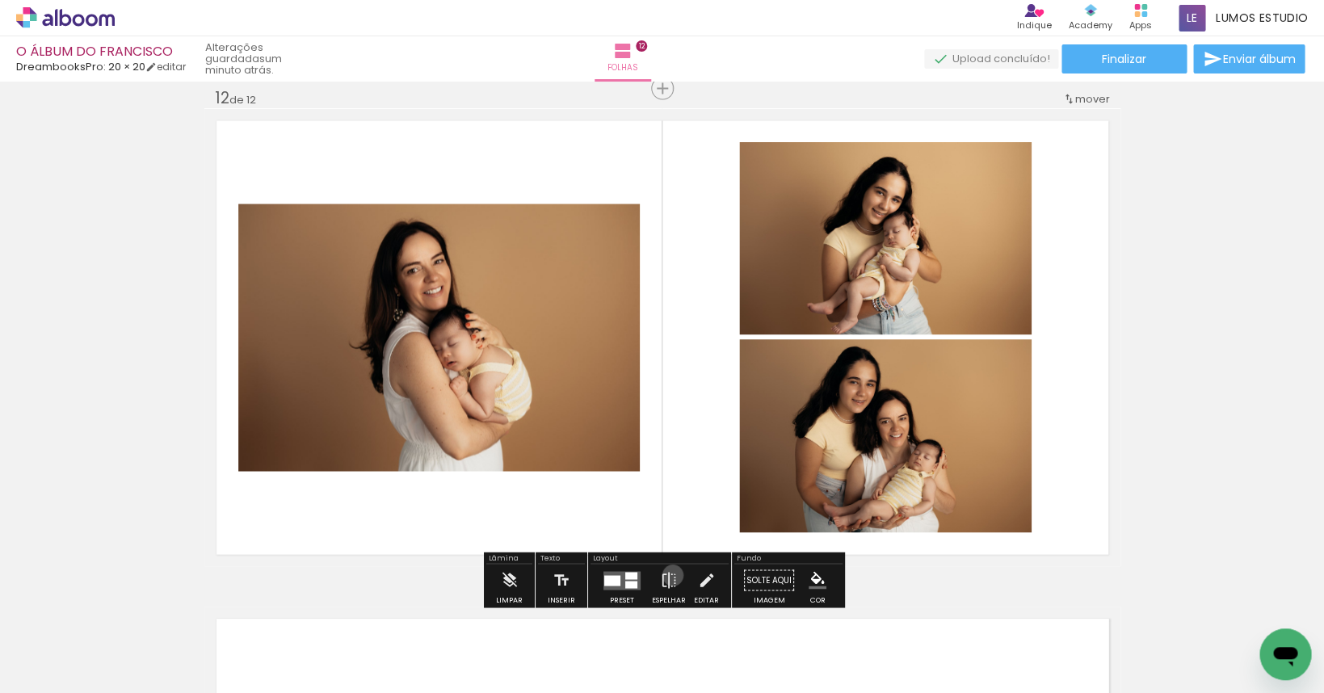
drag, startPoint x: 669, startPoint y: 574, endPoint x: 739, endPoint y: 512, distance: 93.9
click at [669, 573] on iron-icon at bounding box center [669, 580] width 18 height 32
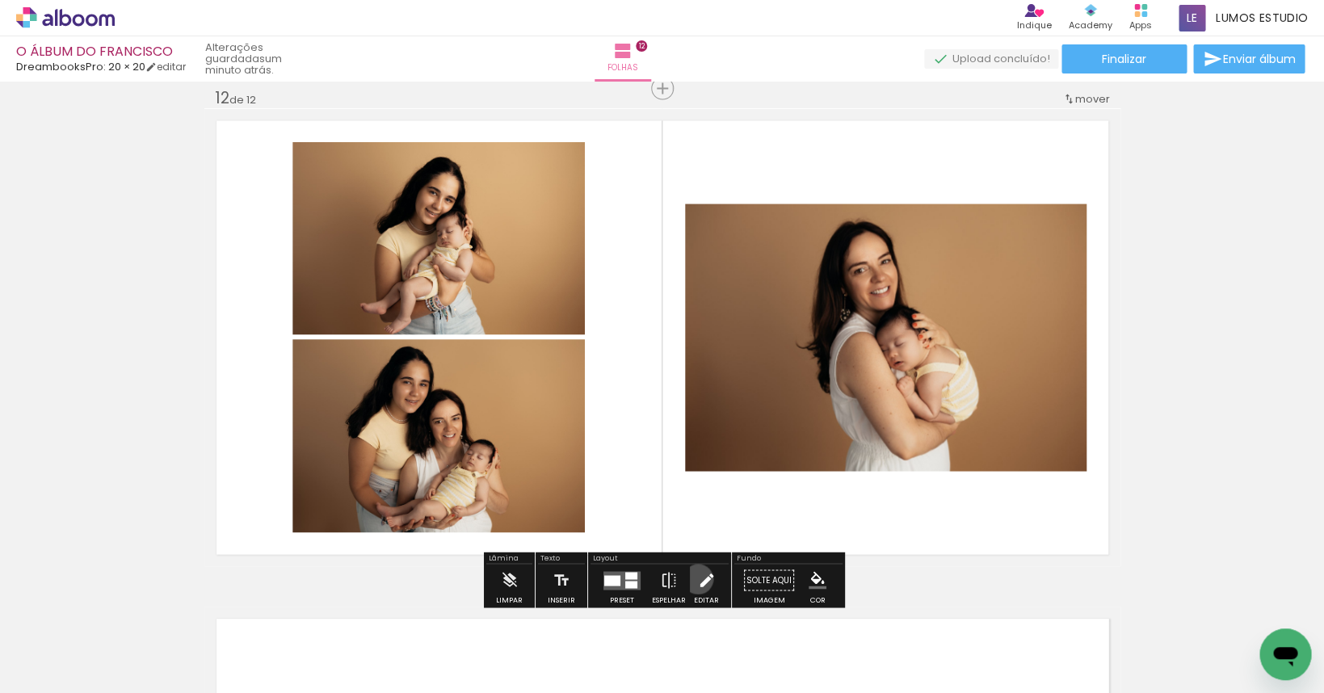
click at [697, 574] on iron-icon at bounding box center [706, 580] width 18 height 32
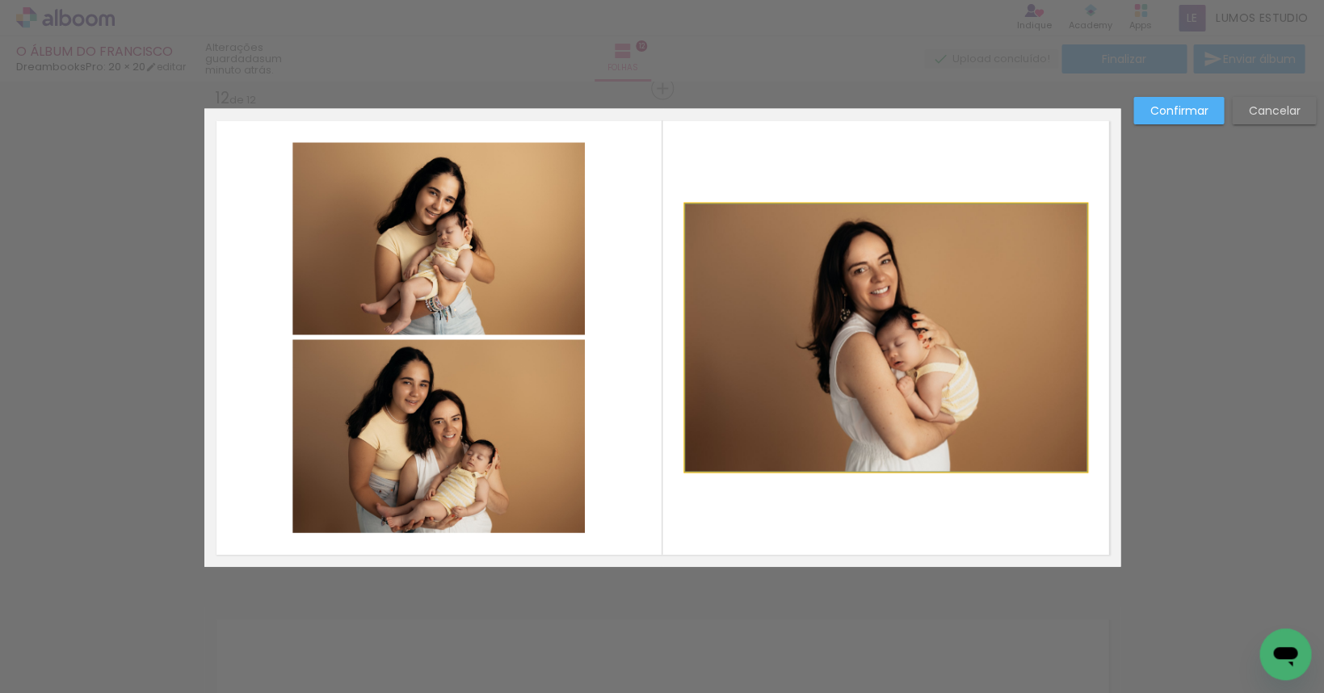
click at [863, 396] on quentale-photo at bounding box center [886, 337] width 402 height 267
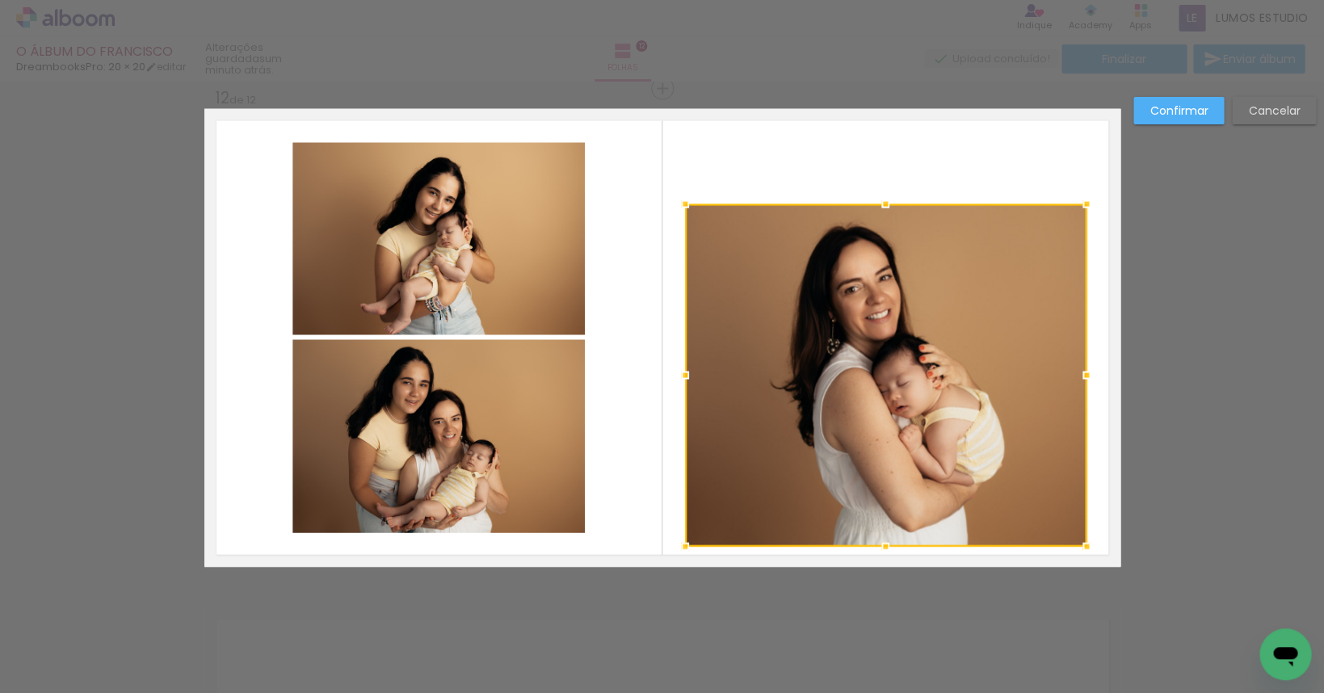
drag, startPoint x: 886, startPoint y: 469, endPoint x: 882, endPoint y: 537, distance: 67.2
click at [882, 537] on div at bounding box center [885, 546] width 32 height 32
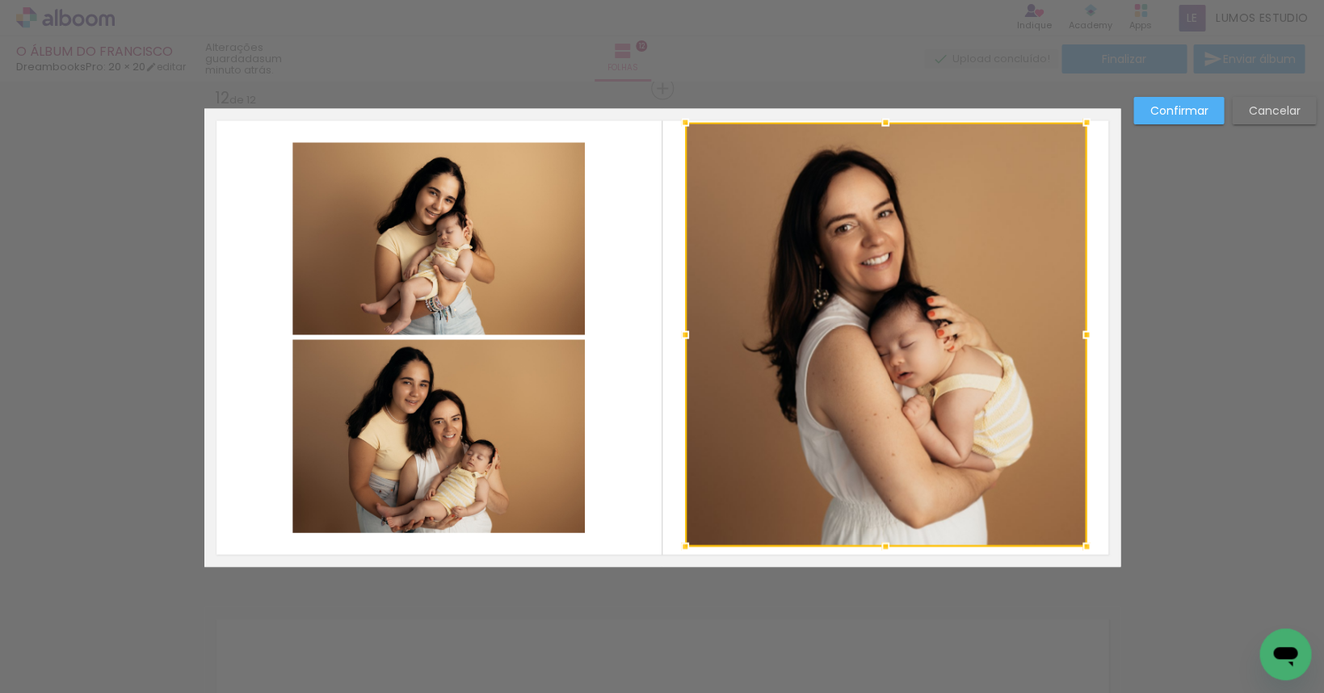
drag, startPoint x: 889, startPoint y: 200, endPoint x: 890, endPoint y: 121, distance: 79.2
click at [890, 121] on div at bounding box center [885, 122] width 32 height 32
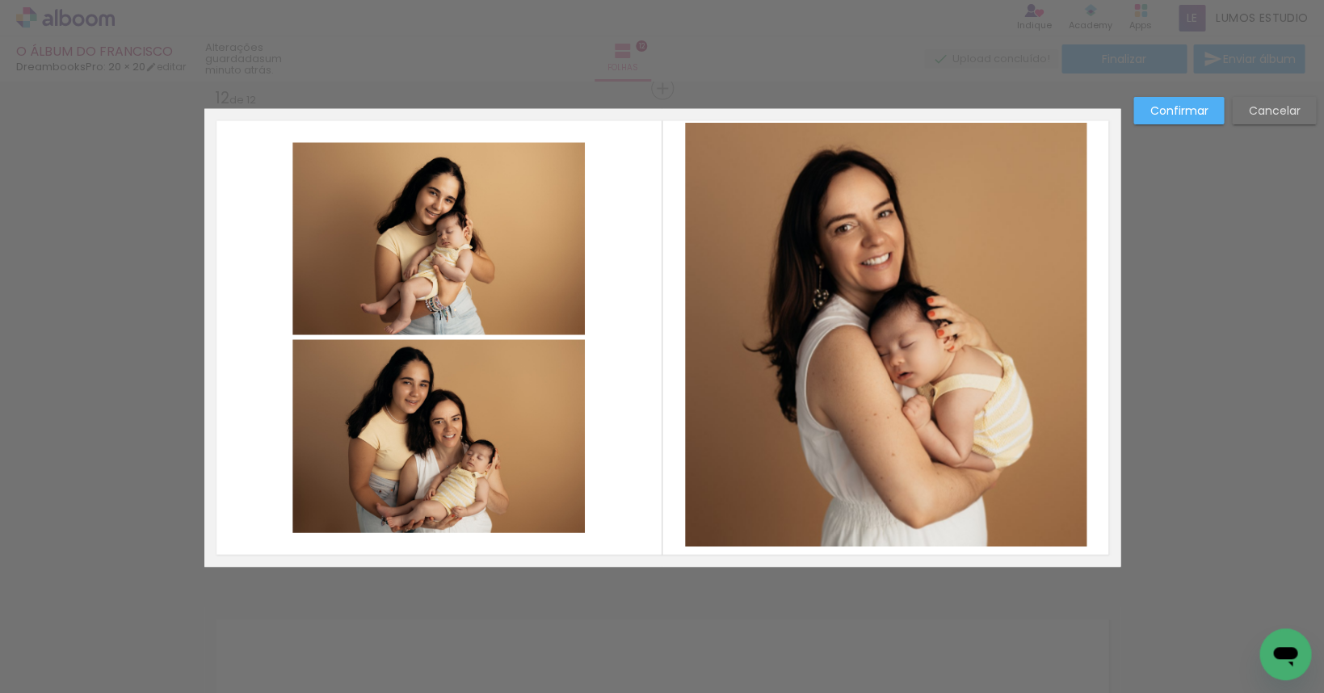
click at [886, 284] on quentale-photo at bounding box center [886, 334] width 402 height 424
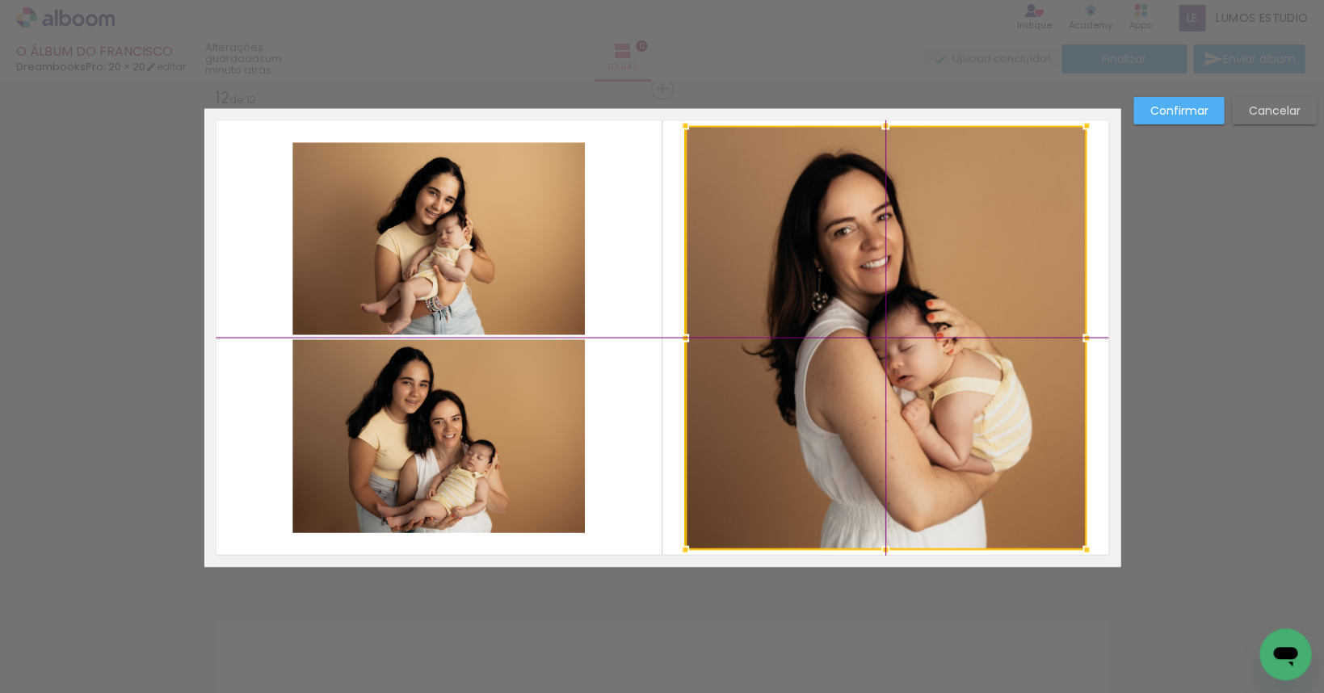
click at [879, 300] on div at bounding box center [886, 337] width 402 height 424
click at [0, 0] on slot "Confirmar" at bounding box center [0, 0] width 0 height 0
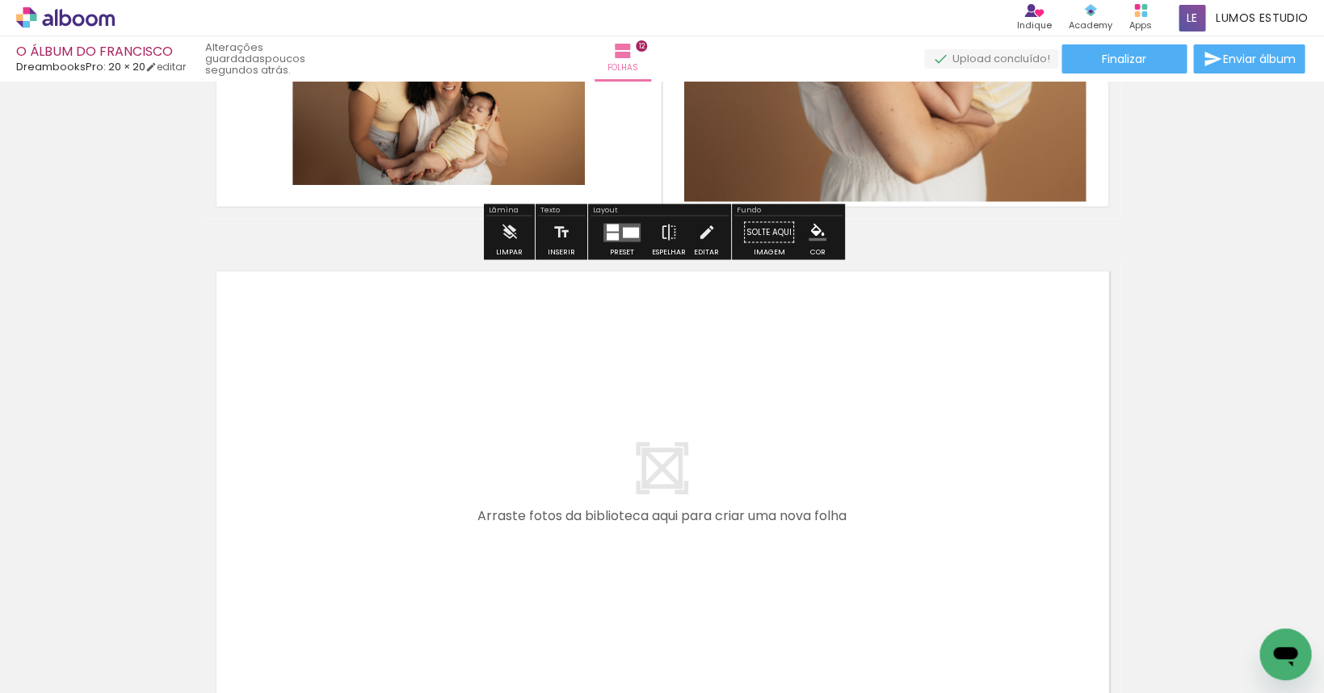
scroll to position [6034, 0]
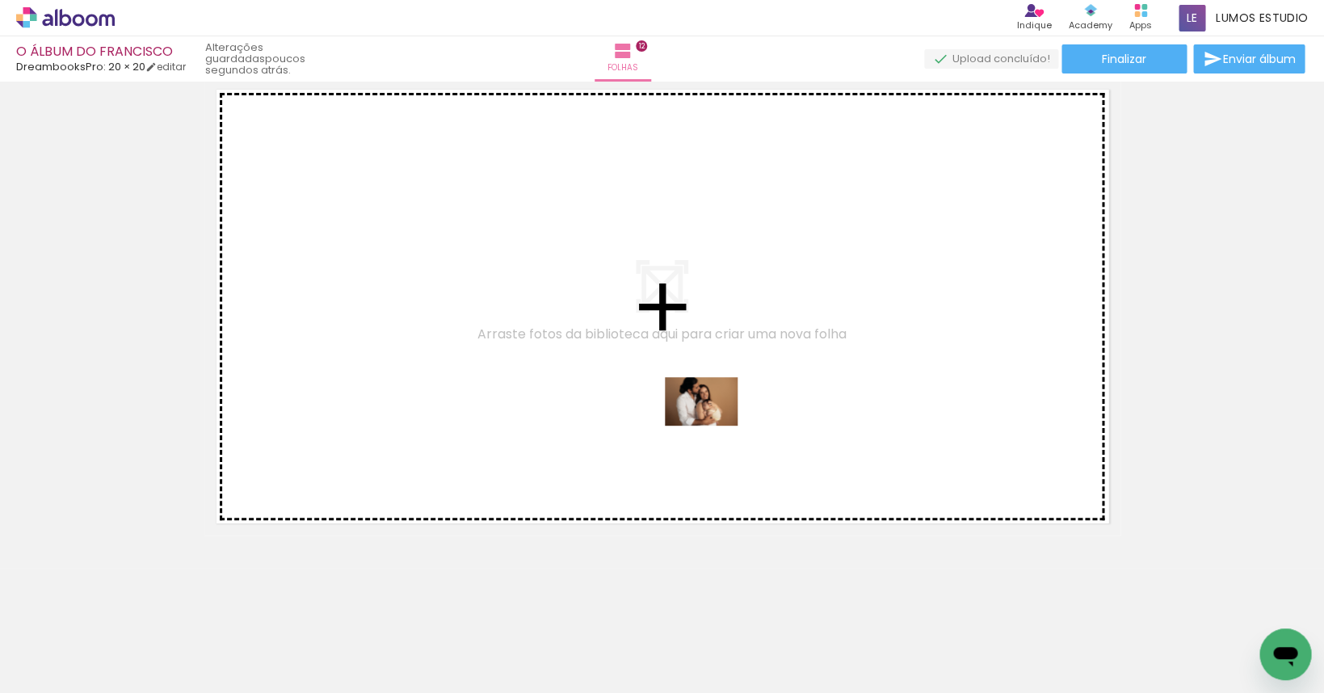
drag, startPoint x: 941, startPoint y: 640, endPoint x: 713, endPoint y: 426, distance: 312.1
click at [713, 426] on quentale-workspace at bounding box center [662, 346] width 1324 height 693
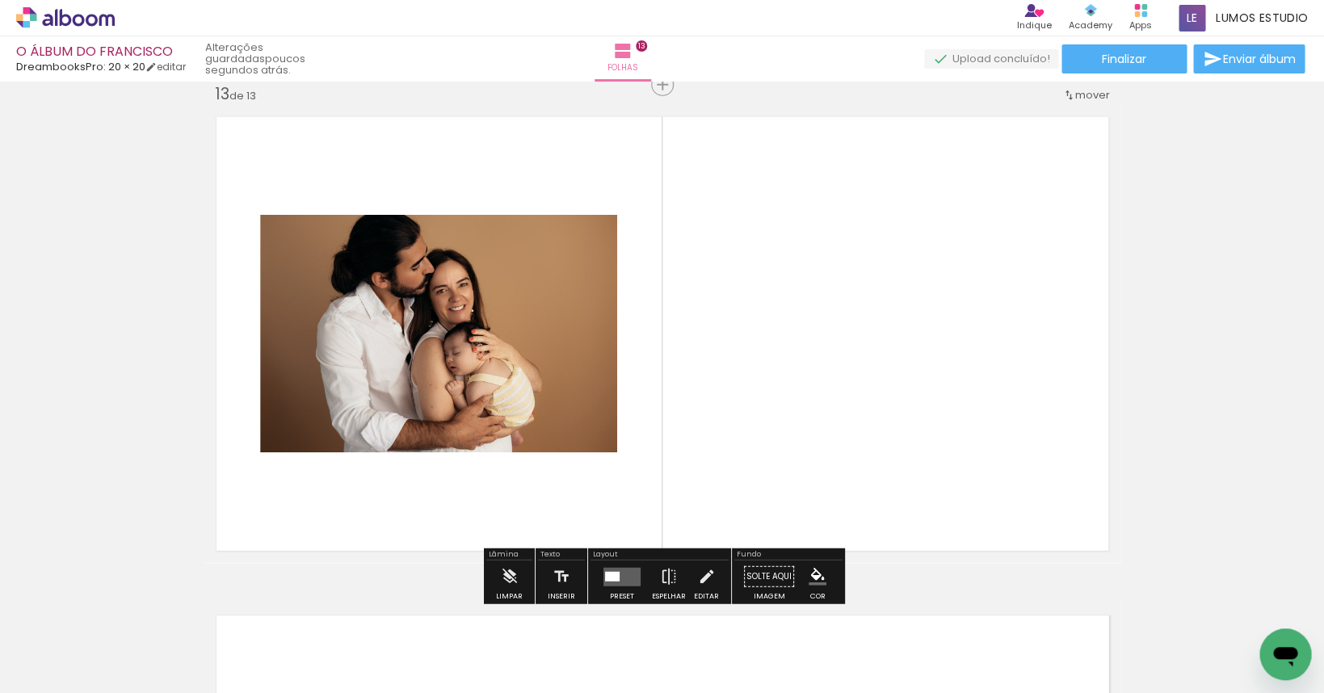
scroll to position [6003, 0]
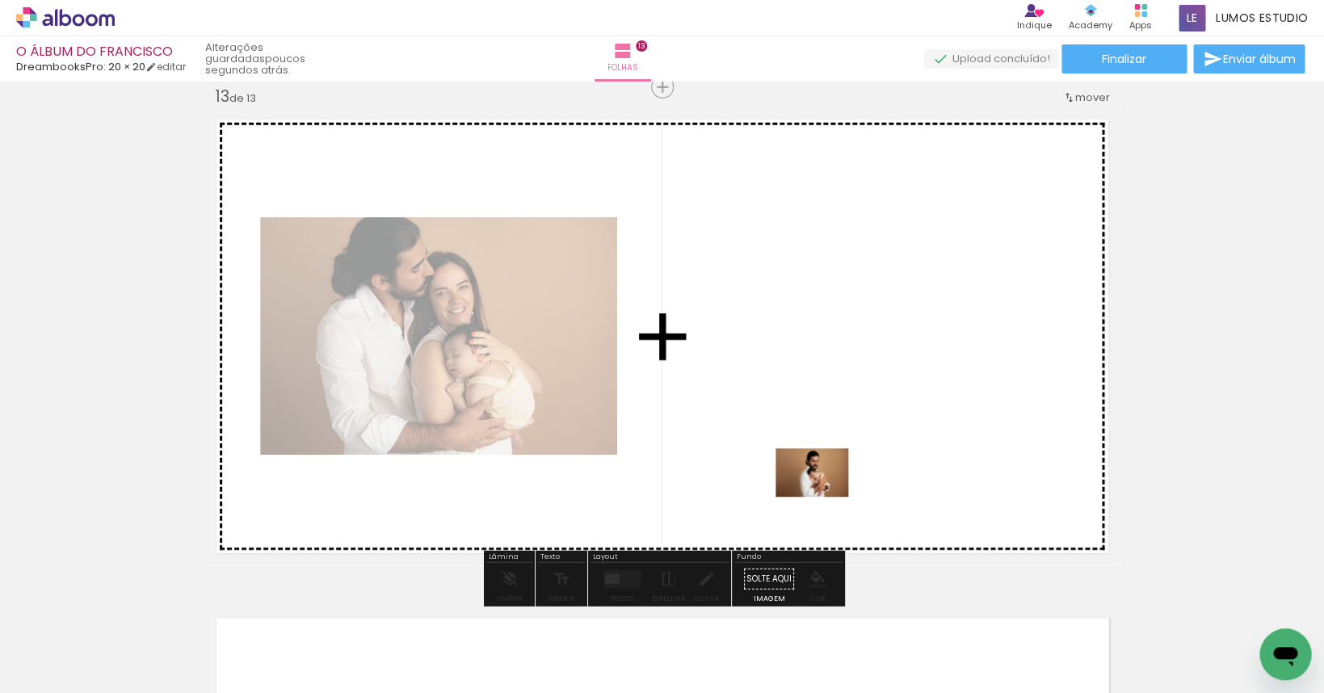
drag, startPoint x: 1130, startPoint y: 640, endPoint x: 824, endPoint y: 497, distance: 337.2
click at [824, 497] on quentale-workspace at bounding box center [662, 346] width 1324 height 693
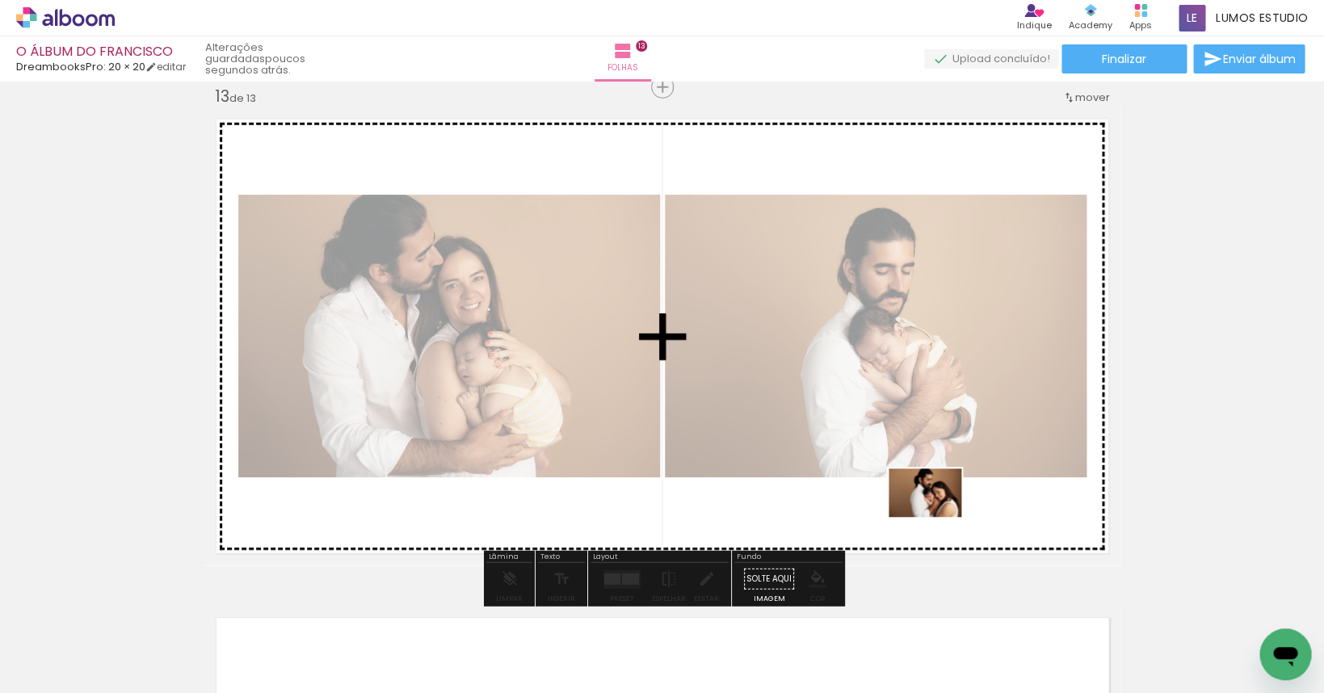
drag, startPoint x: 1231, startPoint y: 614, endPoint x: 937, endPoint y: 517, distance: 308.9
click at [937, 517] on quentale-workspace at bounding box center [662, 346] width 1324 height 693
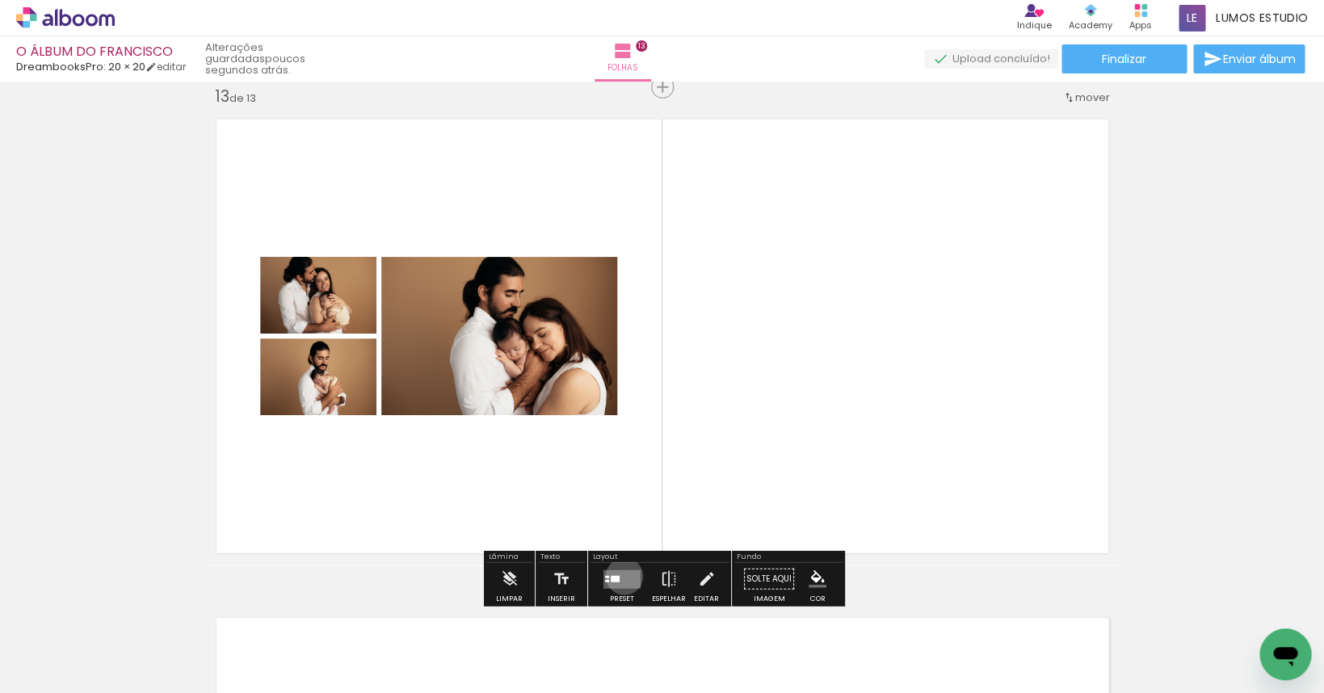
click at [621, 577] on quentale-layouter at bounding box center [622, 579] width 37 height 19
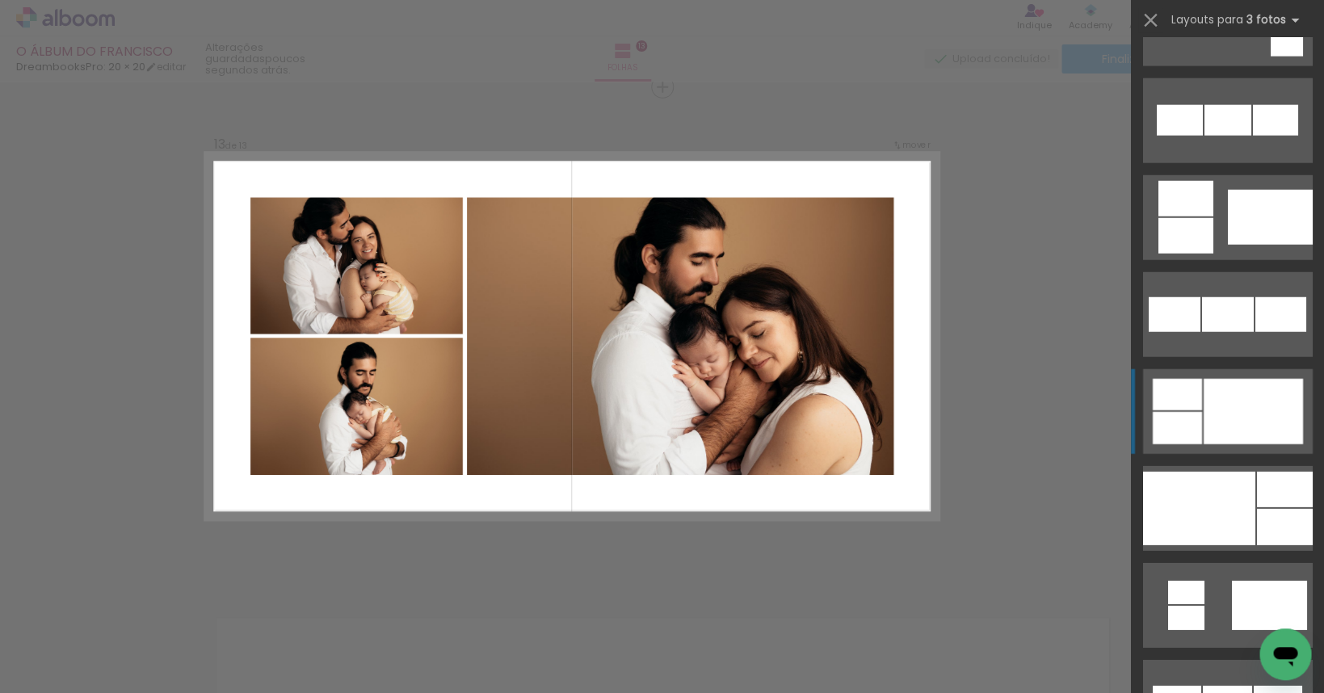
scroll to position [1635, 0]
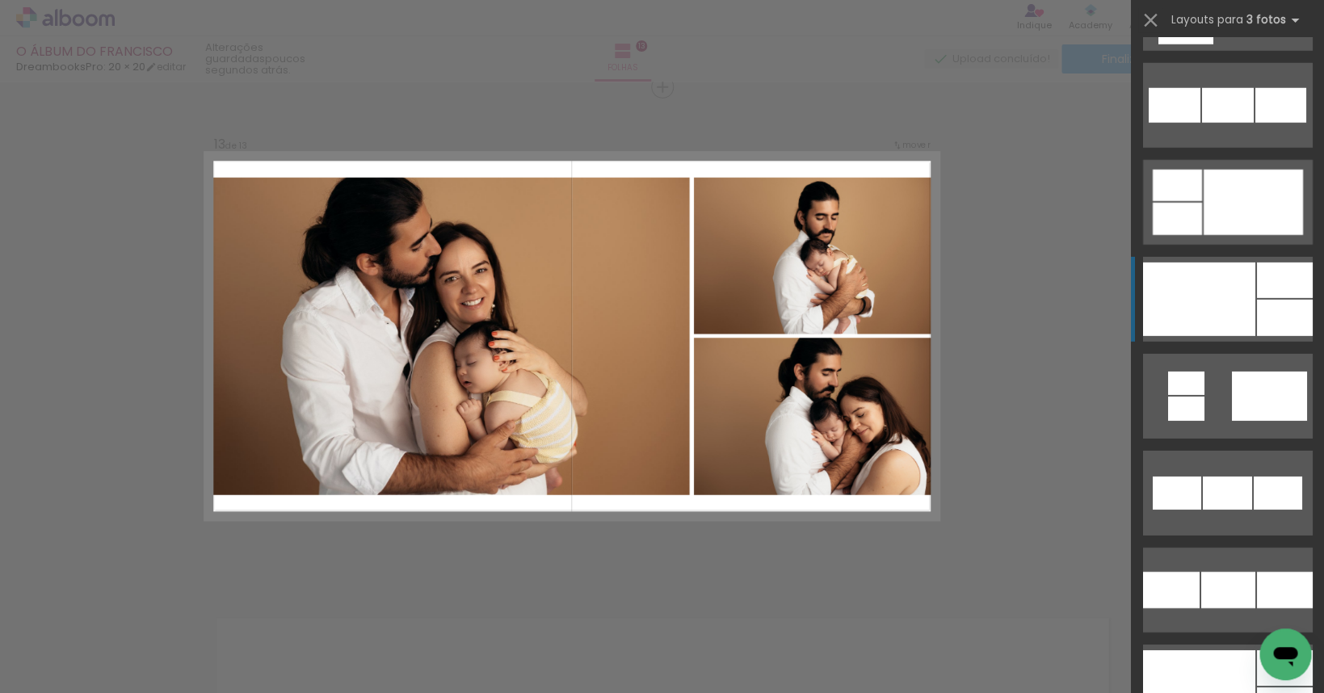
click at [1250, 300] on div at bounding box center [1199, 300] width 112 height 74
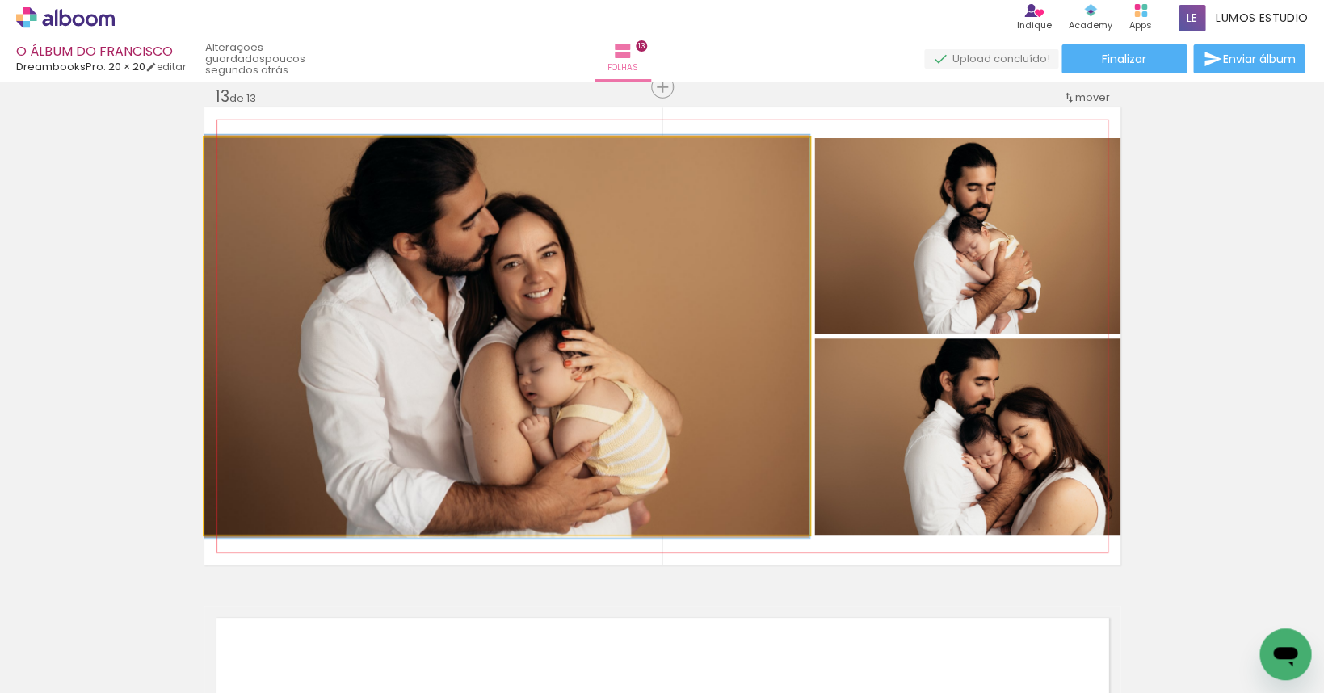
click at [596, 279] on quentale-photo at bounding box center [506, 336] width 605 height 397
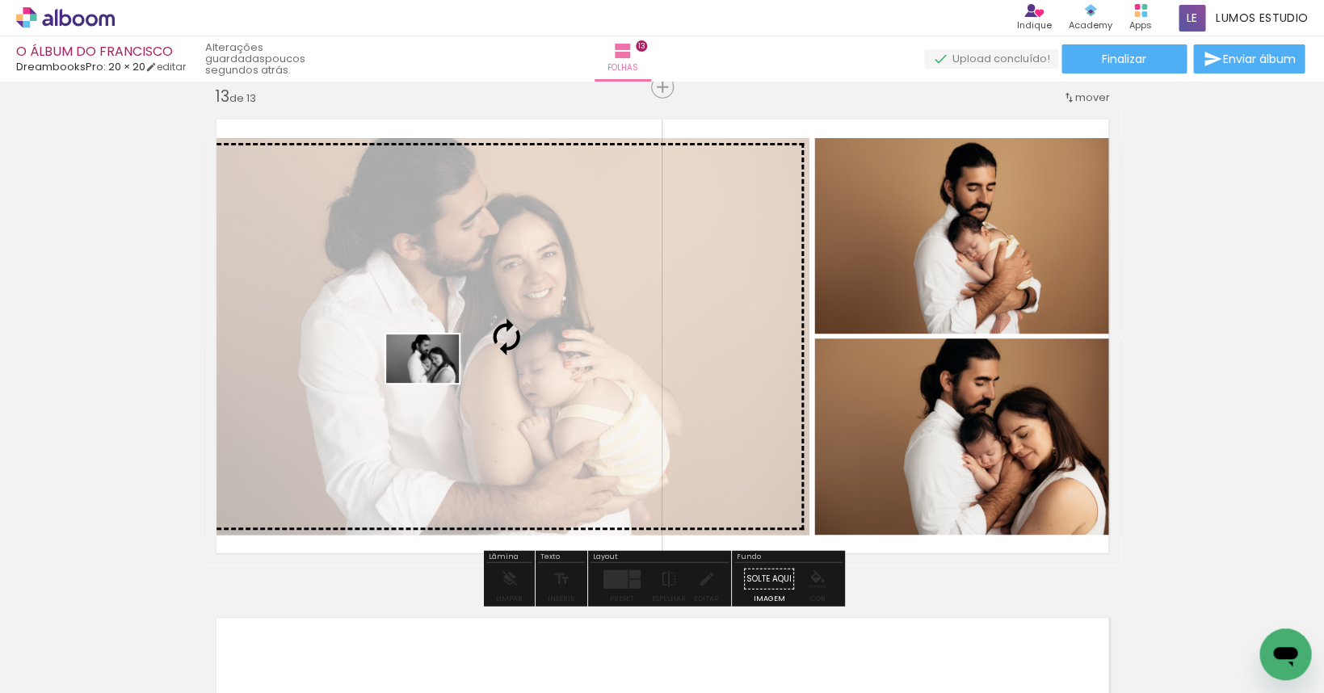
drag, startPoint x: 1202, startPoint y: 640, endPoint x: 435, endPoint y: 383, distance: 809.5
click at [435, 383] on quentale-workspace at bounding box center [662, 346] width 1324 height 693
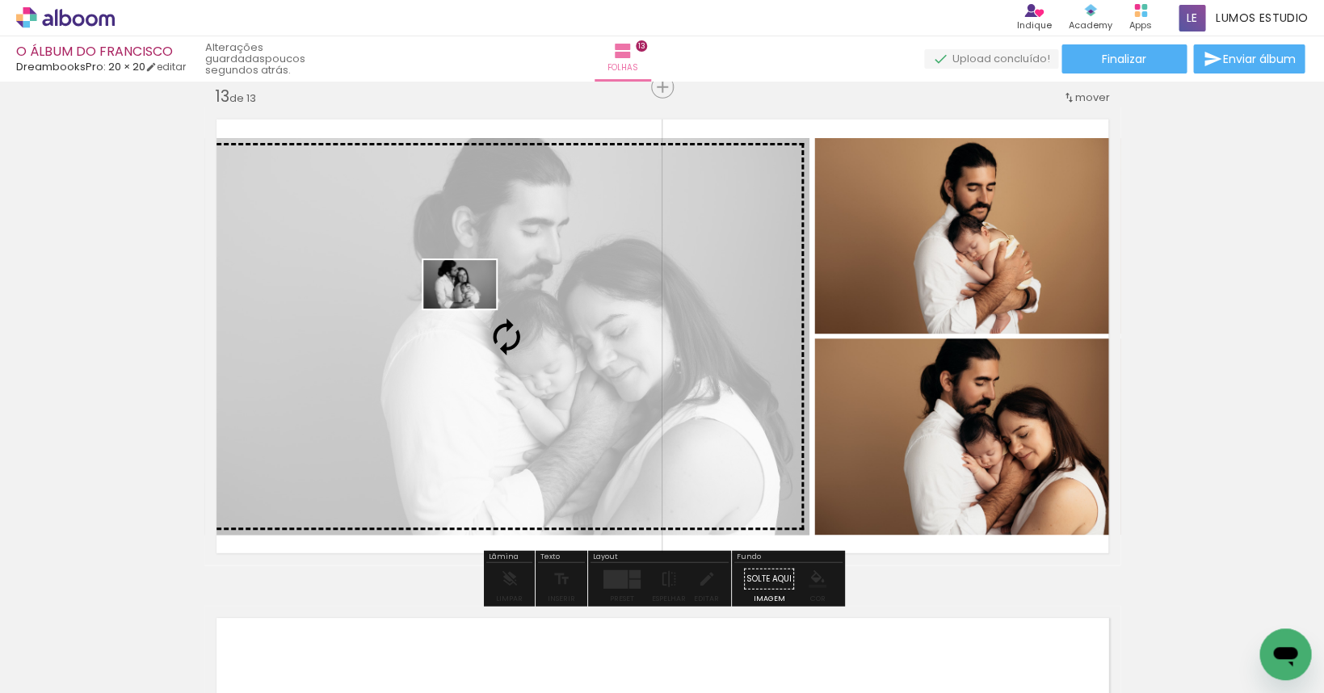
drag, startPoint x: 832, startPoint y: 608, endPoint x: 472, endPoint y: 309, distance: 468.2
click at [472, 309] on quentale-workspace at bounding box center [662, 346] width 1324 height 693
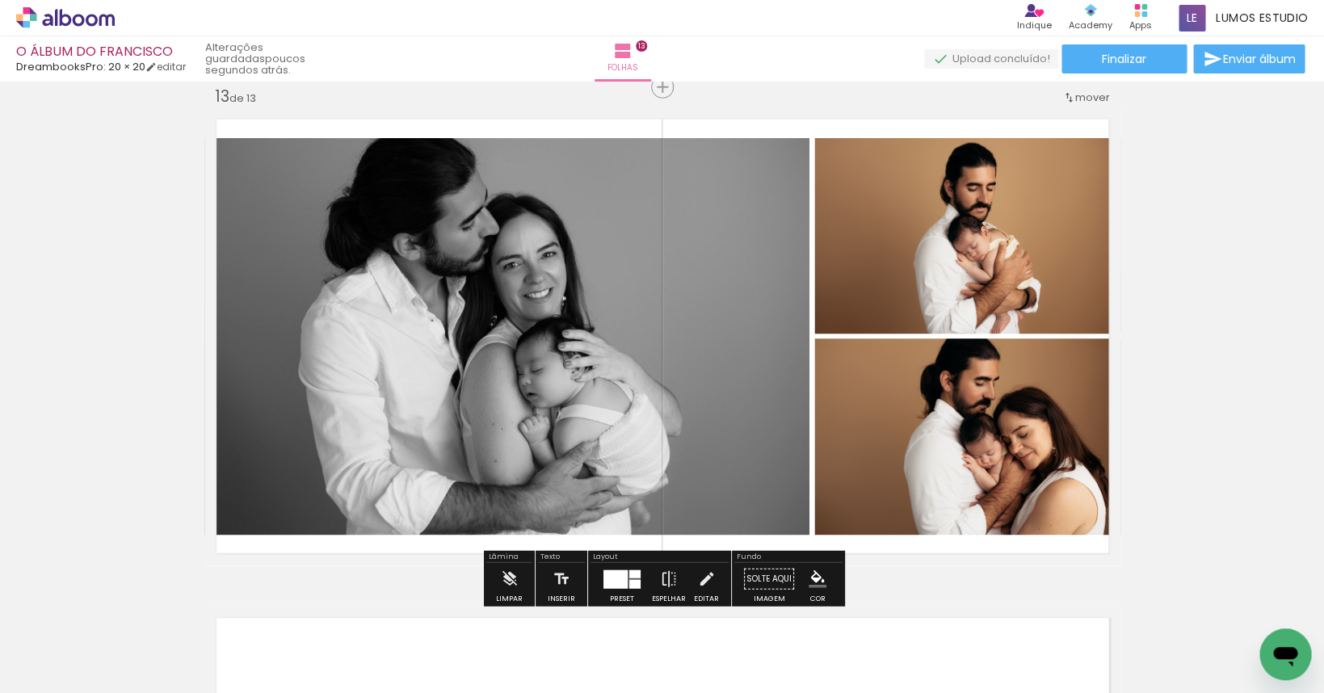
click at [700, 573] on iron-icon at bounding box center [706, 579] width 18 height 32
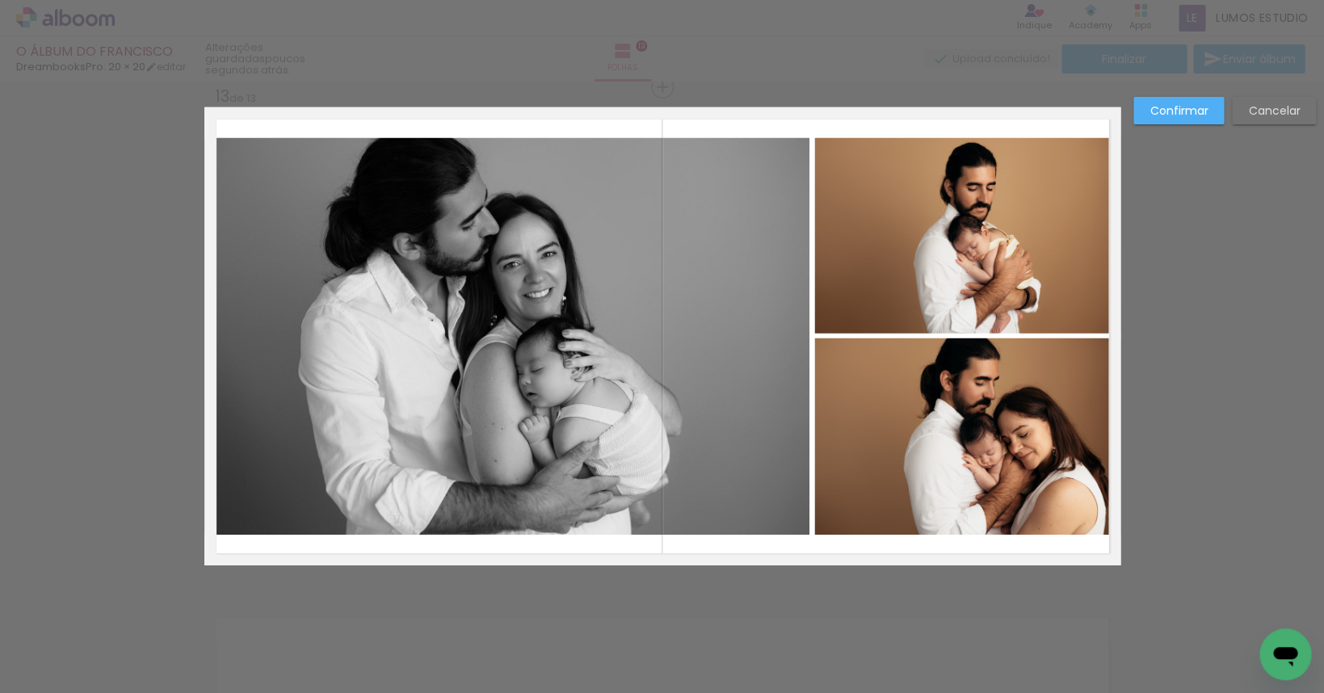
click at [760, 352] on quentale-photo at bounding box center [506, 336] width 605 height 397
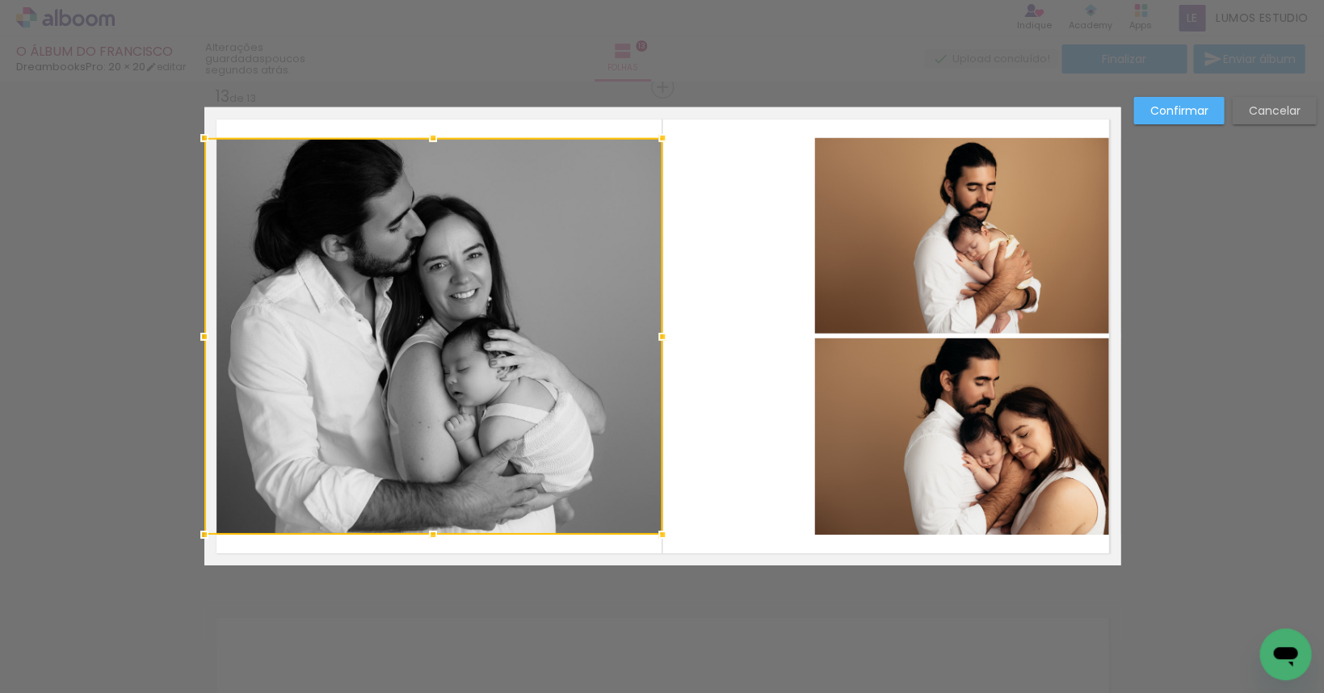
drag, startPoint x: 807, startPoint y: 335, endPoint x: 659, endPoint y: 345, distance: 148.2
click at [659, 345] on div at bounding box center [662, 337] width 32 height 32
click at [890, 309] on quentale-photo at bounding box center [967, 236] width 306 height 196
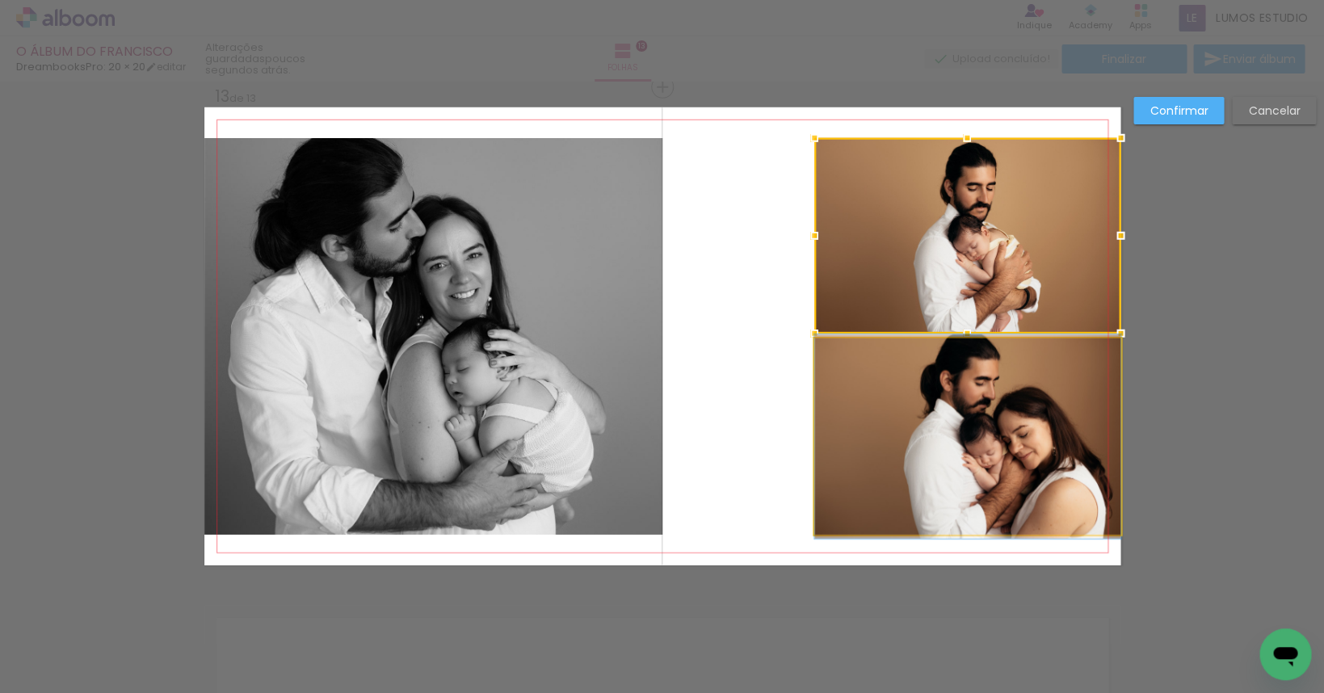
click at [938, 428] on quentale-photo at bounding box center [967, 437] width 306 height 196
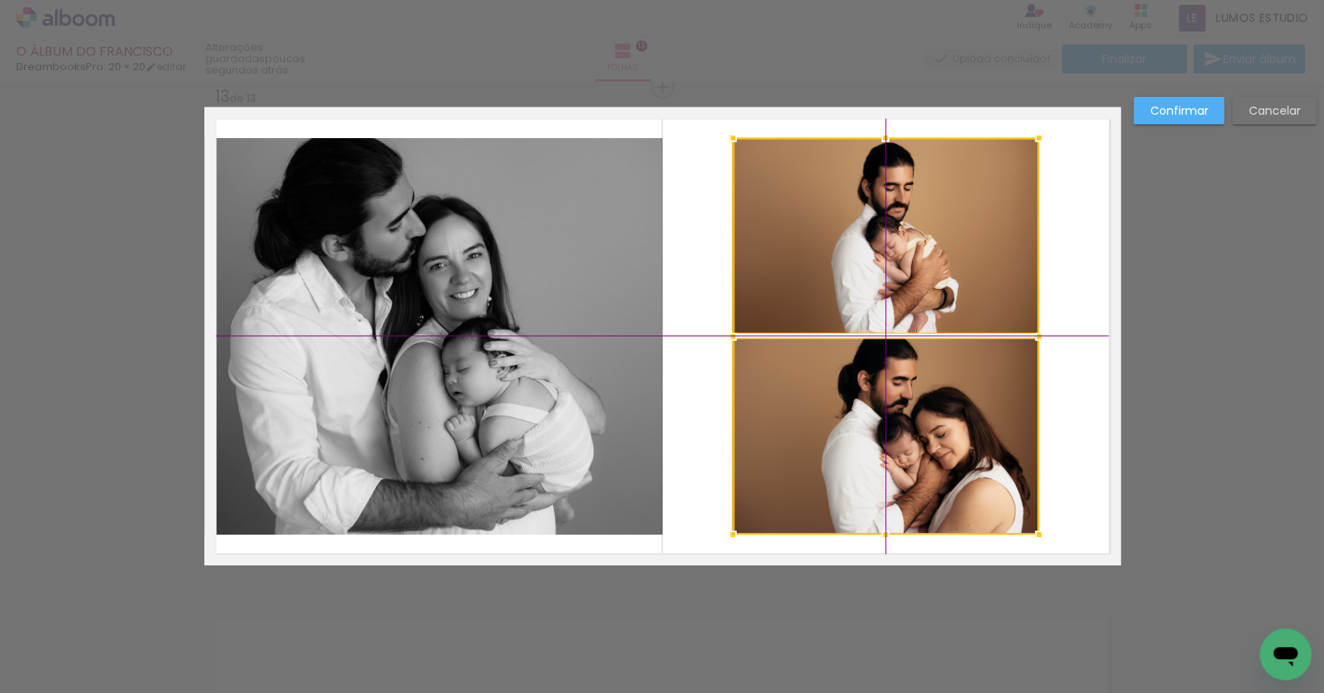
drag, startPoint x: 950, startPoint y: 279, endPoint x: 881, endPoint y: 284, distance: 69.7
click at [881, 284] on div at bounding box center [886, 336] width 306 height 397
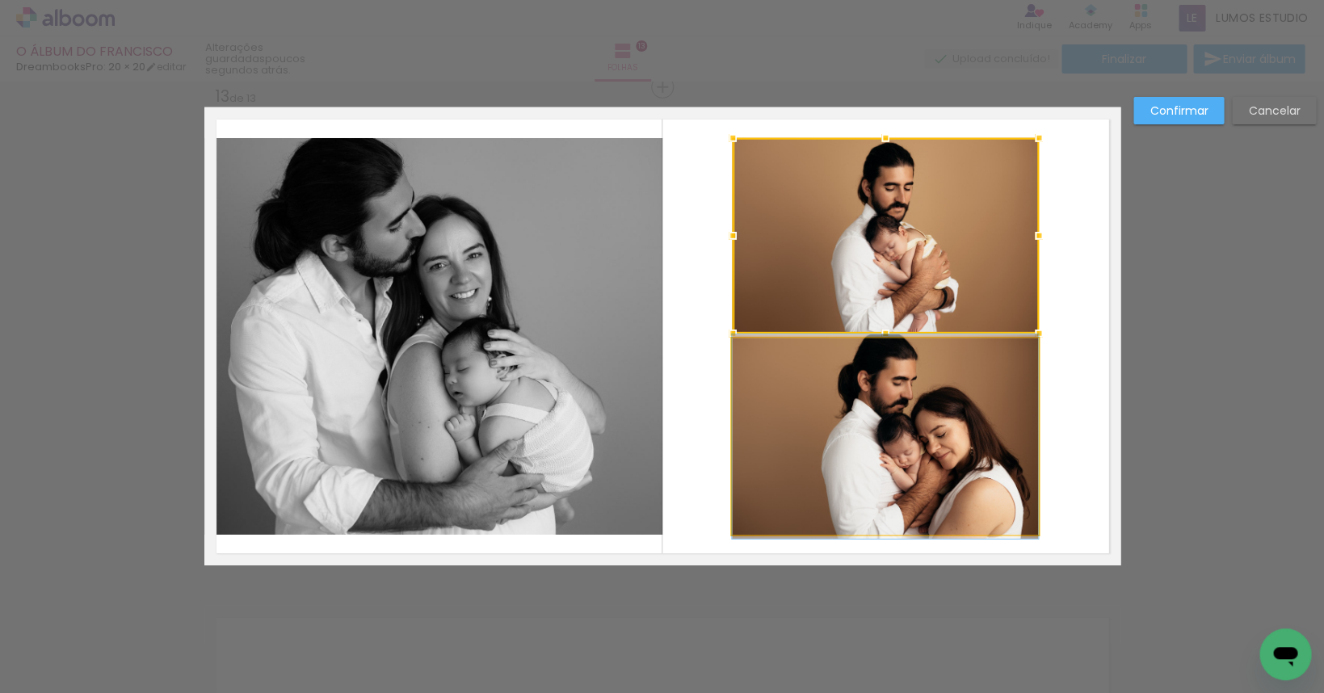
click at [823, 363] on quentale-photo at bounding box center [885, 437] width 306 height 196
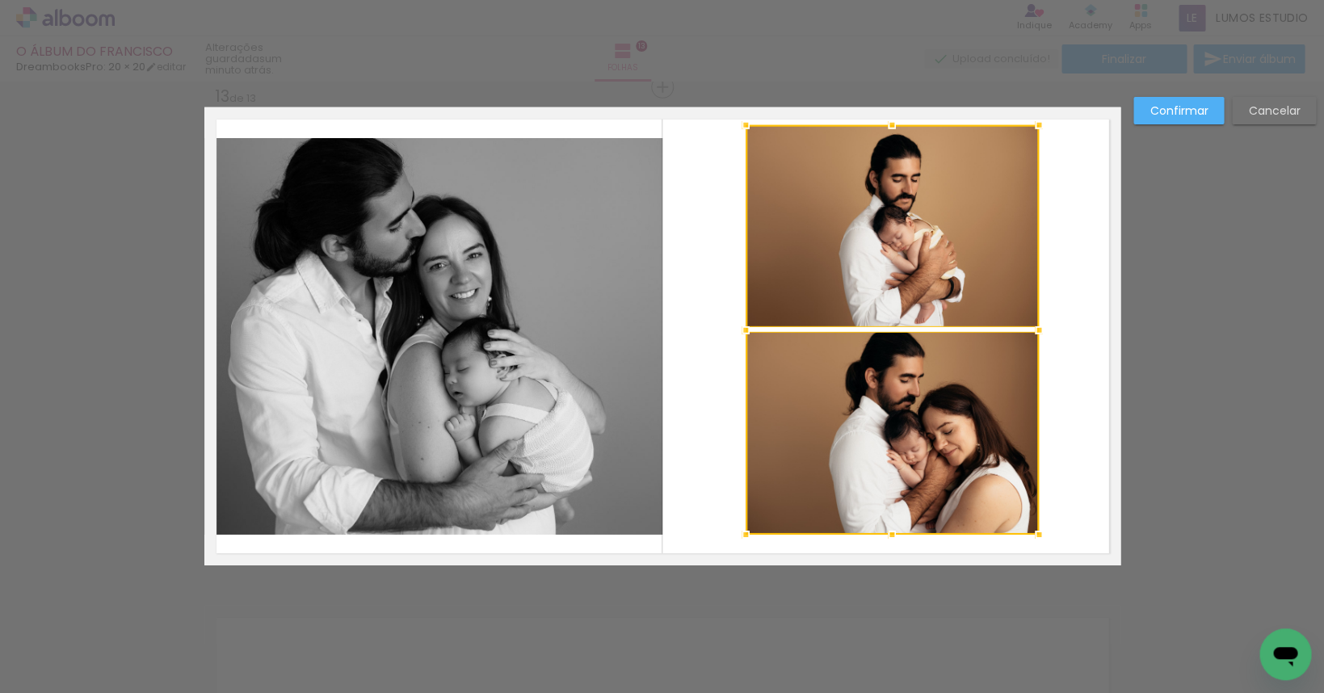
drag, startPoint x: 732, startPoint y: 139, endPoint x: 733, endPoint y: 121, distance: 17.8
click at [733, 121] on div at bounding box center [746, 125] width 32 height 32
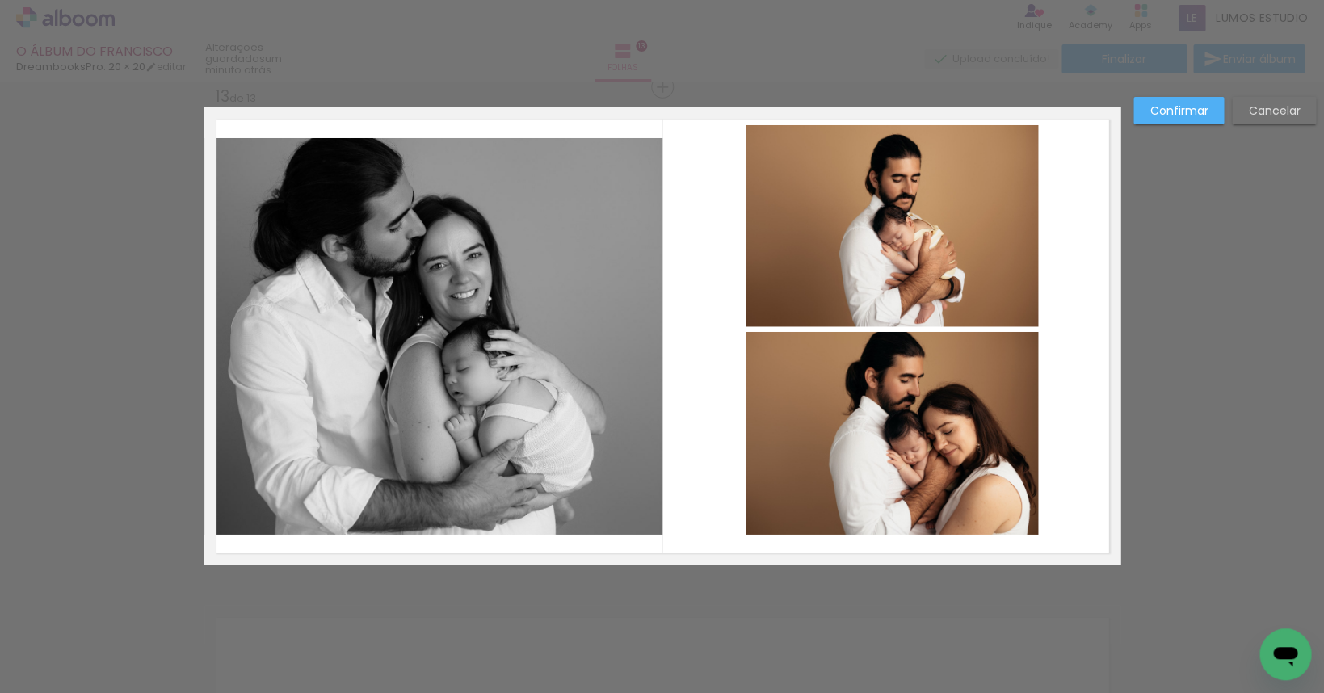
click at [879, 398] on quentale-photo at bounding box center [892, 433] width 293 height 203
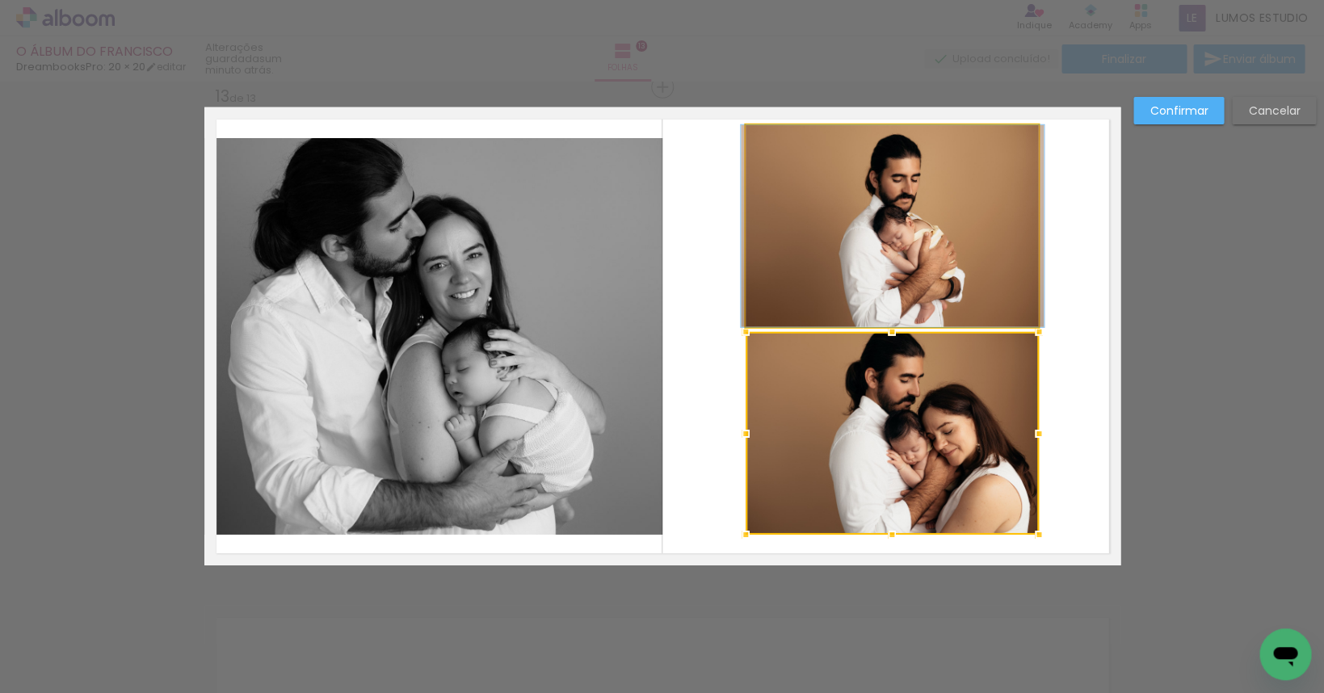
click at [852, 318] on quentale-photo at bounding box center [892, 226] width 293 height 202
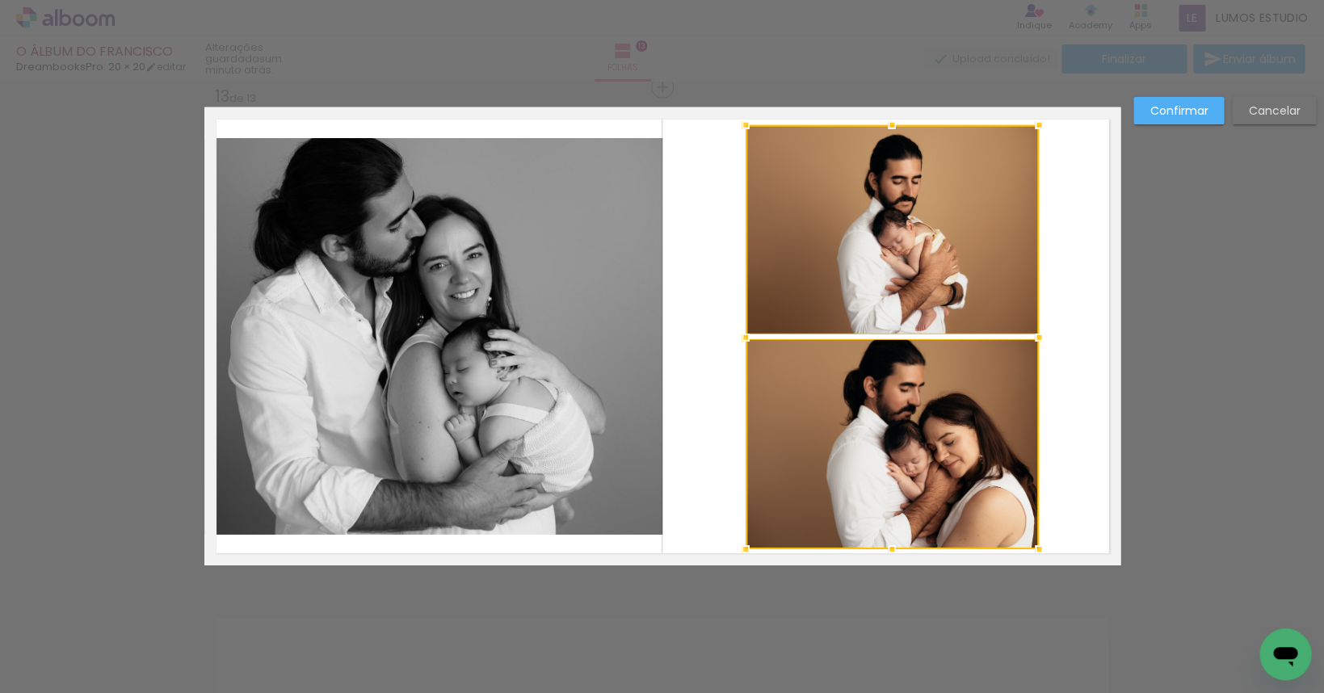
drag, startPoint x: 892, startPoint y: 533, endPoint x: 892, endPoint y: 548, distance: 14.5
click at [892, 548] on div at bounding box center [892, 549] width 32 height 32
click at [934, 254] on quentale-photo at bounding box center [892, 229] width 293 height 209
click at [929, 395] on div at bounding box center [892, 337] width 293 height 424
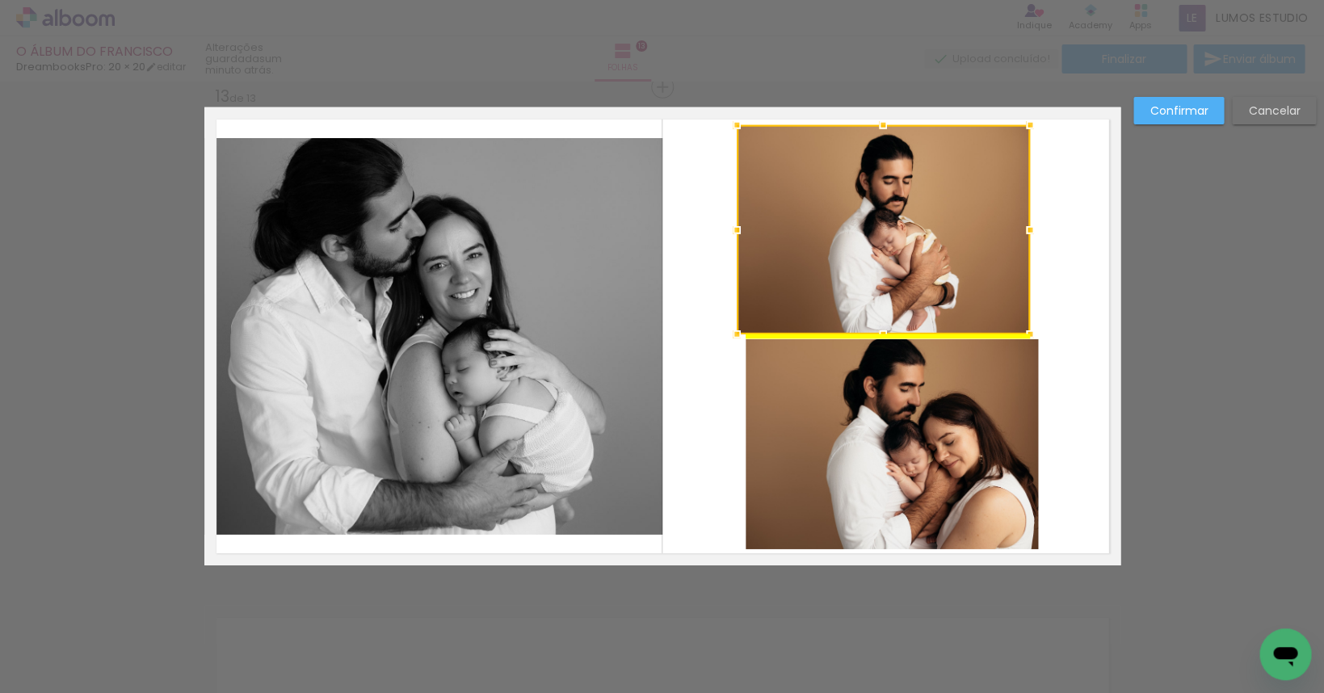
drag, startPoint x: 941, startPoint y: 264, endPoint x: 932, endPoint y: 265, distance: 8.9
click at [932, 265] on div at bounding box center [883, 229] width 293 height 209
click at [1034, 208] on quentale-layouter at bounding box center [662, 336] width 916 height 458
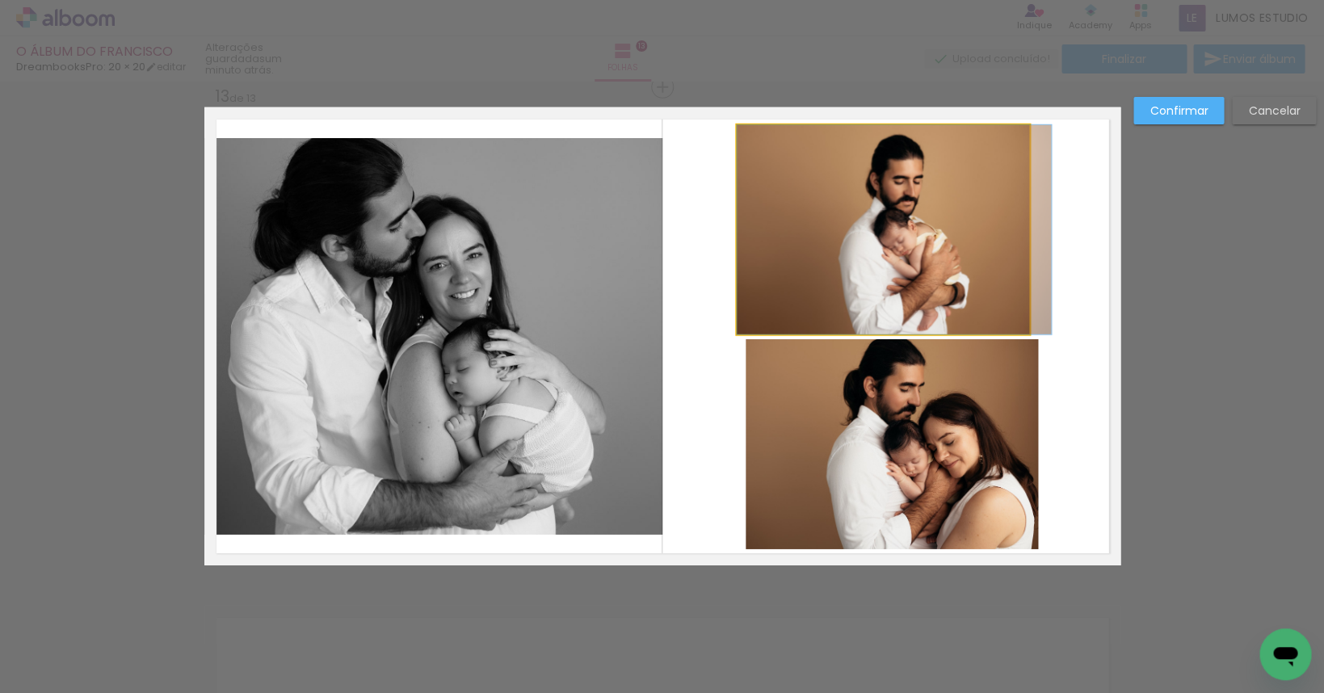
drag, startPoint x: 942, startPoint y: 253, endPoint x: 954, endPoint y: 255, distance: 12.2
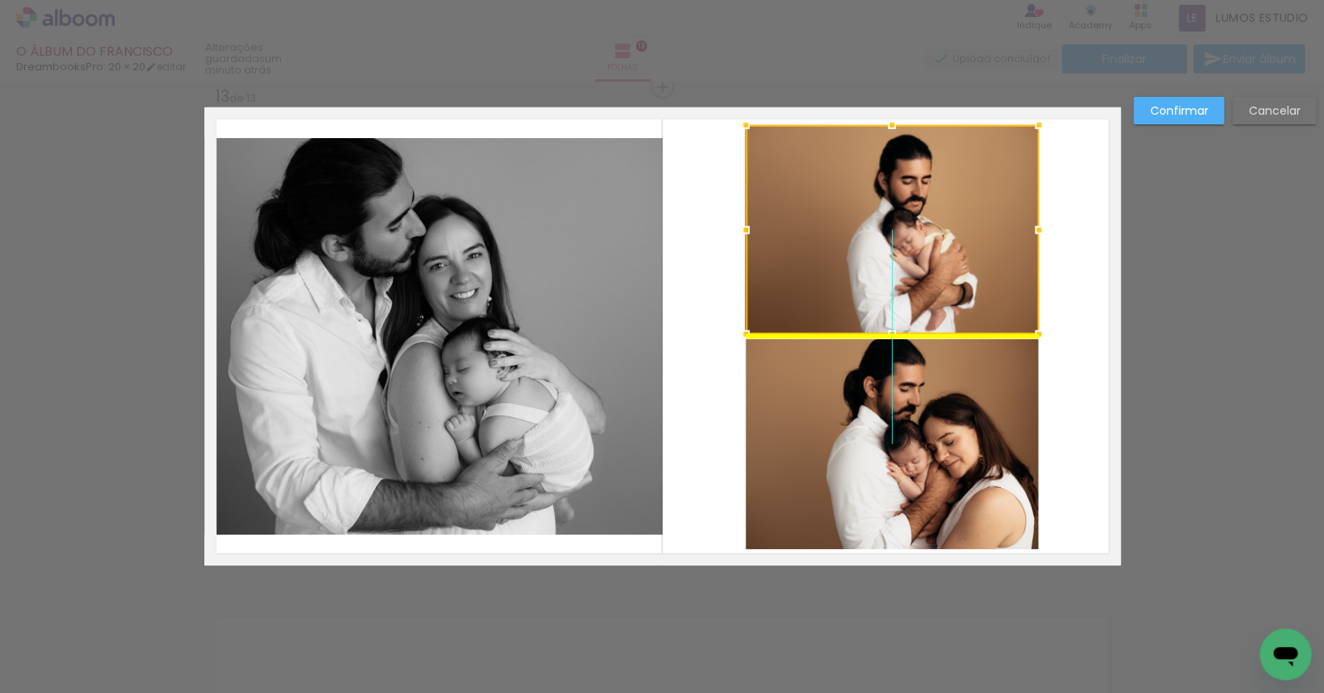
click at [882, 271] on div at bounding box center [892, 229] width 293 height 209
click at [1070, 270] on quentale-layouter at bounding box center [662, 336] width 916 height 458
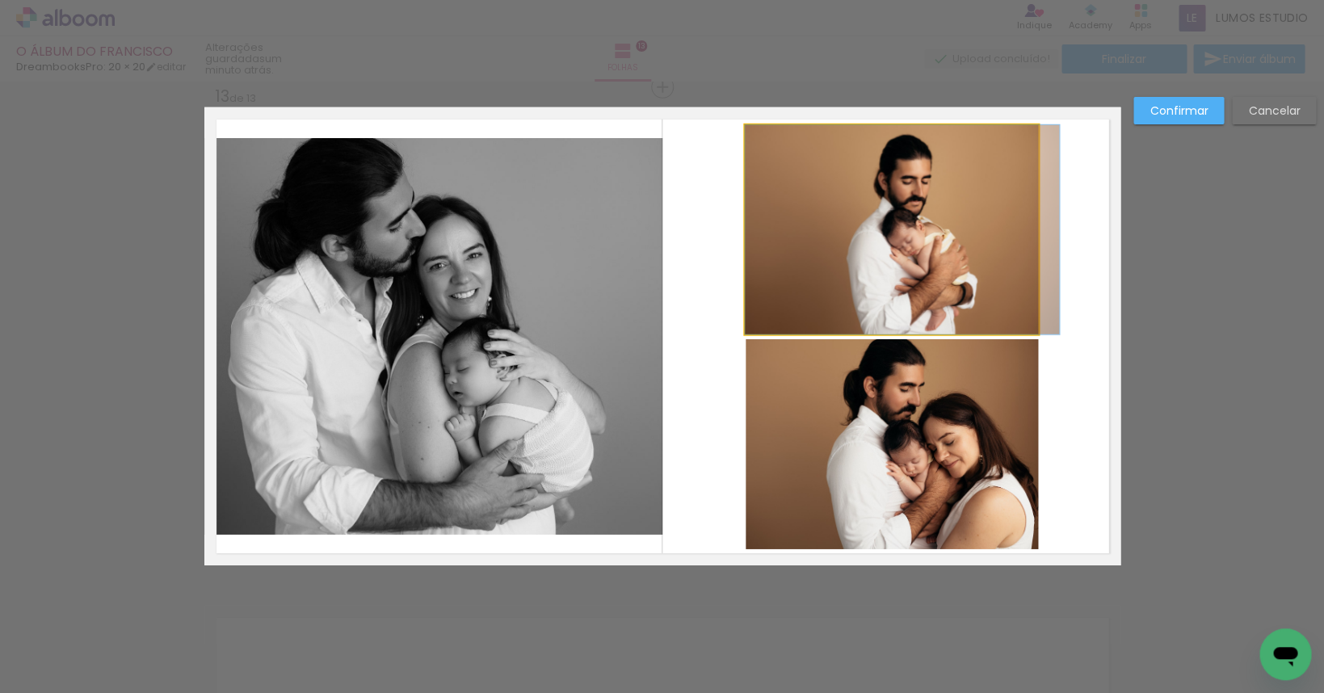
click at [903, 259] on quentale-photo at bounding box center [891, 229] width 293 height 209
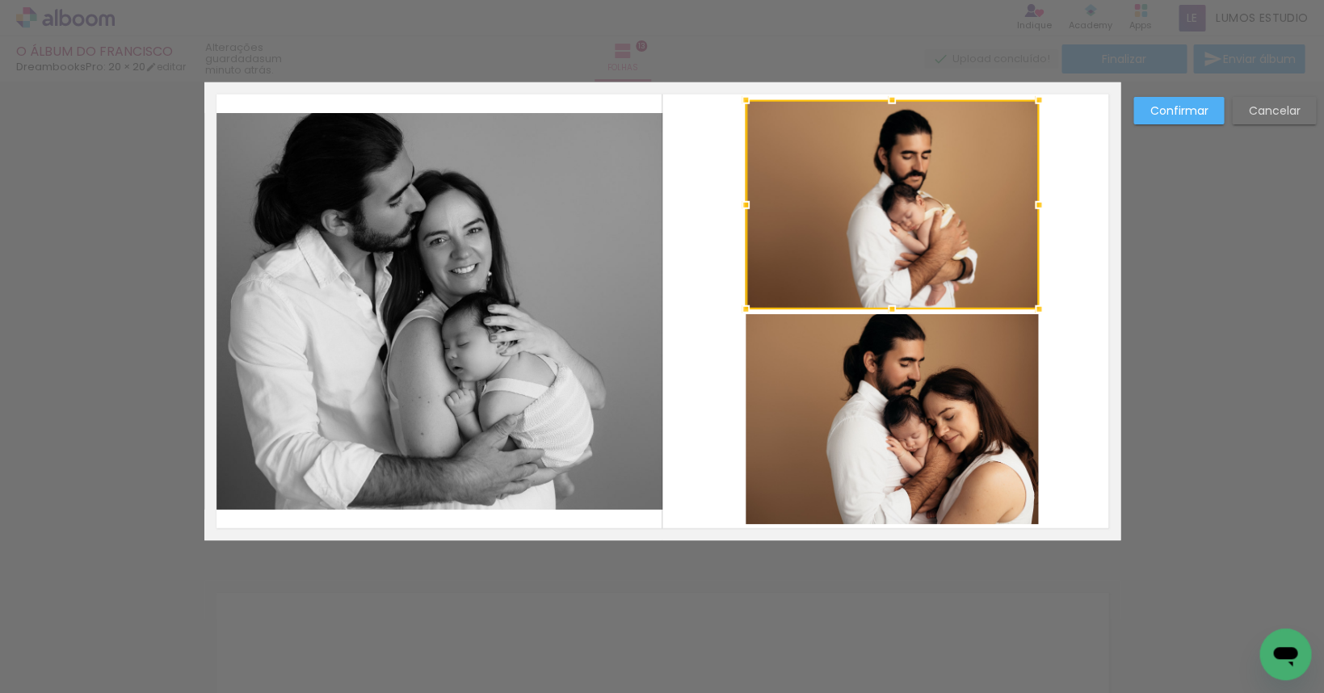
scroll to position [6029, 0]
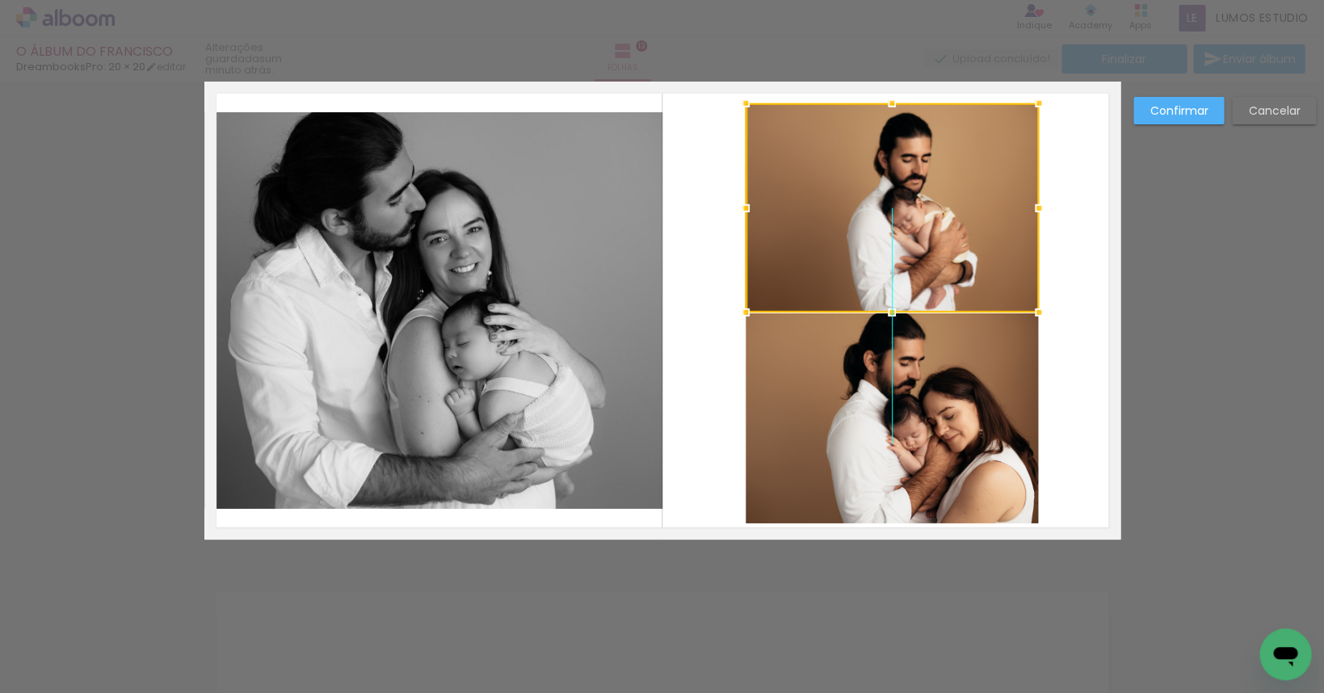
click at [893, 227] on div at bounding box center [892, 207] width 293 height 209
click at [1026, 271] on div at bounding box center [892, 207] width 293 height 209
click at [1054, 260] on quentale-layouter at bounding box center [662, 311] width 916 height 458
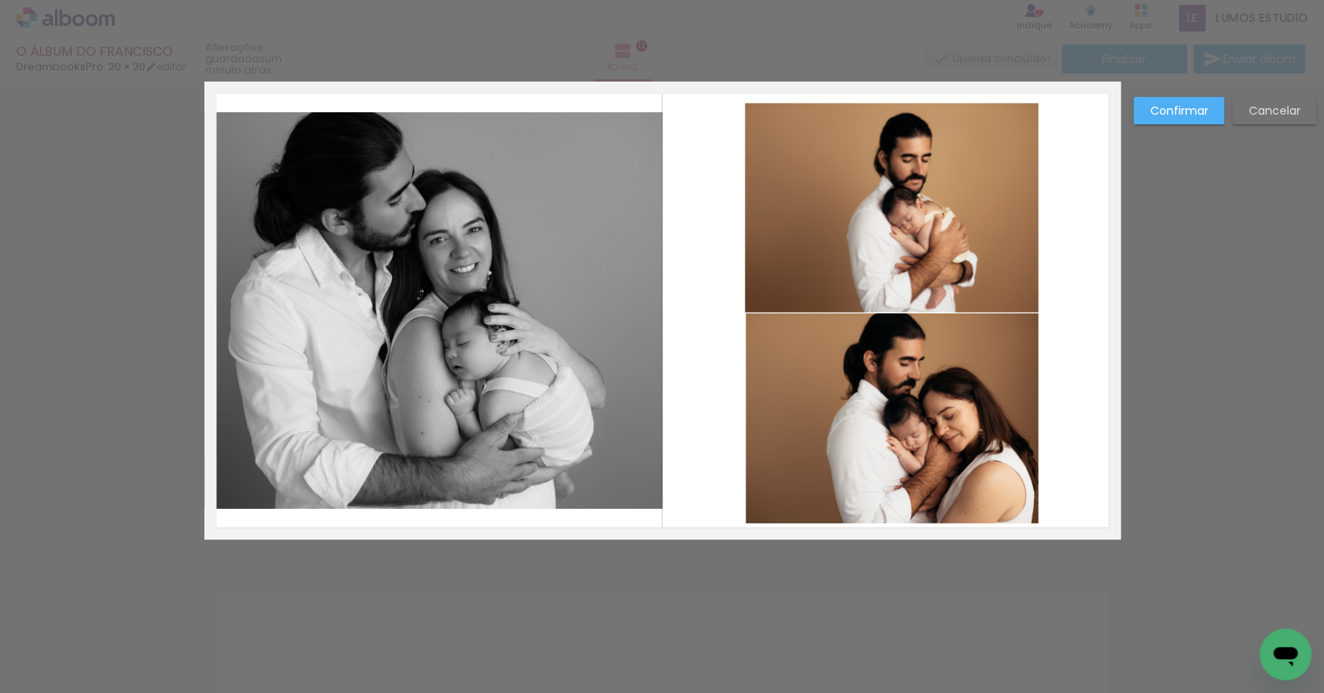
click at [958, 255] on quentale-photo at bounding box center [891, 207] width 293 height 209
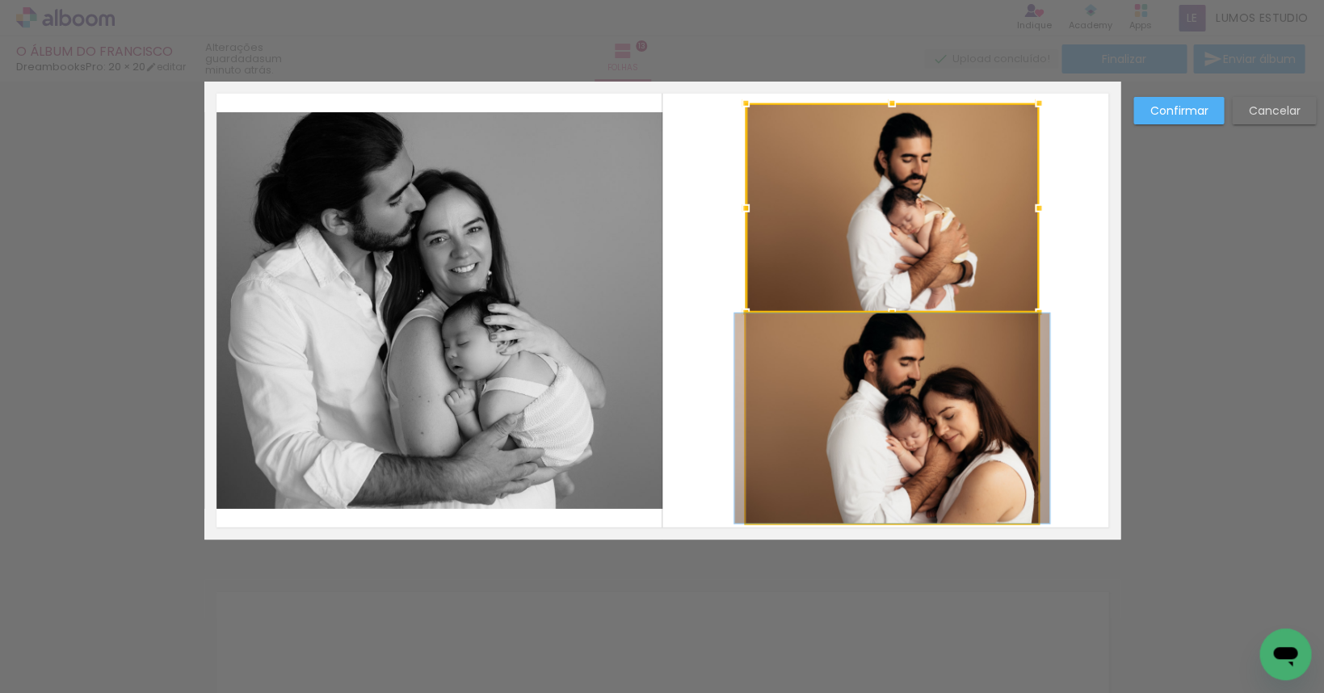
click at [942, 375] on quentale-photo at bounding box center [892, 419] width 293 height 210
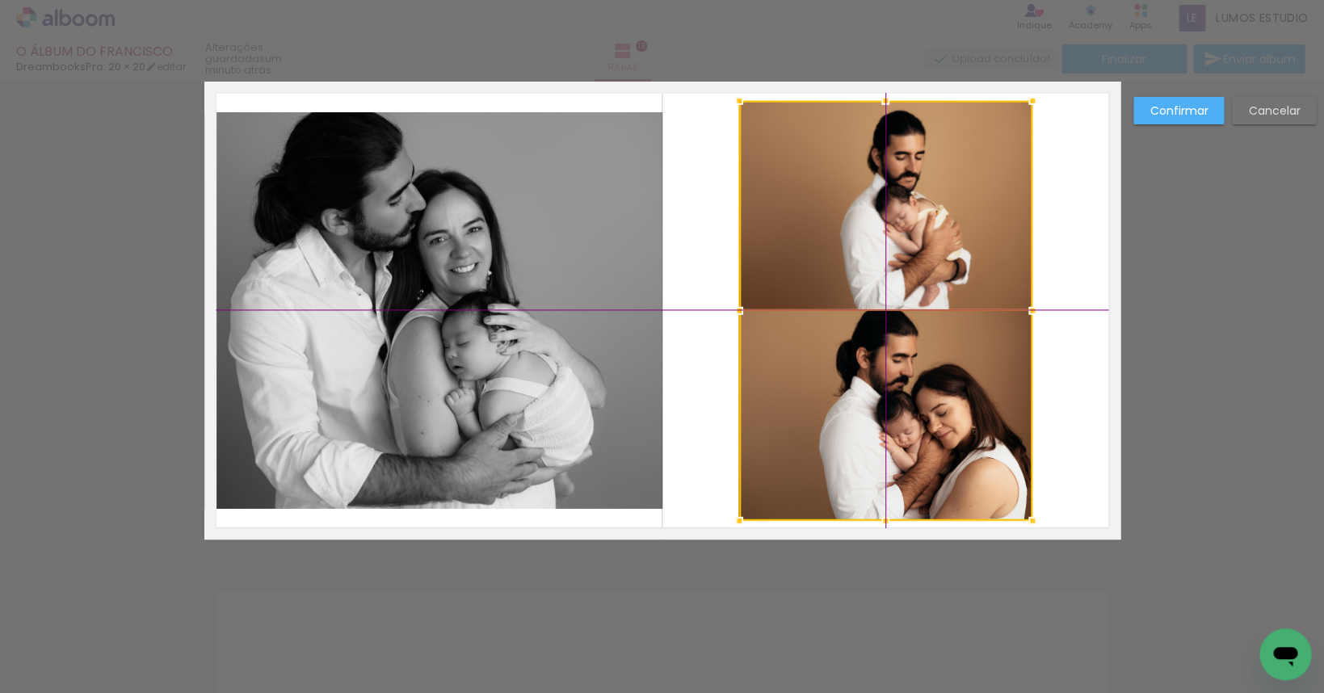
click at [945, 285] on div at bounding box center [885, 311] width 293 height 420
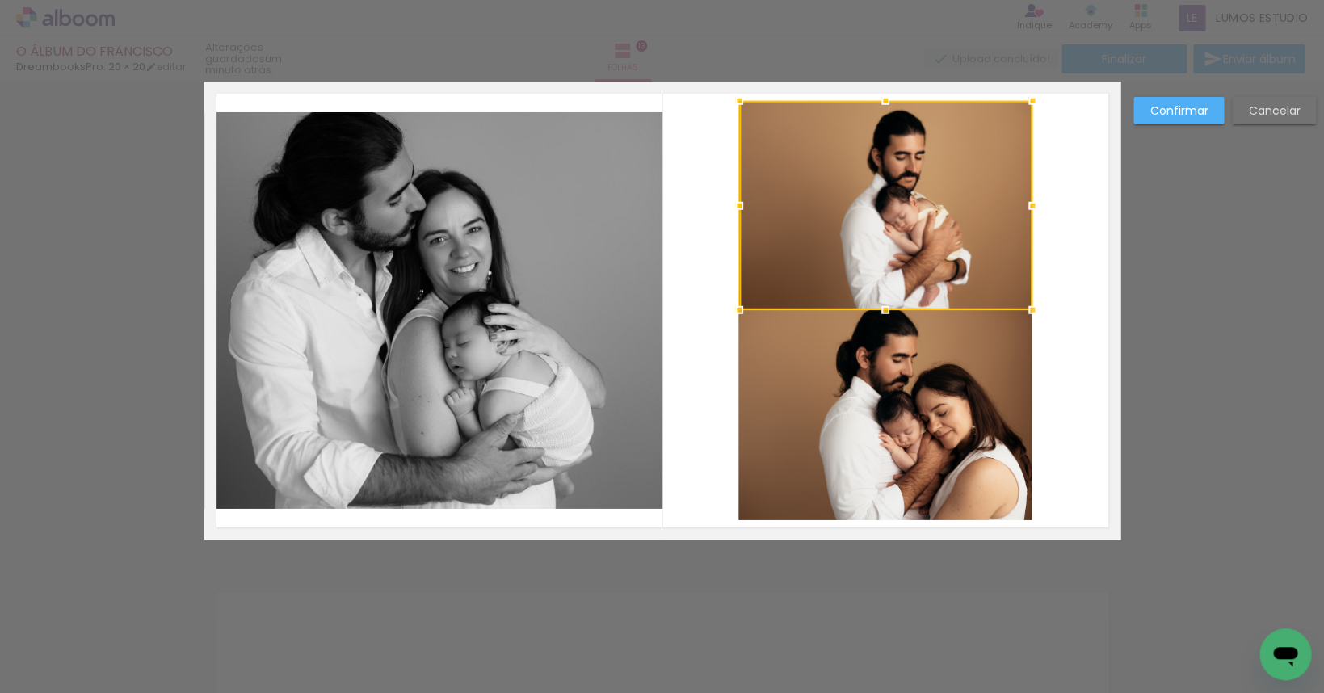
click at [1072, 323] on quentale-layouter at bounding box center [662, 311] width 916 height 458
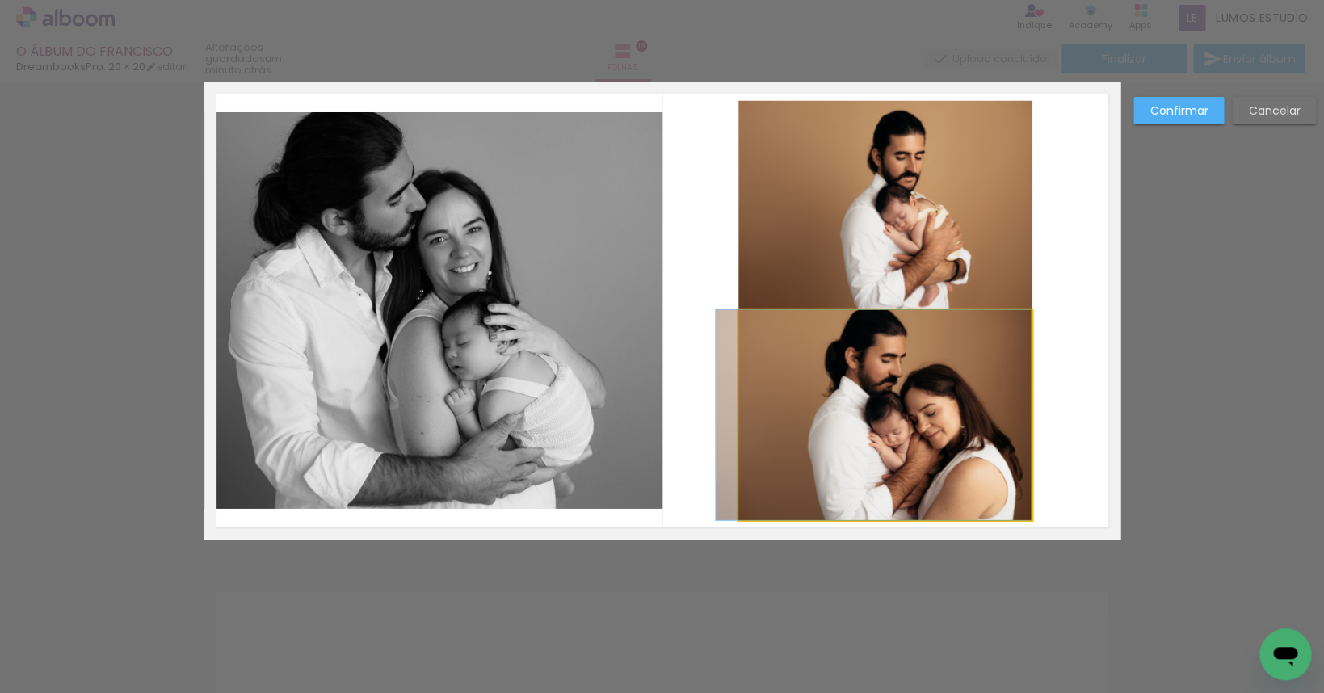
drag, startPoint x: 948, startPoint y: 388, endPoint x: 932, endPoint y: 388, distance: 16.2
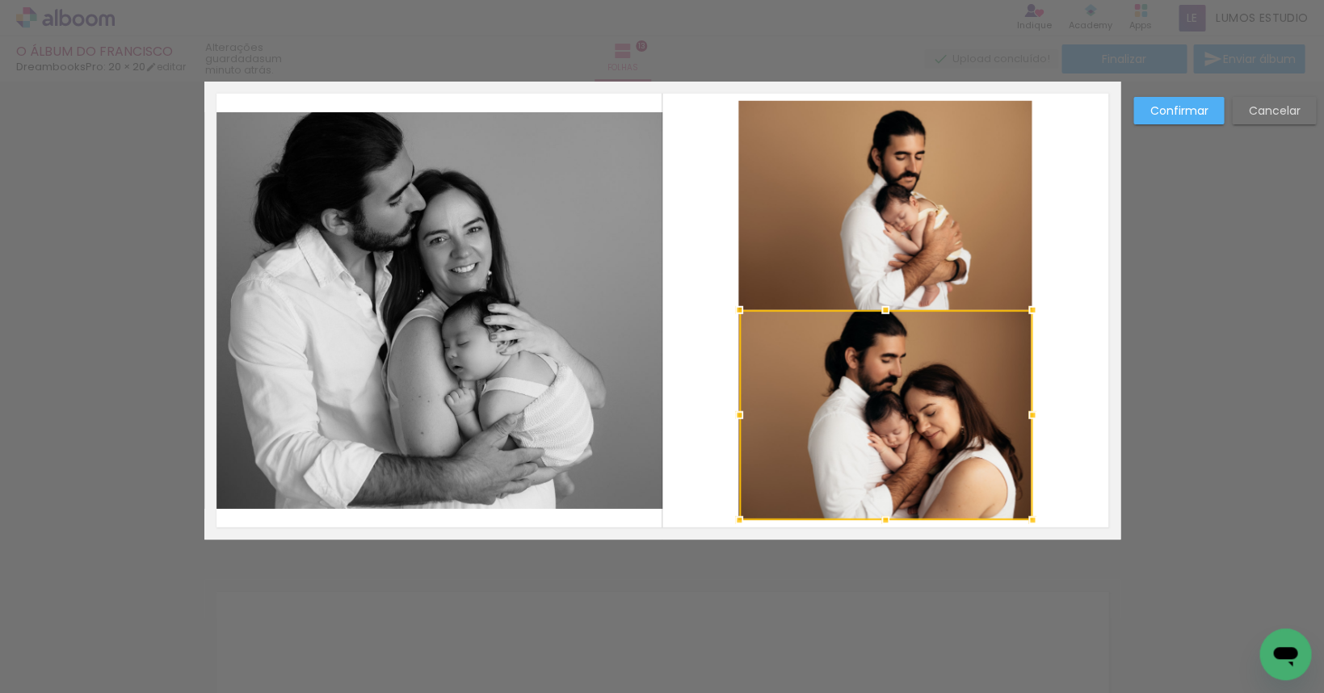
click at [835, 373] on div at bounding box center [885, 415] width 293 height 210
click at [856, 368] on div at bounding box center [885, 415] width 293 height 210
click at [0, 0] on slot "Confirmar" at bounding box center [0, 0] width 0 height 0
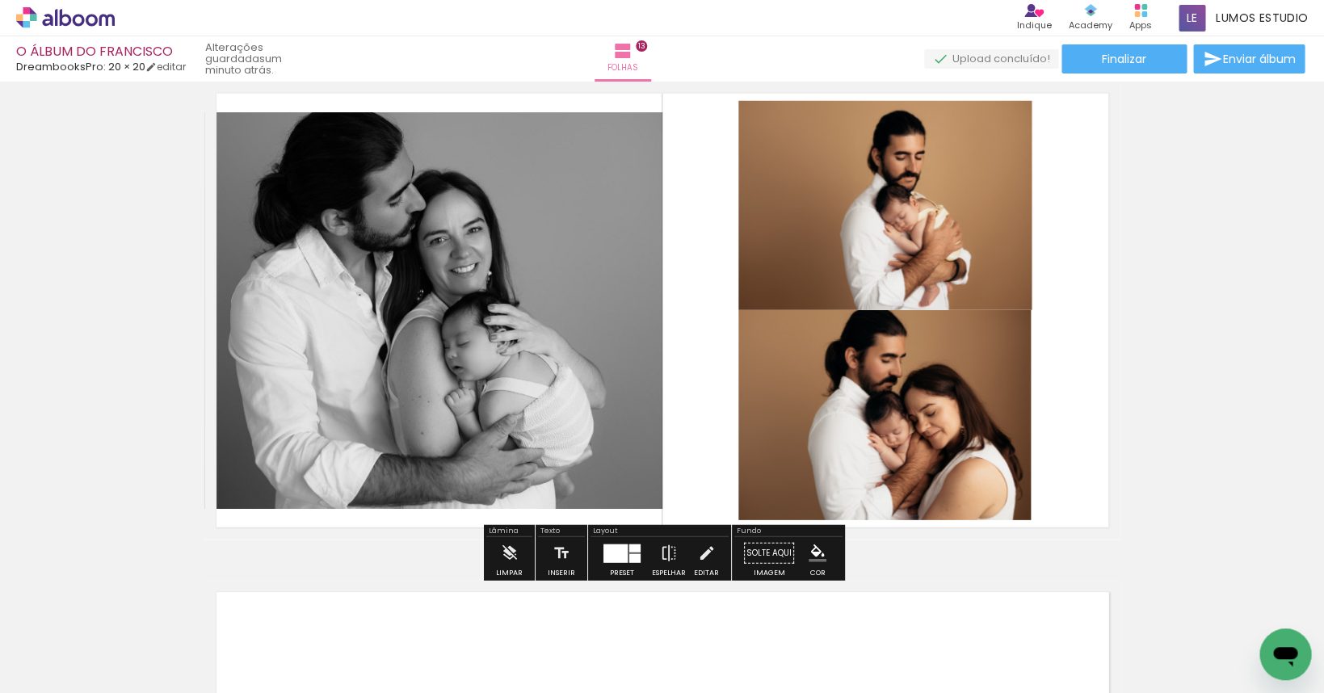
click at [922, 200] on quentale-photo at bounding box center [885, 205] width 293 height 209
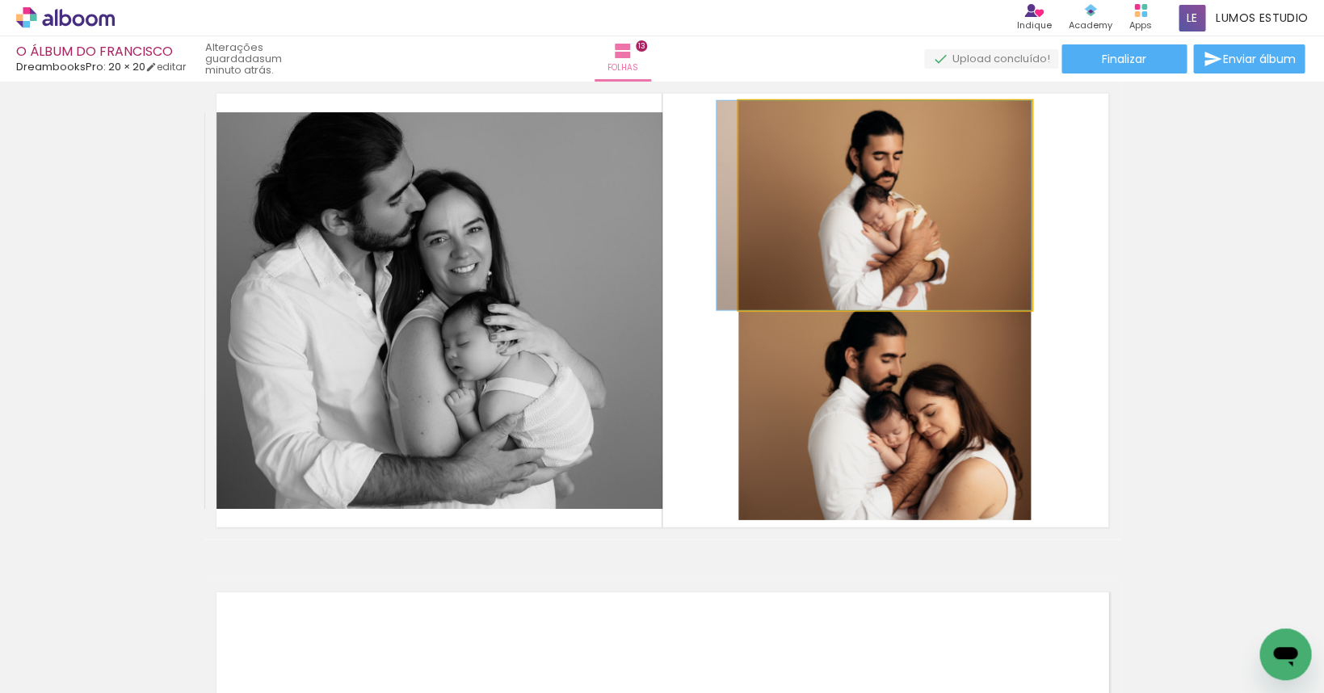
drag, startPoint x: 963, startPoint y: 200, endPoint x: 934, endPoint y: 201, distance: 29.1
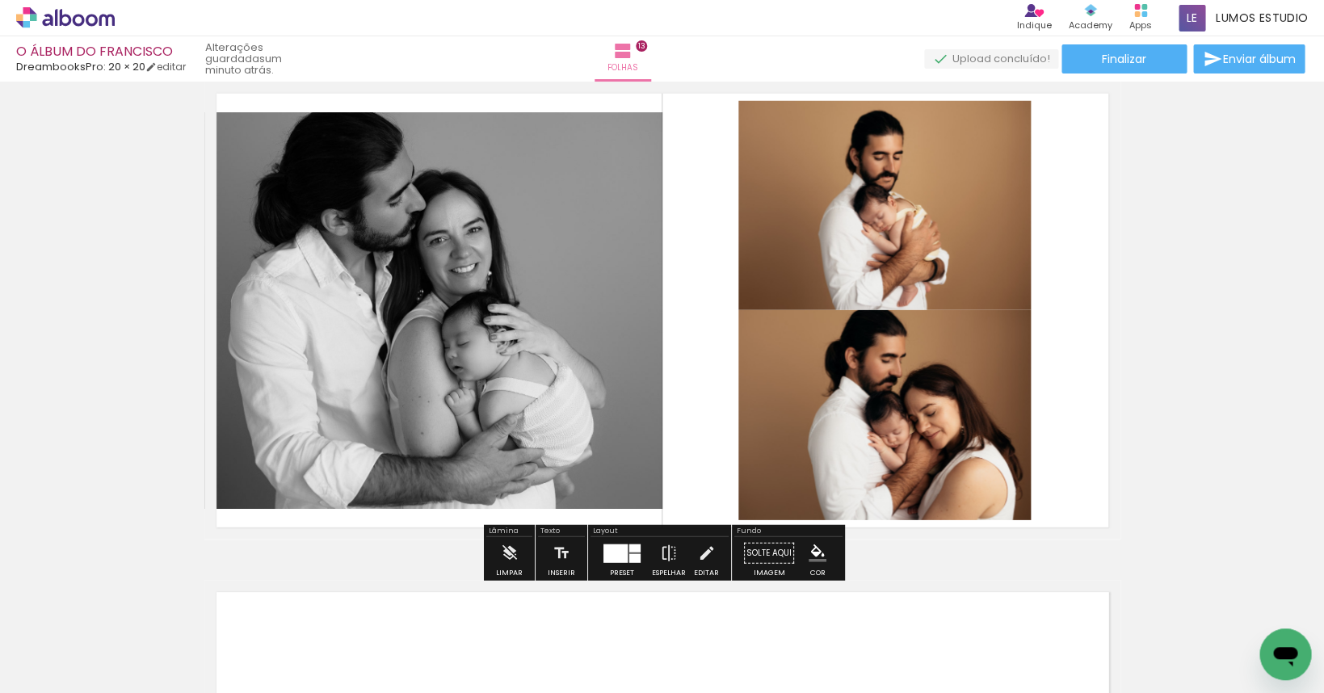
click at [911, 411] on quentale-photo at bounding box center [885, 415] width 293 height 210
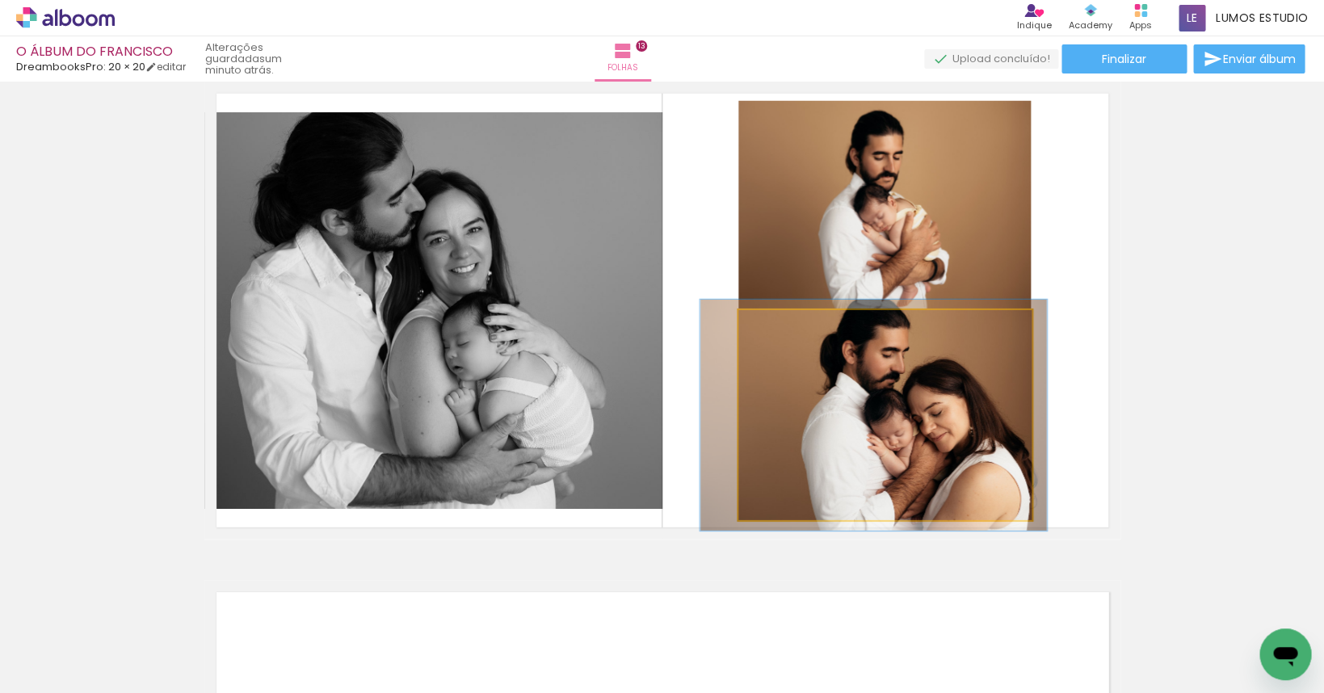
type paper-slider "110"
click at [785, 329] on div at bounding box center [782, 327] width 15 height 15
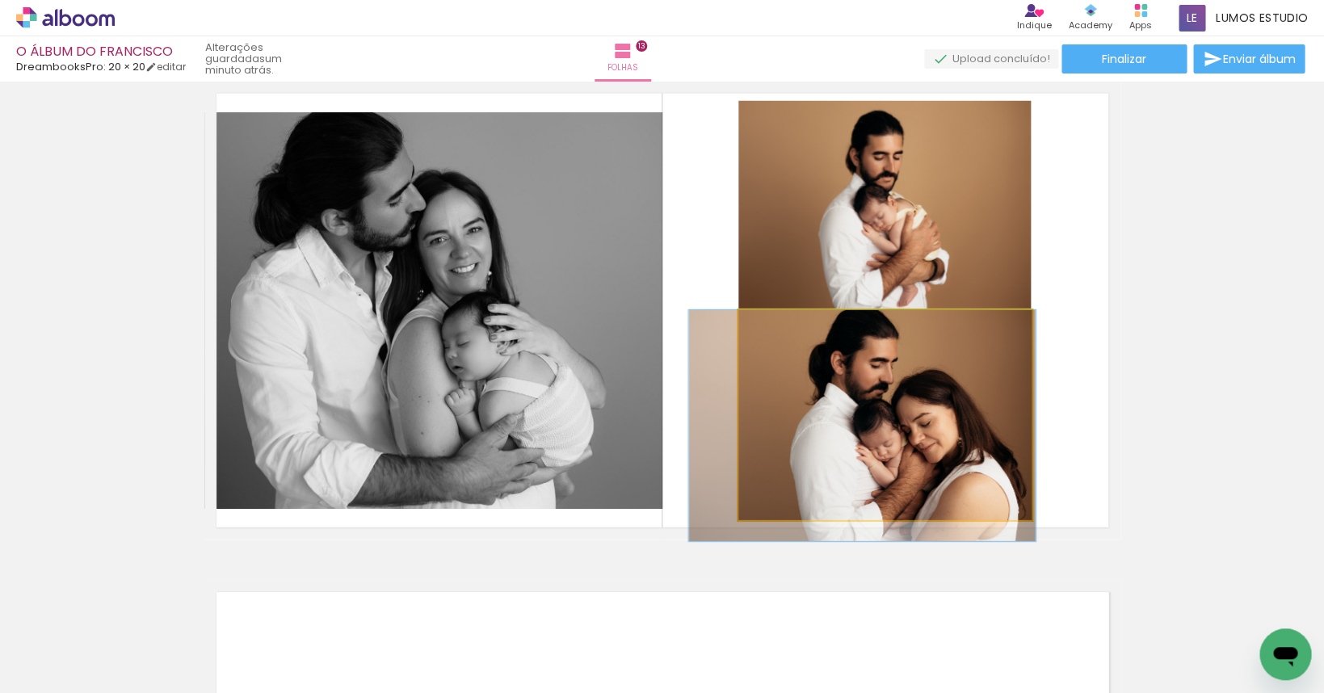
drag, startPoint x: 852, startPoint y: 430, endPoint x: 844, endPoint y: 448, distance: 19.5
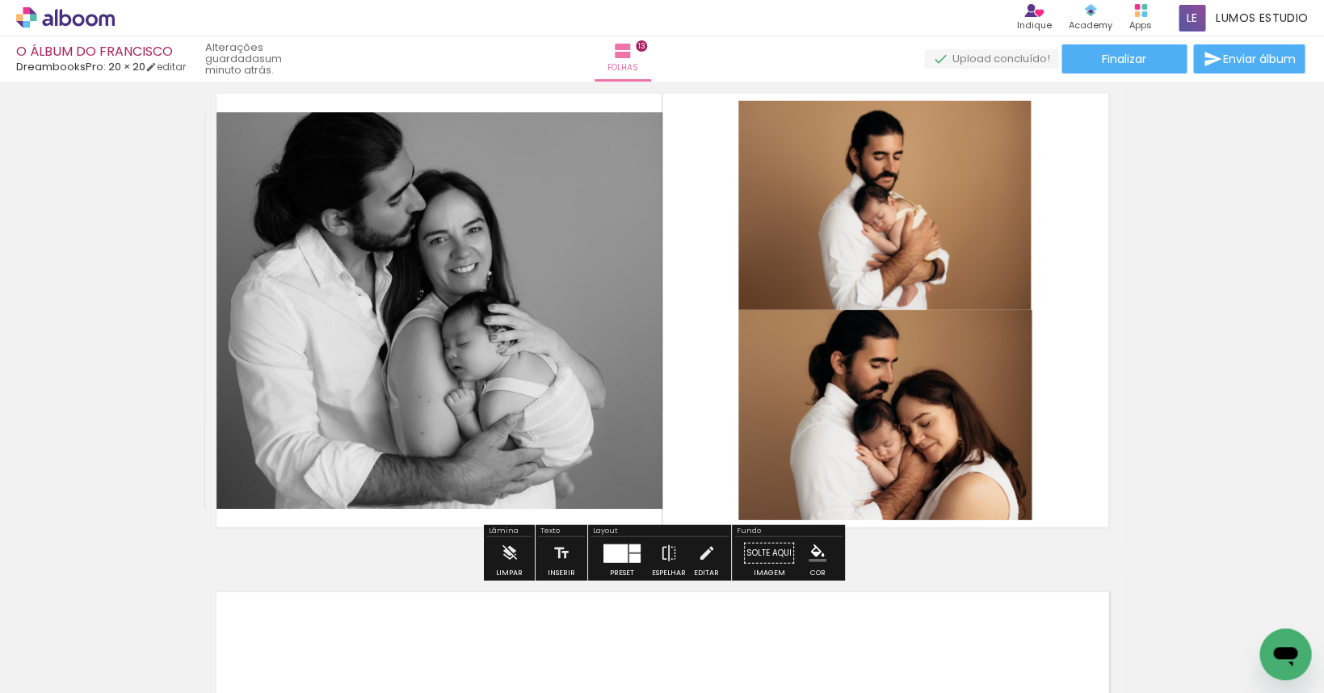
click at [1096, 343] on quentale-layouter at bounding box center [662, 311] width 916 height 458
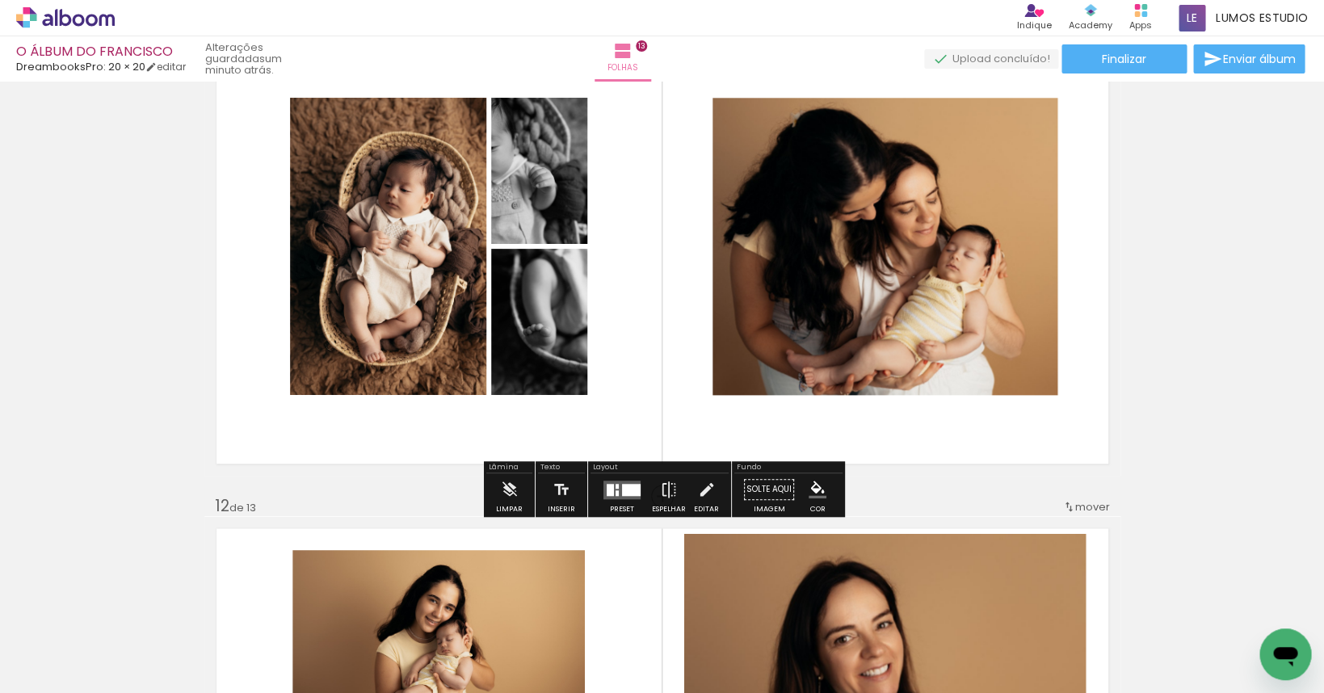
scroll to position [5058, 0]
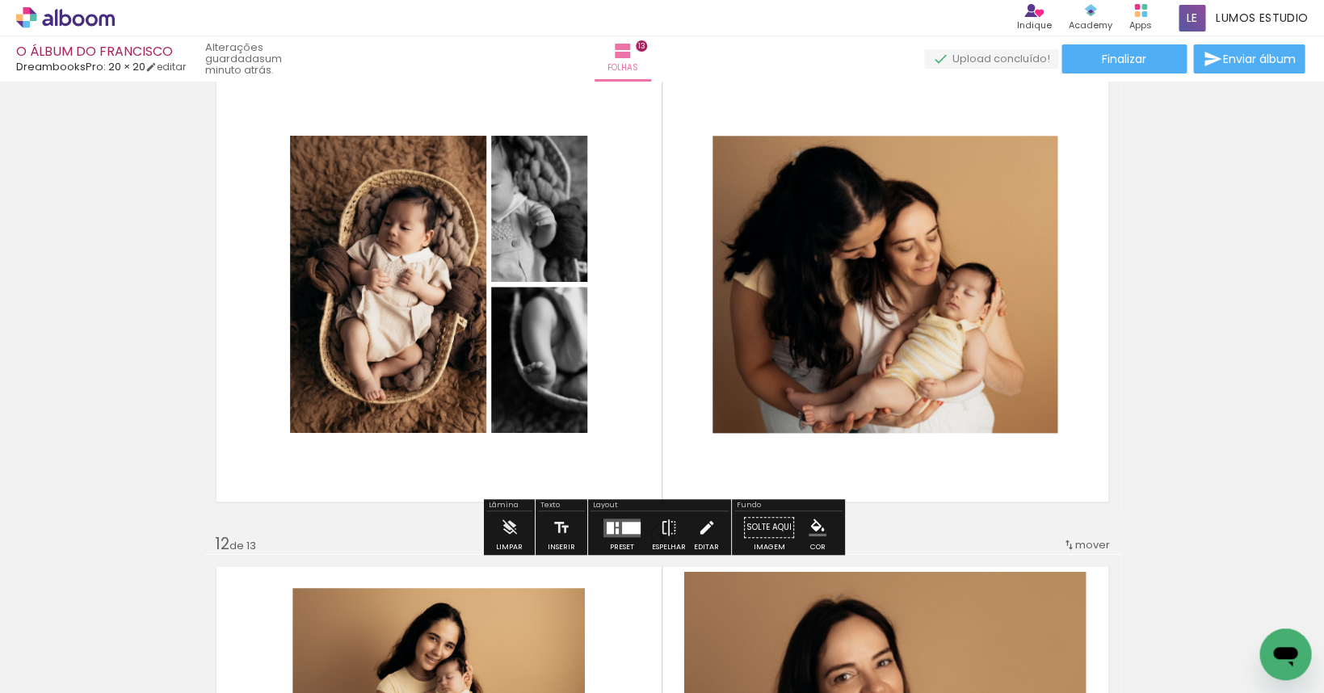
click at [709, 529] on iron-icon at bounding box center [706, 527] width 18 height 32
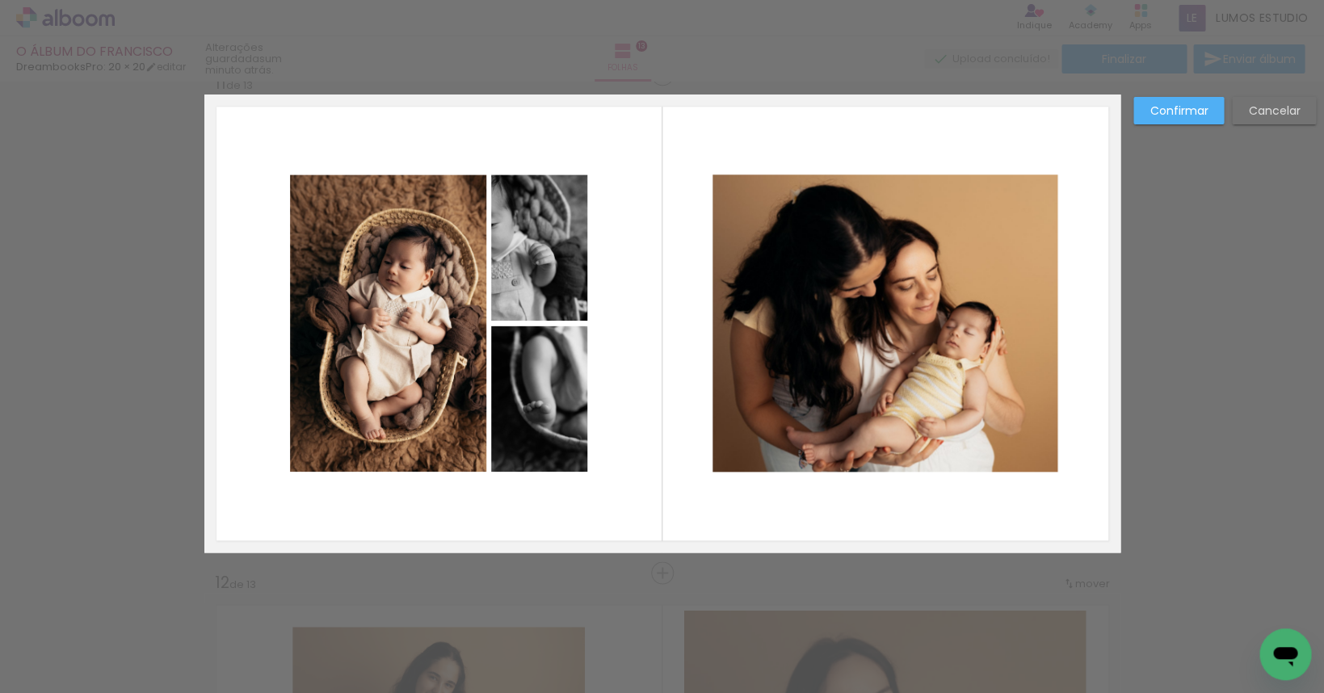
scroll to position [5006, 0]
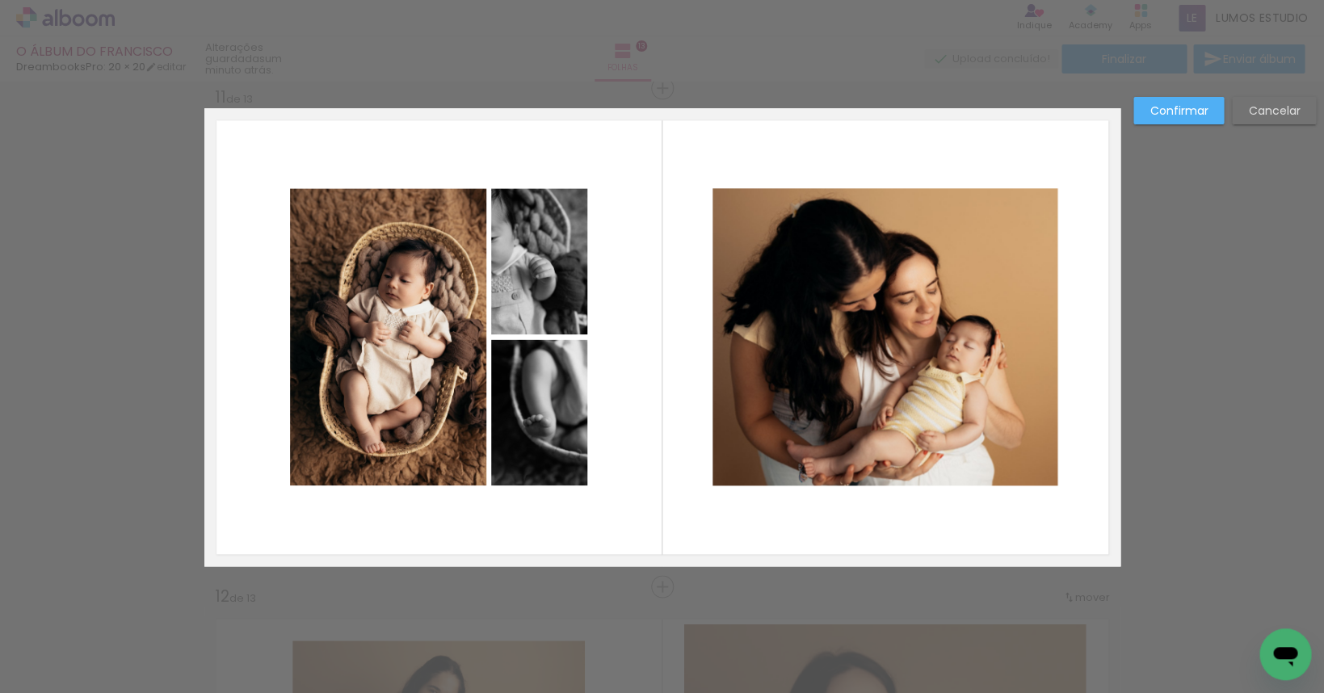
click at [426, 279] on quentale-photo at bounding box center [388, 336] width 196 height 297
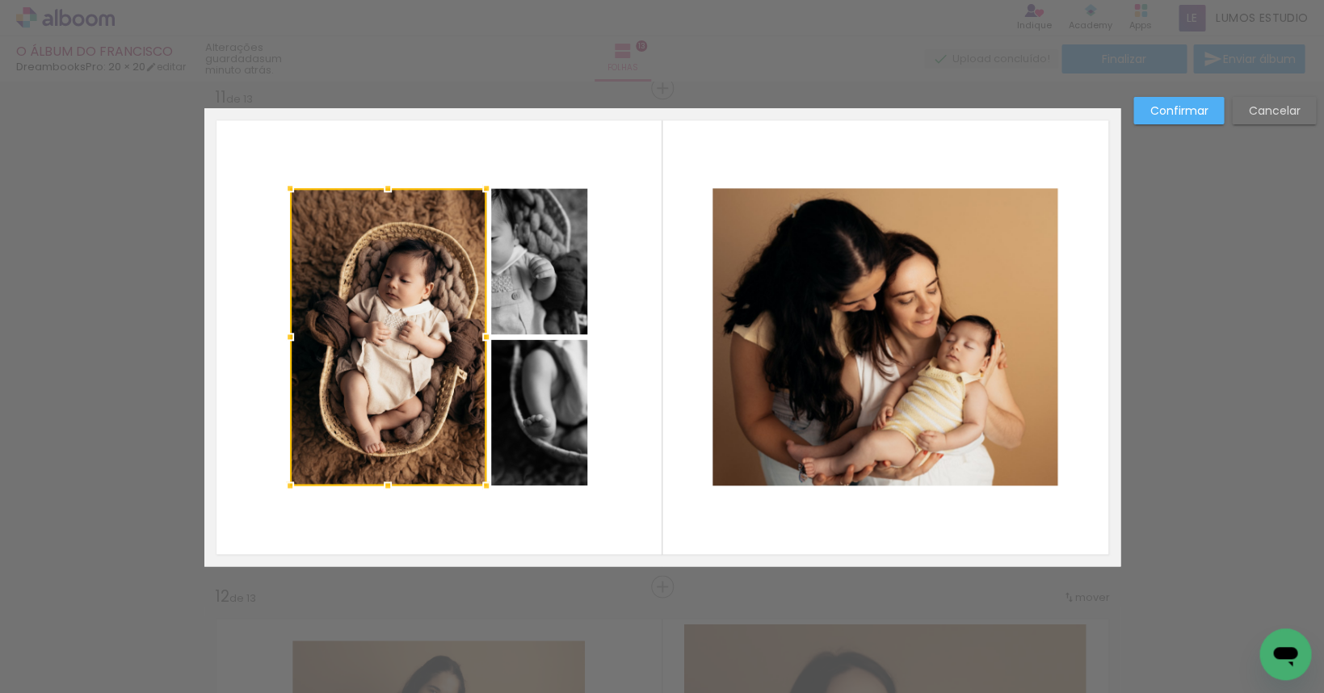
click at [517, 259] on quentale-photo at bounding box center [539, 261] width 96 height 146
click at [521, 416] on div at bounding box center [438, 336] width 297 height 297
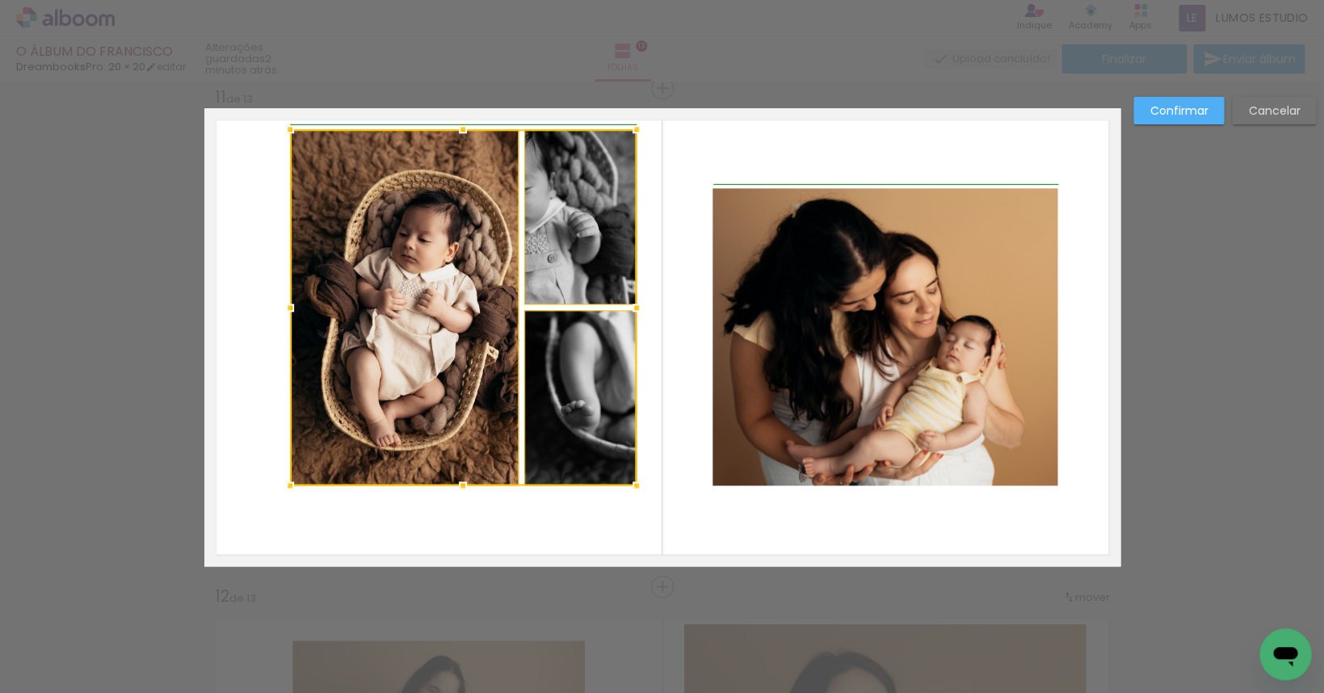
drag, startPoint x: 587, startPoint y: 185, endPoint x: 640, endPoint y: 123, distance: 81.4
click at [640, 123] on div at bounding box center [637, 129] width 32 height 32
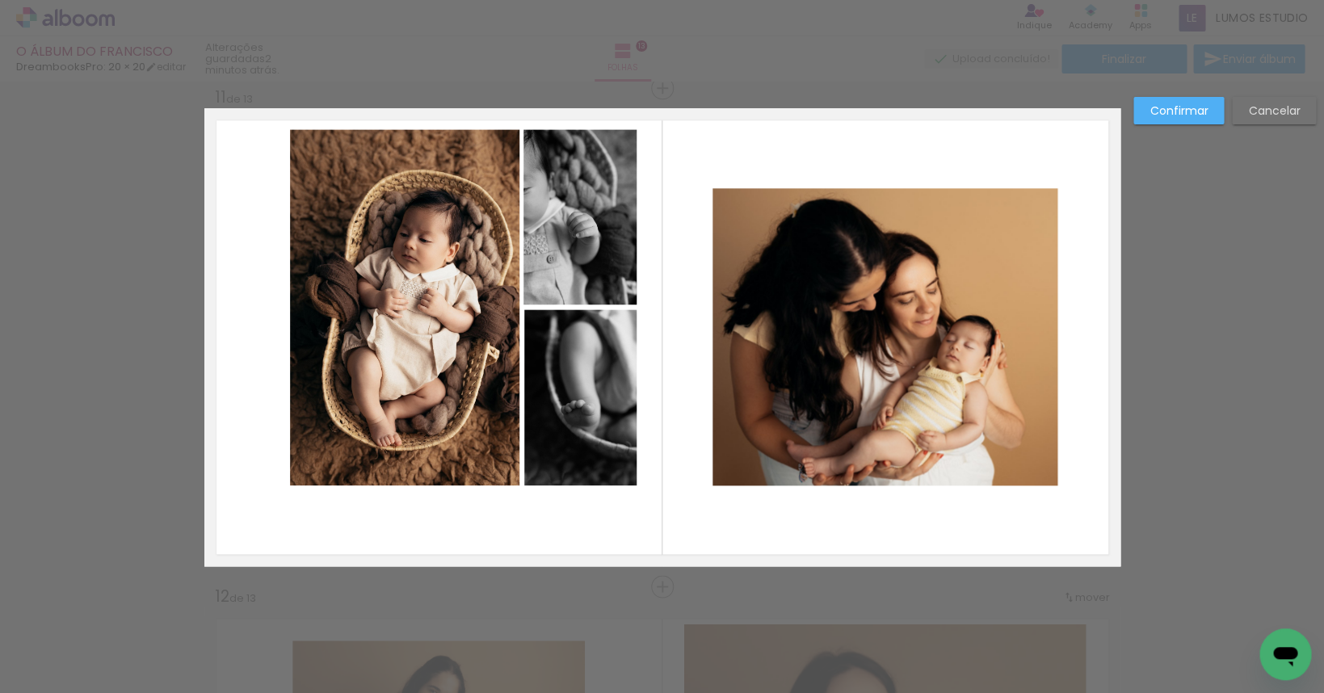
click at [472, 219] on quentale-photo at bounding box center [404, 307] width 229 height 357
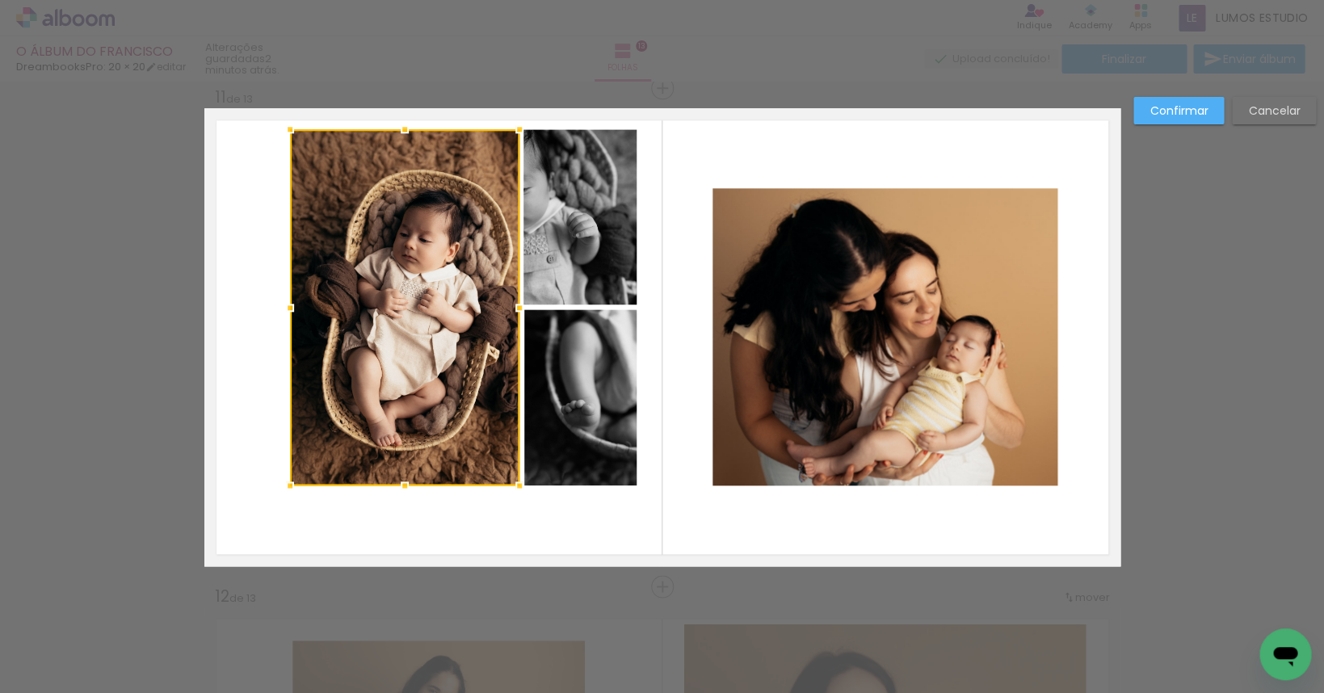
click at [566, 217] on quentale-photo at bounding box center [580, 217] width 112 height 176
click at [577, 372] on div at bounding box center [463, 307] width 347 height 356
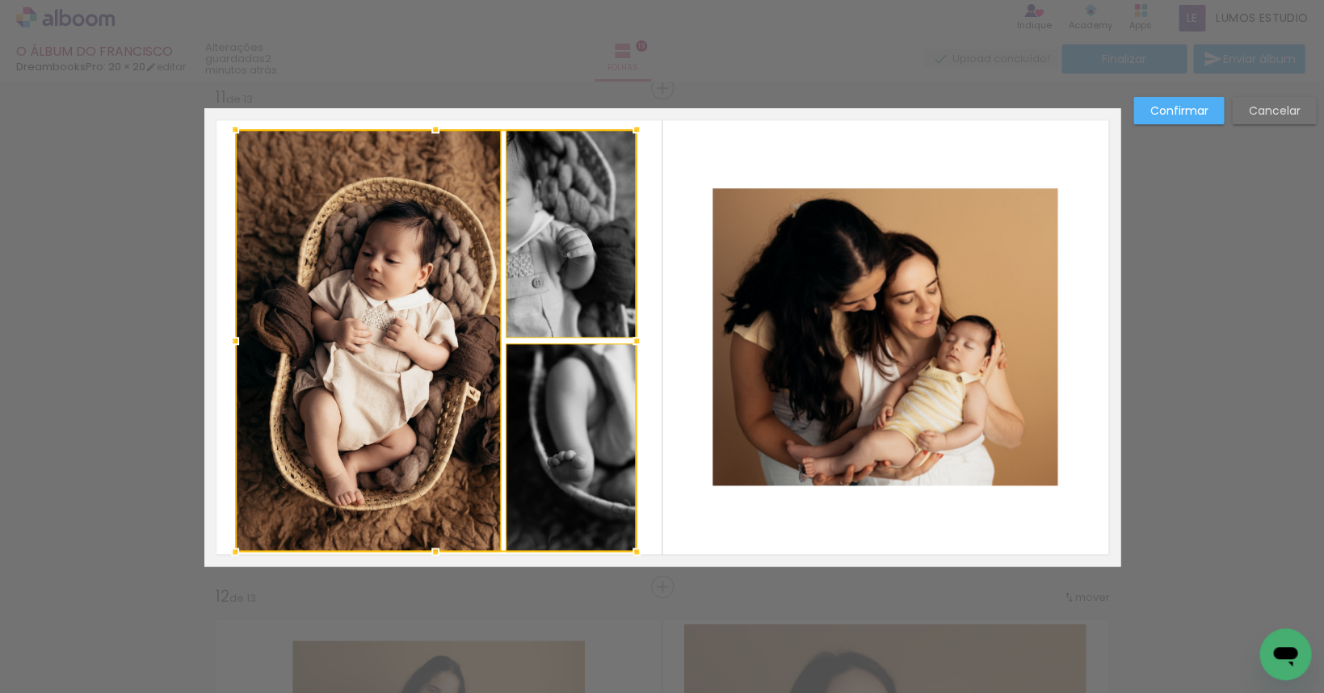
drag, startPoint x: 288, startPoint y: 484, endPoint x: 226, endPoint y: 550, distance: 90.3
click at [226, 550] on div at bounding box center [235, 552] width 32 height 32
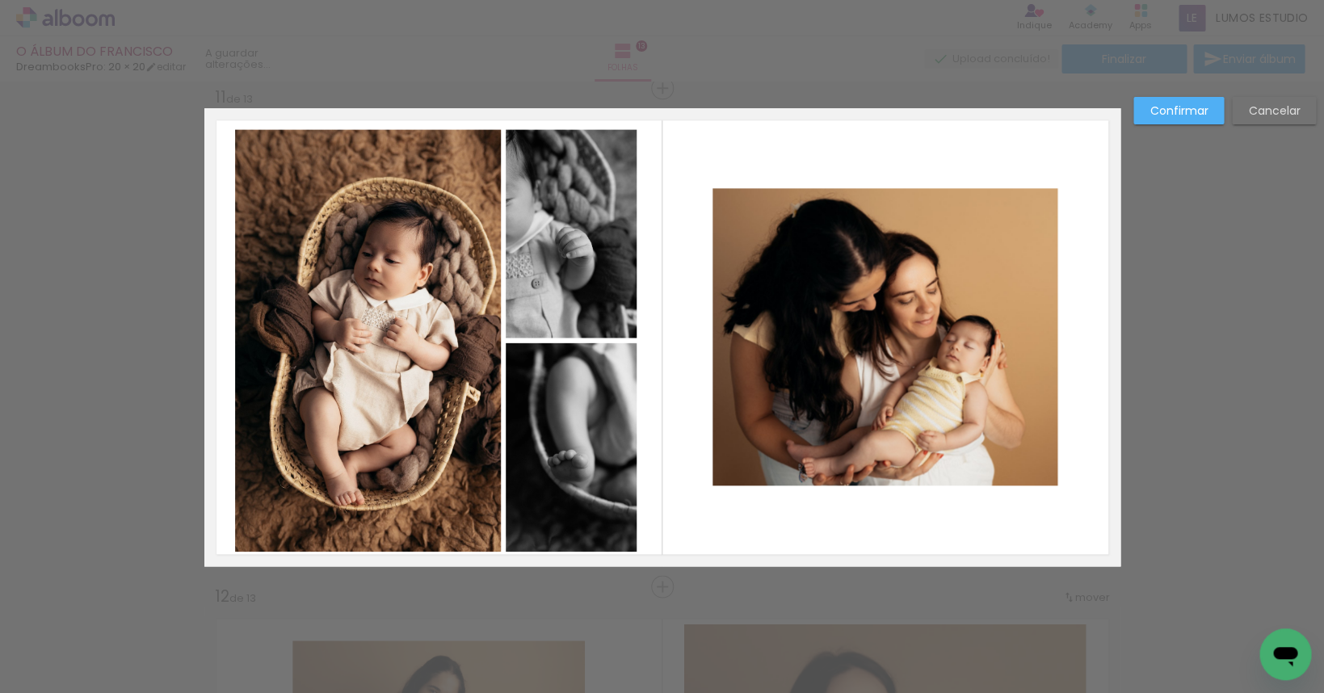
click at [360, 331] on quentale-photo at bounding box center [368, 340] width 267 height 423
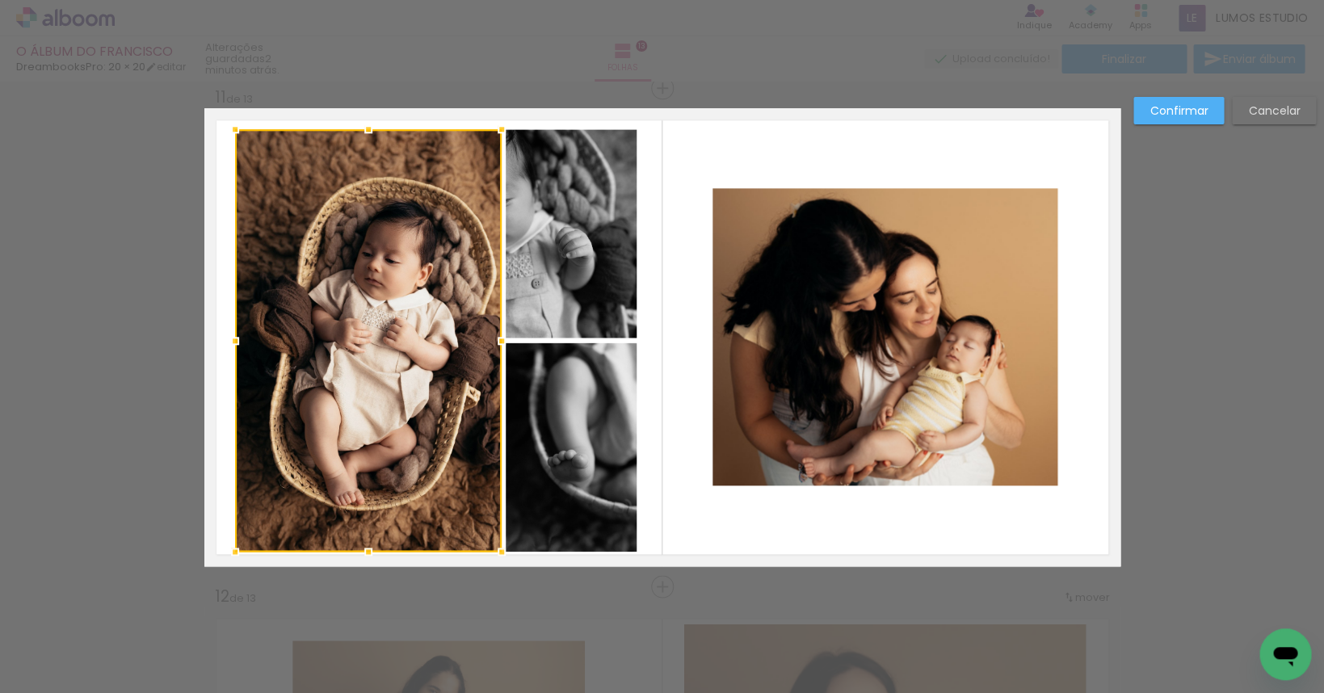
click at [572, 239] on quentale-photo at bounding box center [571, 233] width 131 height 209
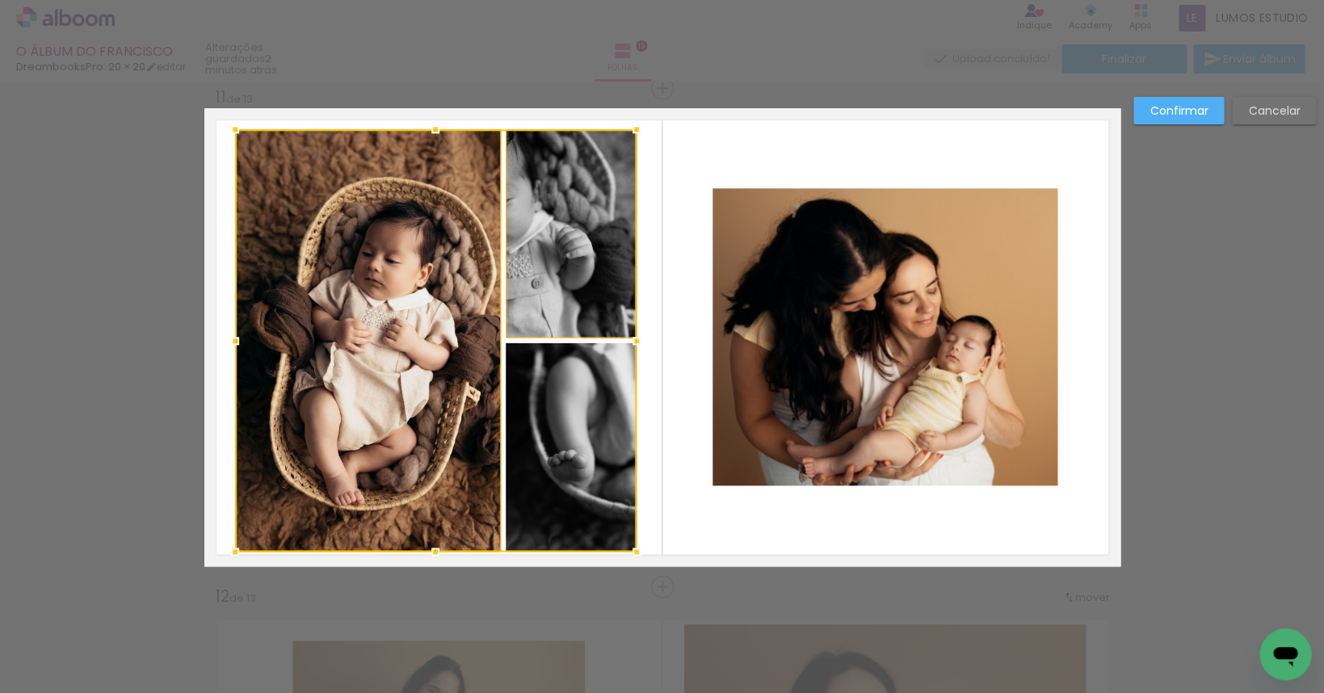
click at [559, 378] on div at bounding box center [436, 340] width 402 height 423
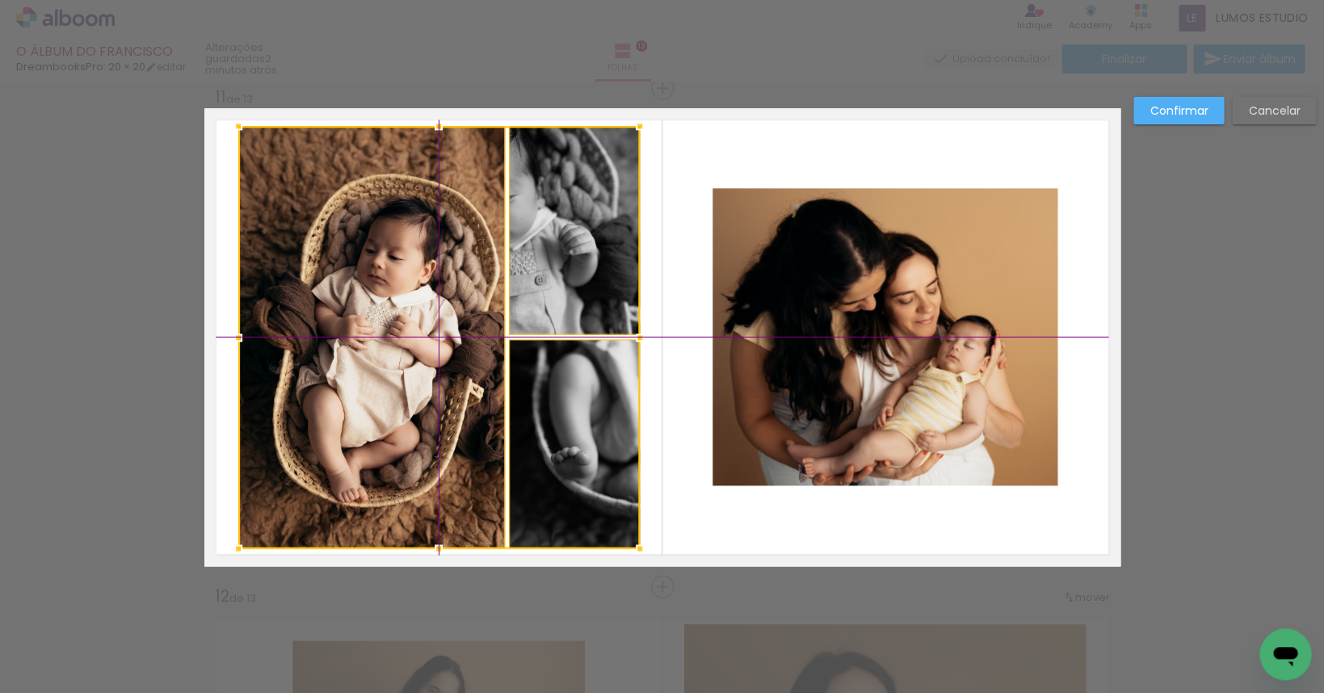
drag, startPoint x: 558, startPoint y: 302, endPoint x: 552, endPoint y: 310, distance: 9.9
click at [552, 310] on div at bounding box center [439, 337] width 402 height 423
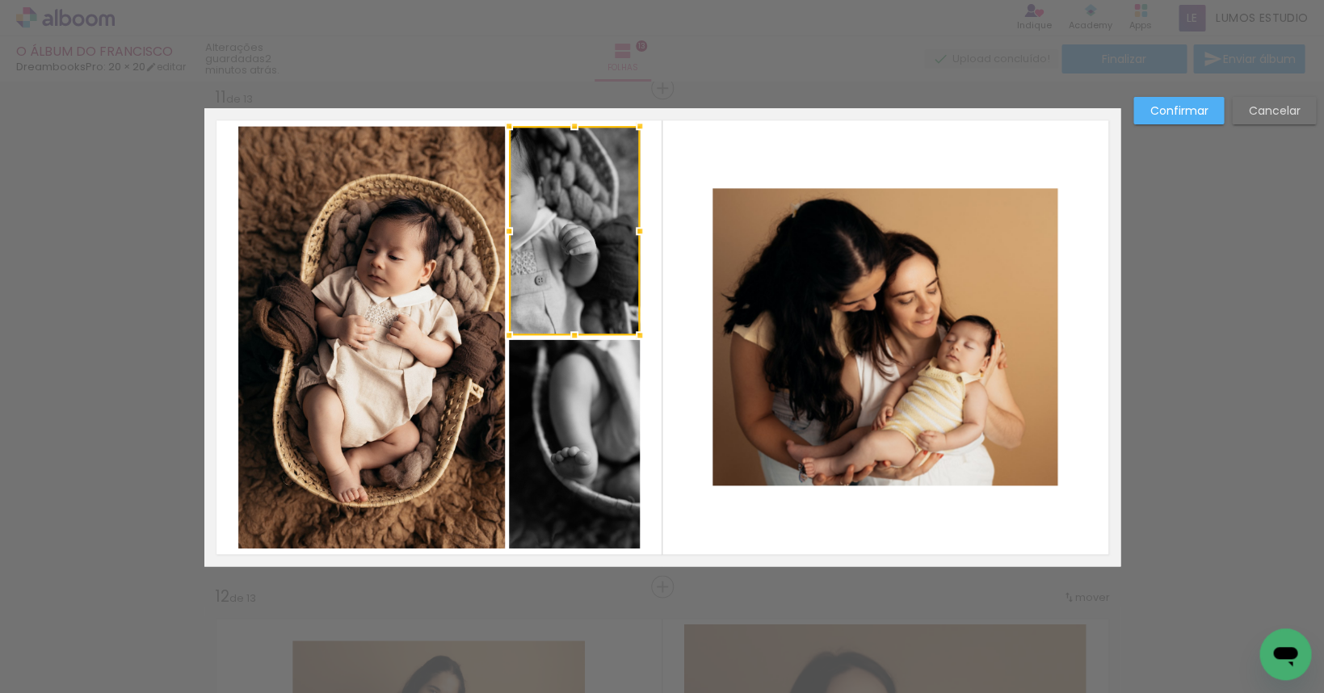
click at [0, 0] on slot "Confirmar" at bounding box center [0, 0] width 0 height 0
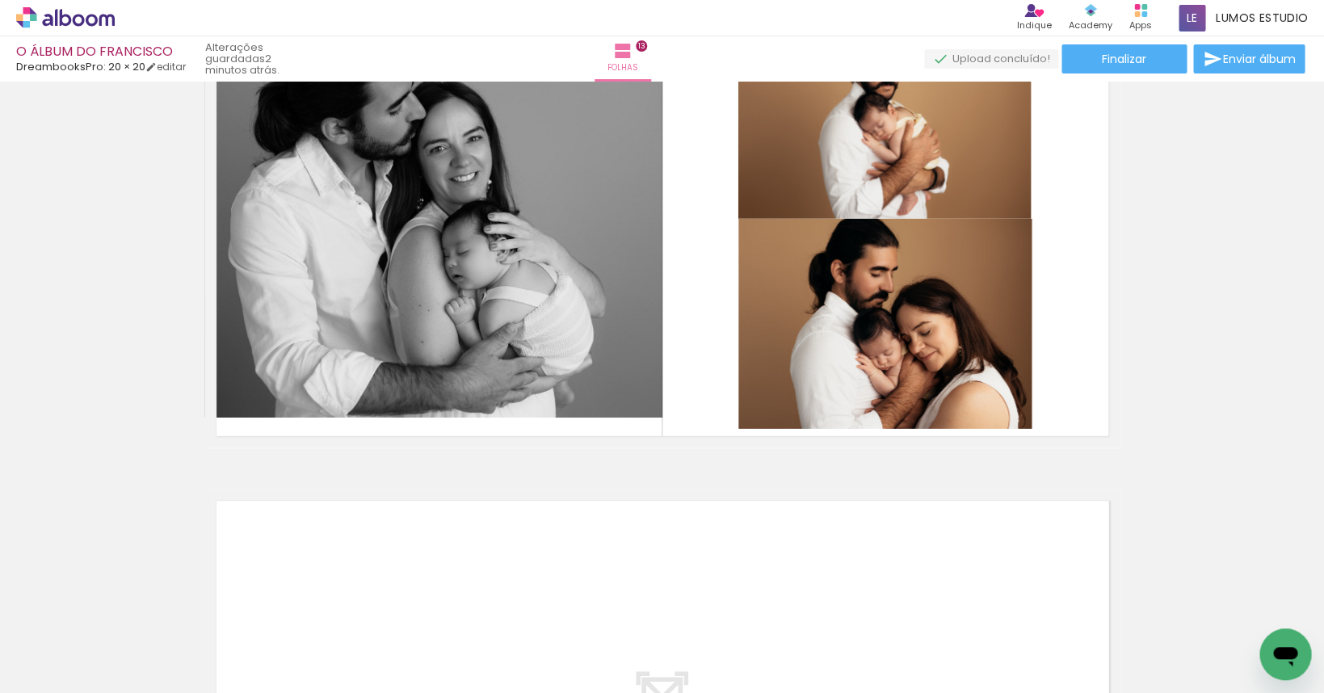
scroll to position [6217, 0]
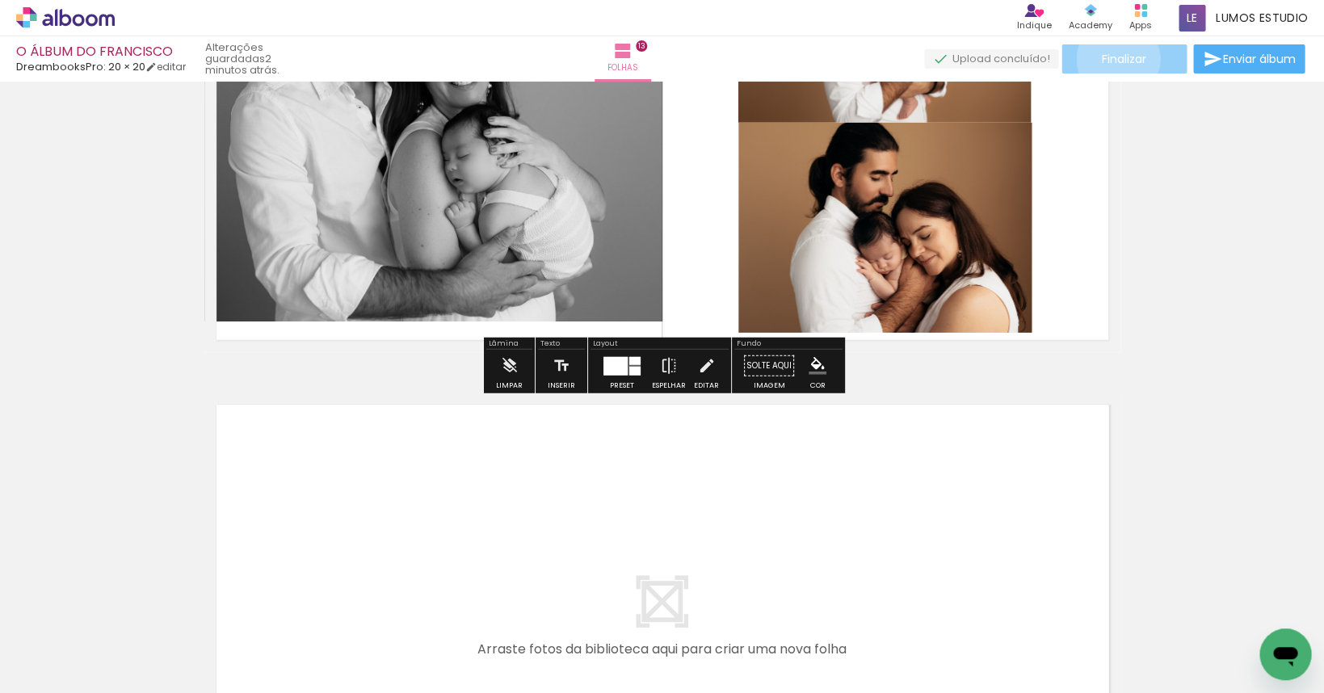
click at [1113, 58] on span "Finalizar" at bounding box center [1124, 58] width 44 height 11
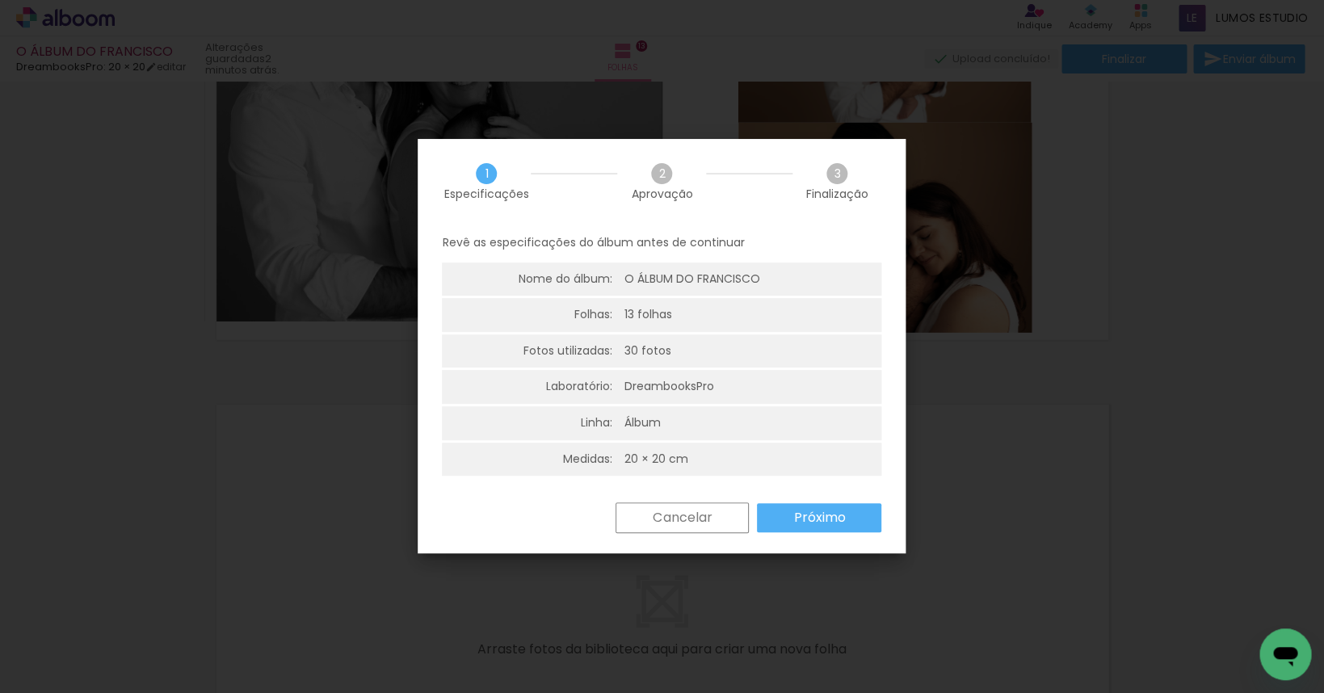
click at [792, 515] on paper-button "Próximo" at bounding box center [819, 517] width 124 height 29
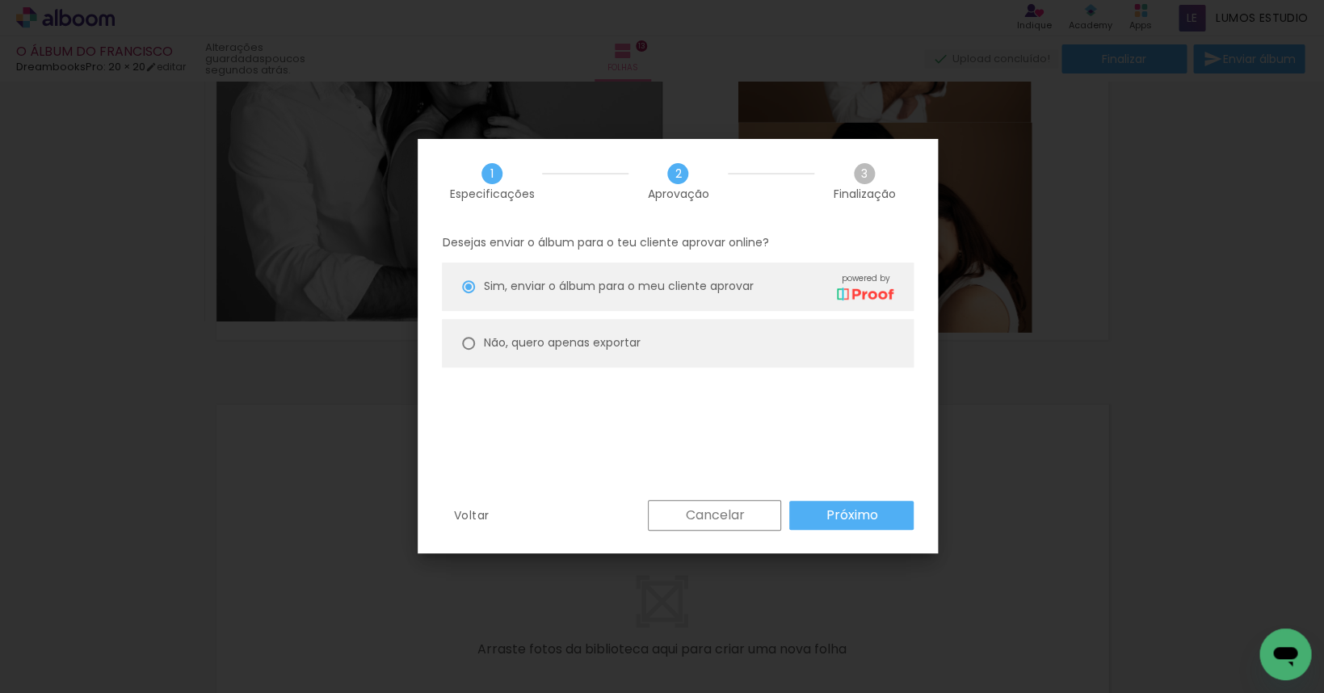
click at [821, 511] on paper-button "Próximo" at bounding box center [851, 515] width 124 height 29
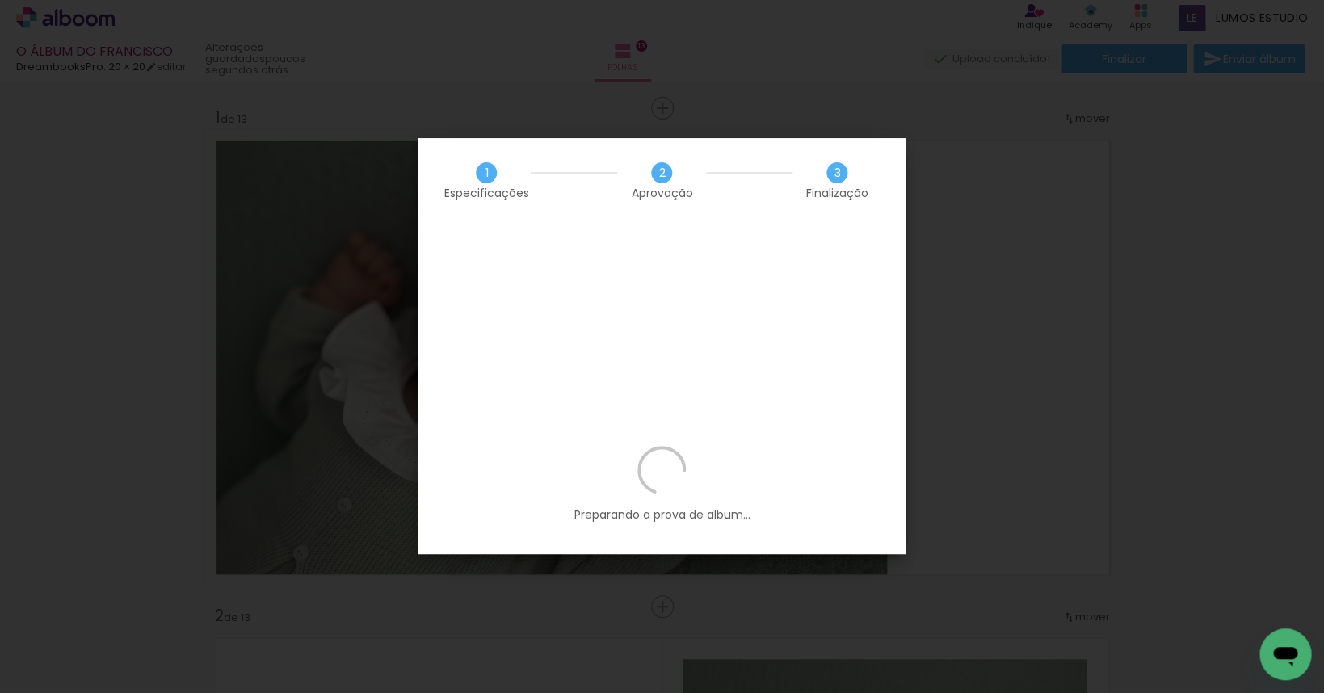
scroll to position [0, 3027]
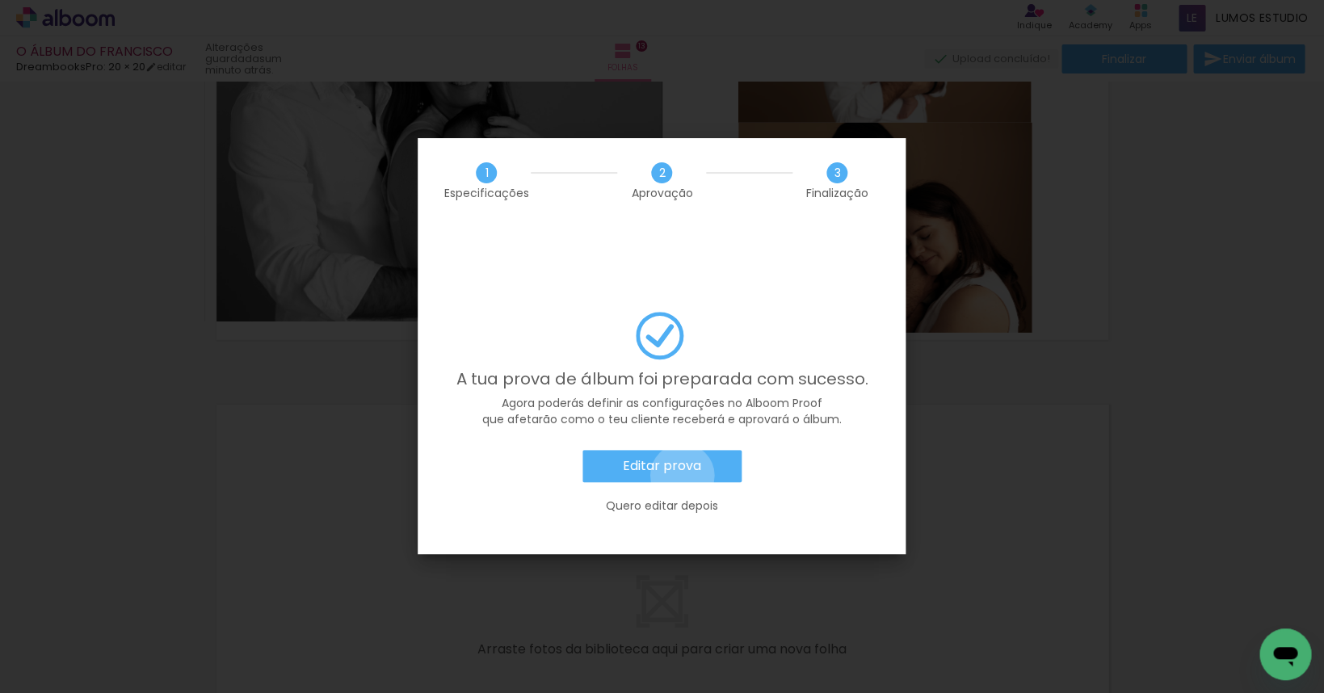
click at [682, 450] on paper-button "Editar prova" at bounding box center [662, 466] width 159 height 32
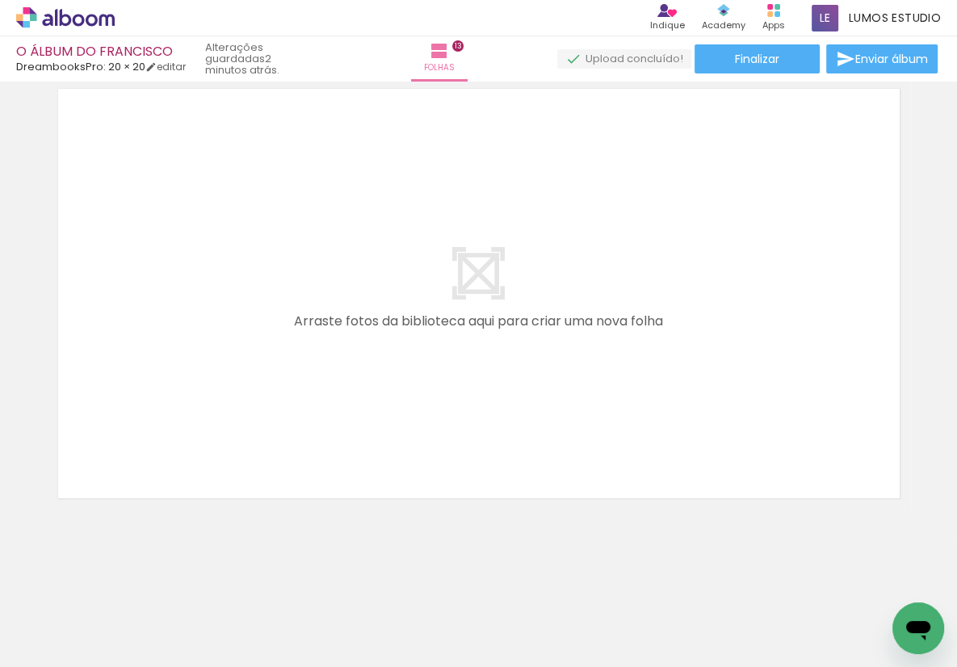
scroll to position [0, 3027]
